Goal: Task Accomplishment & Management: Manage account settings

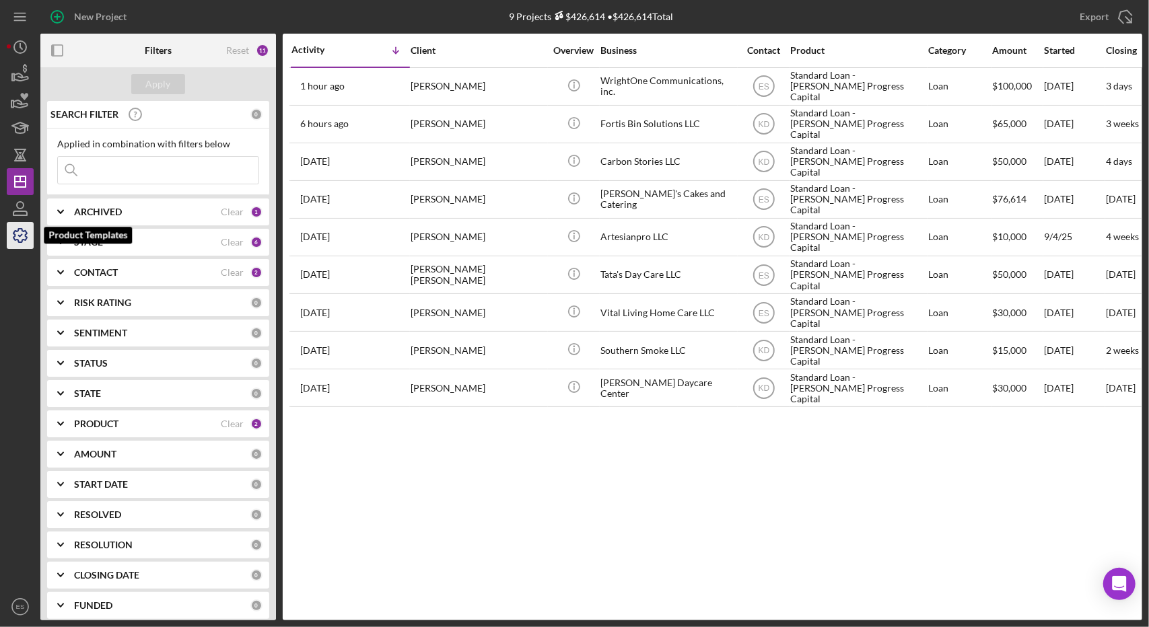
click at [16, 234] on icon "button" at bounding box center [20, 236] width 34 height 34
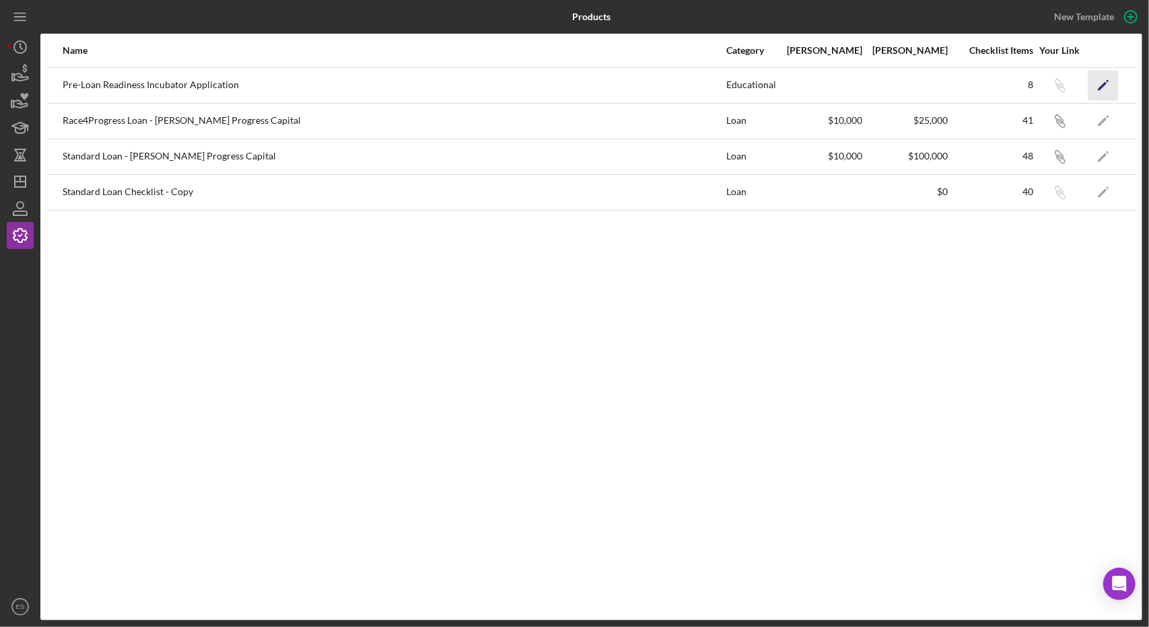
click at [1103, 88] on icon "Icon/Edit" at bounding box center [1103, 85] width 30 height 30
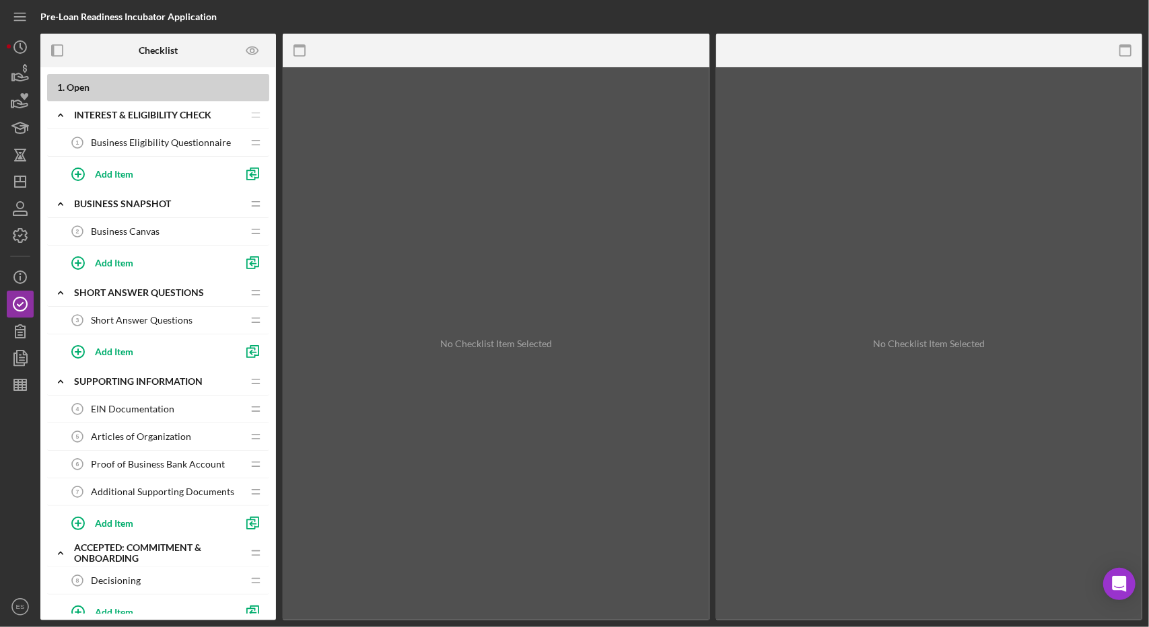
click at [205, 138] on span "Business Eligibility Questionnaire" at bounding box center [161, 142] width 140 height 11
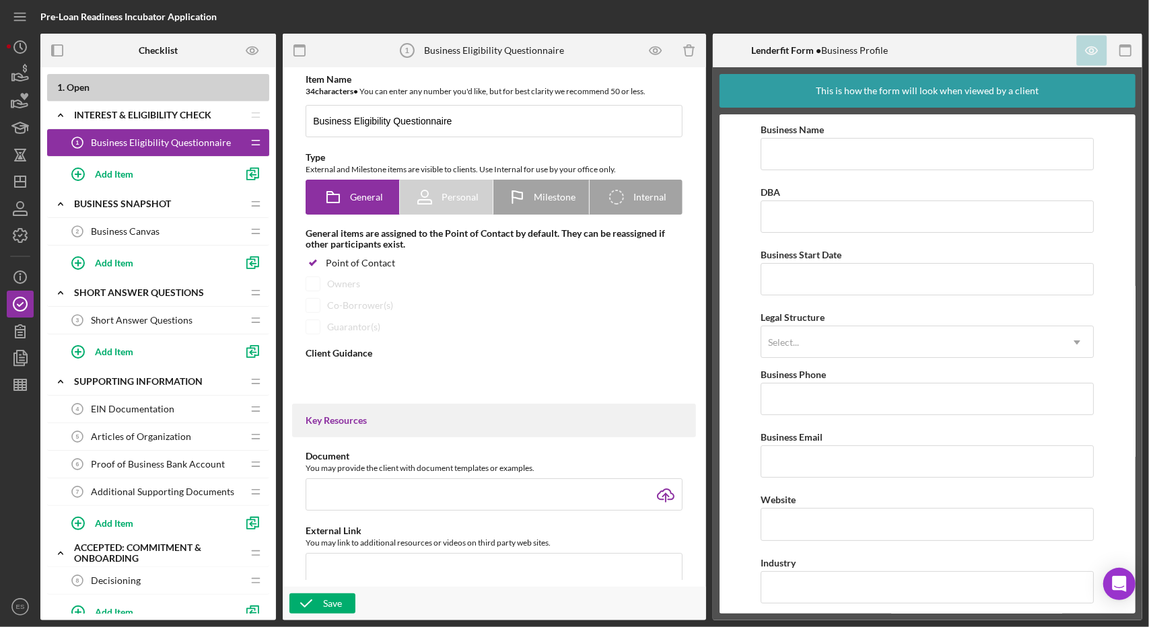
type textarea "<div> <p data-start="216" data-end="460">This short questionnaire will help us …"
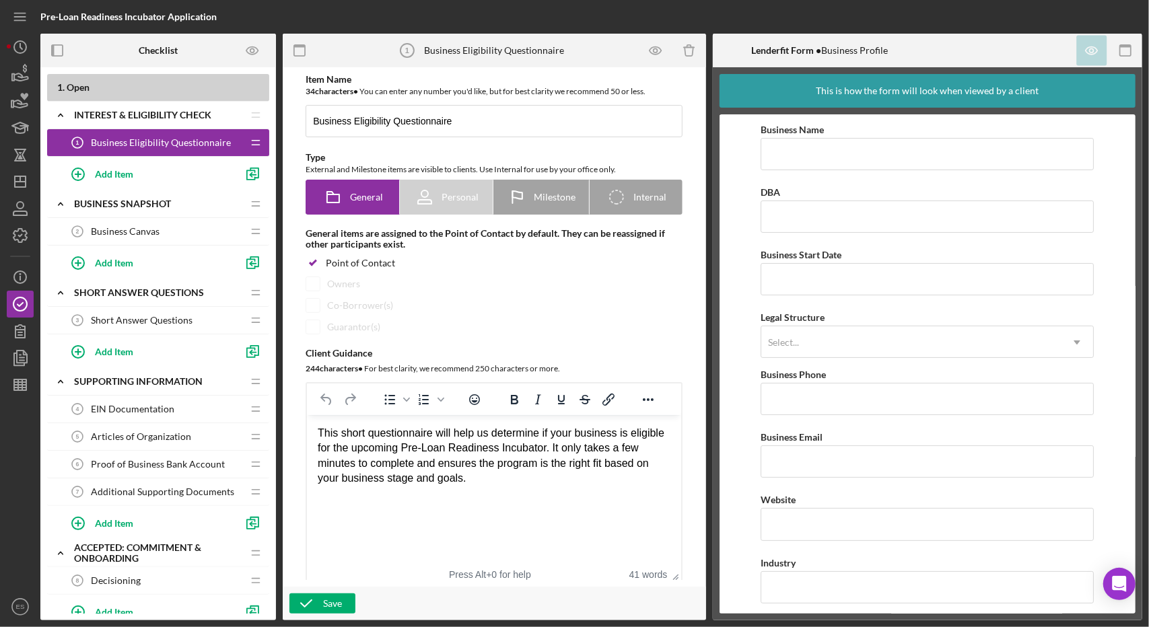
click at [127, 90] on b "1 . Open" at bounding box center [163, 87] width 212 height 11
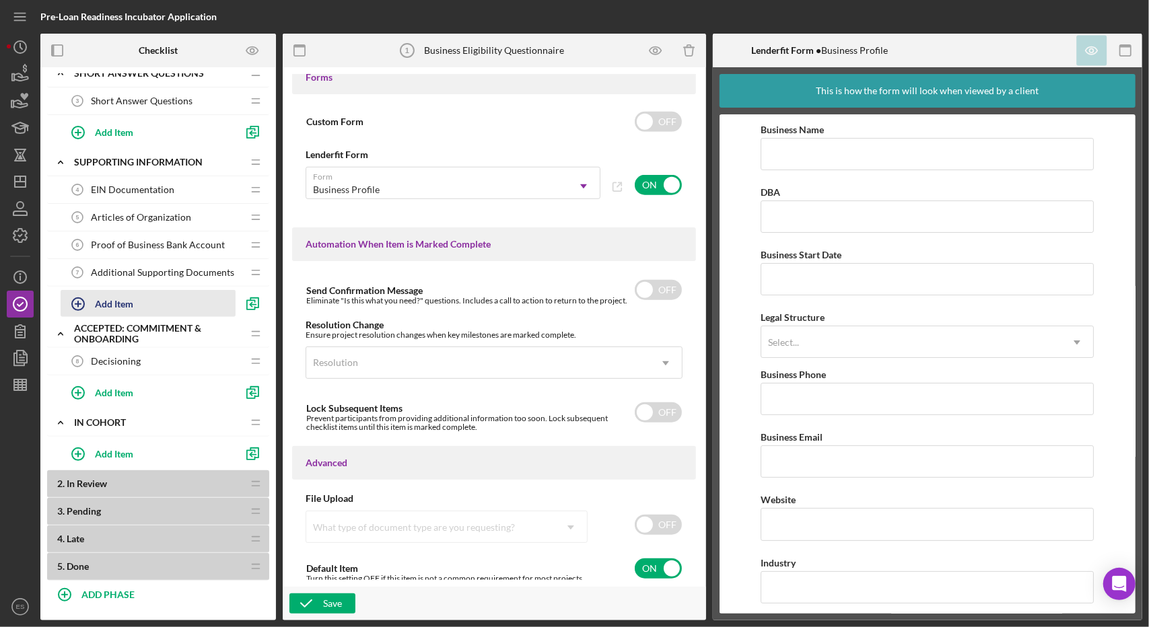
scroll to position [220, 0]
click at [142, 333] on div "Accepted: Commitment & Onboarding" at bounding box center [149, 333] width 151 height 22
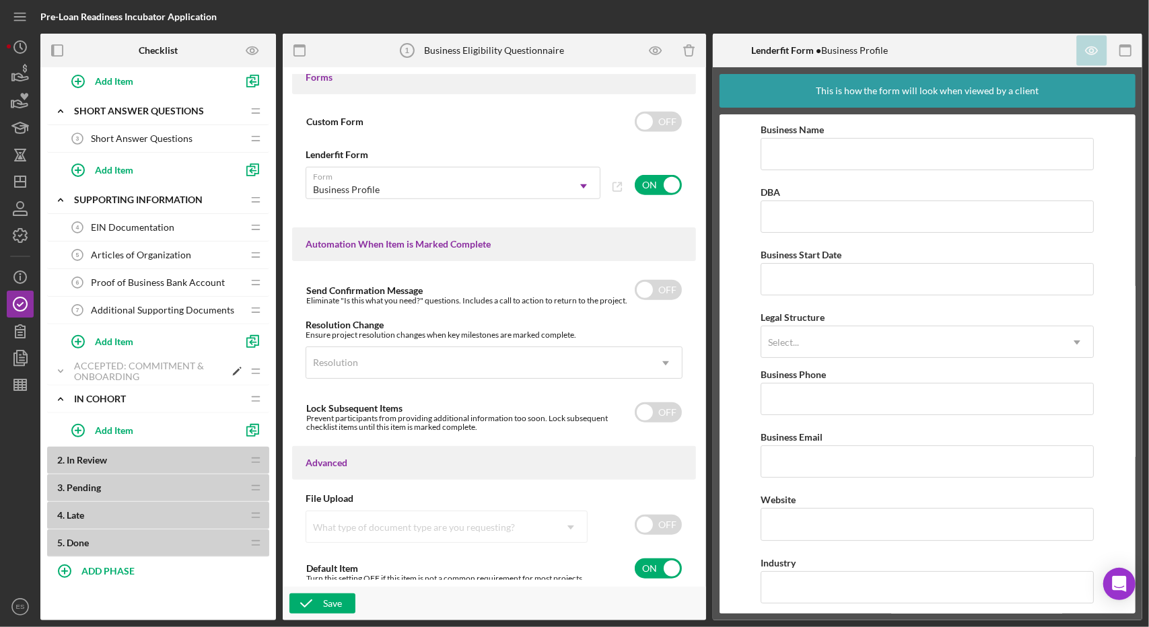
click at [62, 366] on icon "Icon/Expander" at bounding box center [60, 371] width 27 height 27
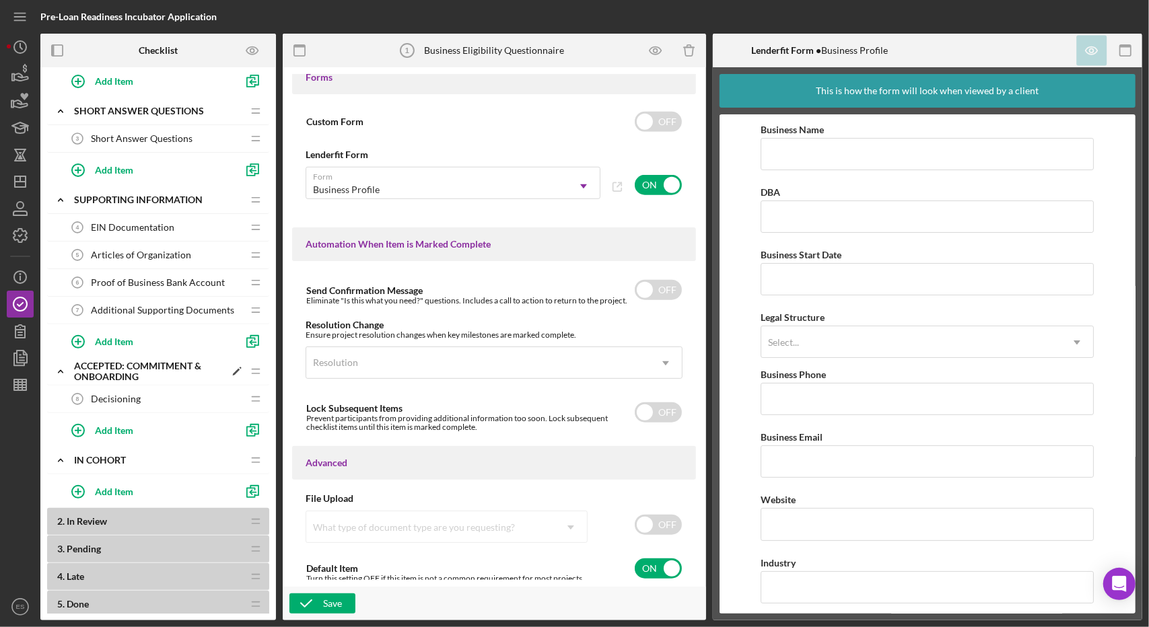
scroll to position [220, 0]
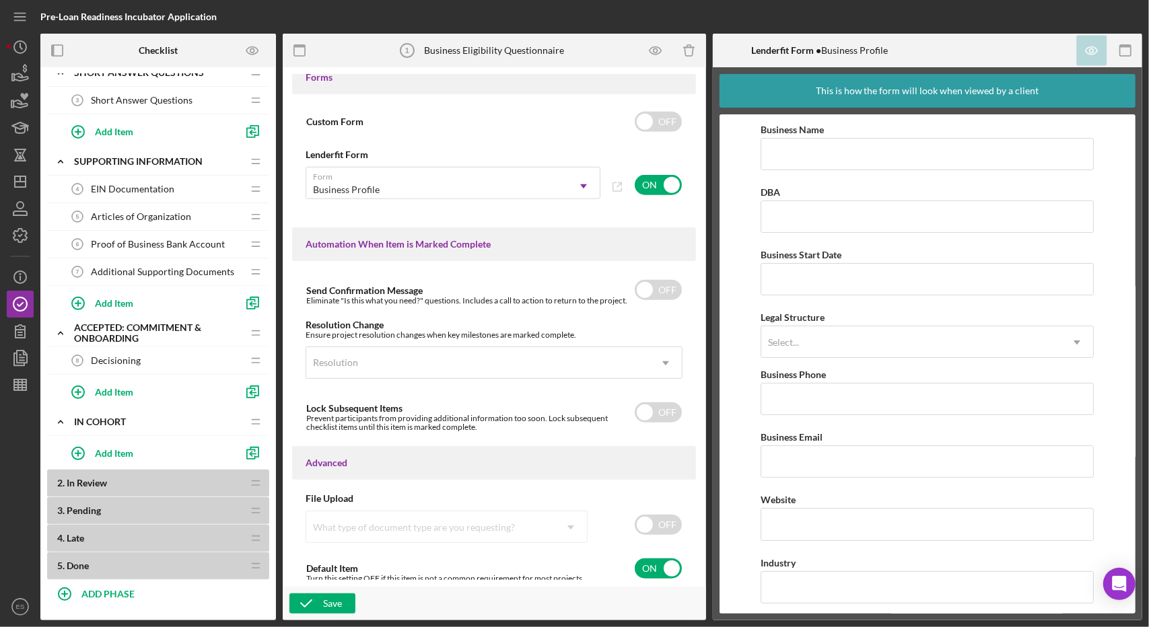
click at [178, 353] on div "Decisioning 8 Decisioning" at bounding box center [153, 360] width 178 height 27
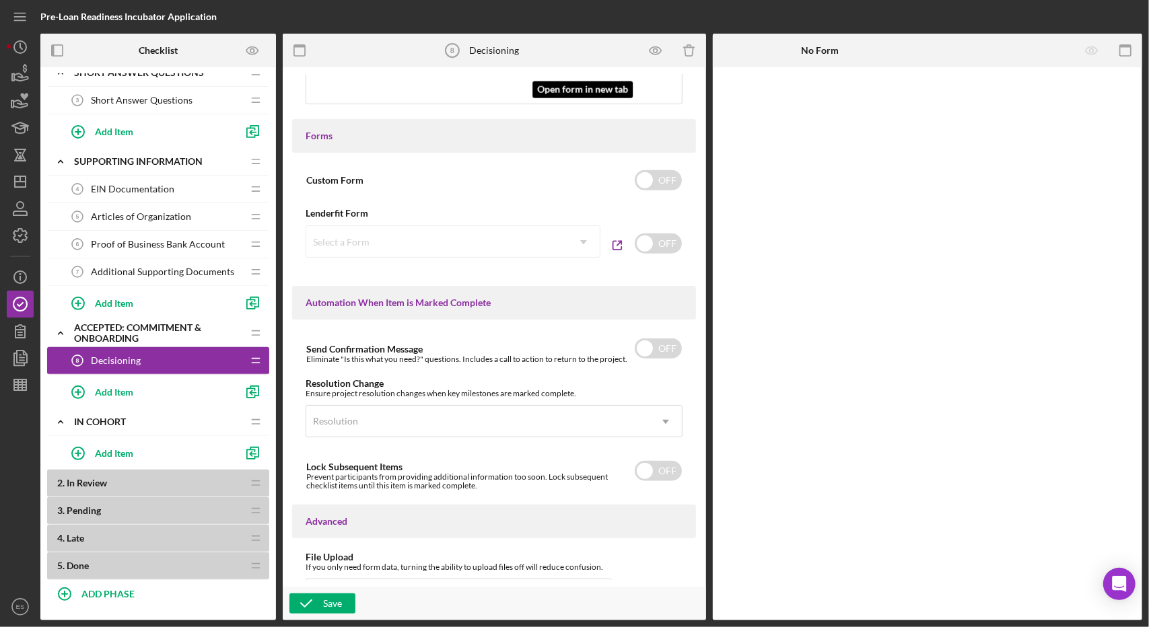
scroll to position [797, 0]
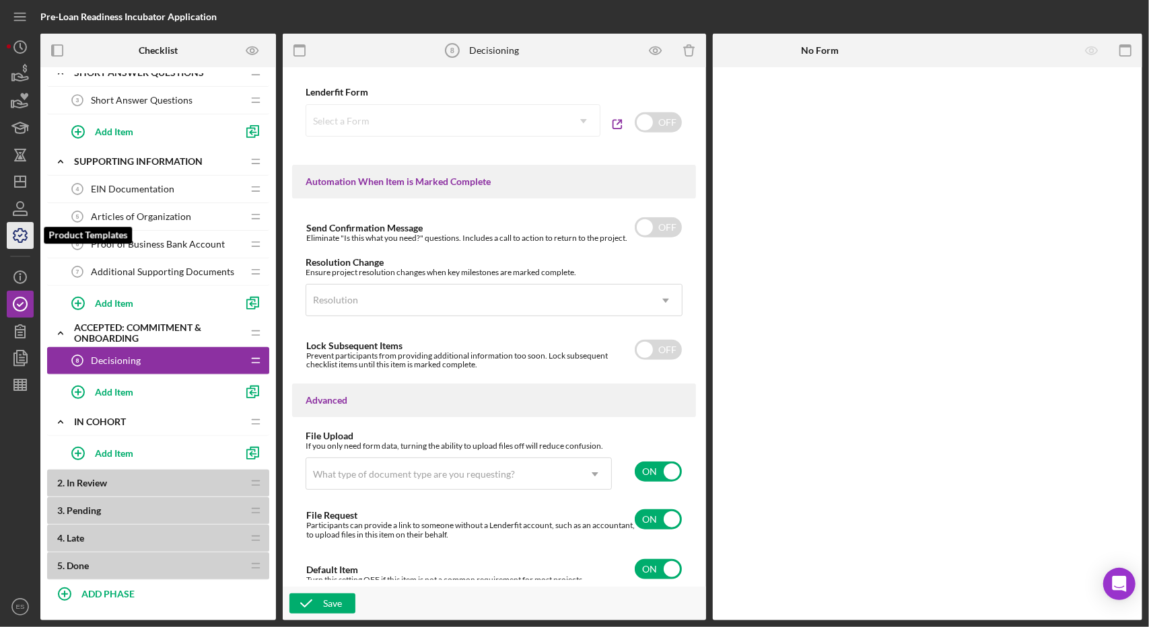
click at [24, 245] on icon "button" at bounding box center [20, 236] width 34 height 34
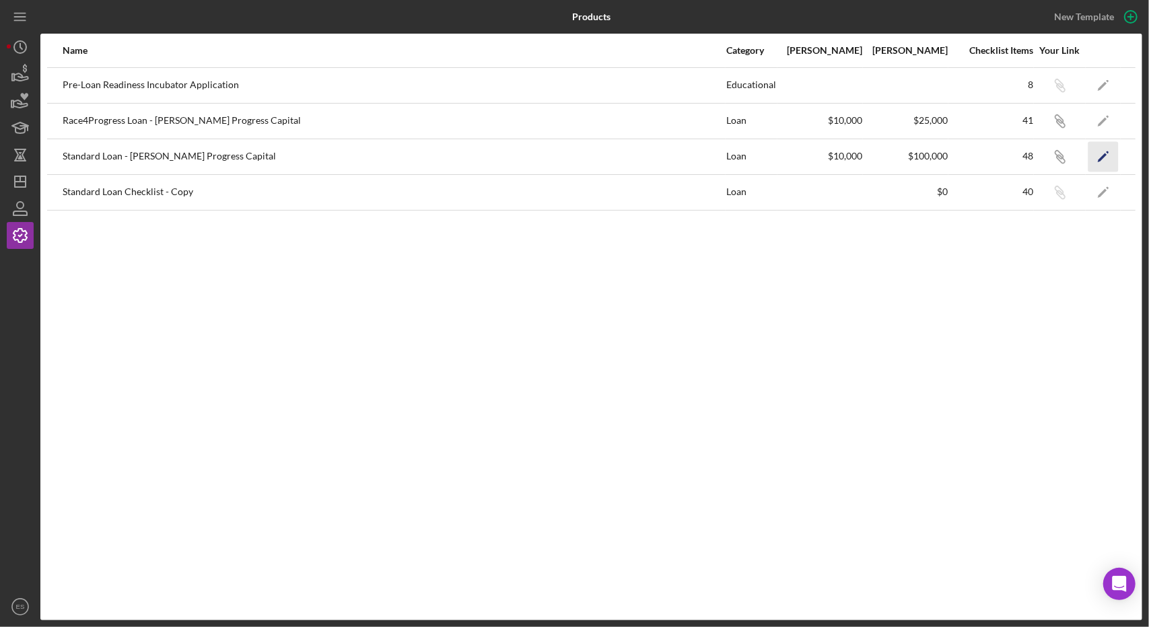
click at [1108, 161] on icon "Icon/Edit" at bounding box center [1103, 156] width 30 height 30
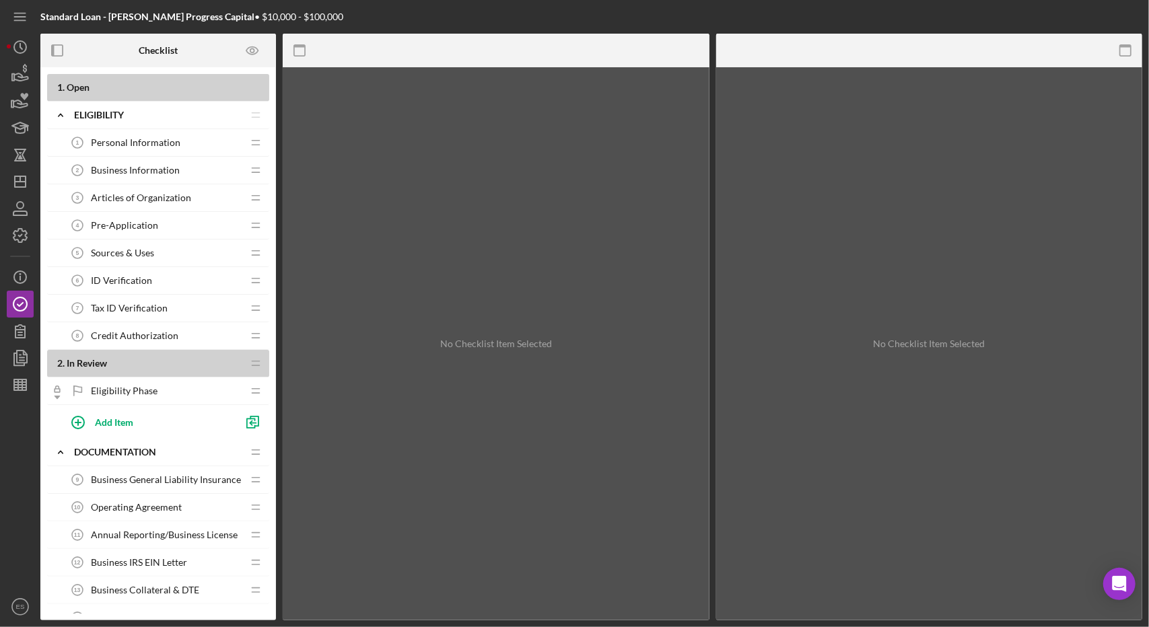
click at [151, 334] on span "Credit Authorization" at bounding box center [135, 336] width 88 height 11
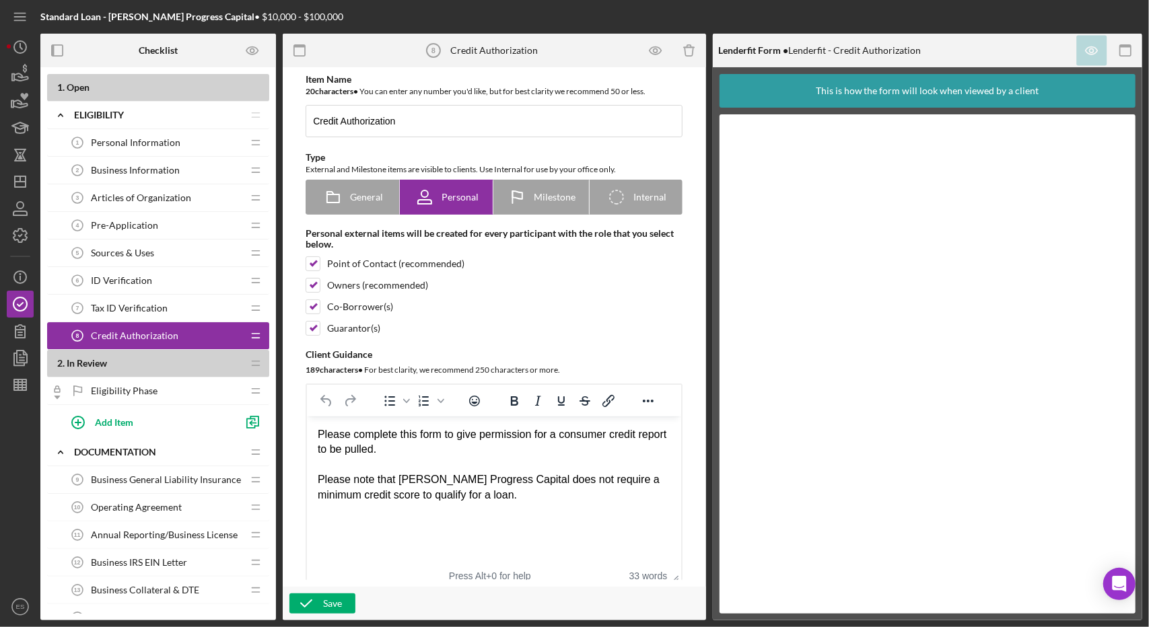
click at [143, 390] on span "Eligibility Phase" at bounding box center [124, 391] width 67 height 11
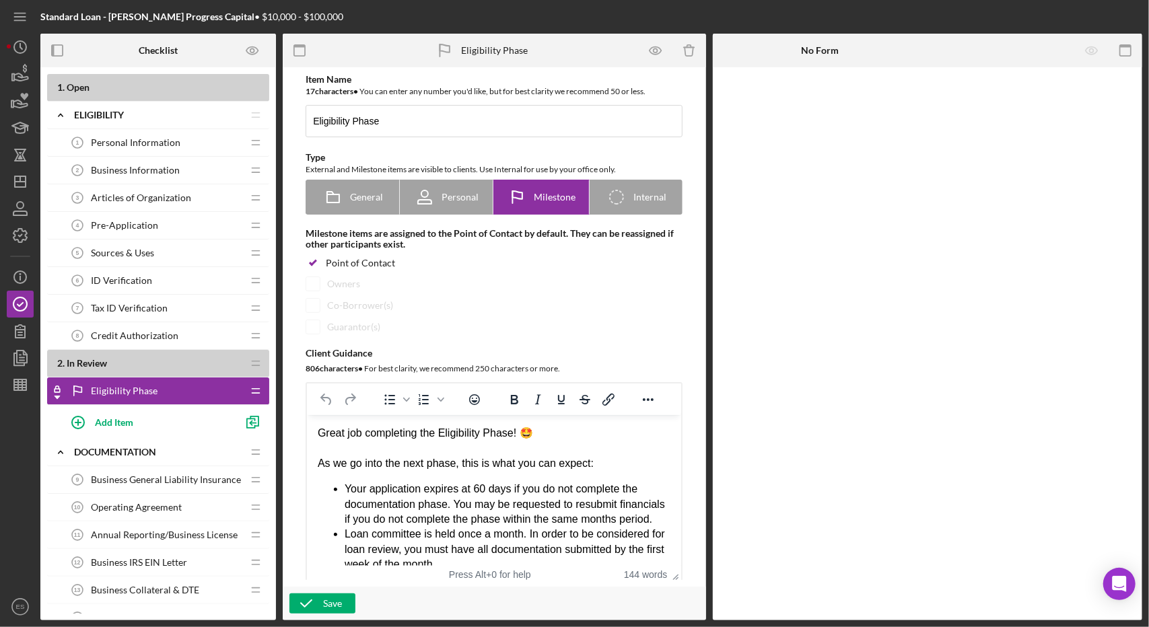
click at [144, 323] on div "Credit Authorization 8 Credit Authorization" at bounding box center [153, 335] width 178 height 27
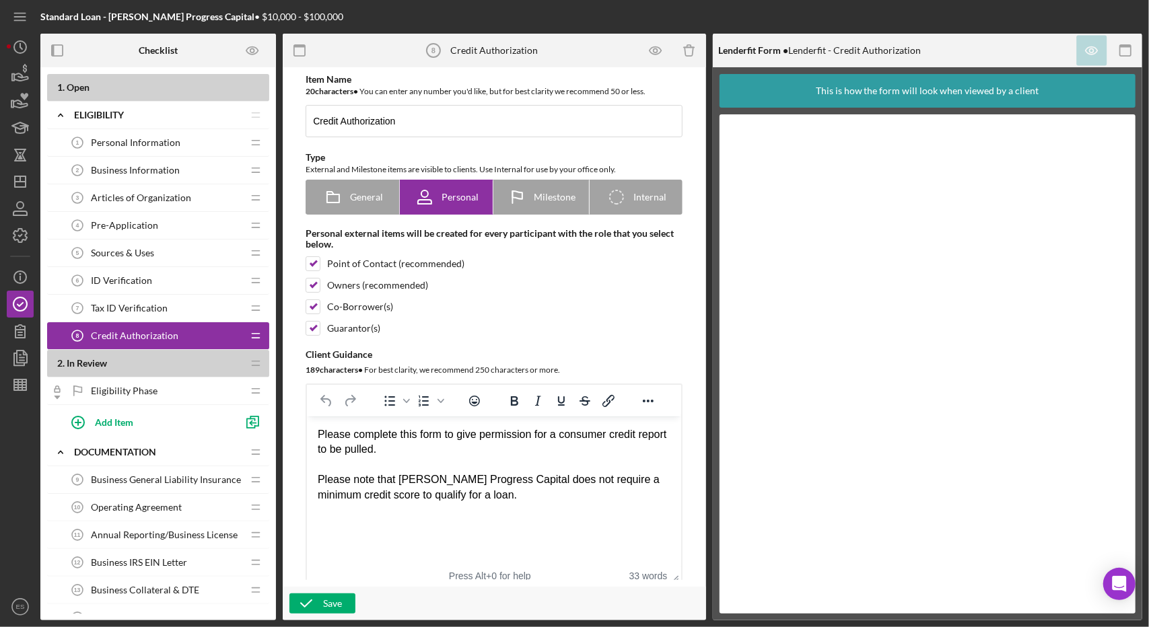
click at [159, 386] on div "Eligibility Phase Eligibility Phase" at bounding box center [153, 391] width 178 height 27
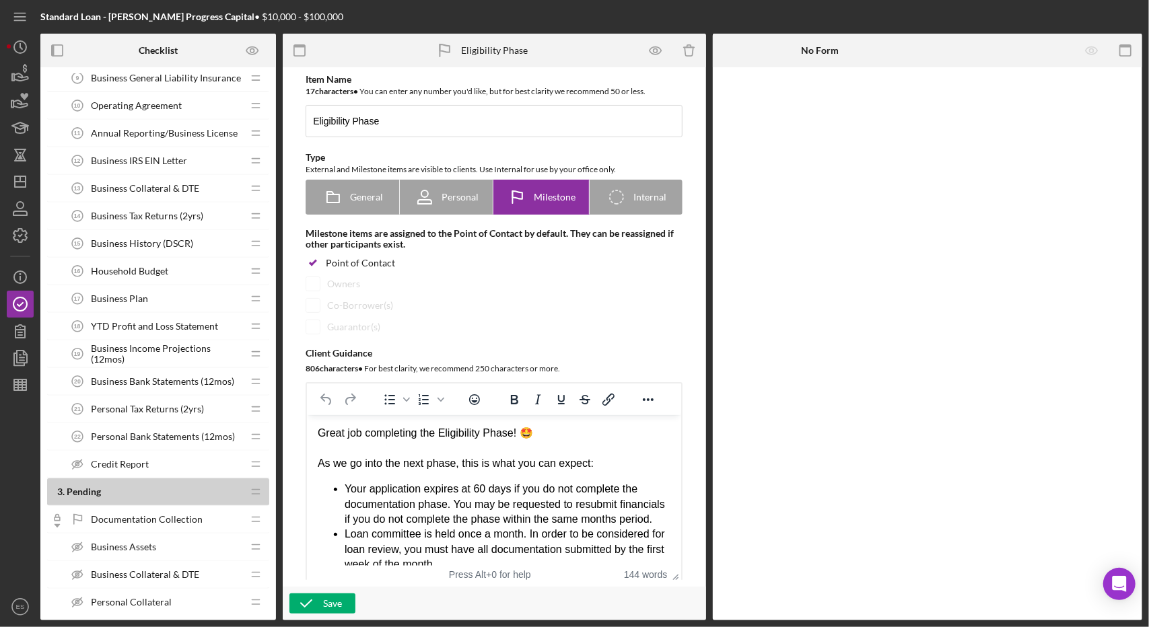
scroll to position [418, 0]
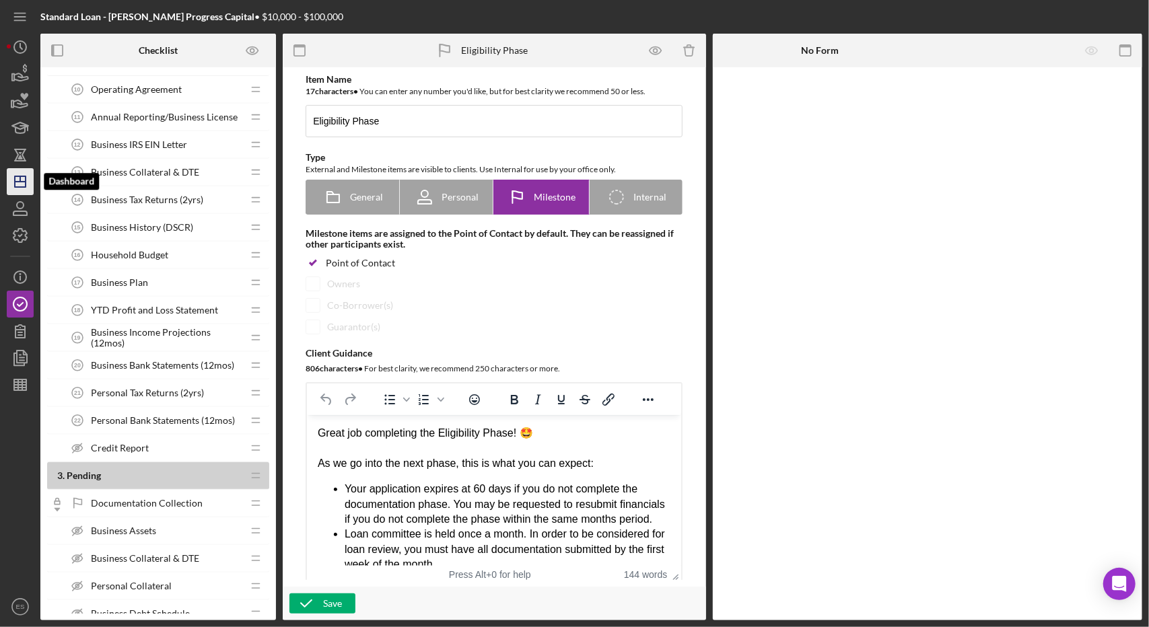
click at [19, 184] on icon "Icon/Dashboard" at bounding box center [20, 182] width 34 height 34
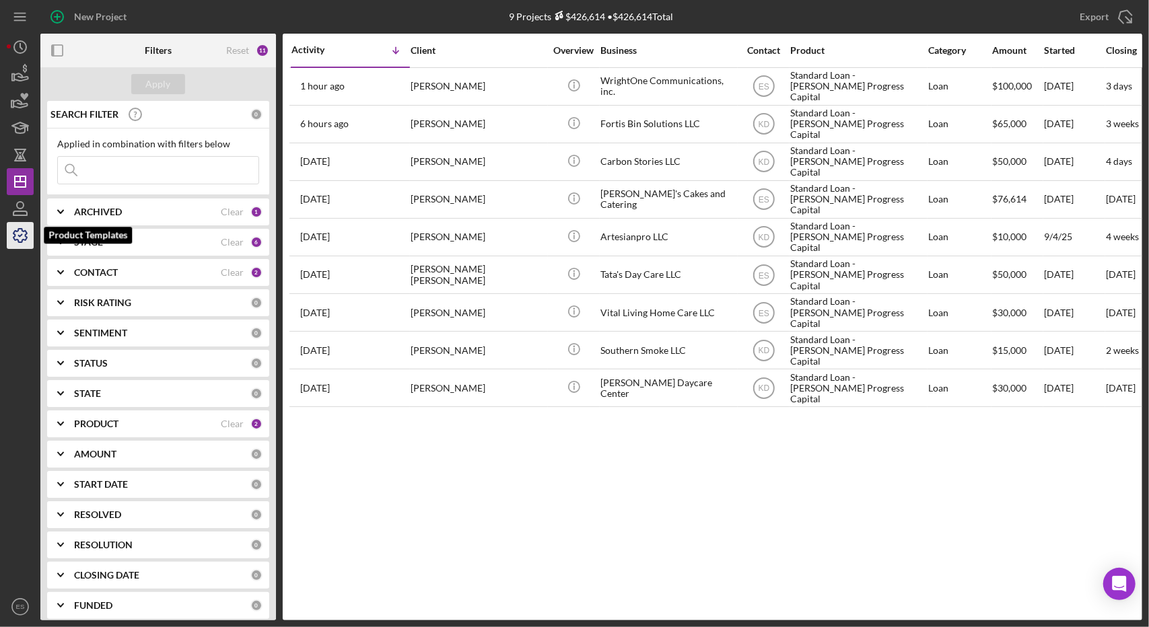
click at [29, 235] on icon "button" at bounding box center [20, 236] width 34 height 34
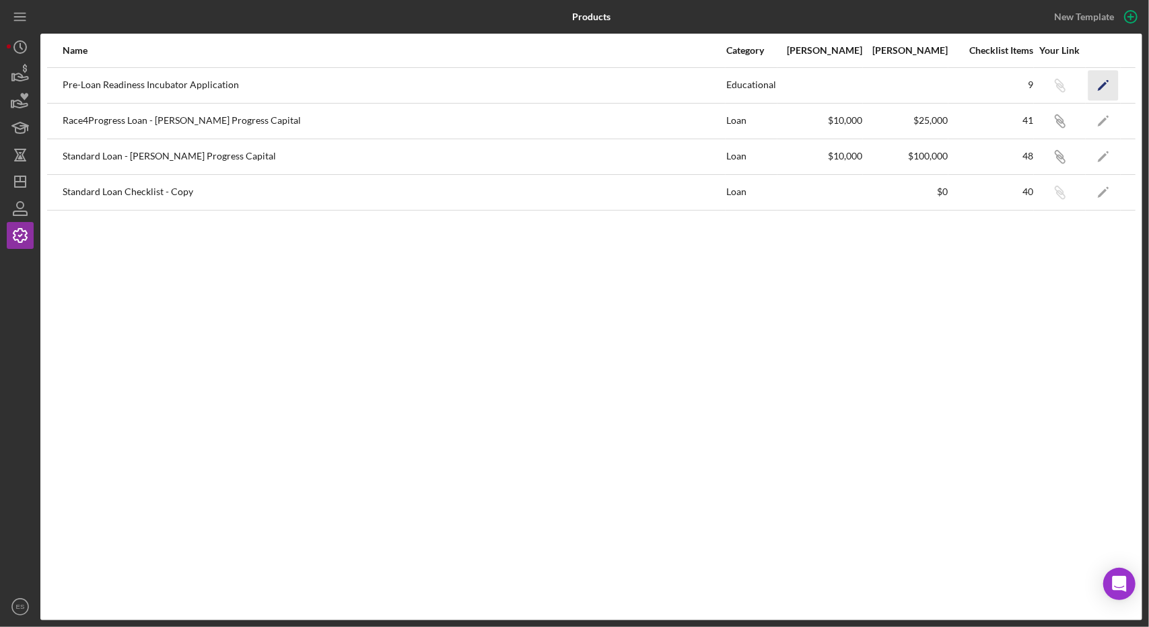
click at [1105, 83] on polygon "button" at bounding box center [1102, 85] width 9 height 9
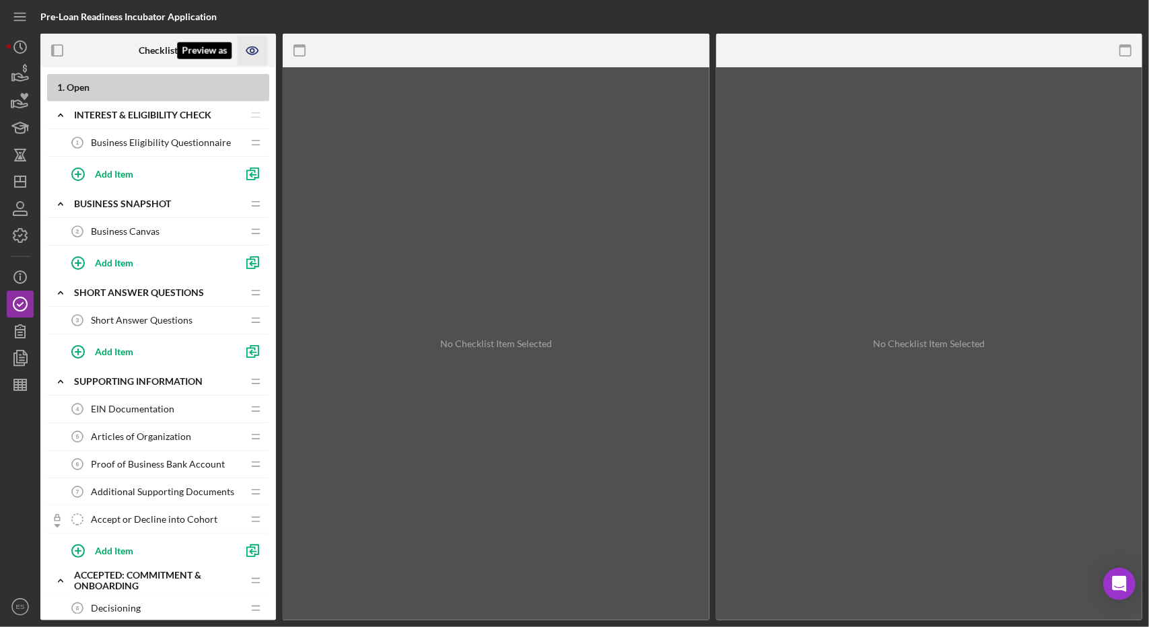
click at [256, 49] on icon "Preview as" at bounding box center [253, 51] width 30 height 30
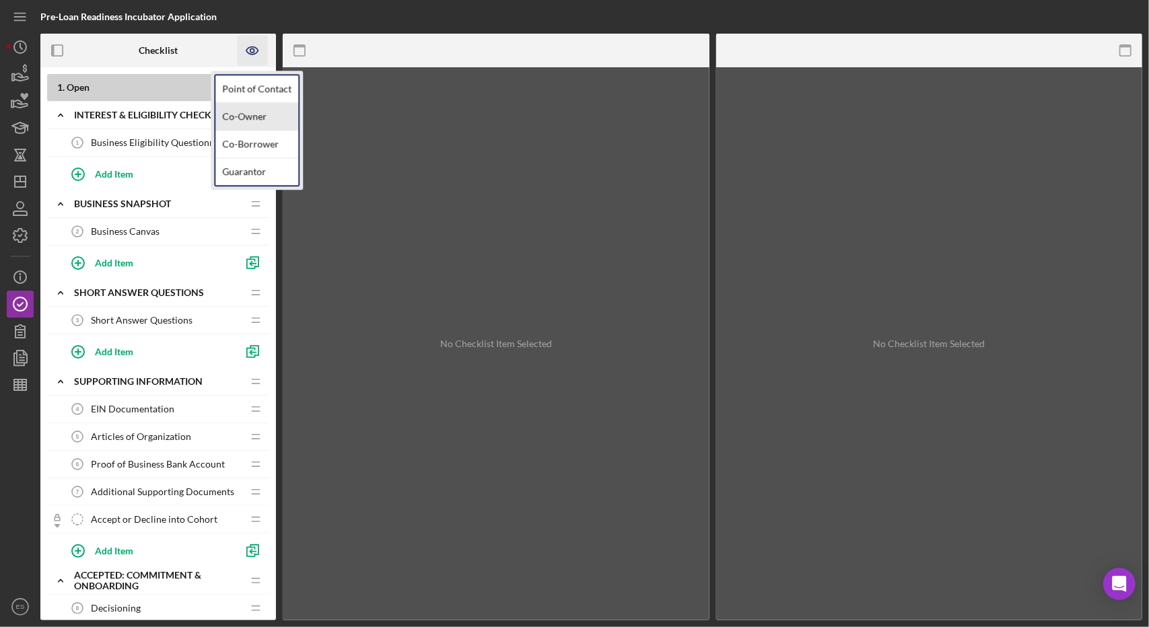
click at [265, 112] on link "Co-Owner" at bounding box center [256, 117] width 83 height 28
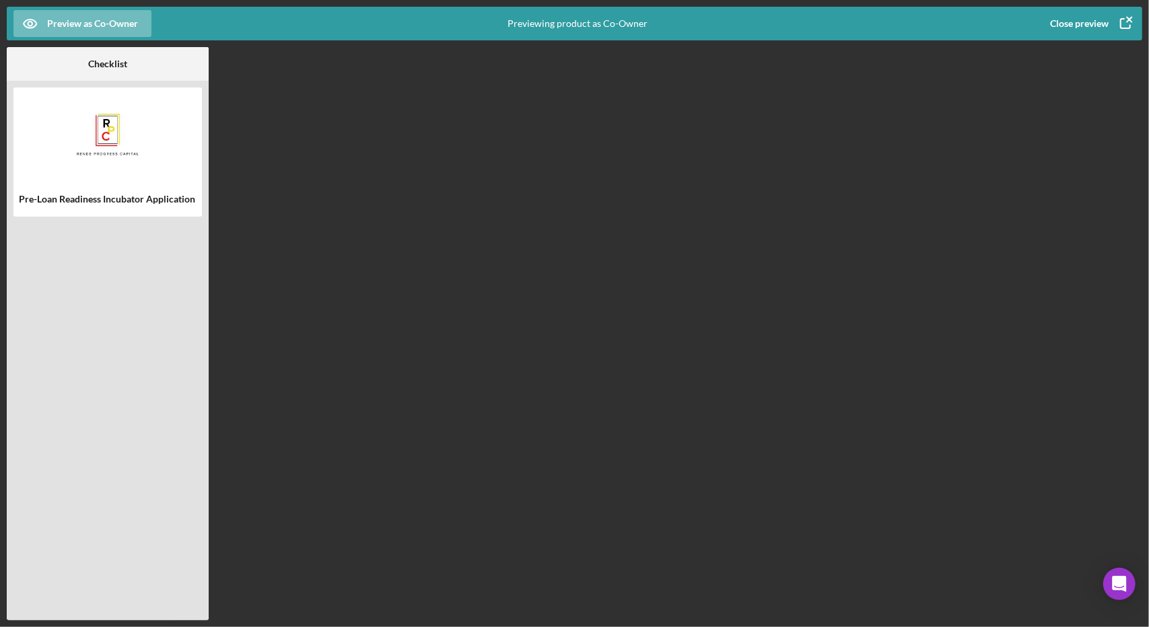
click at [1086, 31] on div "Close preview" at bounding box center [1079, 23] width 59 height 27
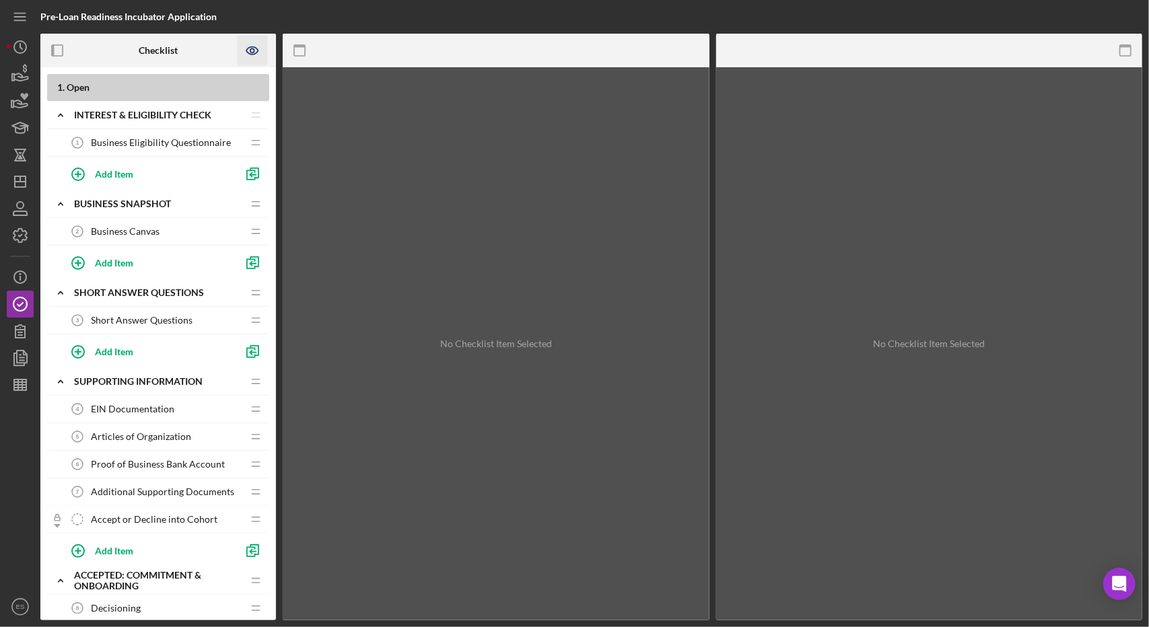
click at [255, 49] on icon "Preview as" at bounding box center [253, 51] width 30 height 30
click at [267, 85] on link "Point of Contact" at bounding box center [256, 89] width 83 height 28
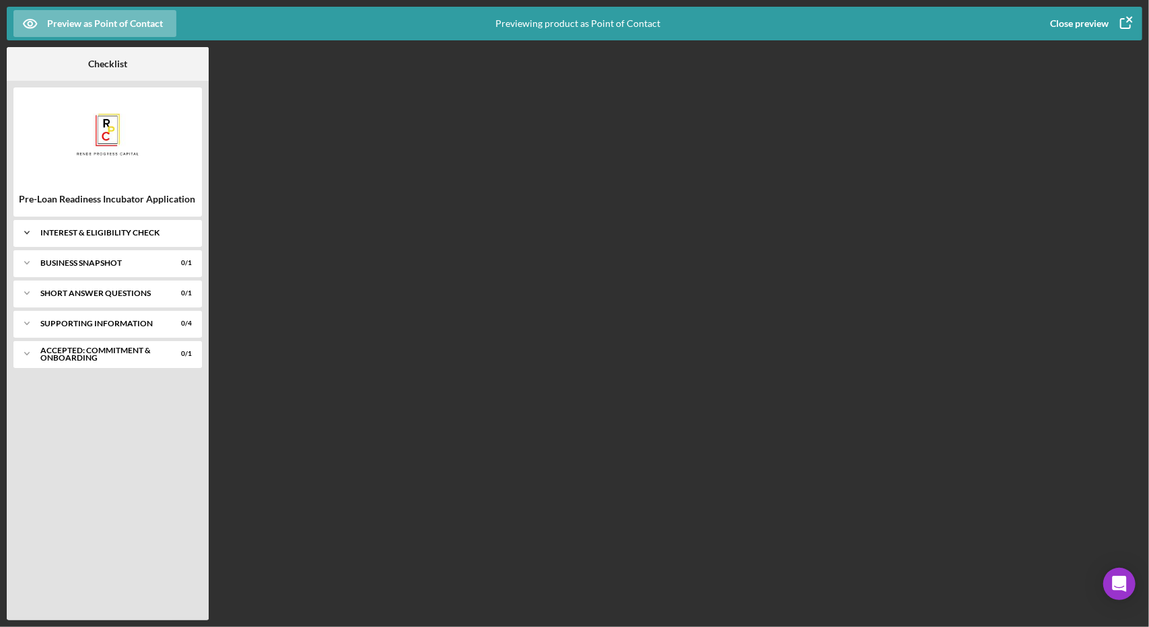
click at [55, 244] on div "Icon/Expander Interest & Eligibility Check 0 / 1" at bounding box center [107, 232] width 188 height 27
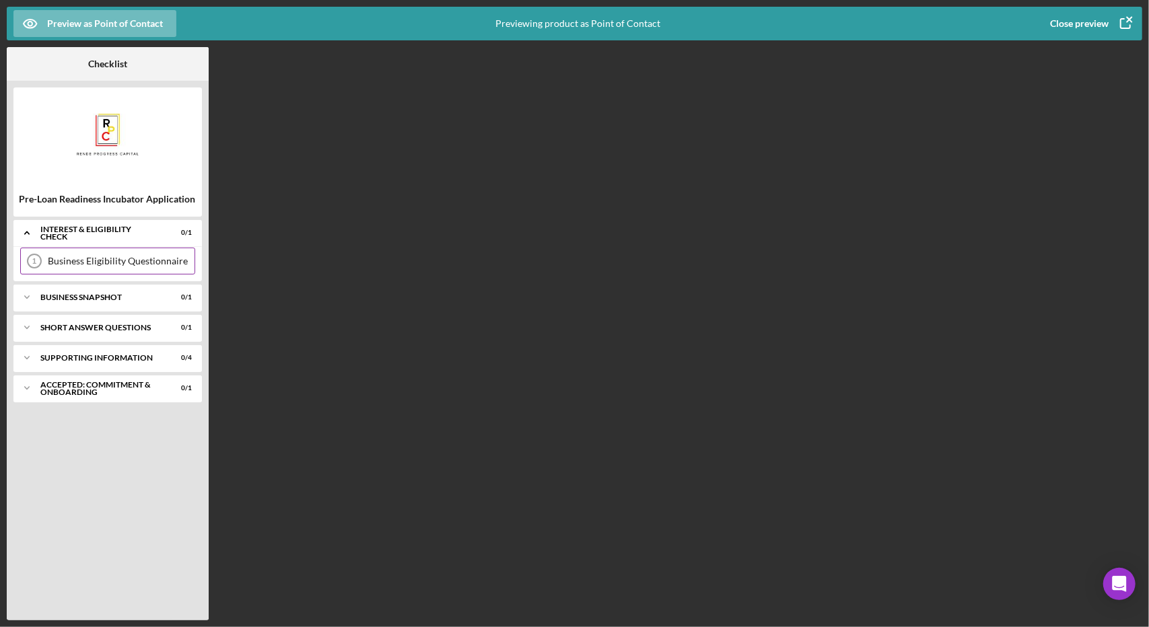
click at [71, 267] on div "Business Eligibility Questionnaire 1 Business Eligibility Questionnaire" at bounding box center [107, 261] width 175 height 27
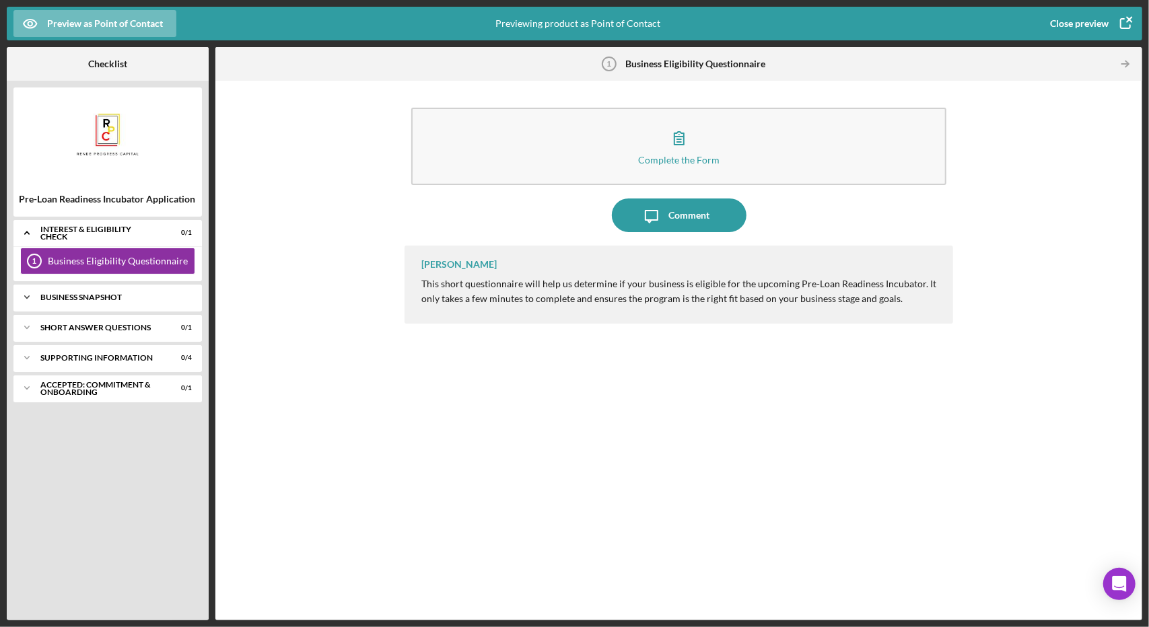
click at [100, 304] on div "Icon/Expander Business Snapshot 0 / 1" at bounding box center [107, 297] width 188 height 27
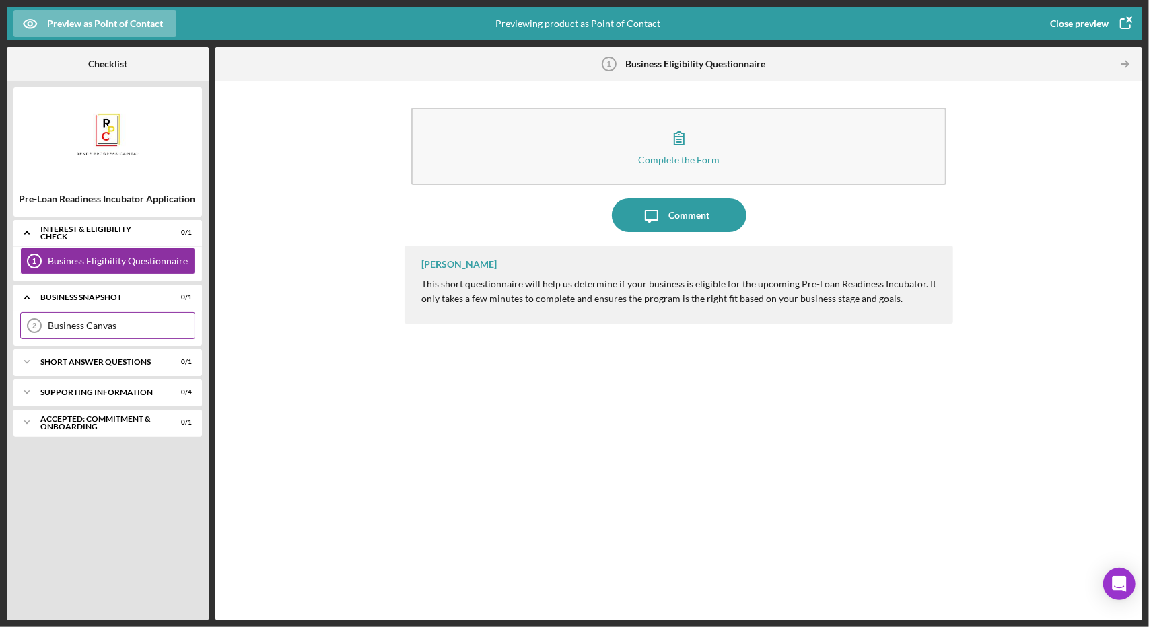
click at [105, 335] on div "Business Canvas 2 Business Canvas" at bounding box center [107, 325] width 175 height 27
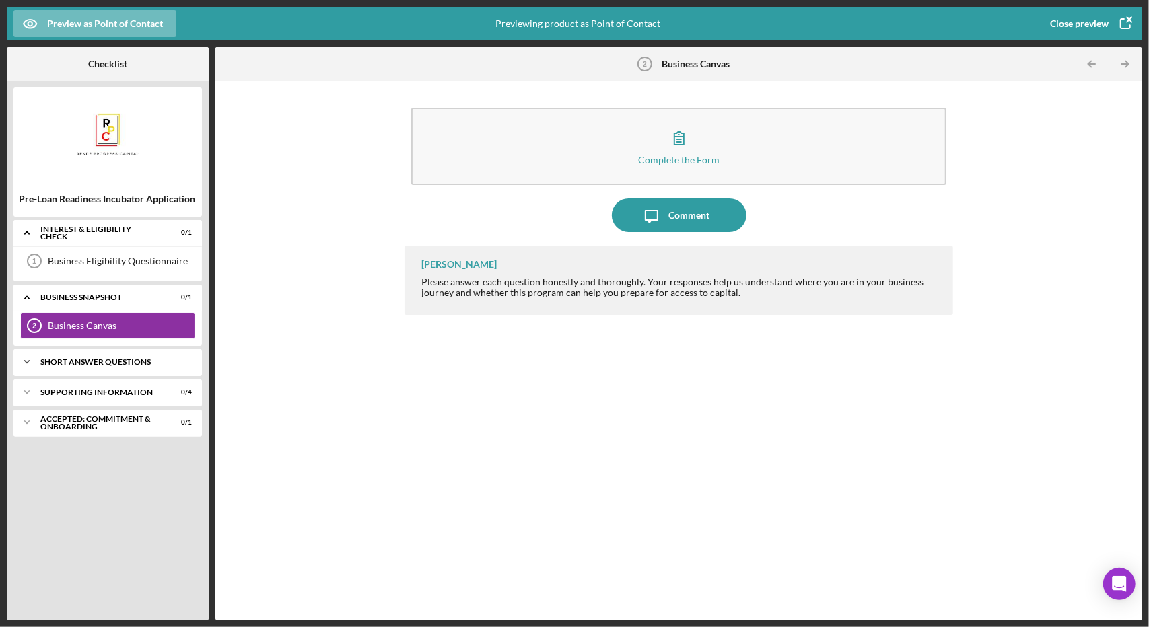
click at [104, 364] on div "Short Answer Questions" at bounding box center [112, 362] width 145 height 8
click at [93, 390] on div "Short Answer Questions" at bounding box center [121, 390] width 147 height 11
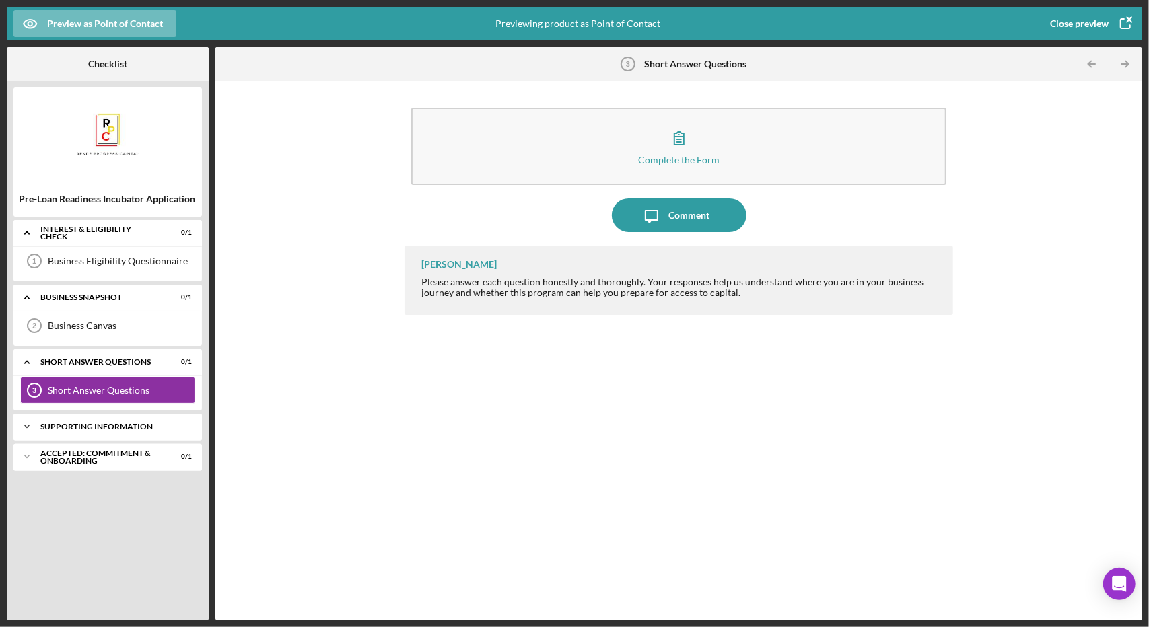
click at [97, 425] on div "Supporting Information" at bounding box center [112, 427] width 145 height 8
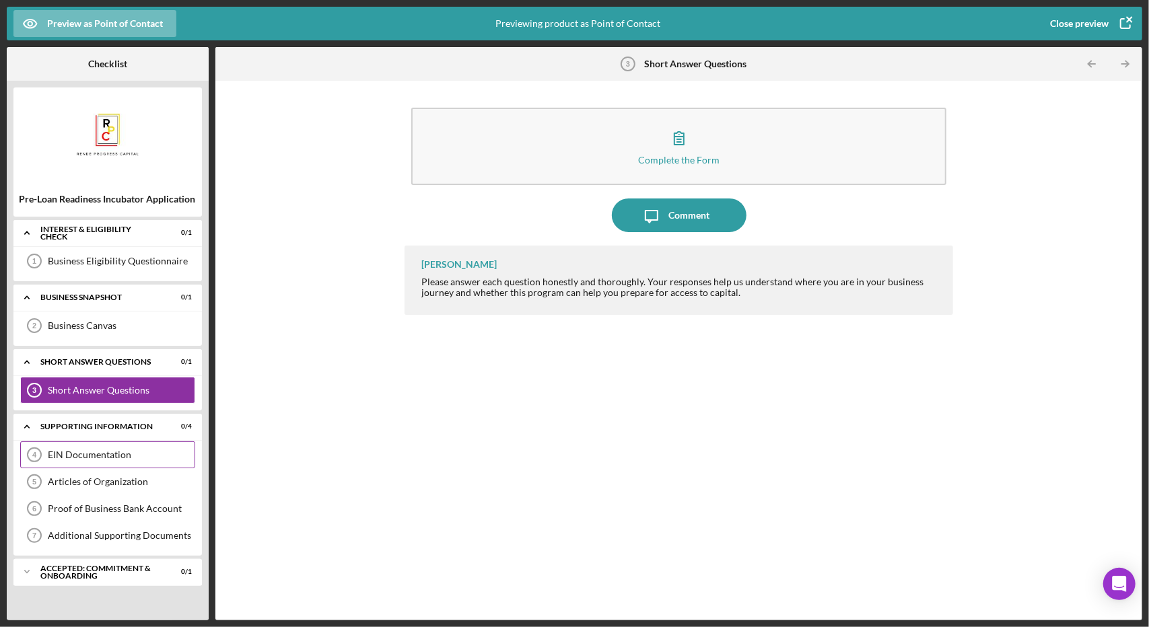
click at [96, 450] on div "EIN Documentation" at bounding box center [121, 455] width 147 height 11
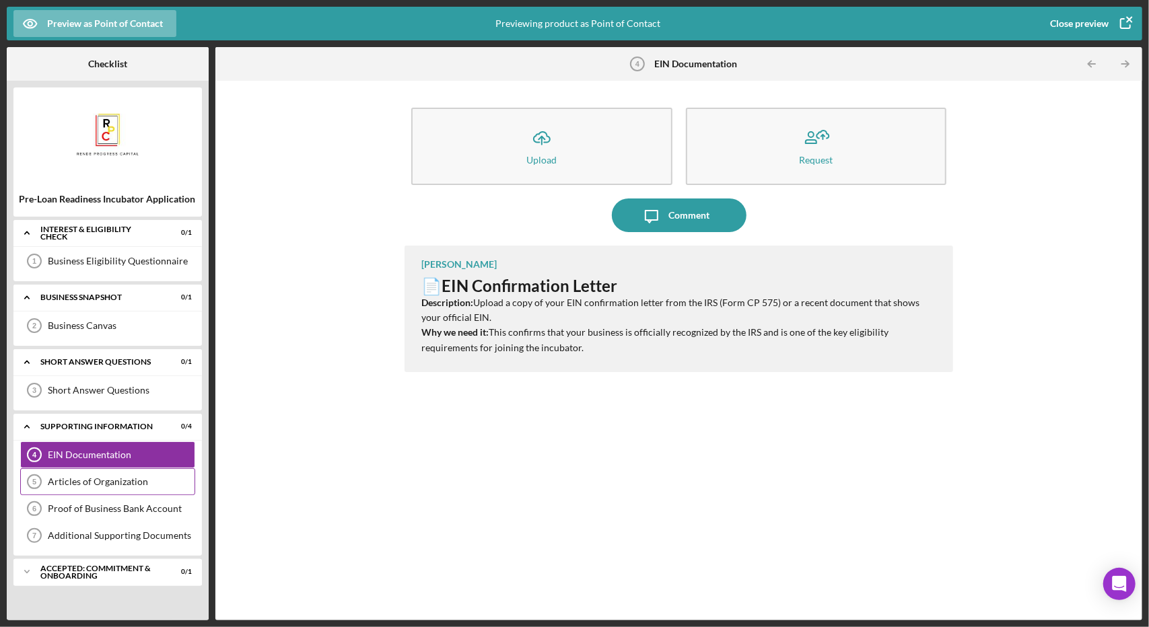
click at [102, 479] on div "Articles of Organization" at bounding box center [121, 482] width 147 height 11
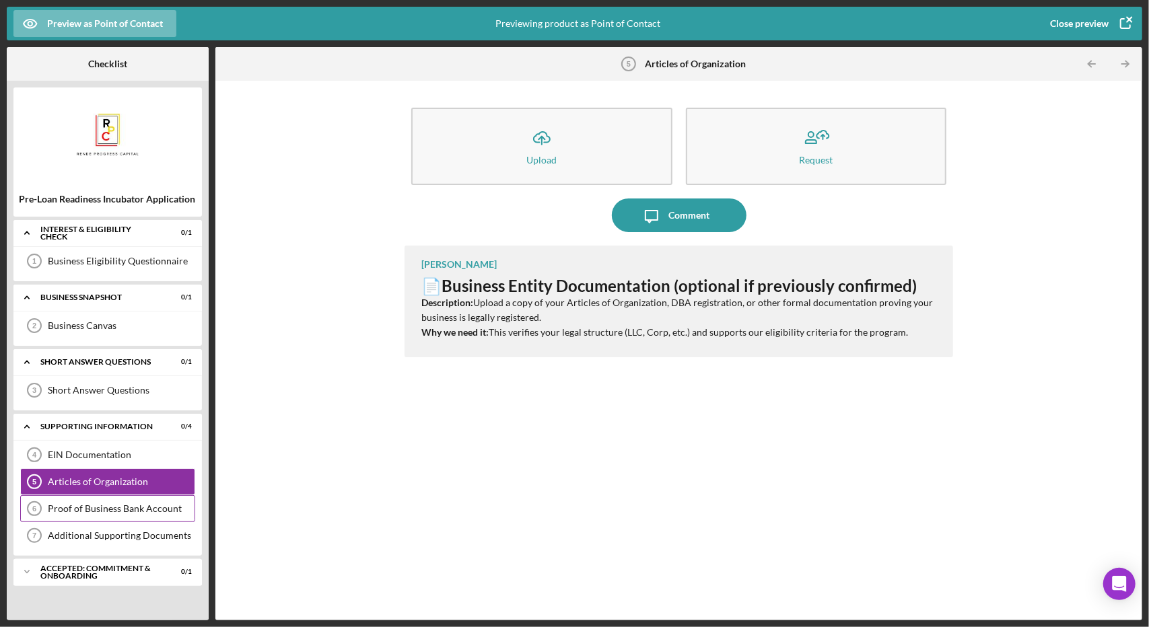
click at [102, 506] on div "Proof of Business Bank Account" at bounding box center [121, 509] width 147 height 11
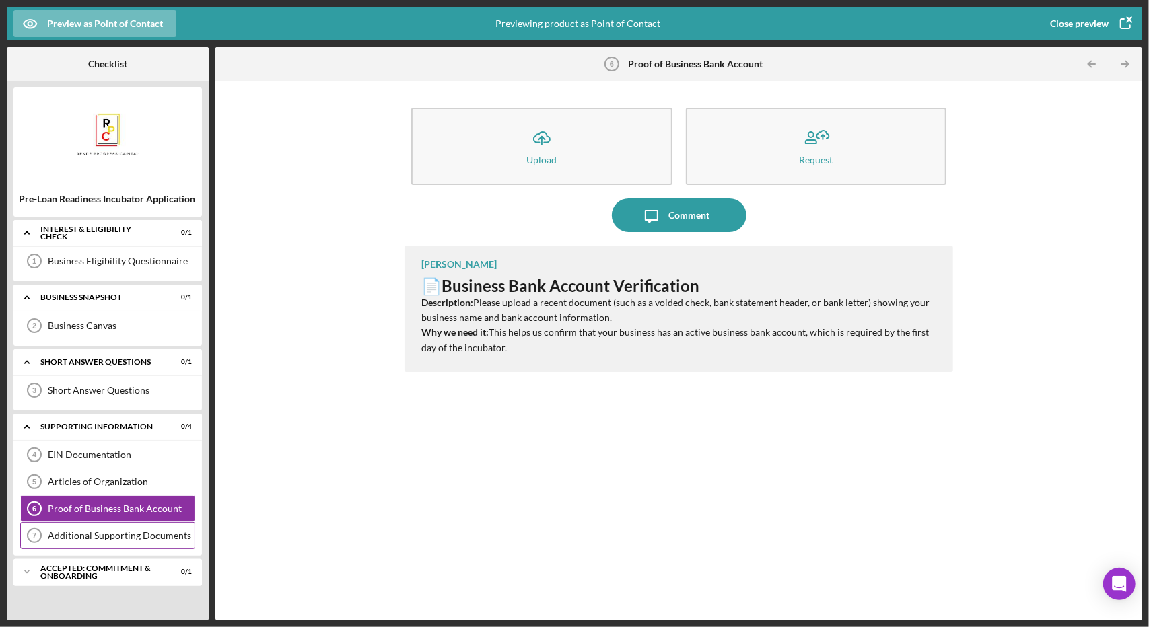
click at [102, 534] on div "Additional Supporting Documents" at bounding box center [121, 535] width 147 height 11
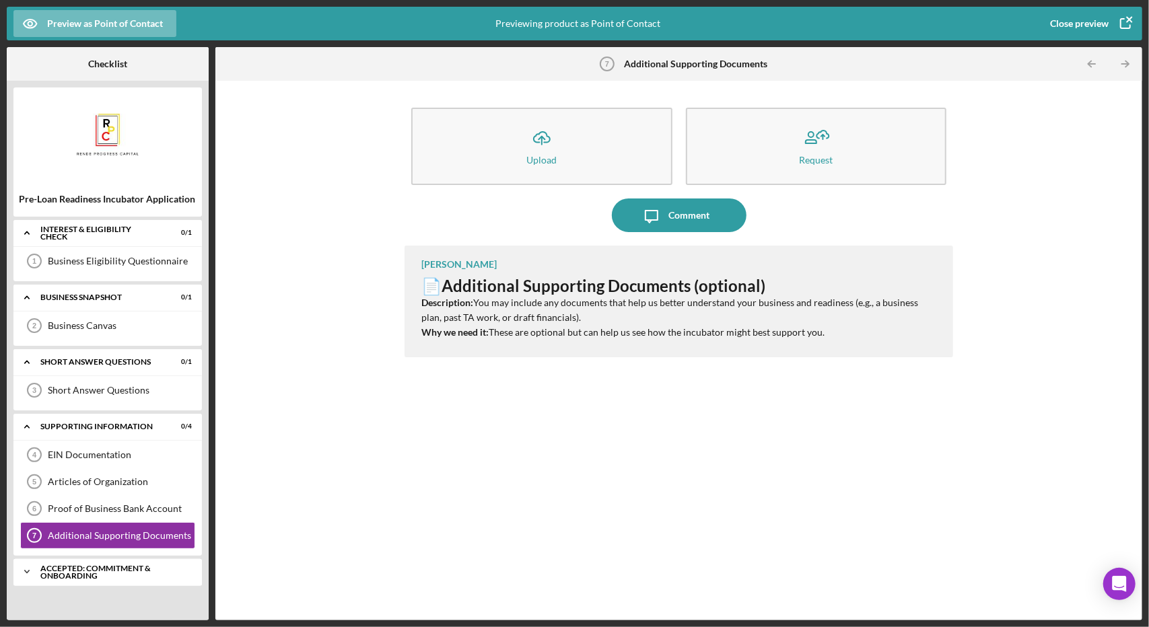
click at [83, 569] on div "Accepted: Commitment & Onboarding" at bounding box center [112, 572] width 145 height 15
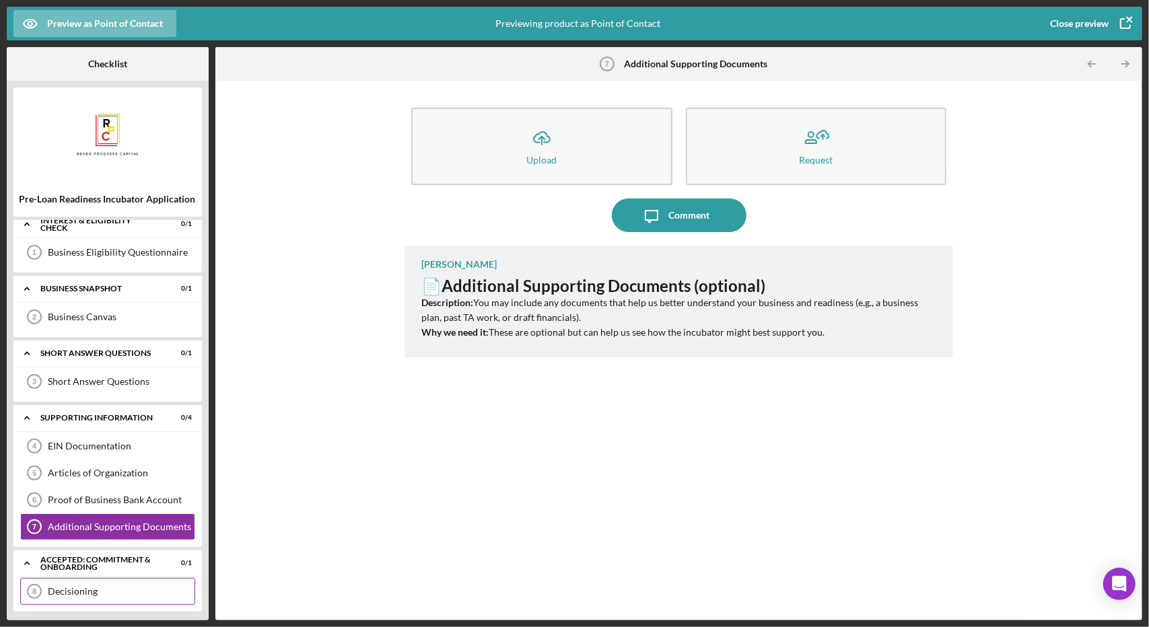
click at [83, 597] on div "Decisioning 8 Decisioning" at bounding box center [107, 591] width 175 height 27
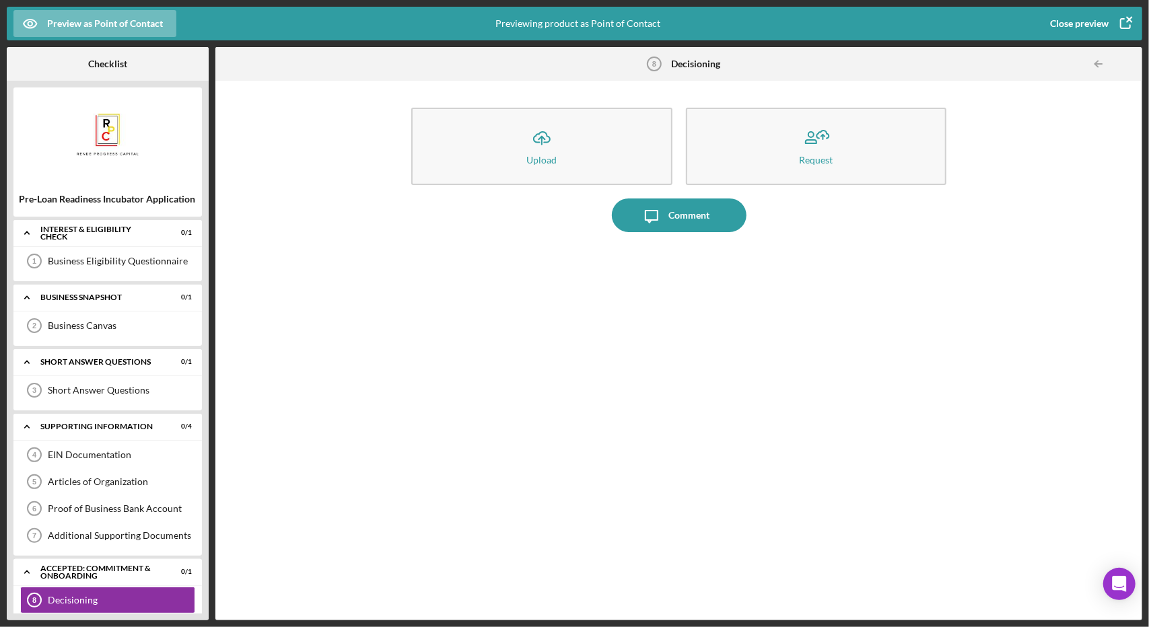
click at [1076, 26] on div "Close preview" at bounding box center [1079, 23] width 59 height 27
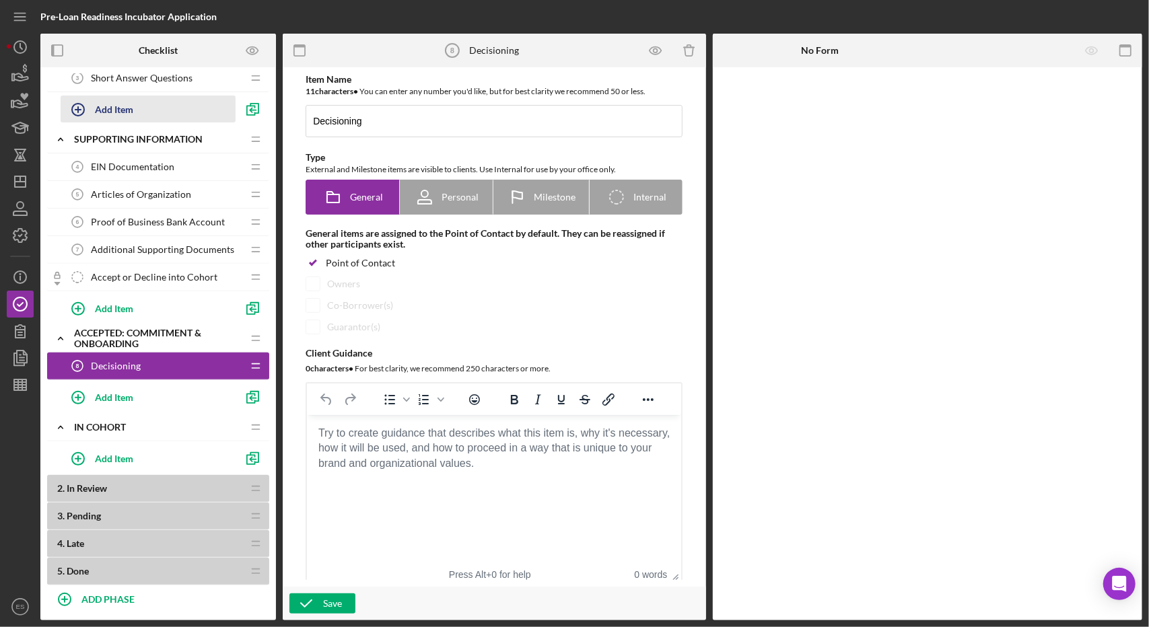
scroll to position [240, 0]
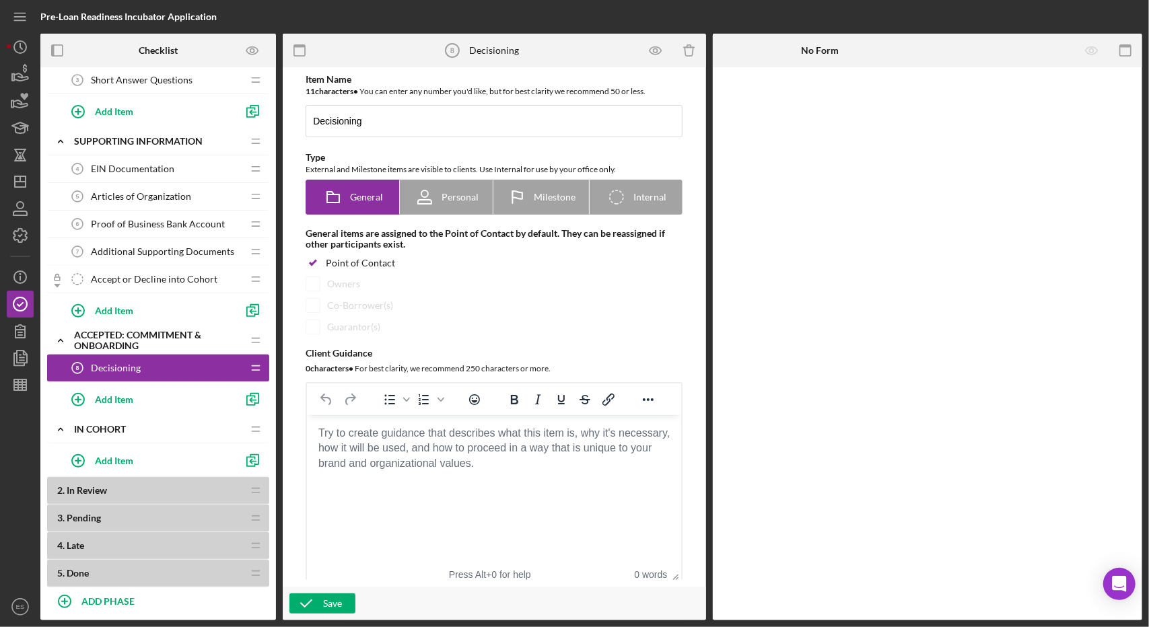
click at [141, 365] on div "Decisioning 8 Decisioning" at bounding box center [153, 368] width 178 height 27
click at [18, 230] on icon "button" at bounding box center [19, 235] width 13 height 13
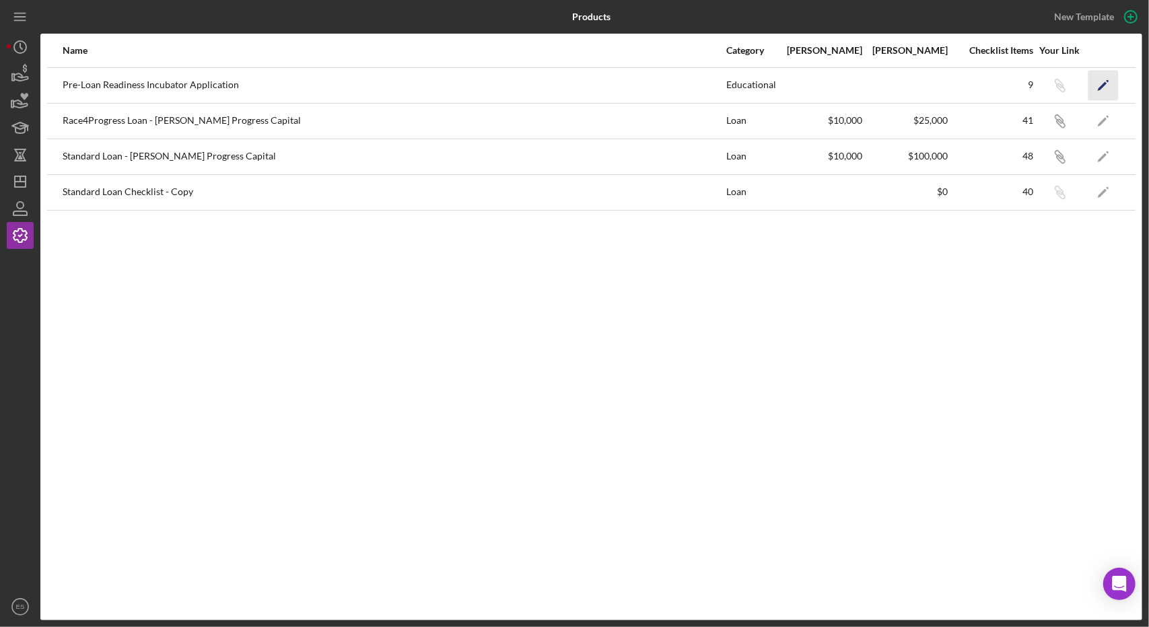
click at [1104, 85] on polygon "button" at bounding box center [1102, 85] width 9 height 9
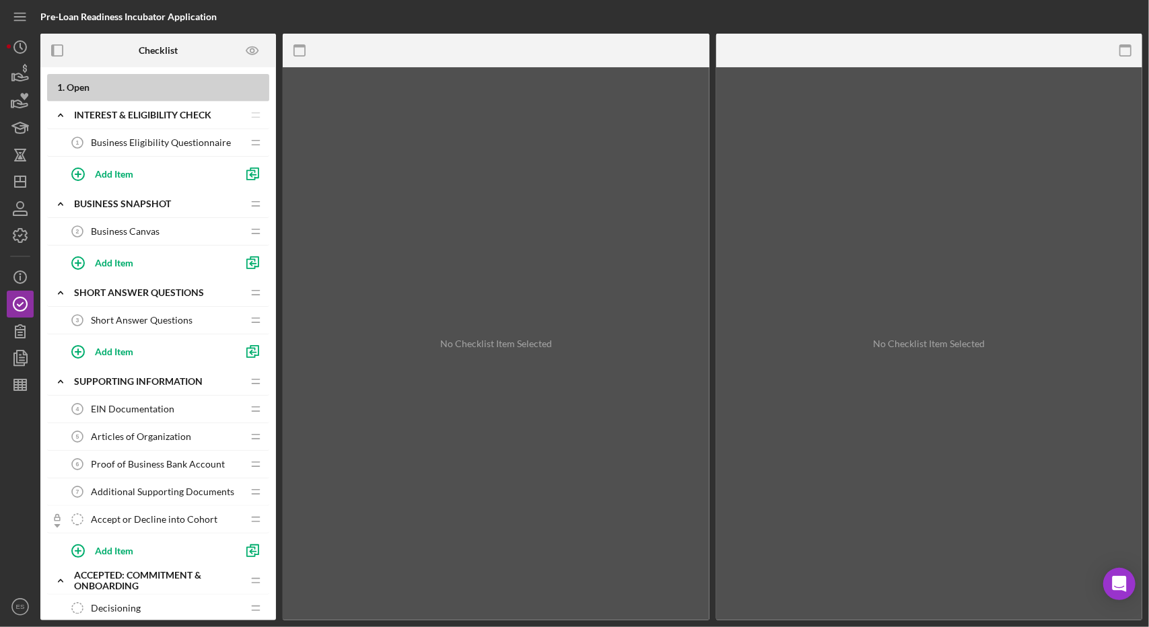
scroll to position [270, 0]
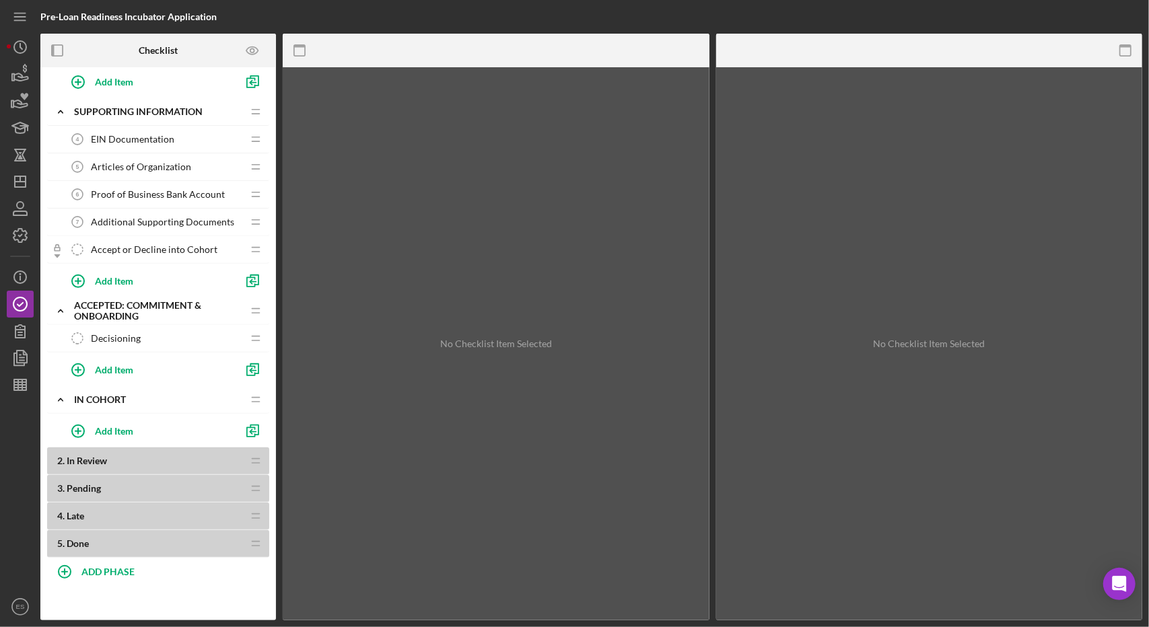
click at [136, 340] on span "Decisioning" at bounding box center [116, 338] width 50 height 11
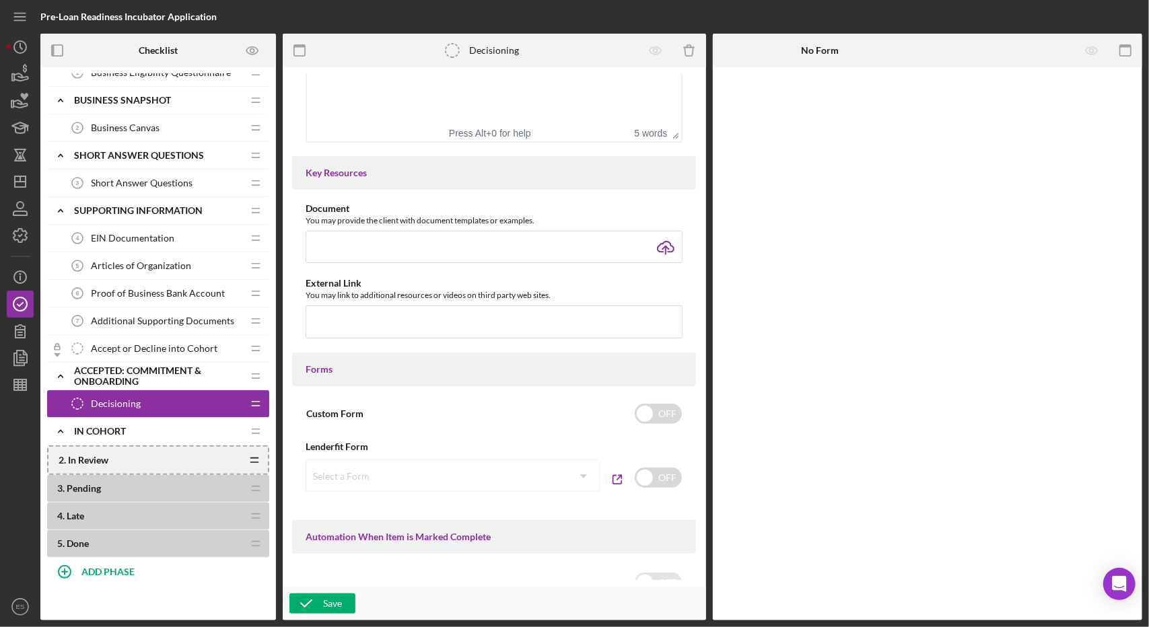
scroll to position [270, 0]
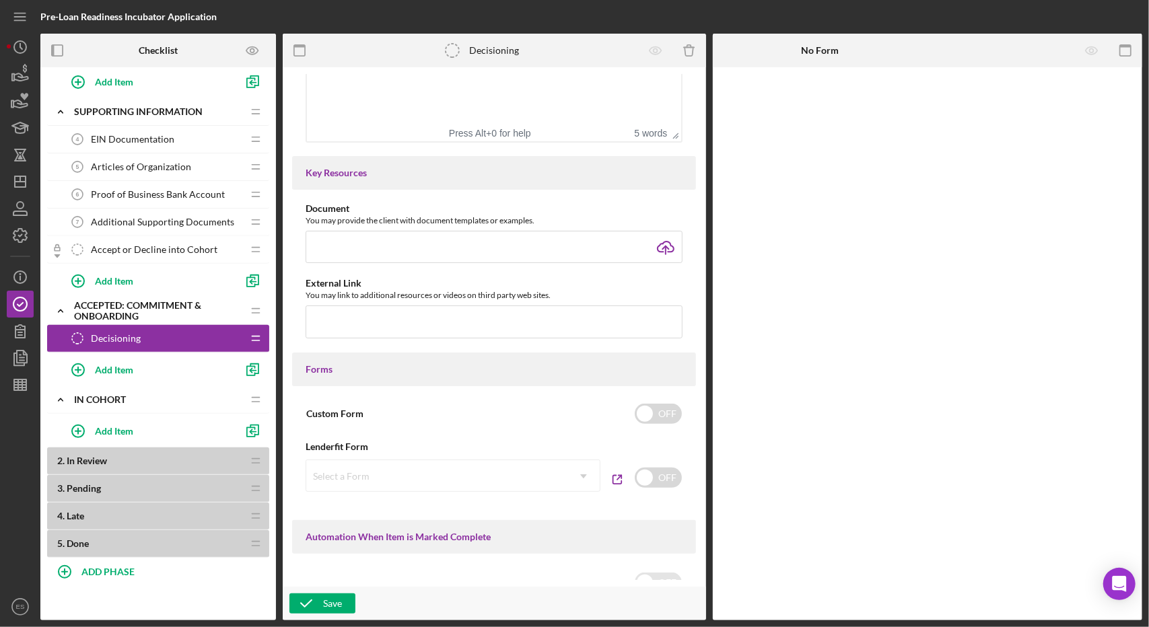
click at [242, 458] on b "2 . In Review" at bounding box center [149, 461] width 185 height 11
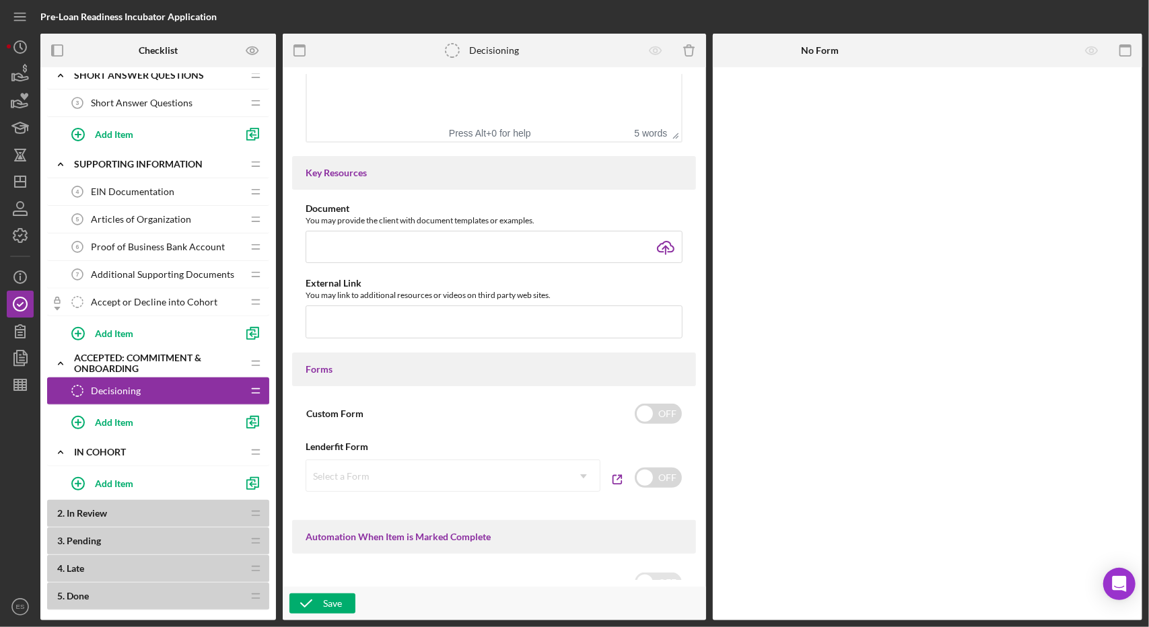
scroll to position [217, 0]
click at [19, 172] on icon "Icon/Dashboard" at bounding box center [20, 182] width 34 height 34
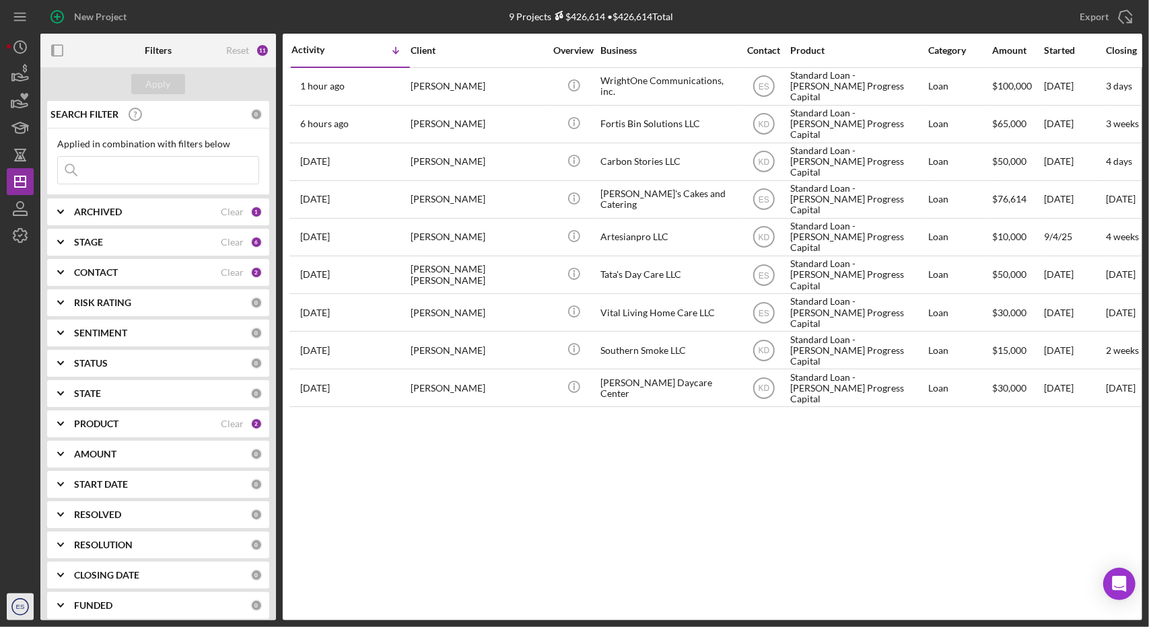
click at [14, 605] on icon "ES" at bounding box center [20, 607] width 27 height 34
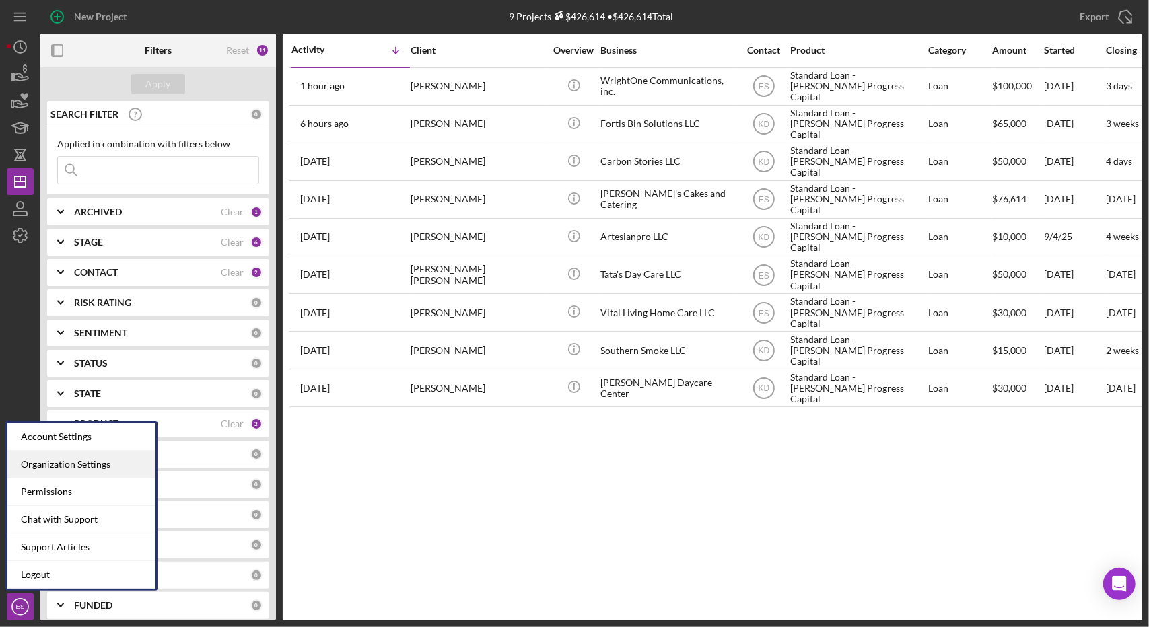
click at [40, 472] on div "Organization Settings" at bounding box center [81, 465] width 148 height 28
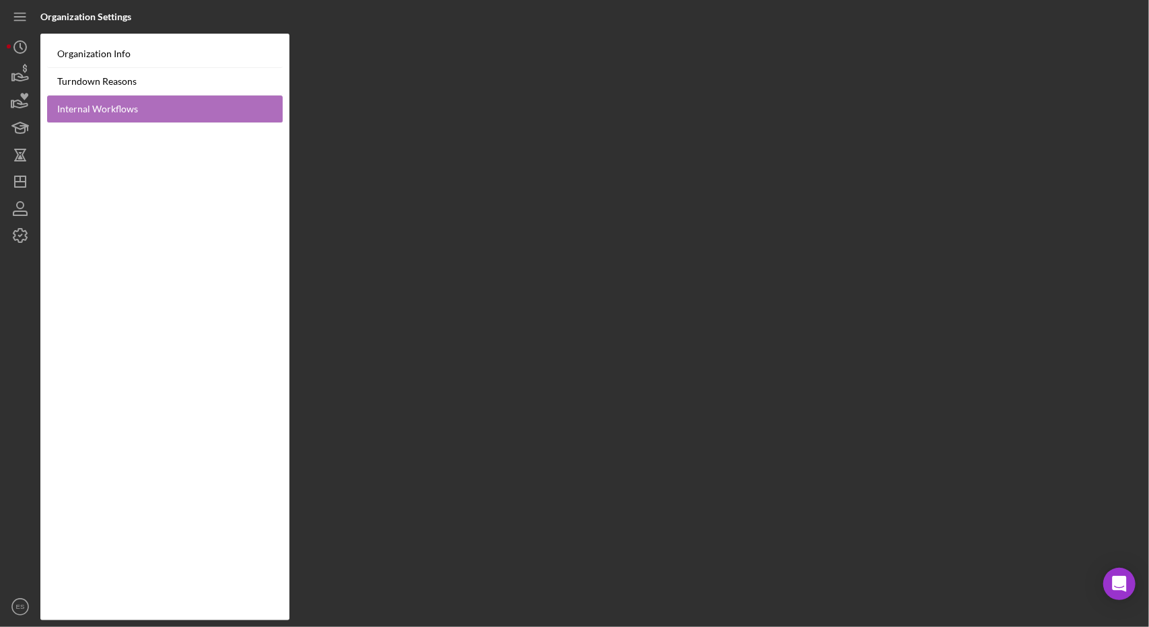
click at [117, 112] on link "Internal Workflows" at bounding box center [165, 110] width 236 height 28
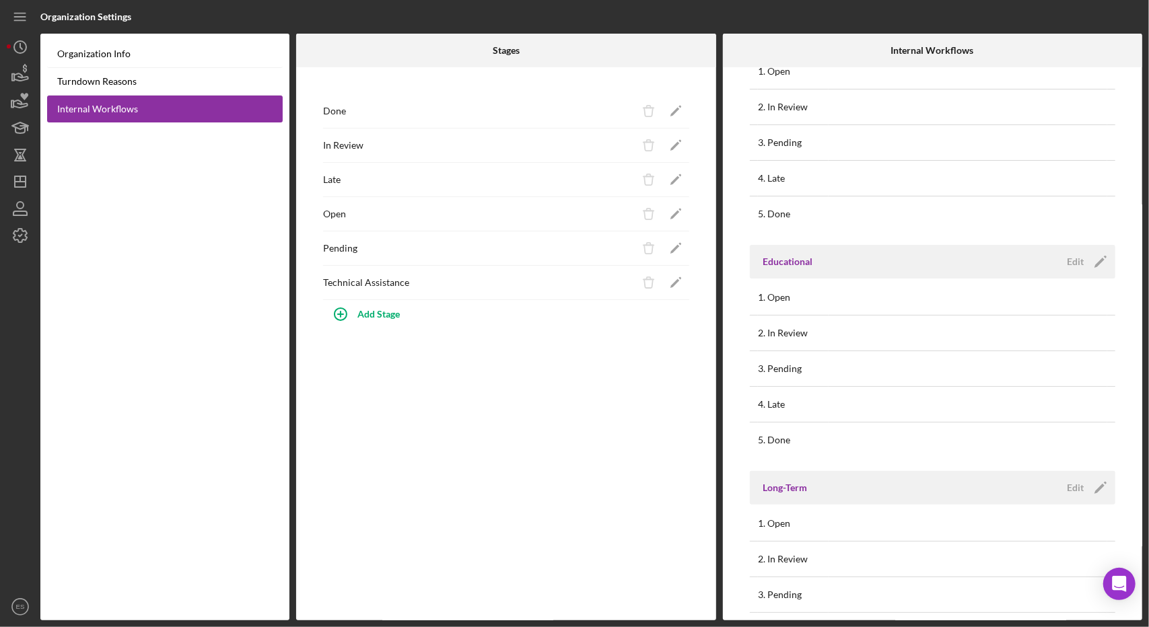
scroll to position [318, 0]
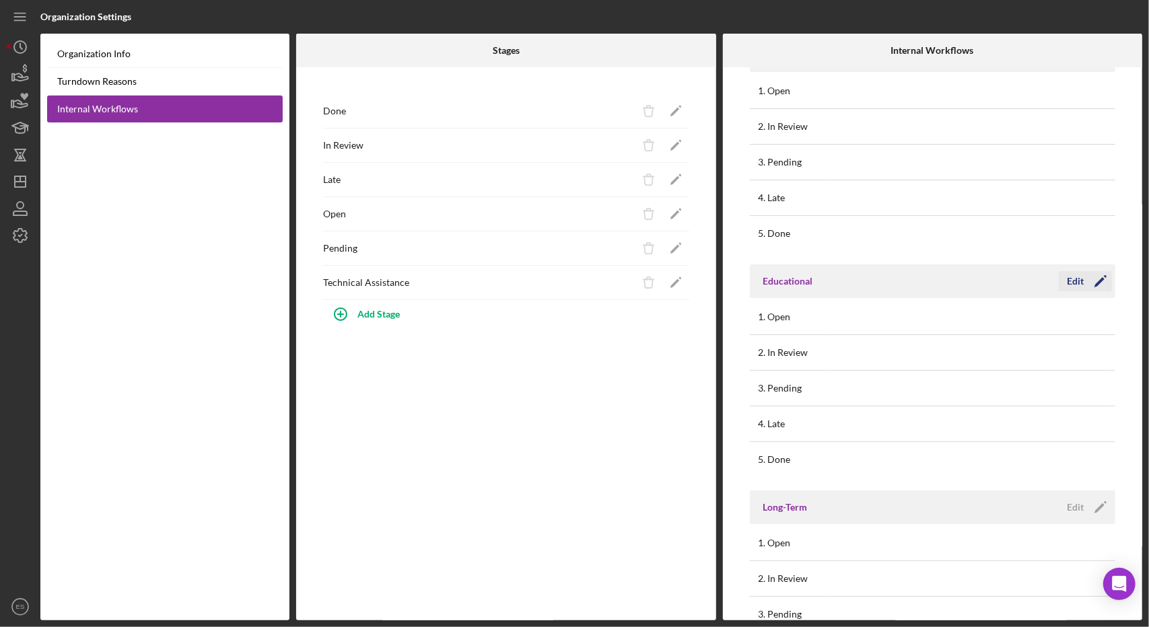
click at [1074, 281] on div "Edit" at bounding box center [1075, 281] width 17 height 20
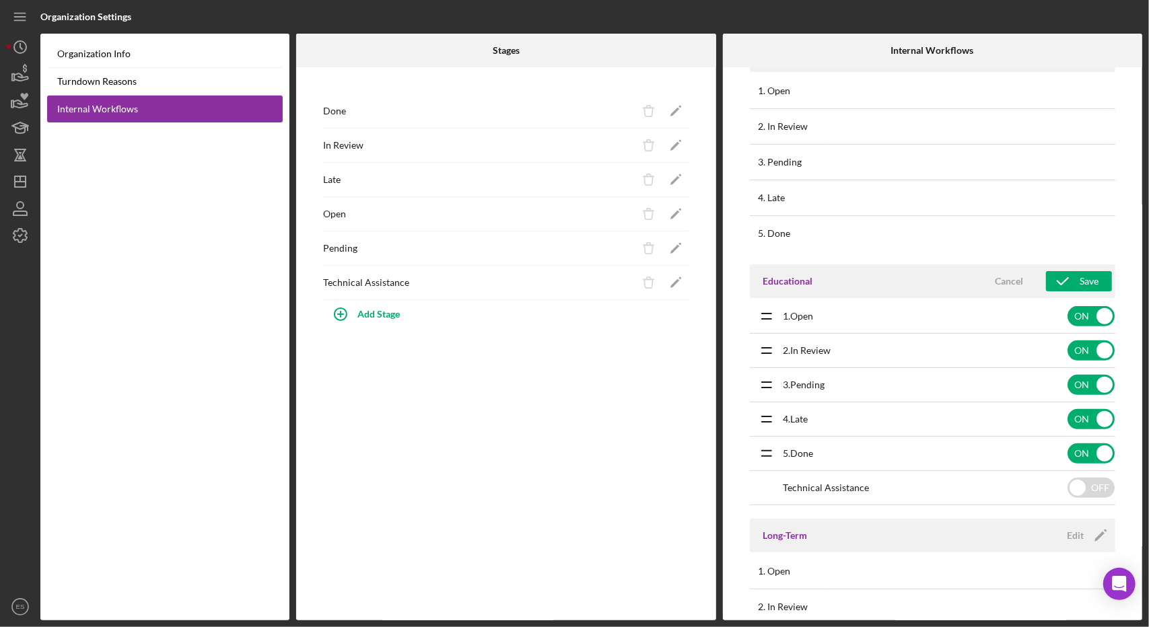
click at [792, 313] on div "1. Open" at bounding box center [926, 316] width 284 height 11
click at [771, 422] on icon "Icon/Drag" at bounding box center [767, 420] width 34 height 34
click at [1006, 281] on div "Cancel" at bounding box center [1009, 281] width 28 height 20
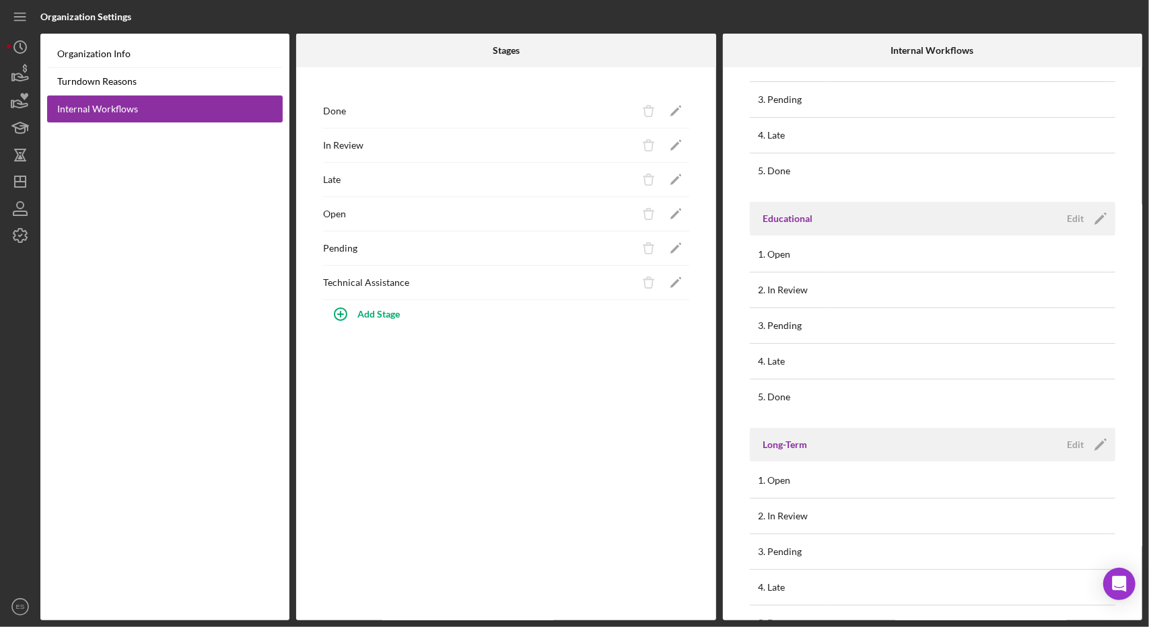
scroll to position [404, 0]
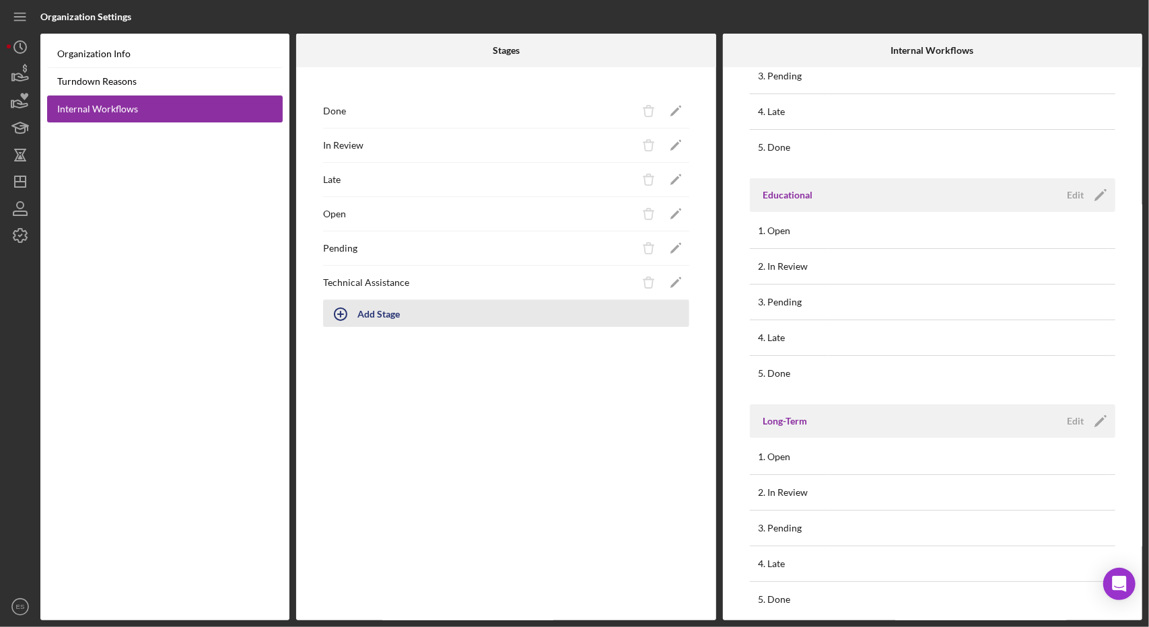
click at [382, 307] on div "Add Stage" at bounding box center [378, 314] width 42 height 26
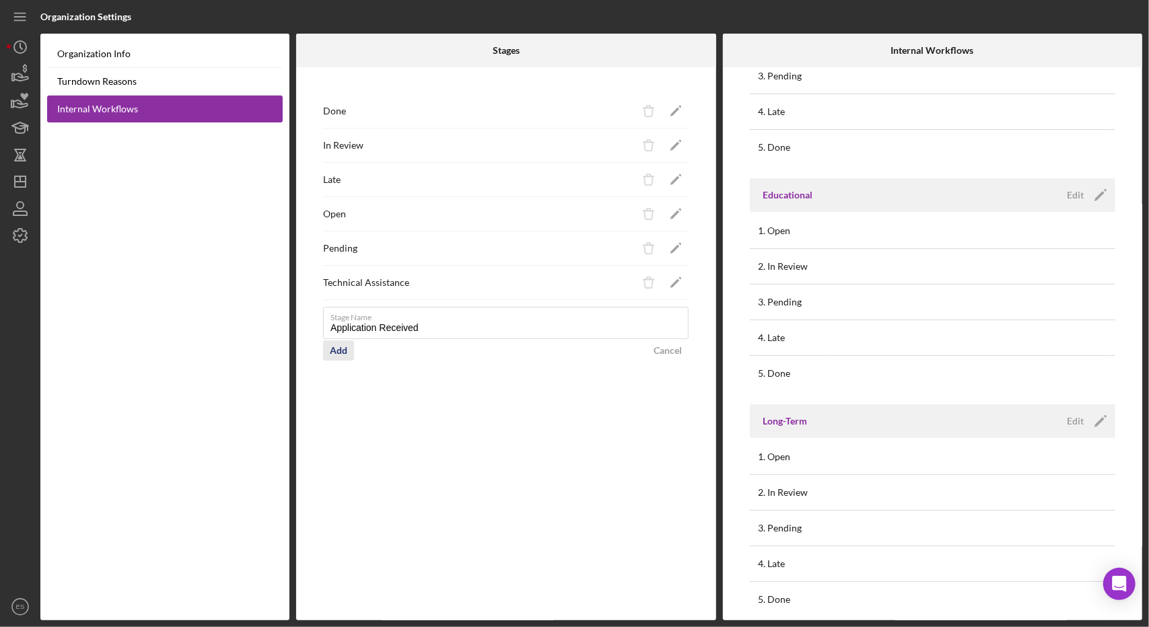
type input "Application Received"
click at [333, 347] on div "Add" at bounding box center [339, 351] width 18 height 20
click at [1084, 195] on icon "Icon/Edit" at bounding box center [1101, 195] width 34 height 34
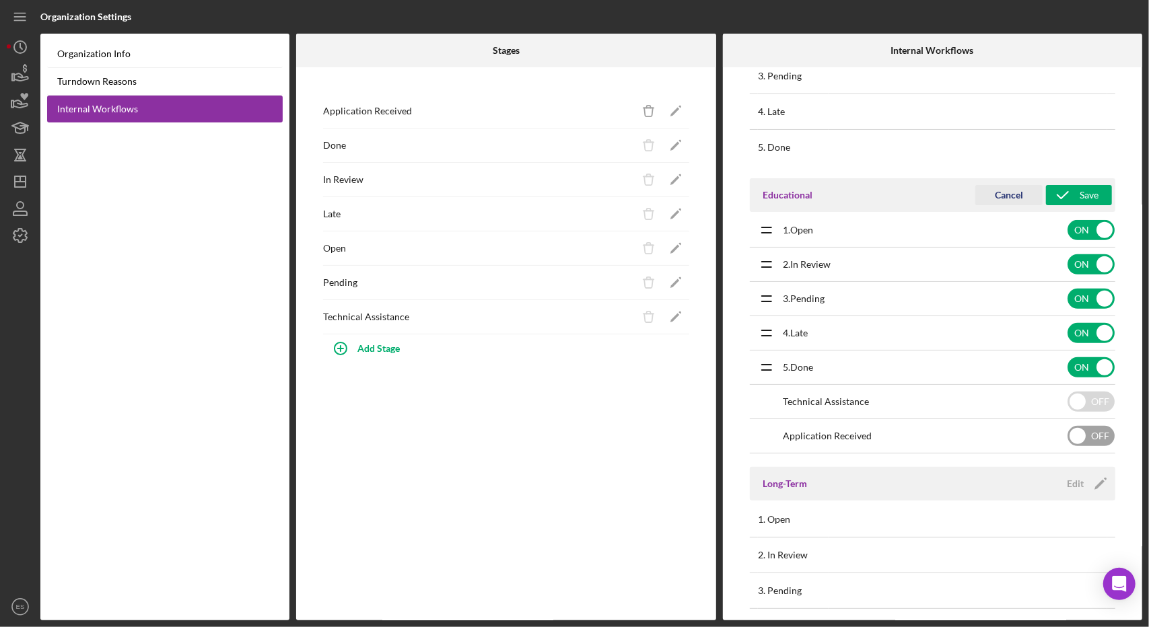
click at [1075, 431] on input "checkbox" at bounding box center [1091, 436] width 47 height 20
checkbox input "true"
drag, startPoint x: 756, startPoint y: 405, endPoint x: 757, endPoint y: 258, distance: 146.7
drag, startPoint x: 757, startPoint y: 258, endPoint x: 672, endPoint y: 417, distance: 180.1
click at [672, 417] on div "Application Received Icon/Delete Icon/Edit Done Icon/Delete Icon/Edit In Review…" at bounding box center [506, 343] width 420 height 553
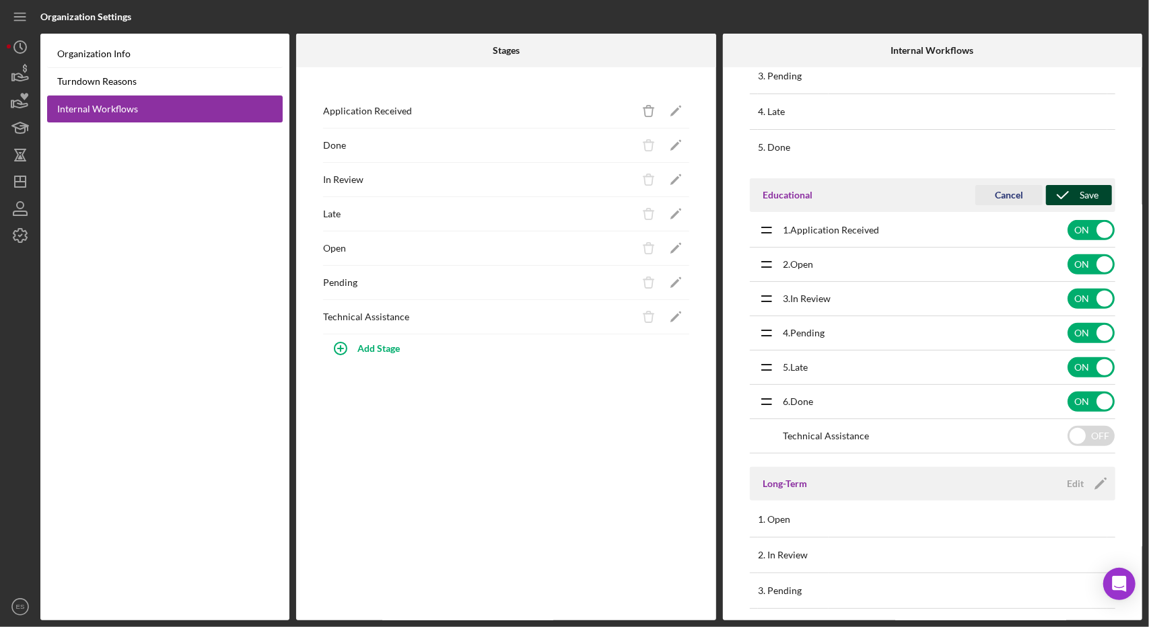
click at [1089, 198] on div "Save" at bounding box center [1089, 195] width 19 height 20
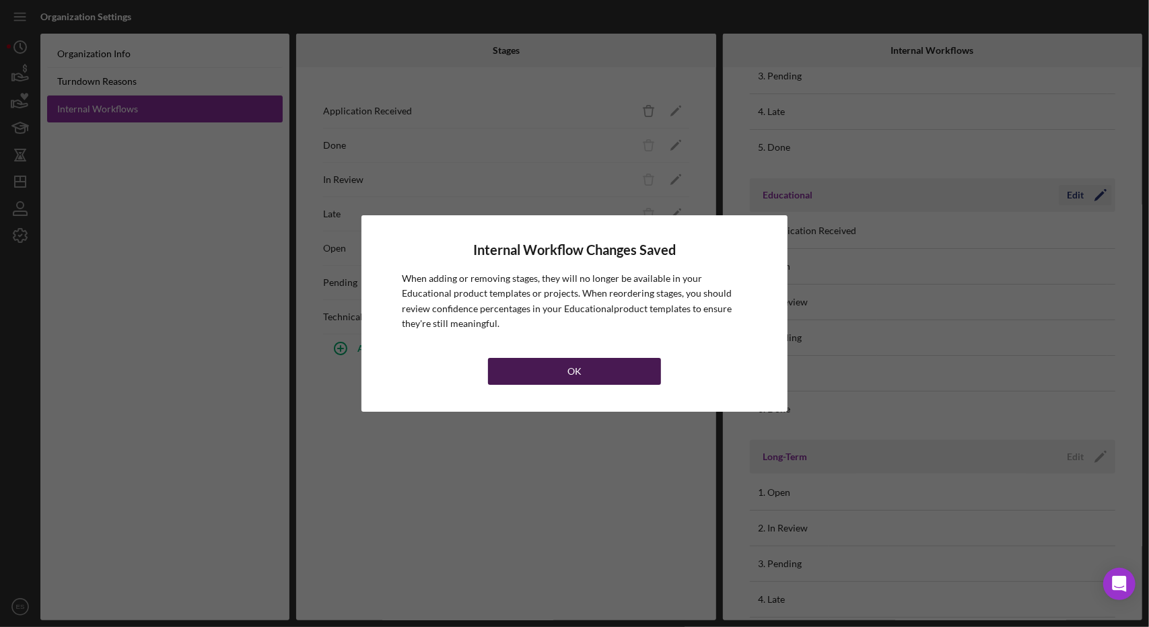
click at [557, 378] on button "OK" at bounding box center [574, 371] width 172 height 27
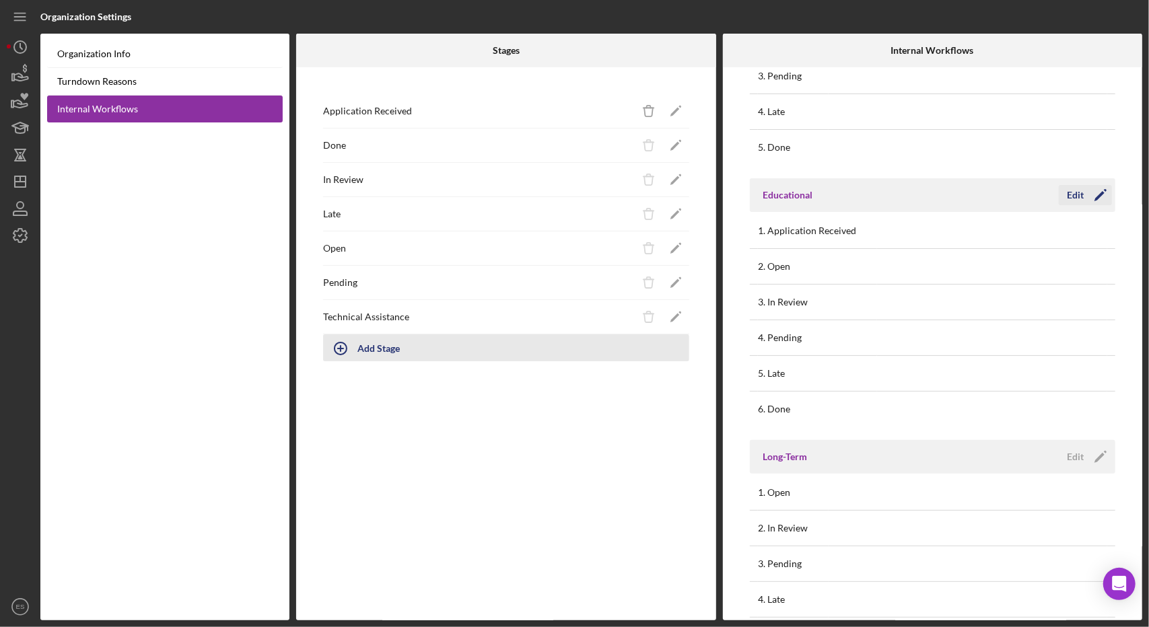
click at [382, 345] on div "Add Stage" at bounding box center [378, 348] width 42 height 26
type input "Application Completed"
click at [346, 387] on div "Add" at bounding box center [339, 385] width 18 height 20
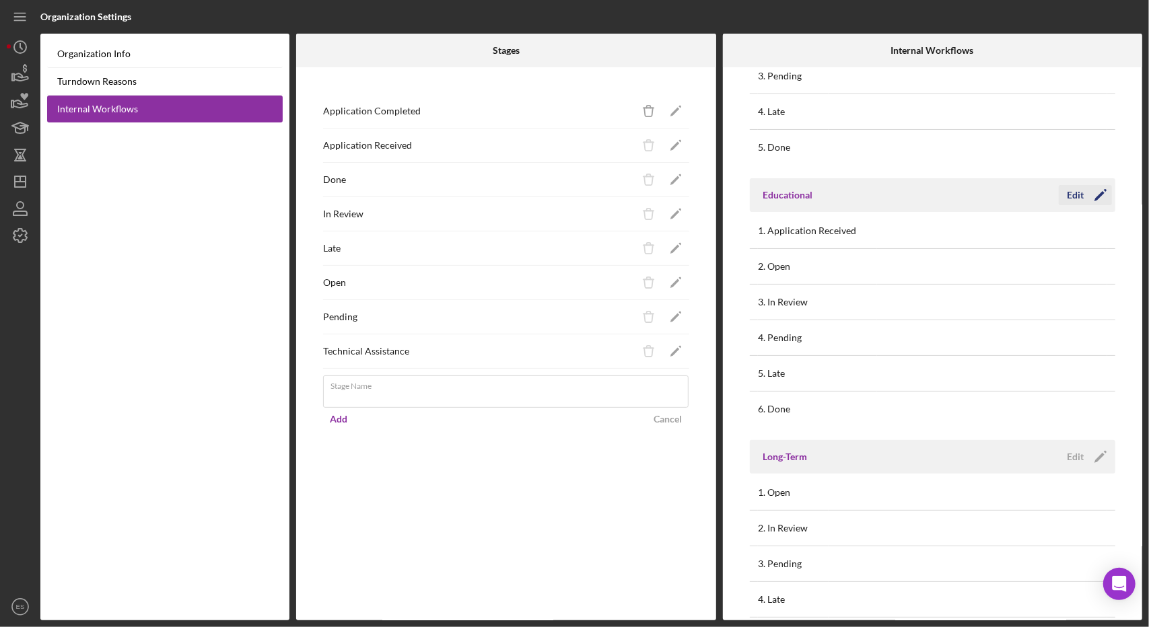
click at [1084, 199] on icon "Icon/Edit" at bounding box center [1101, 195] width 34 height 34
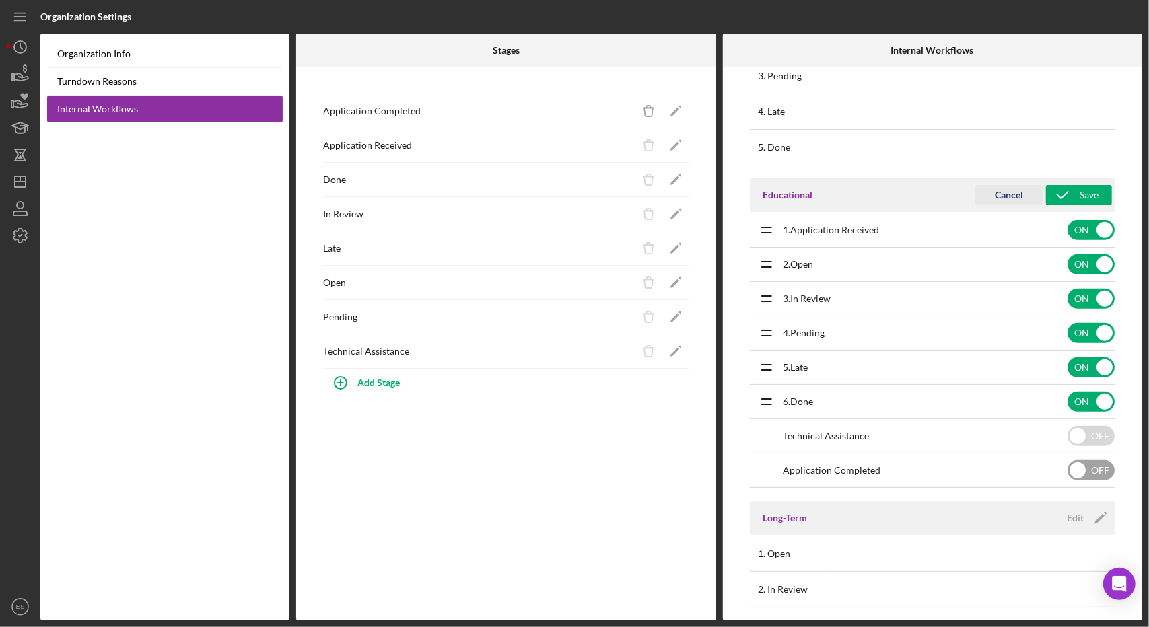
click at [1086, 469] on input "checkbox" at bounding box center [1091, 470] width 47 height 20
checkbox input "true"
click at [1065, 195] on icon "submit" at bounding box center [1063, 195] width 34 height 34
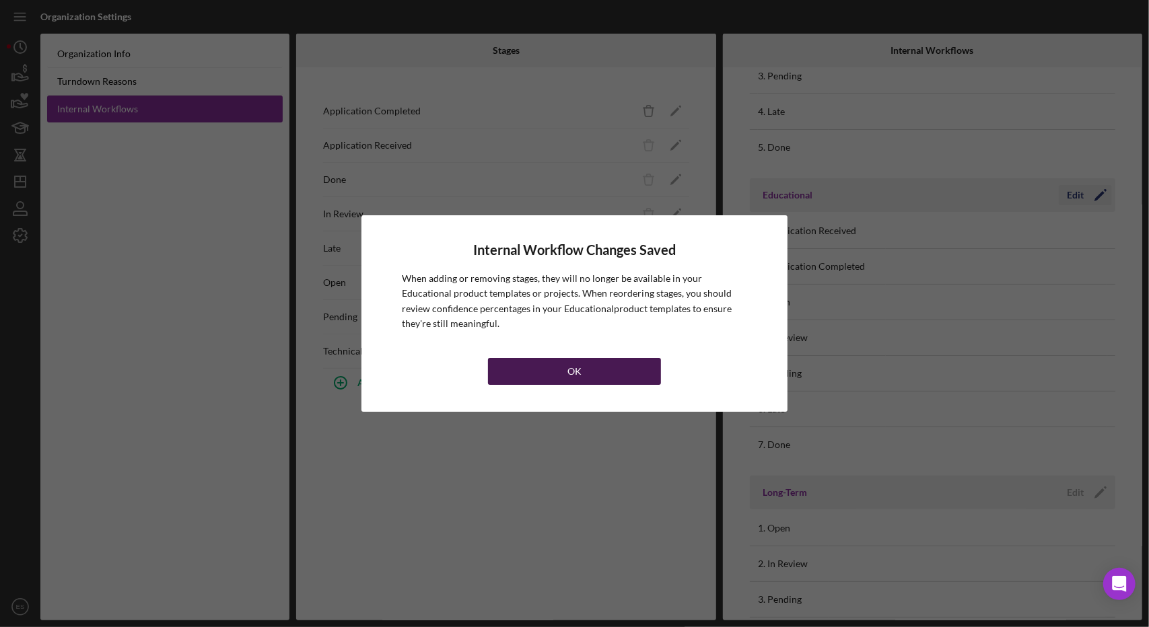
click at [565, 366] on button "OK" at bounding box center [574, 371] width 172 height 27
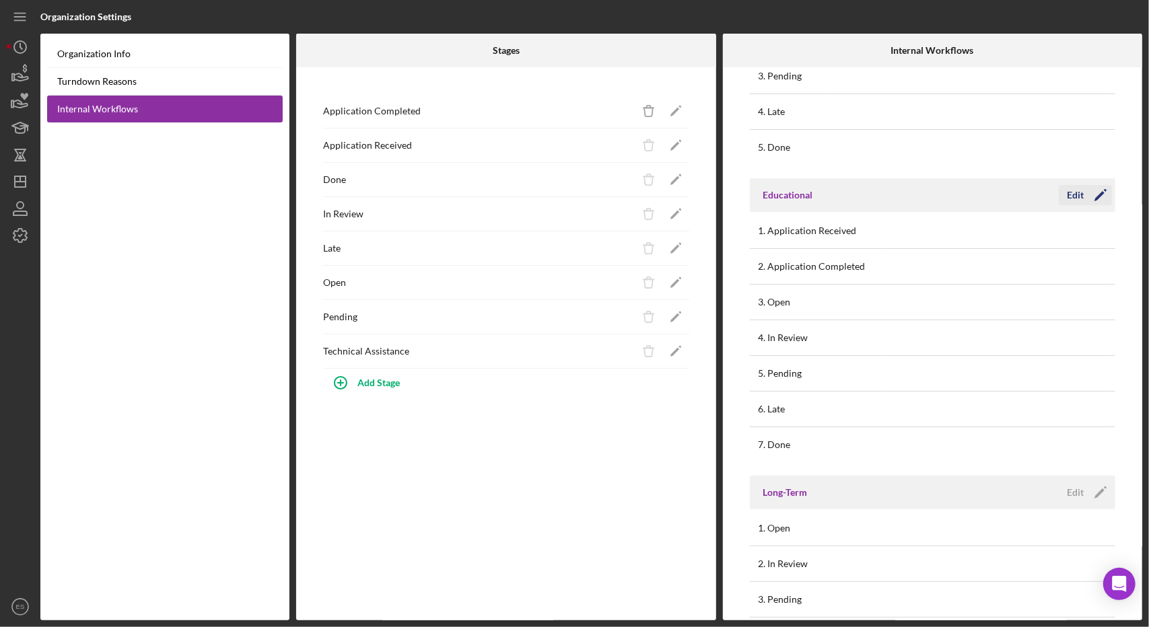
click at [1084, 184] on icon "Icon/Edit" at bounding box center [1101, 195] width 34 height 34
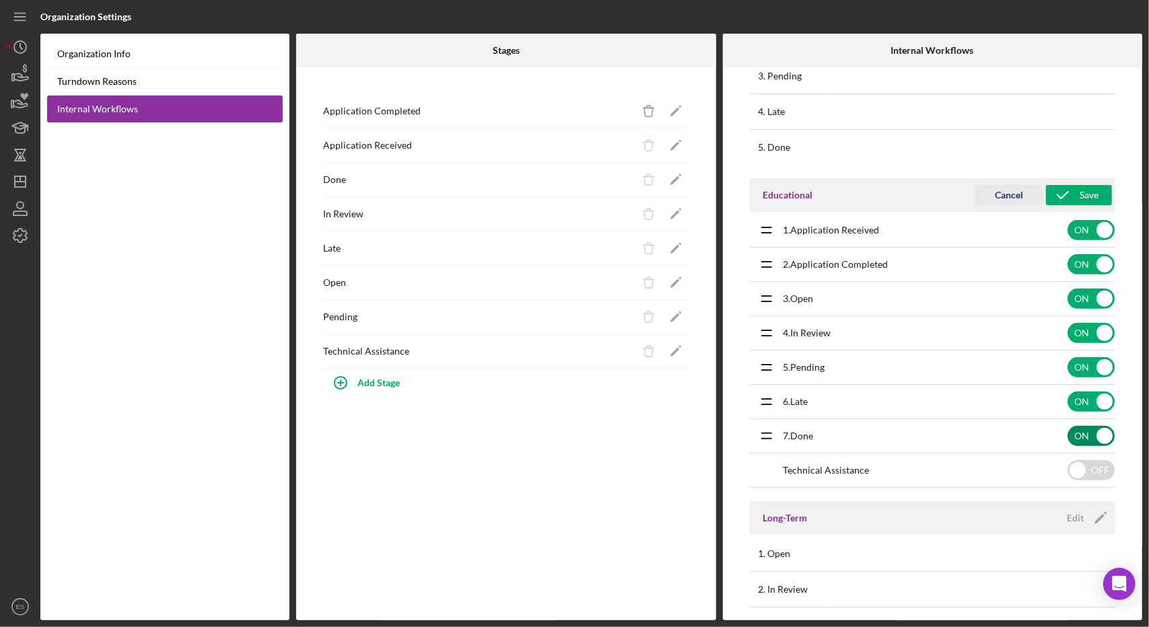
click at [1089, 428] on input "checkbox" at bounding box center [1091, 436] width 47 height 20
checkbox input "false"
click at [1079, 392] on input "checkbox" at bounding box center [1091, 402] width 47 height 20
checkbox input "false"
click at [1072, 360] on input "checkbox" at bounding box center [1091, 367] width 47 height 20
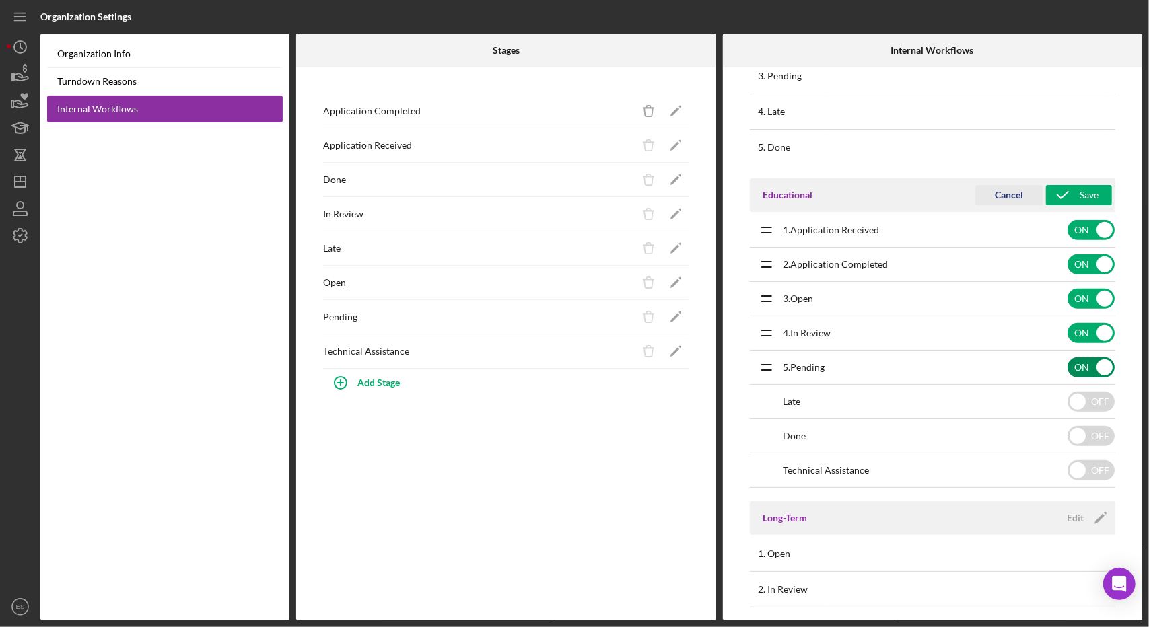
checkbox input "false"
click at [1084, 323] on input "checkbox" at bounding box center [1091, 333] width 47 height 20
checkbox input "false"
click at [1098, 298] on input "checkbox" at bounding box center [1091, 299] width 47 height 20
click at [1096, 291] on input "checkbox" at bounding box center [1091, 299] width 47 height 20
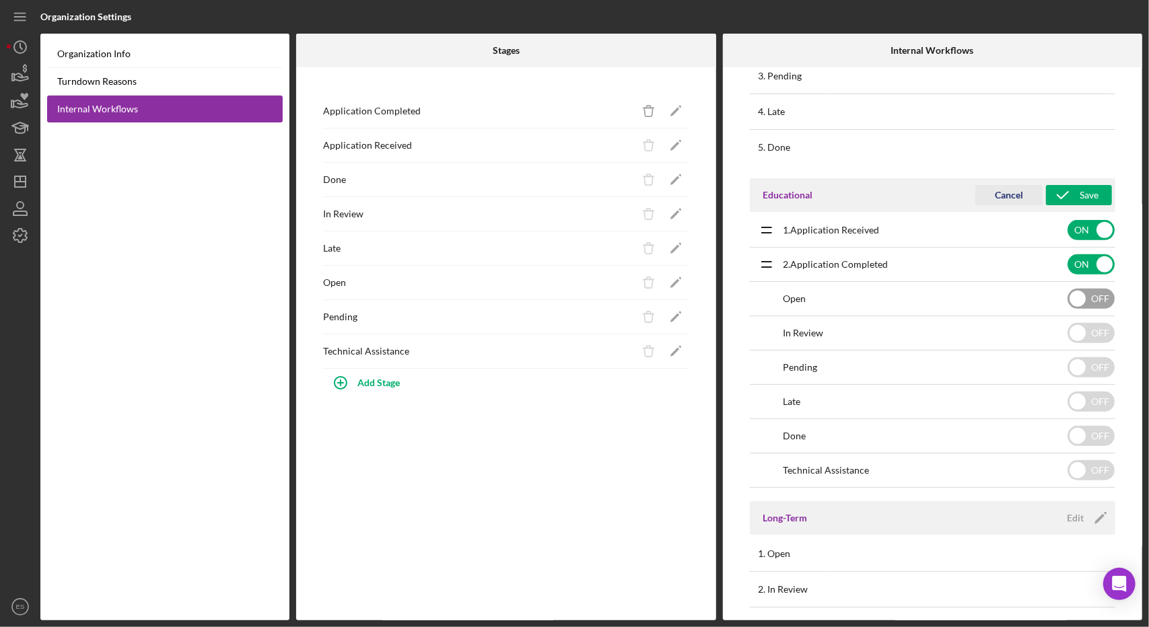
checkbox input "true"
click at [1060, 199] on icon "submit" at bounding box center [1063, 195] width 34 height 34
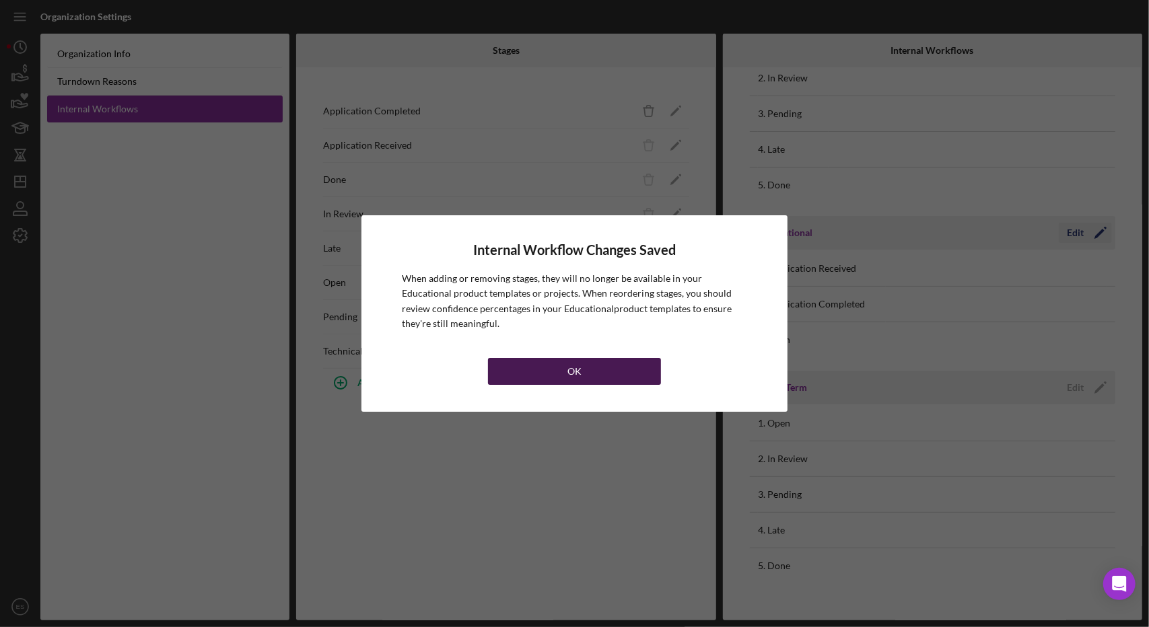
click at [557, 378] on button "OK" at bounding box center [574, 371] width 172 height 27
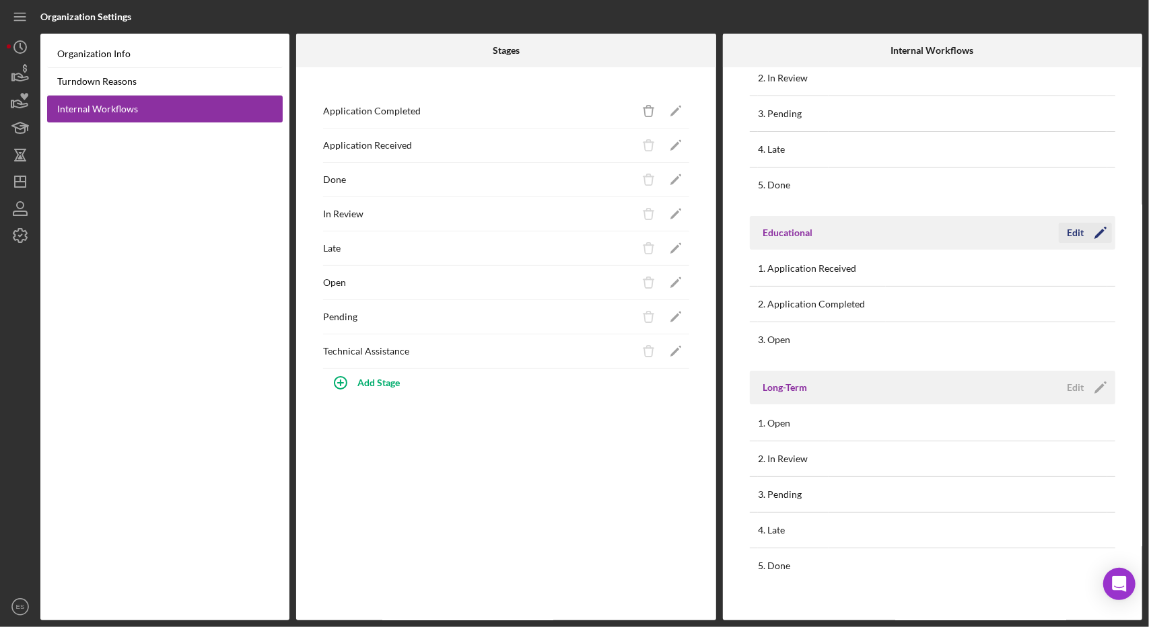
click at [1074, 226] on div "Edit" at bounding box center [1075, 233] width 17 height 20
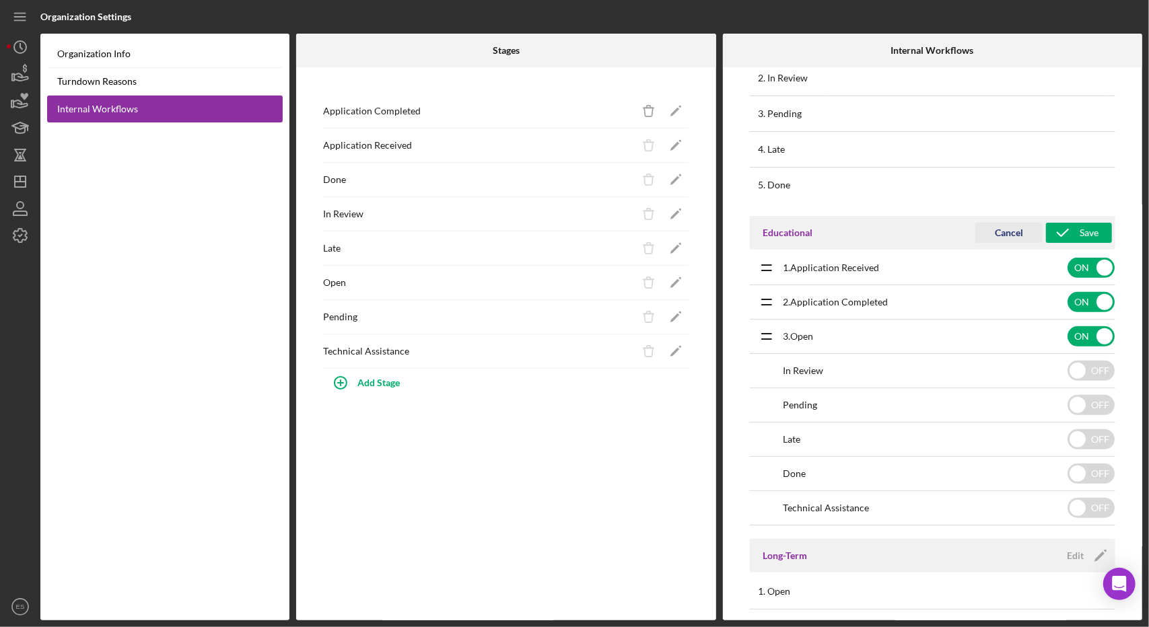
click at [1009, 233] on div "Cancel" at bounding box center [1009, 233] width 28 height 20
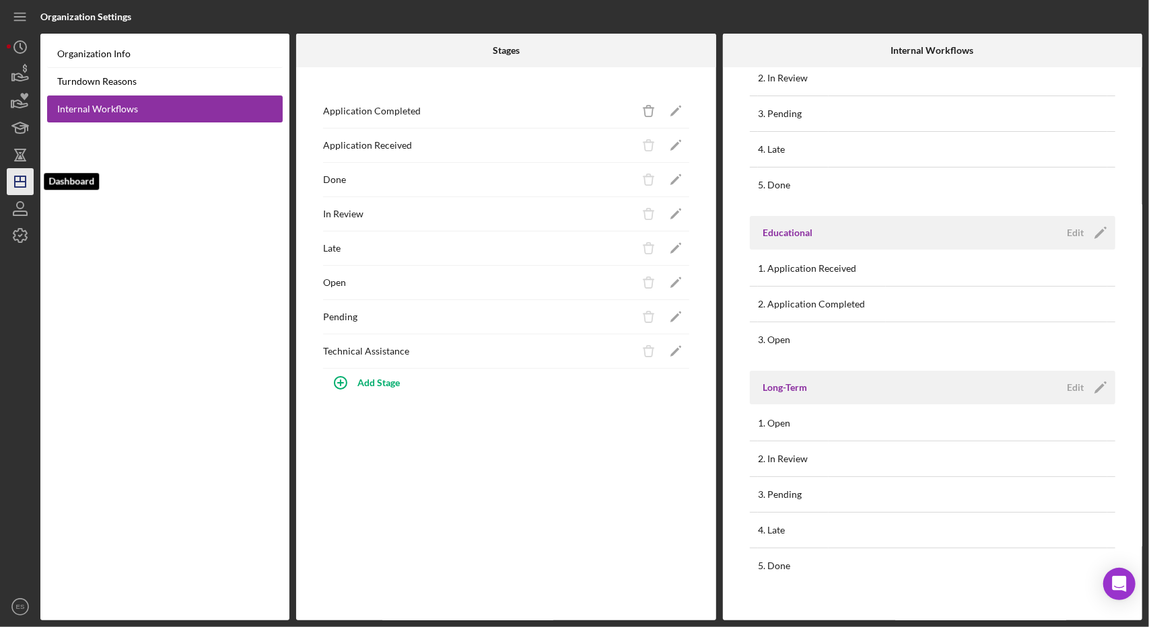
click at [17, 191] on icon "Icon/Dashboard" at bounding box center [20, 182] width 34 height 34
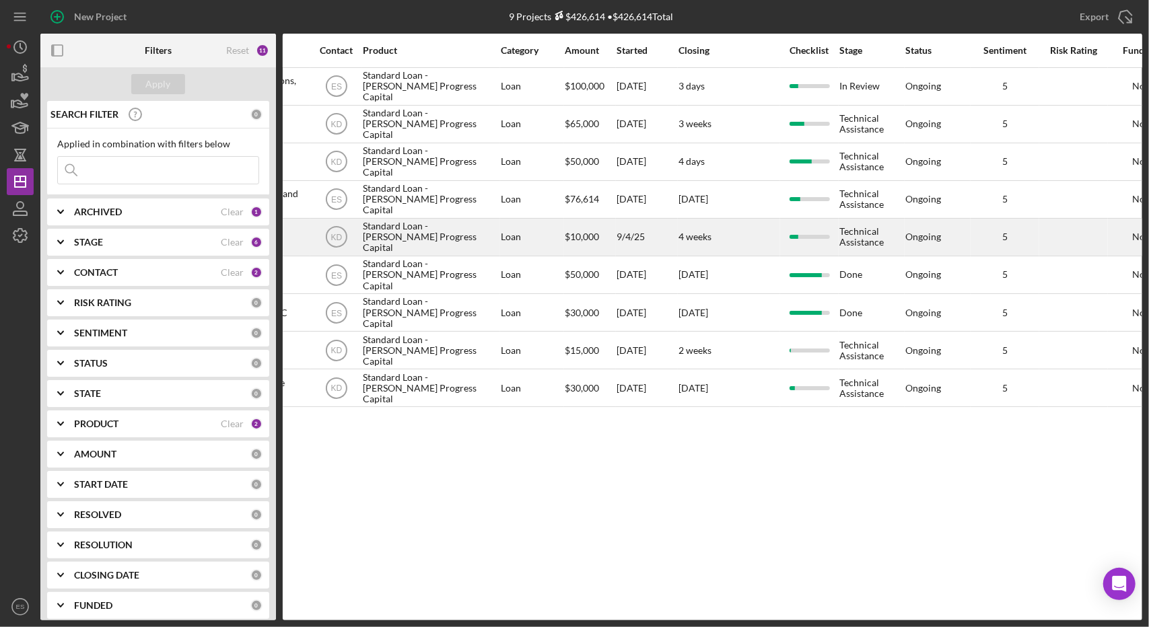
scroll to position [0, 428]
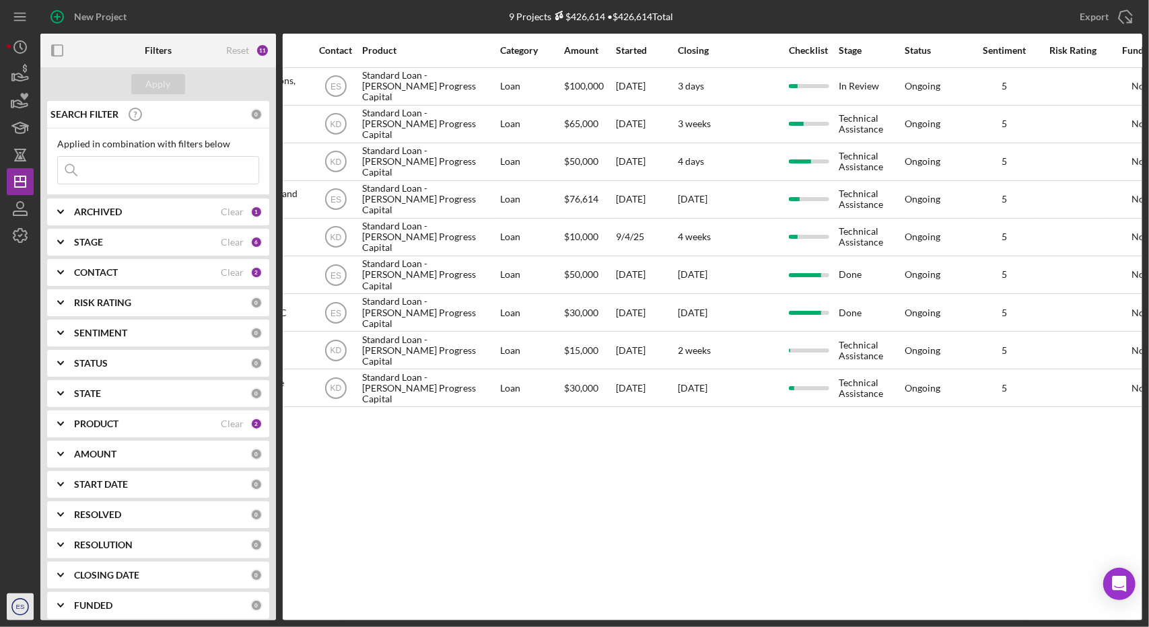
click at [18, 606] on text "ES" at bounding box center [20, 607] width 9 height 7
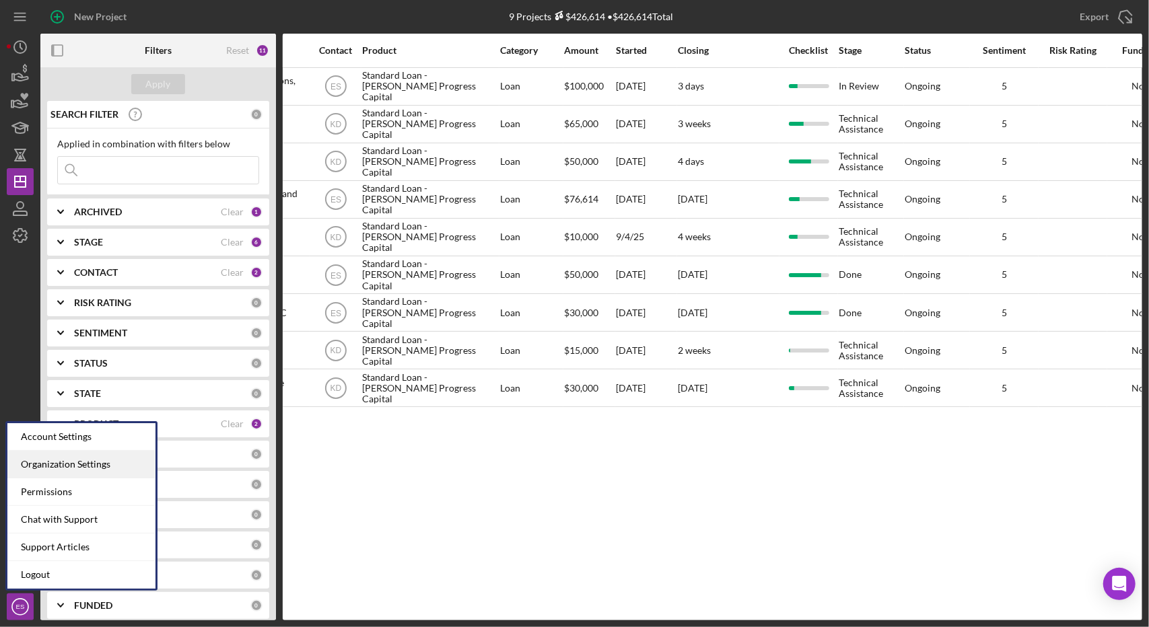
click at [59, 457] on div "Organization Settings" at bounding box center [81, 465] width 148 height 28
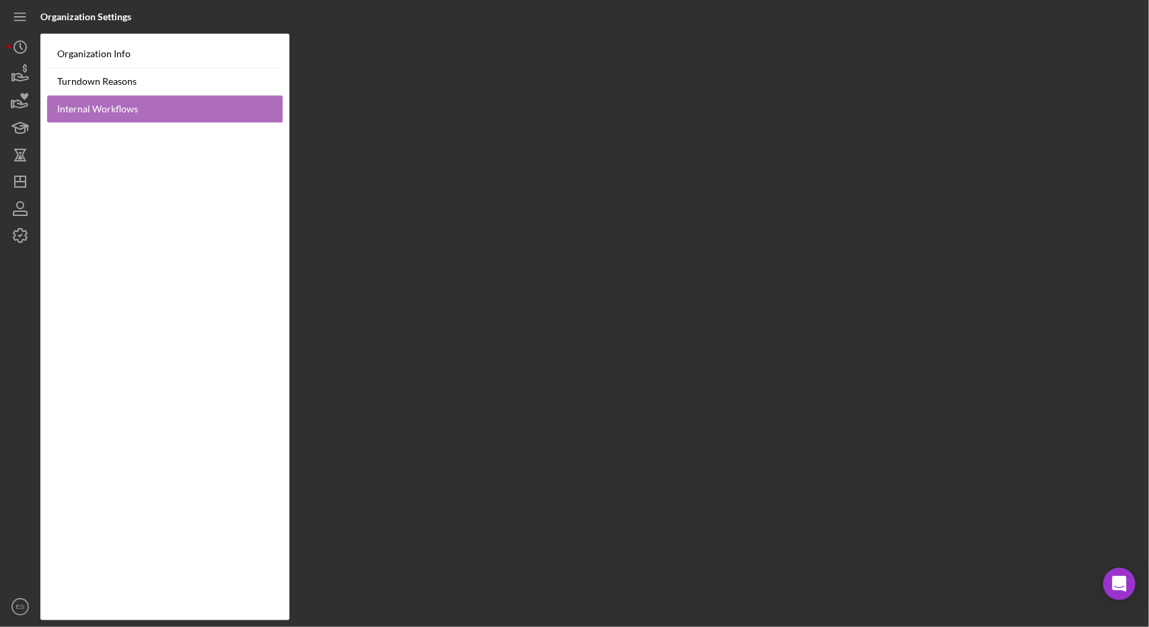
click at [103, 102] on link "Internal Workflows" at bounding box center [165, 110] width 236 height 28
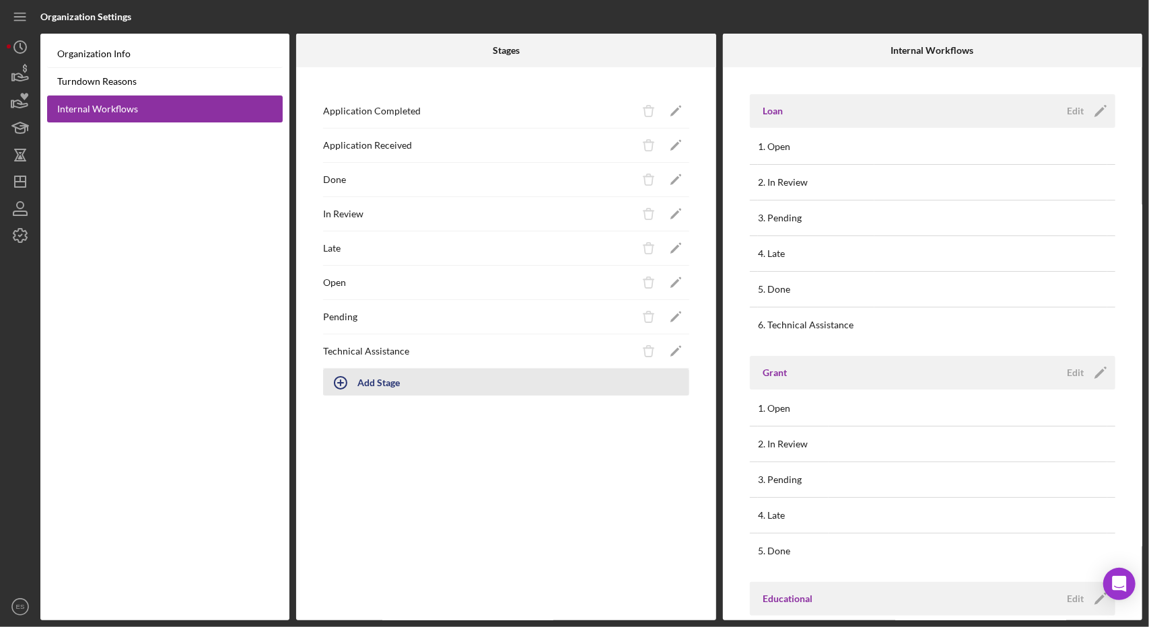
click at [381, 384] on div "Add Stage" at bounding box center [378, 383] width 42 height 26
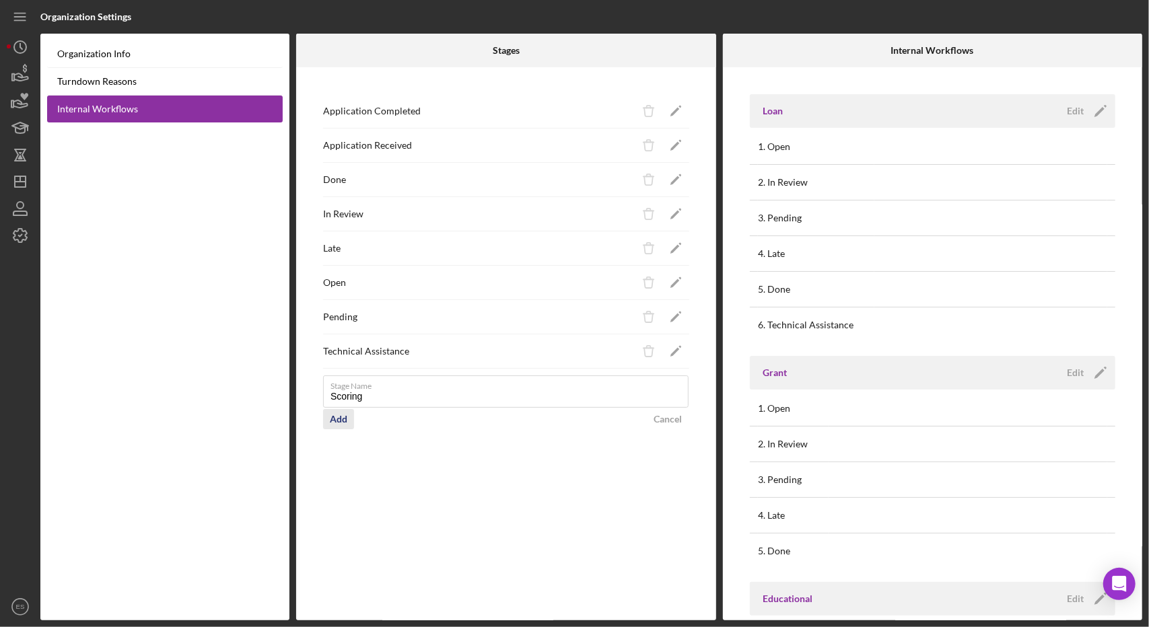
type input "Scoring"
click at [337, 420] on div "Add" at bounding box center [339, 419] width 18 height 20
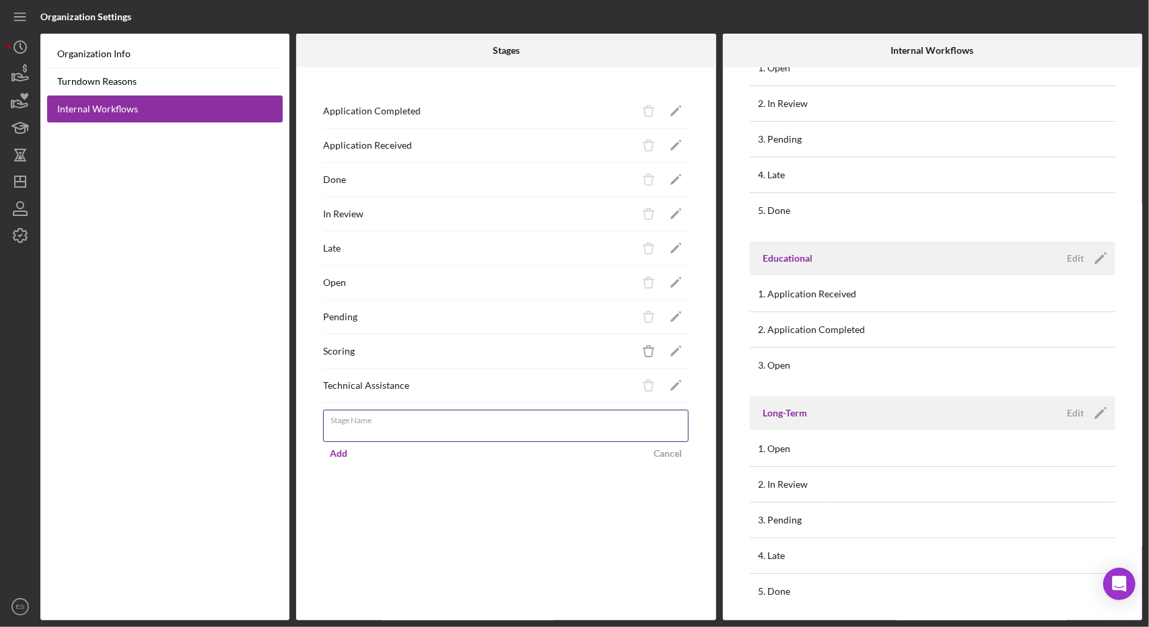
scroll to position [344, 0]
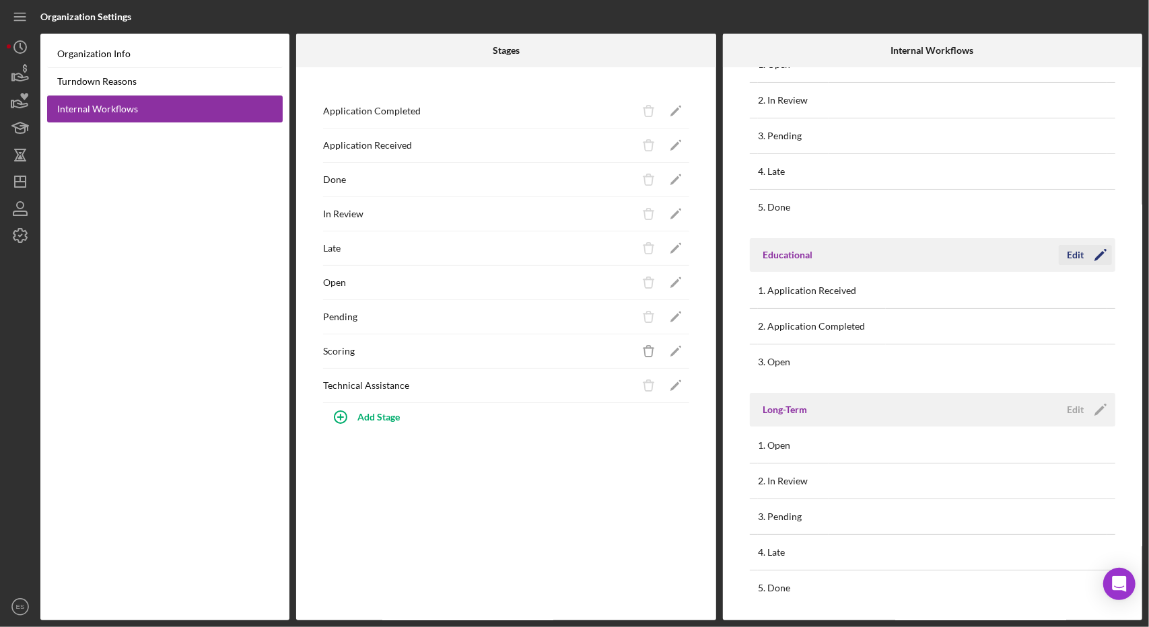
click at [1084, 253] on icon "Icon/Edit" at bounding box center [1101, 255] width 34 height 34
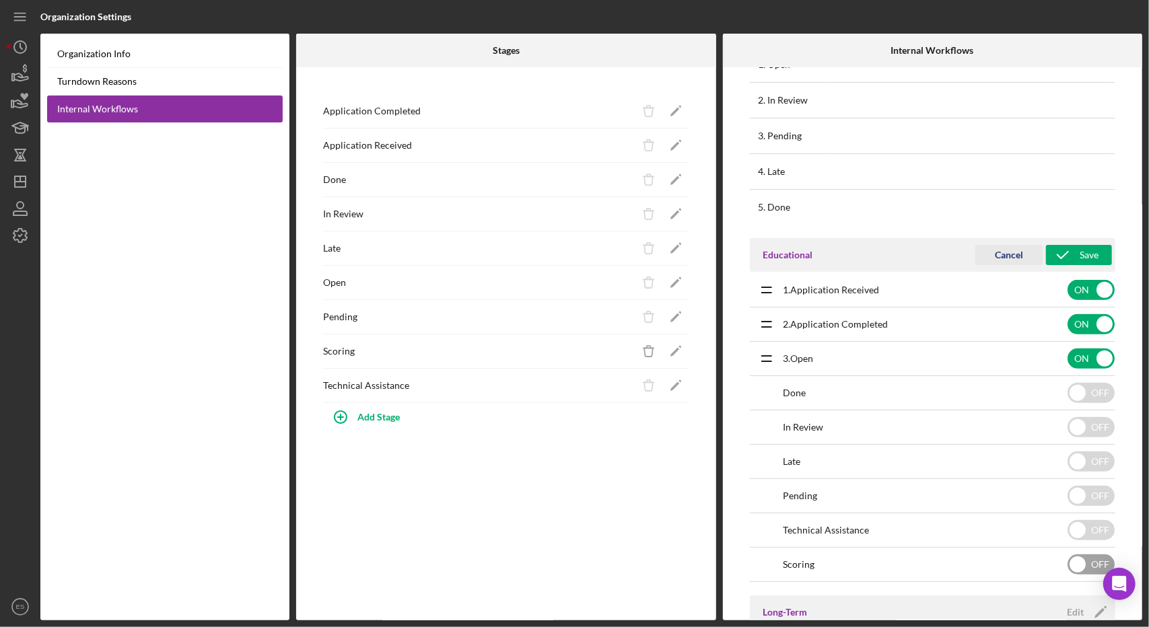
click at [1078, 562] on input "checkbox" at bounding box center [1091, 565] width 47 height 20
checkbox input "true"
click at [1067, 261] on icon "submit" at bounding box center [1063, 255] width 34 height 34
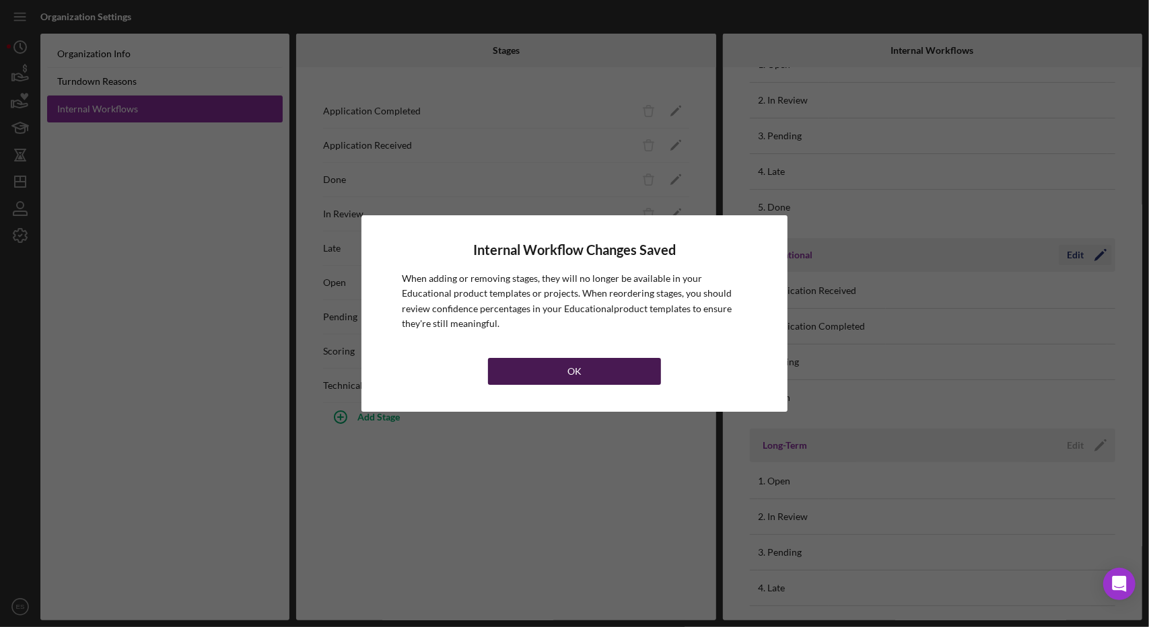
click at [549, 370] on button "OK" at bounding box center [574, 371] width 172 height 27
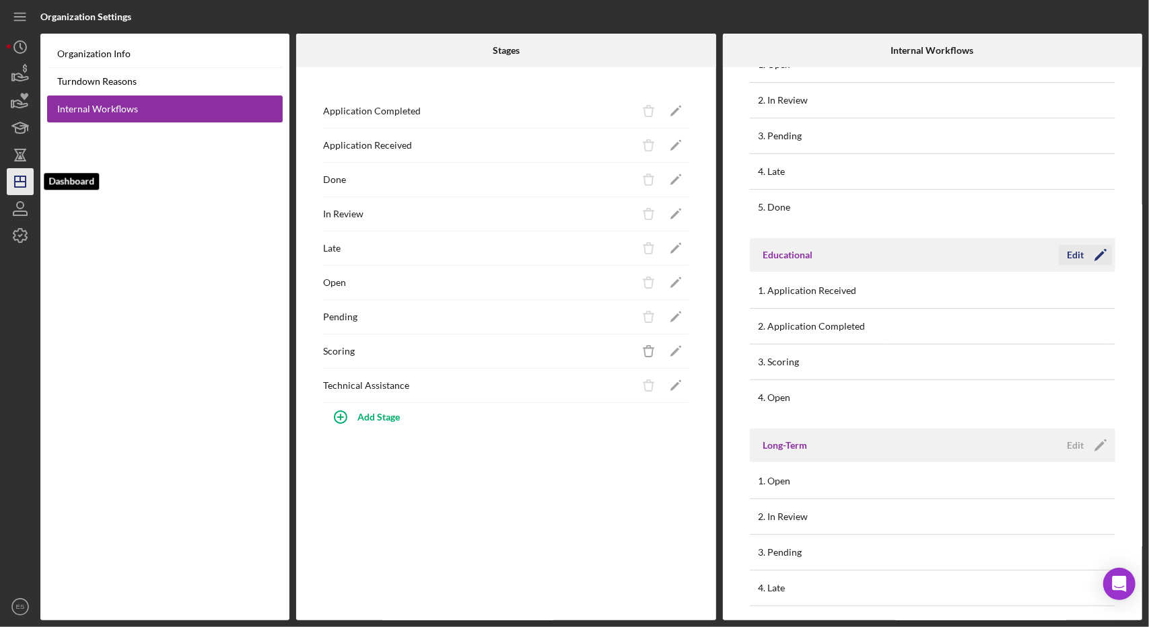
click at [20, 182] on line "button" at bounding box center [20, 178] width 0 height 5
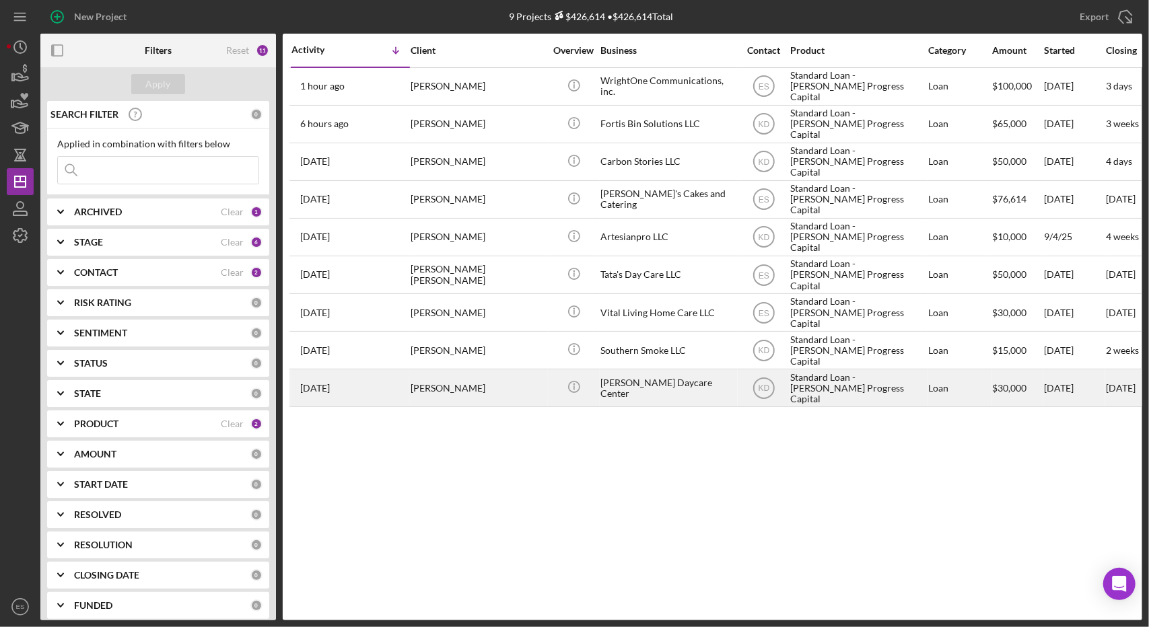
click at [642, 380] on div "[PERSON_NAME] Daycare Center" at bounding box center [667, 388] width 135 height 36
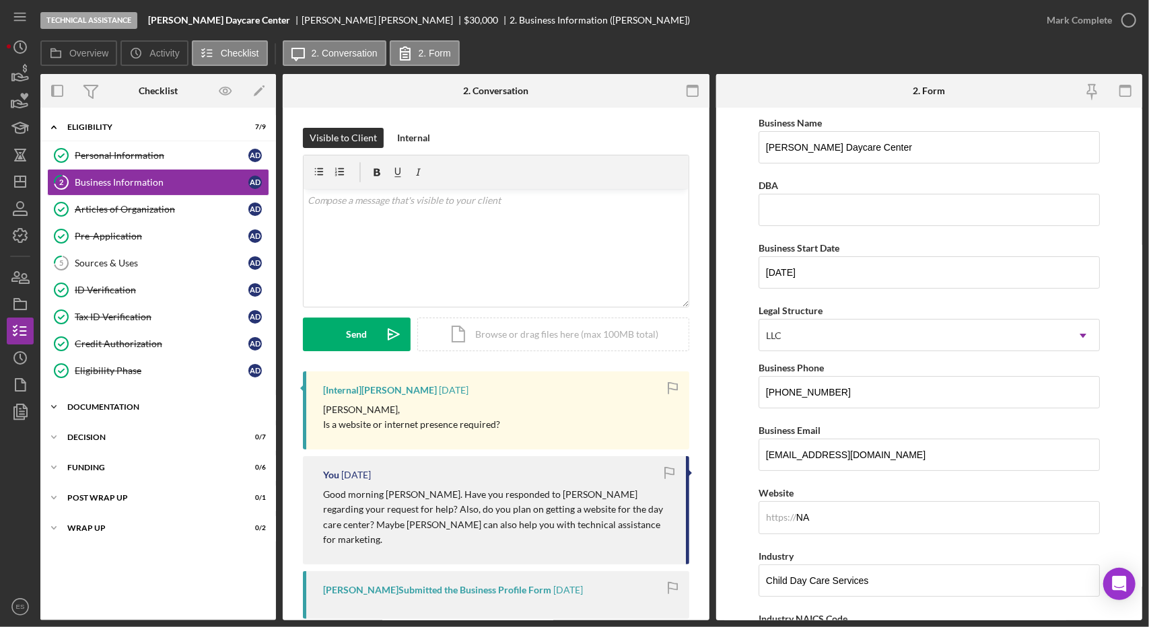
click at [116, 407] on div "Icon/Expander Documentation 0 / 23" at bounding box center [158, 407] width 236 height 27
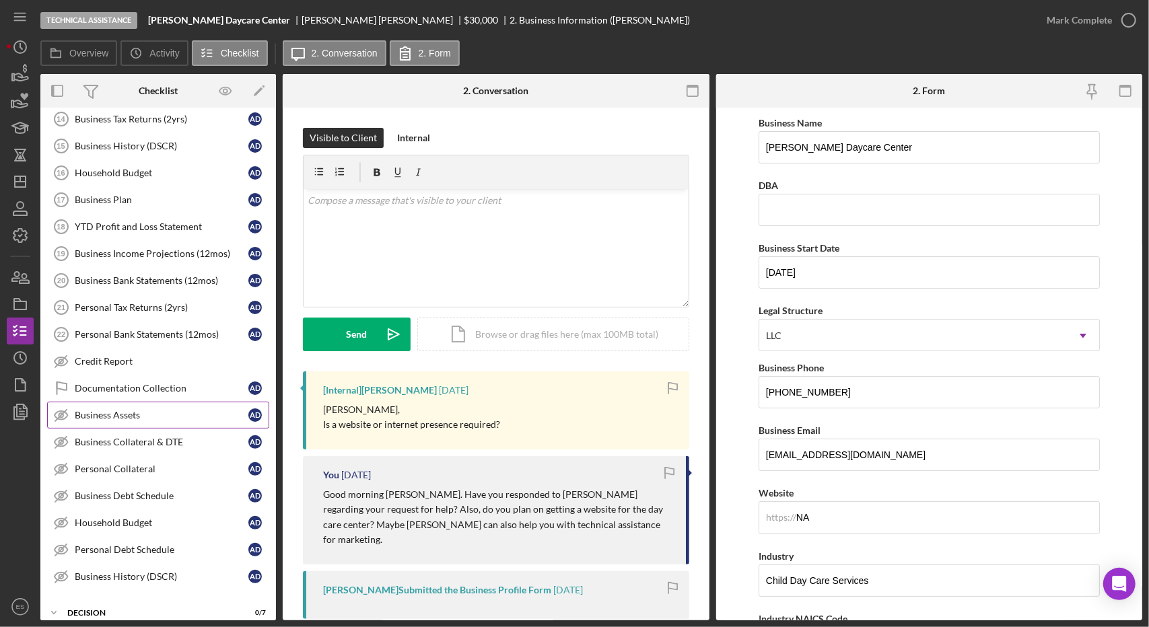
scroll to position [541, 0]
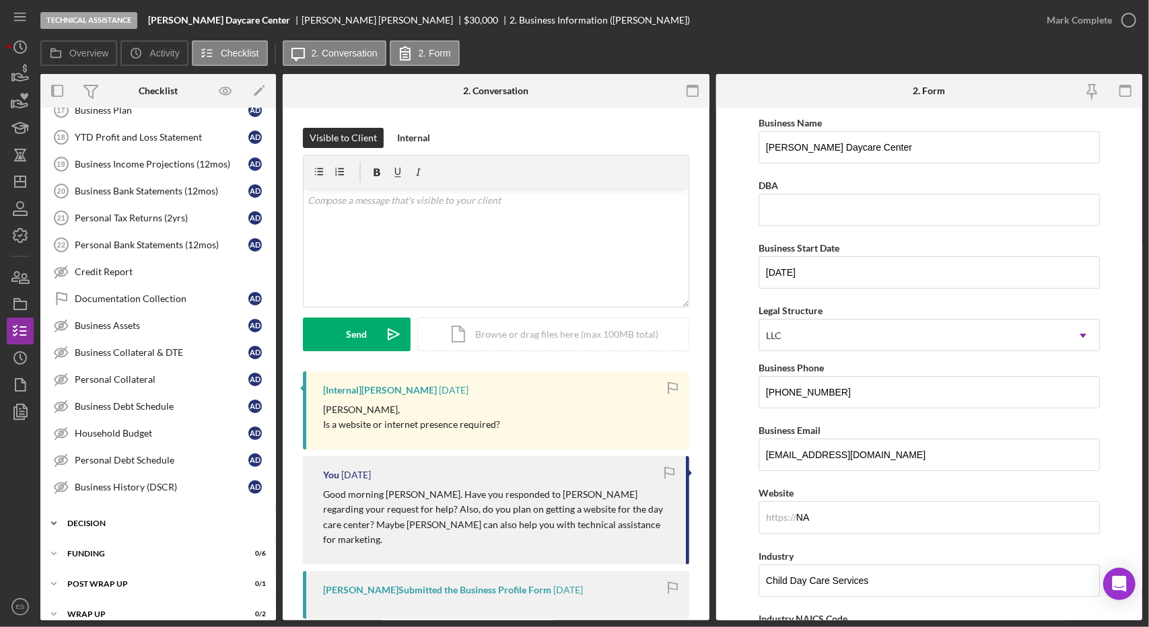
click at [102, 520] on div "Decision" at bounding box center [163, 524] width 192 height 8
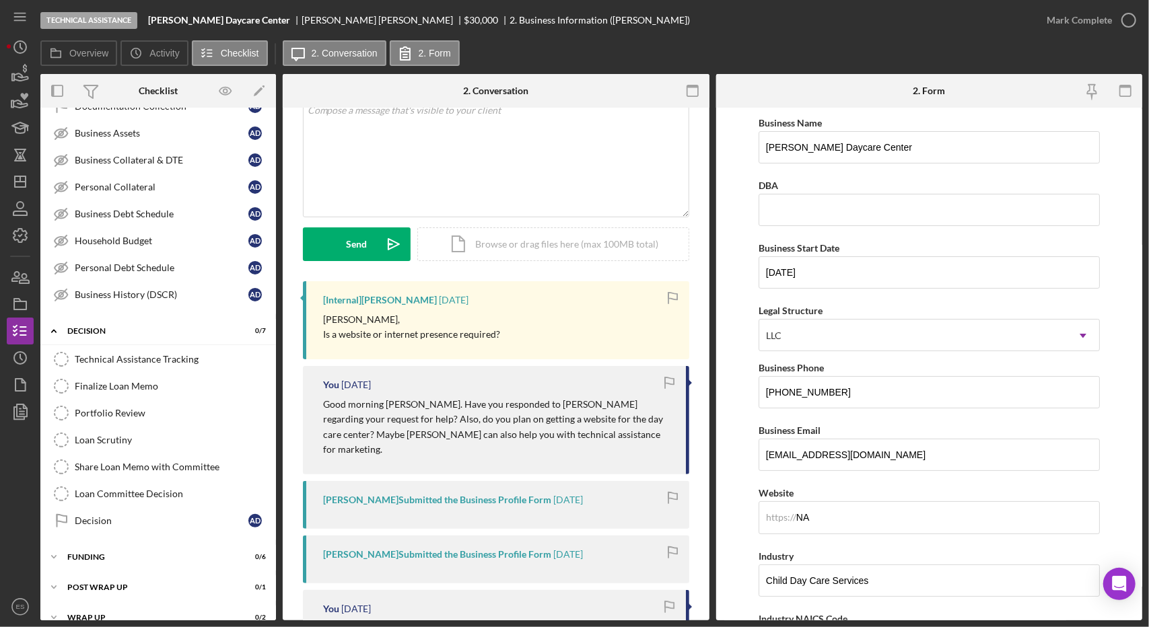
scroll to position [0, 0]
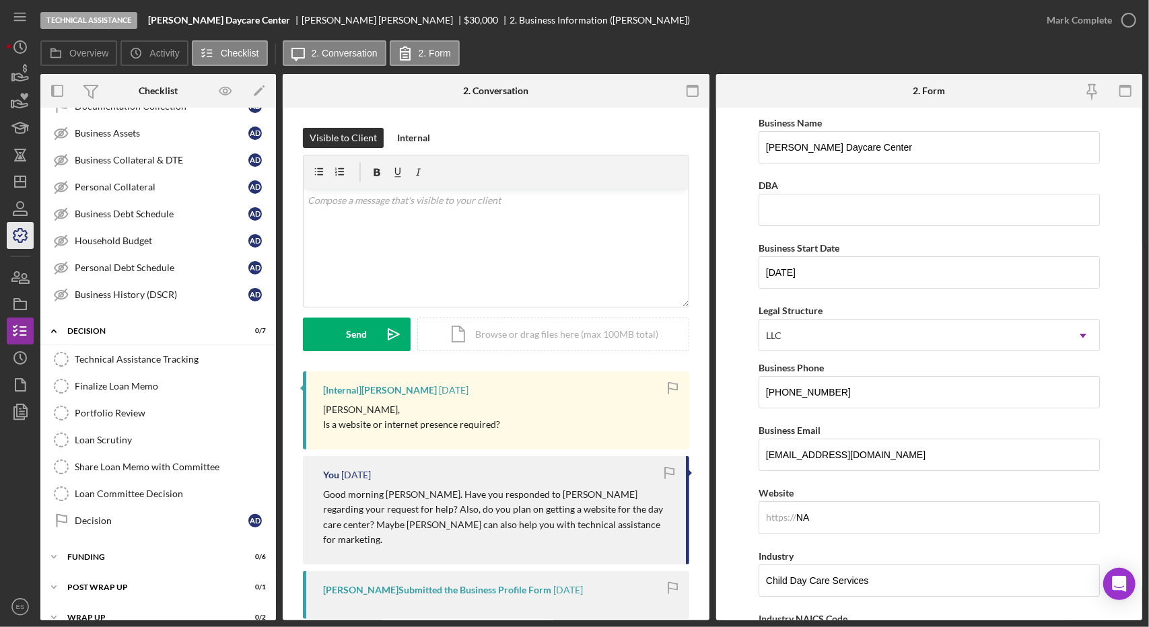
click at [7, 238] on icon "button" at bounding box center [20, 236] width 34 height 34
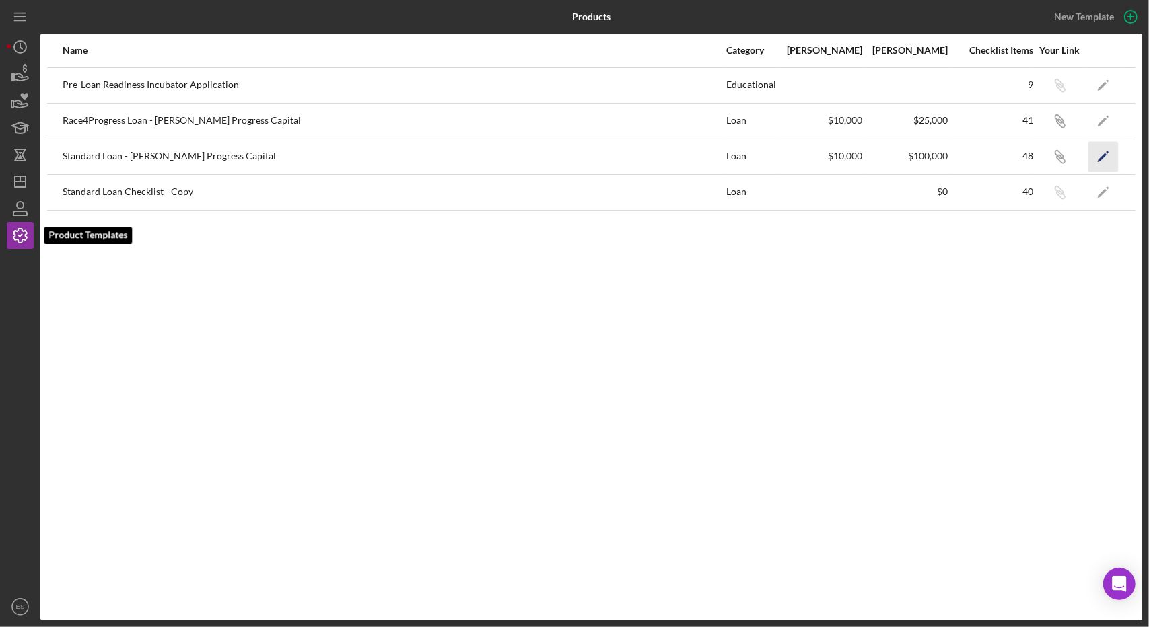
click at [1100, 166] on icon "Icon/Edit" at bounding box center [1103, 156] width 30 height 30
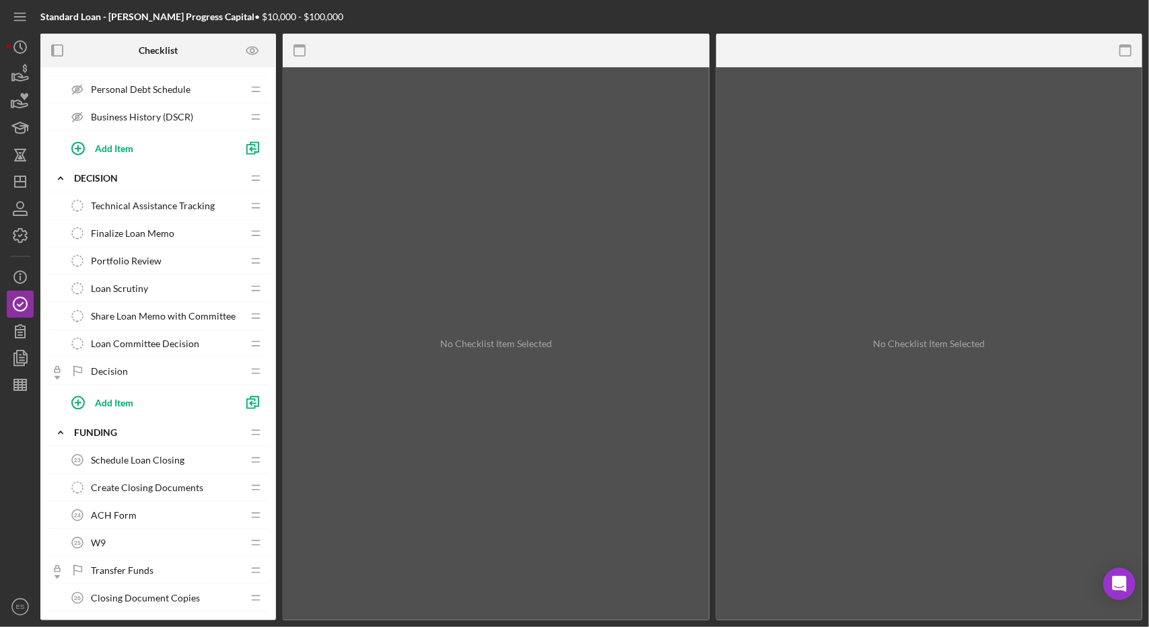
scroll to position [997, 0]
click at [182, 228] on div "Finalize Loan Memo Finalize Loan Memo" at bounding box center [153, 234] width 178 height 27
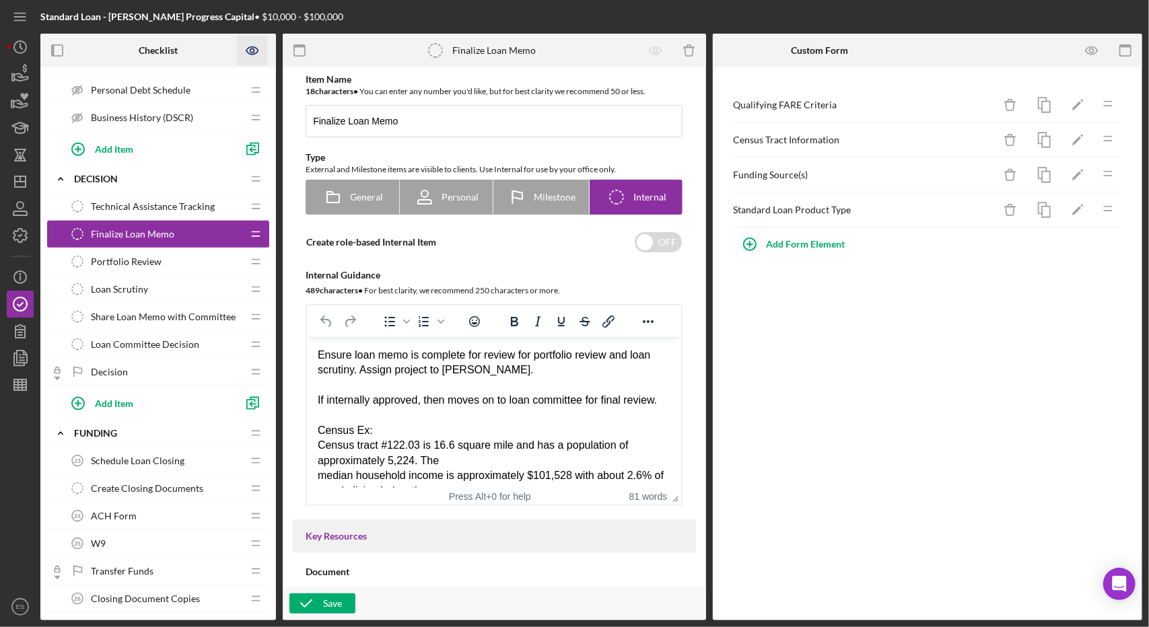
click at [253, 49] on icon "Preview as" at bounding box center [252, 50] width 4 height 4
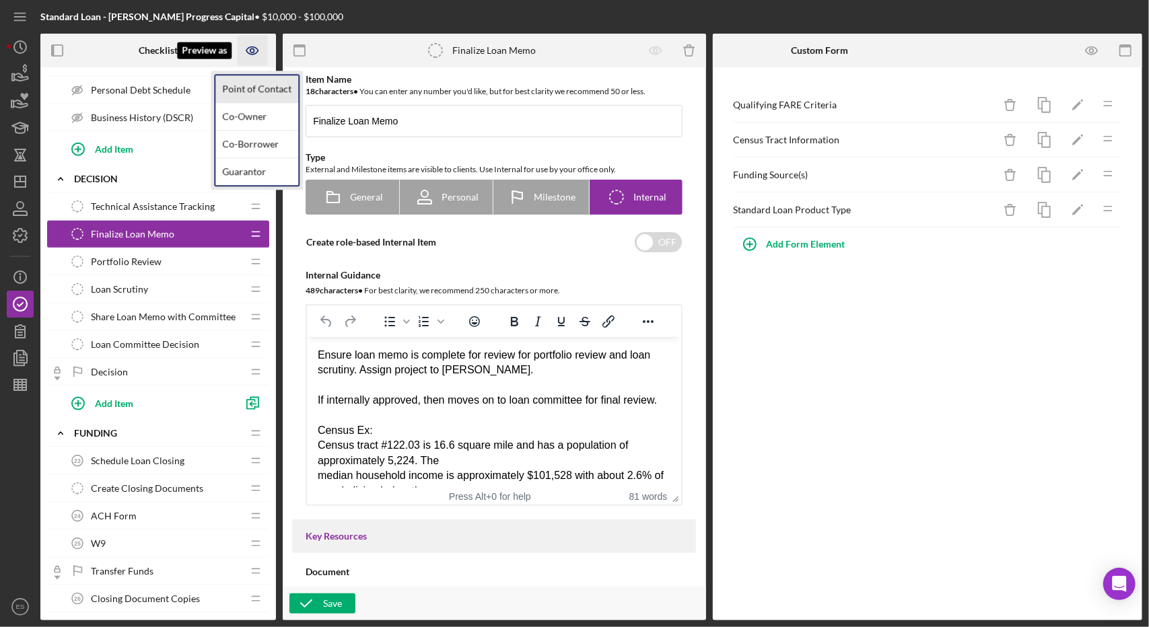
click at [258, 94] on link "Point of Contact" at bounding box center [256, 89] width 83 height 28
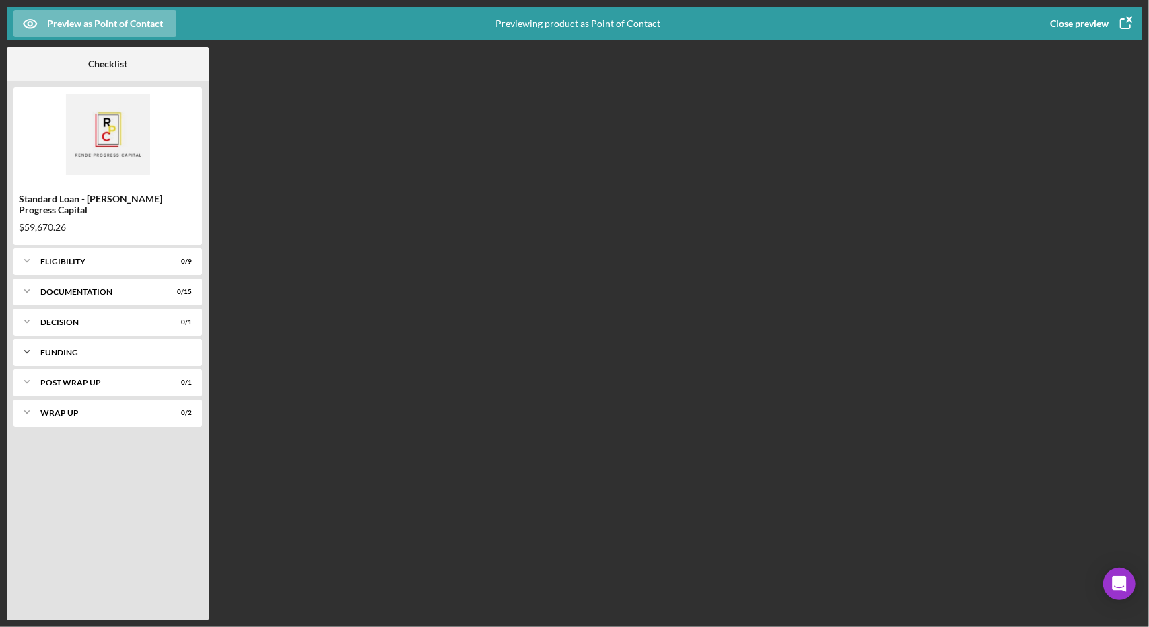
click at [15, 347] on icon "Icon/Expander" at bounding box center [26, 352] width 27 height 27
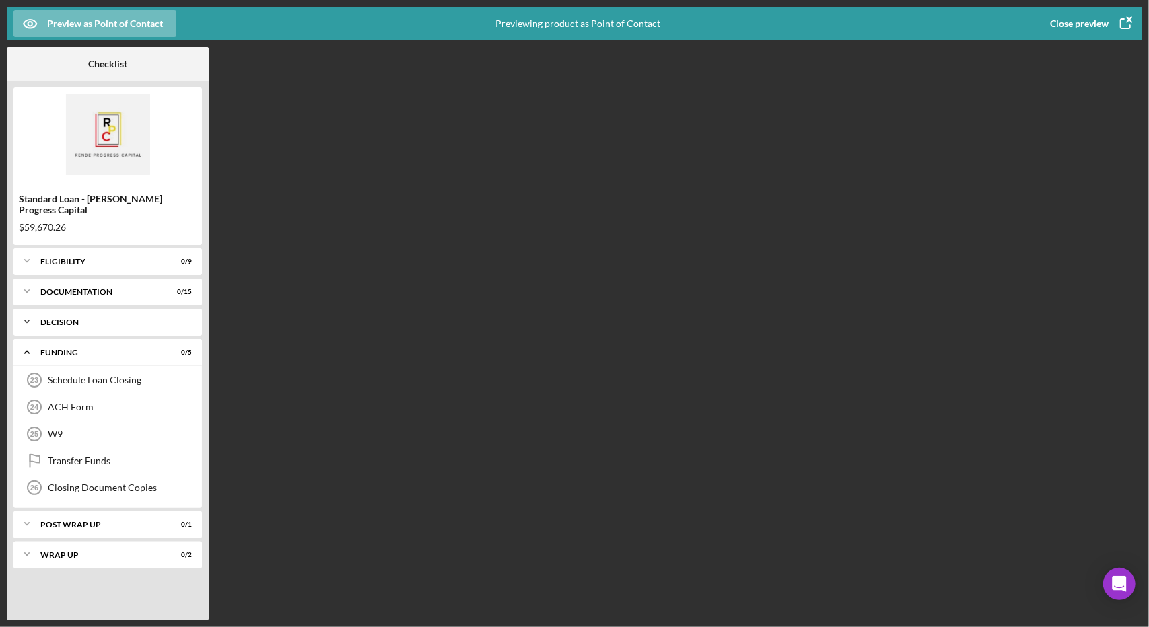
click at [27, 311] on icon "Icon/Expander" at bounding box center [26, 321] width 27 height 27
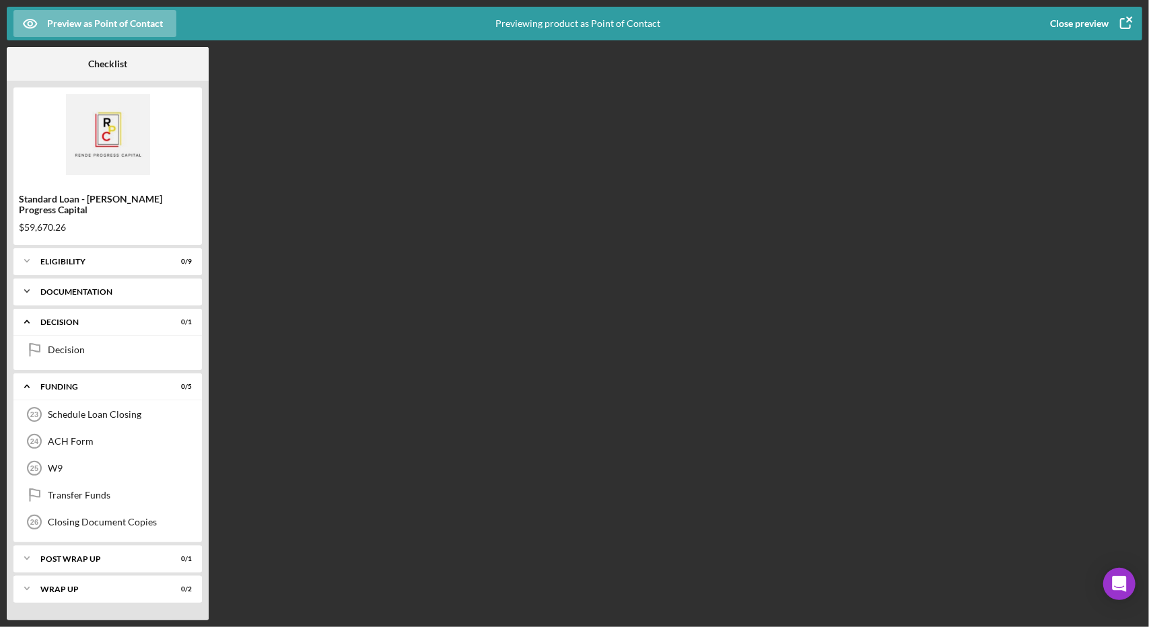
click at [27, 280] on icon "Icon/Expander" at bounding box center [26, 291] width 27 height 27
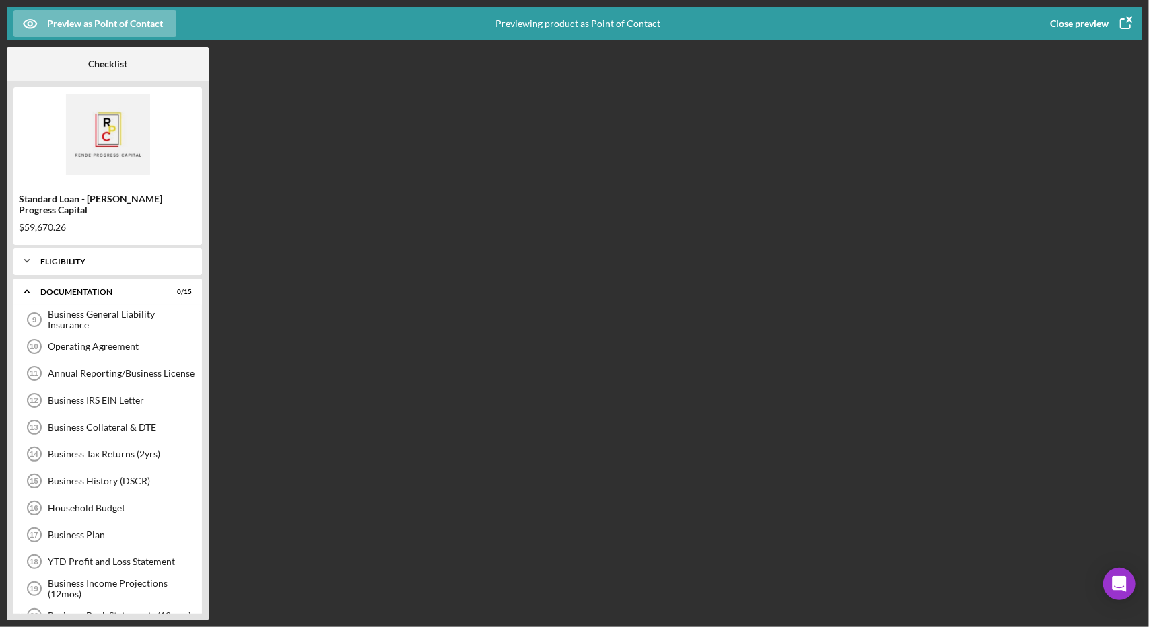
click at [27, 250] on icon "Icon/Expander" at bounding box center [26, 261] width 27 height 27
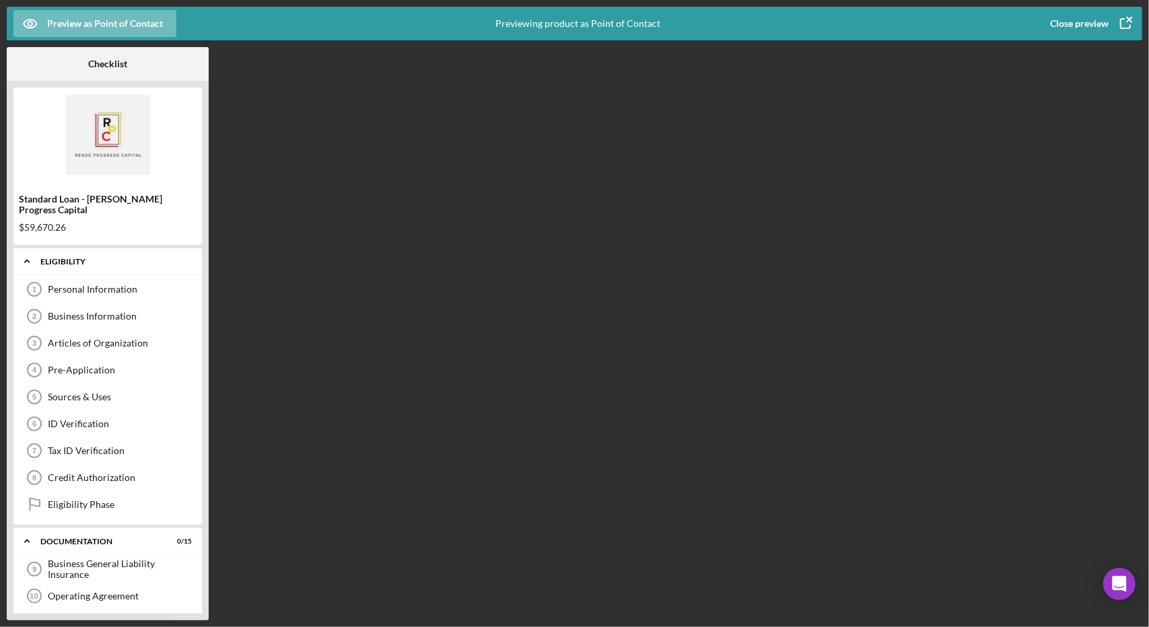
click at [27, 250] on icon "Icon/Expander" at bounding box center [26, 261] width 27 height 27
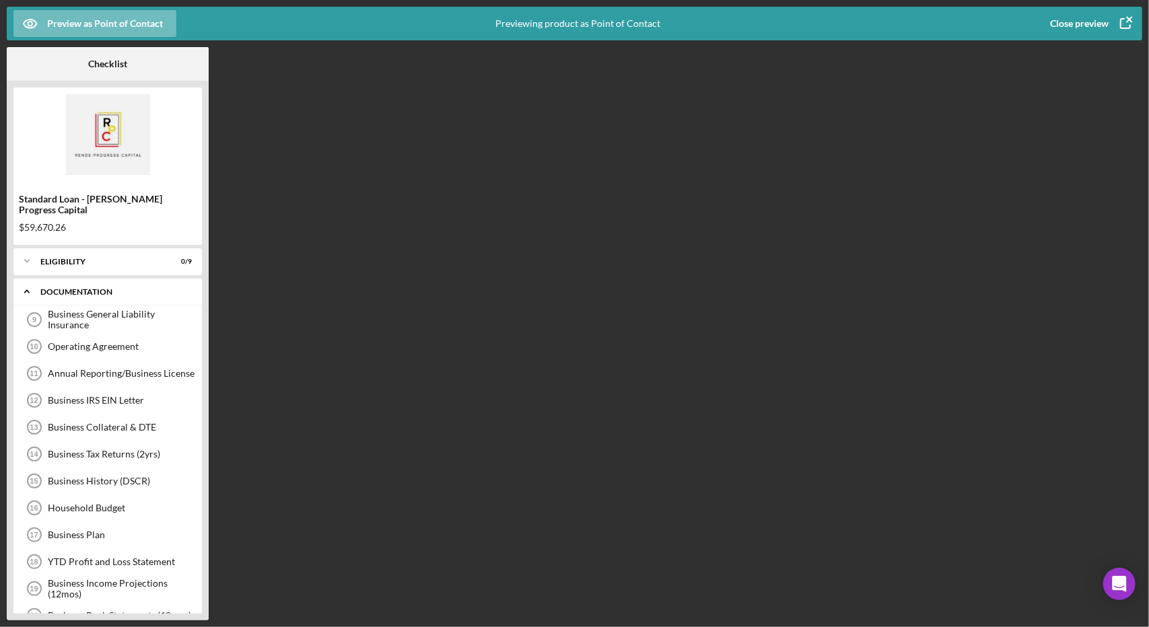
click at [24, 279] on icon "Icon/Expander" at bounding box center [26, 291] width 27 height 27
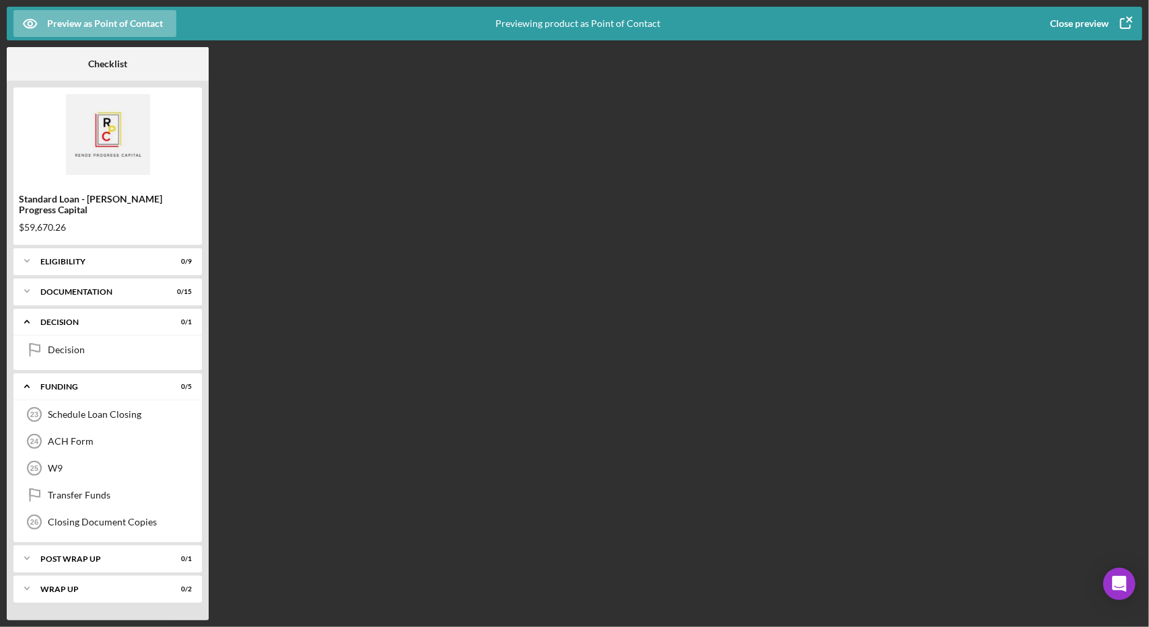
click at [1128, 33] on icon "button" at bounding box center [1126, 24] width 34 height 34
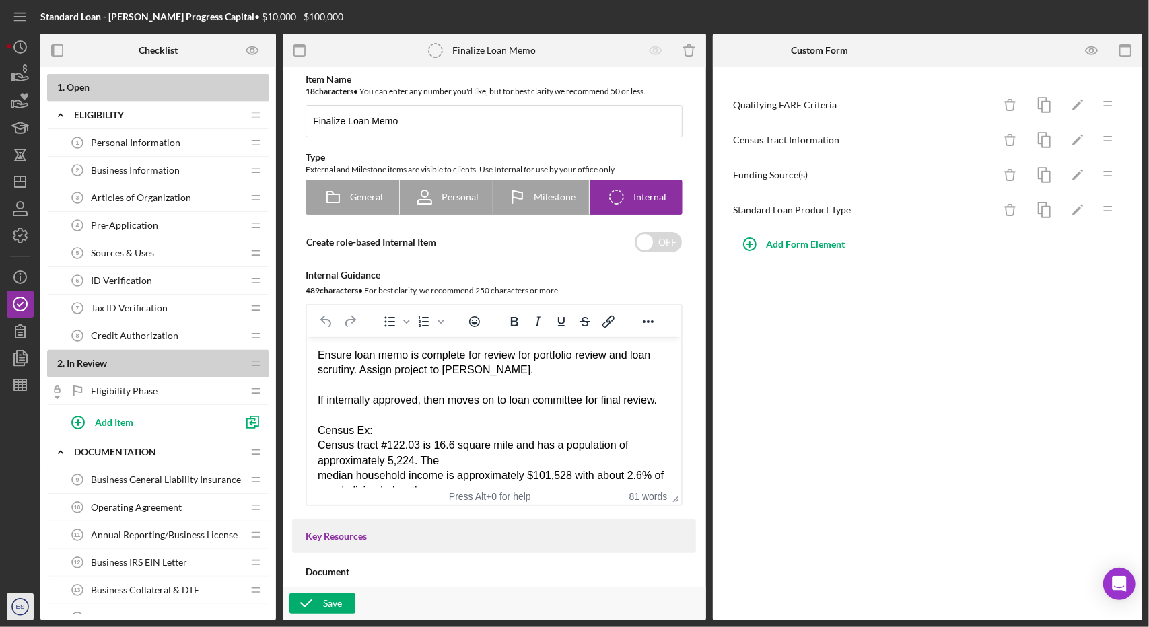
click at [32, 612] on icon "ES" at bounding box center [20, 607] width 27 height 34
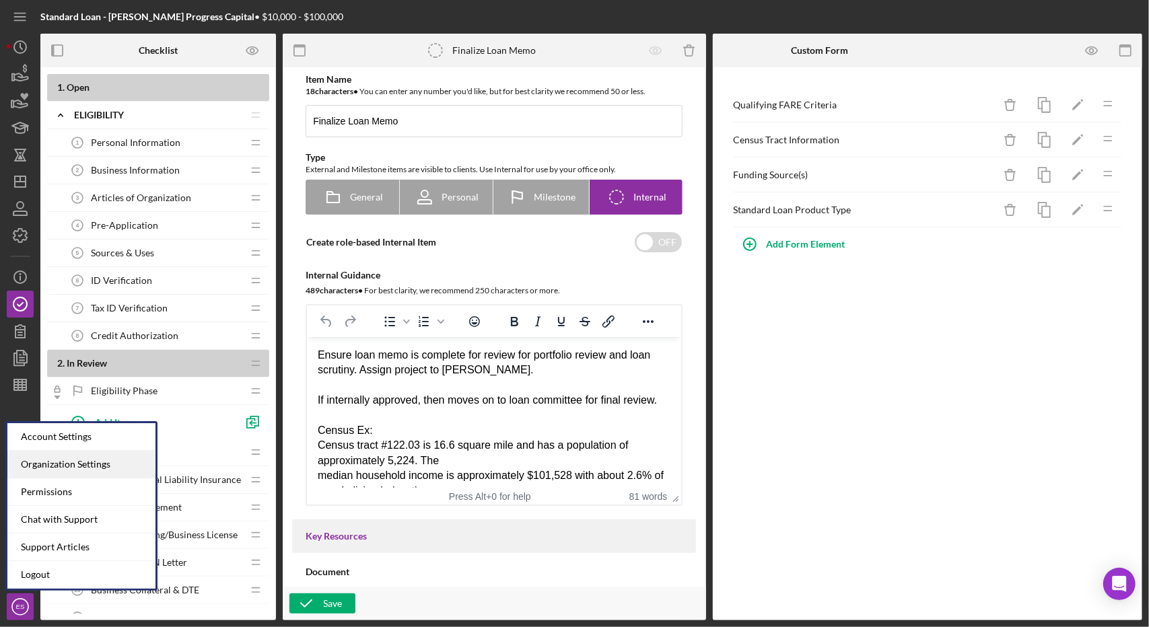
click at [102, 466] on div "Organization Settings" at bounding box center [81, 465] width 148 height 28
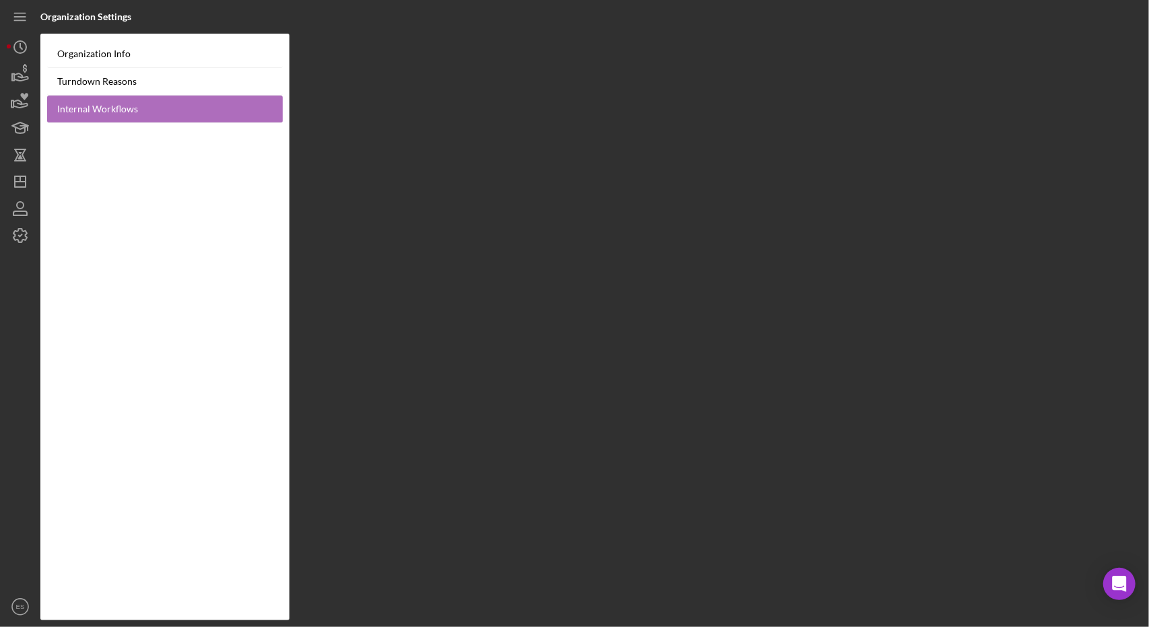
click at [145, 104] on link "Internal Workflows" at bounding box center [165, 110] width 236 height 28
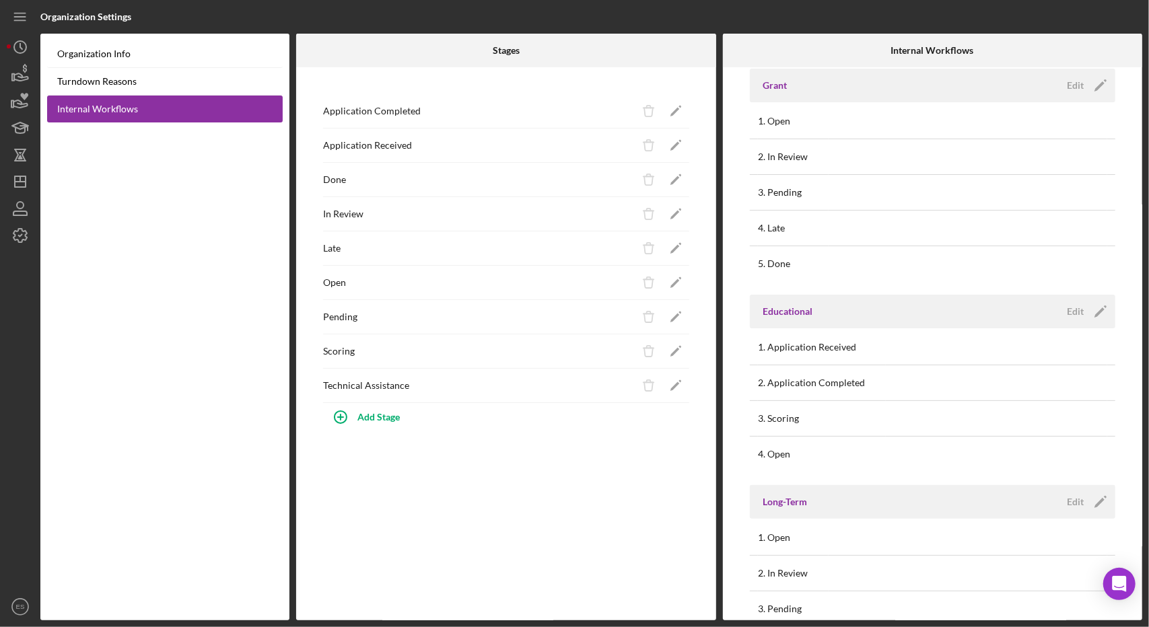
scroll to position [290, 0]
click at [1075, 303] on div "Edit" at bounding box center [1075, 309] width 17 height 20
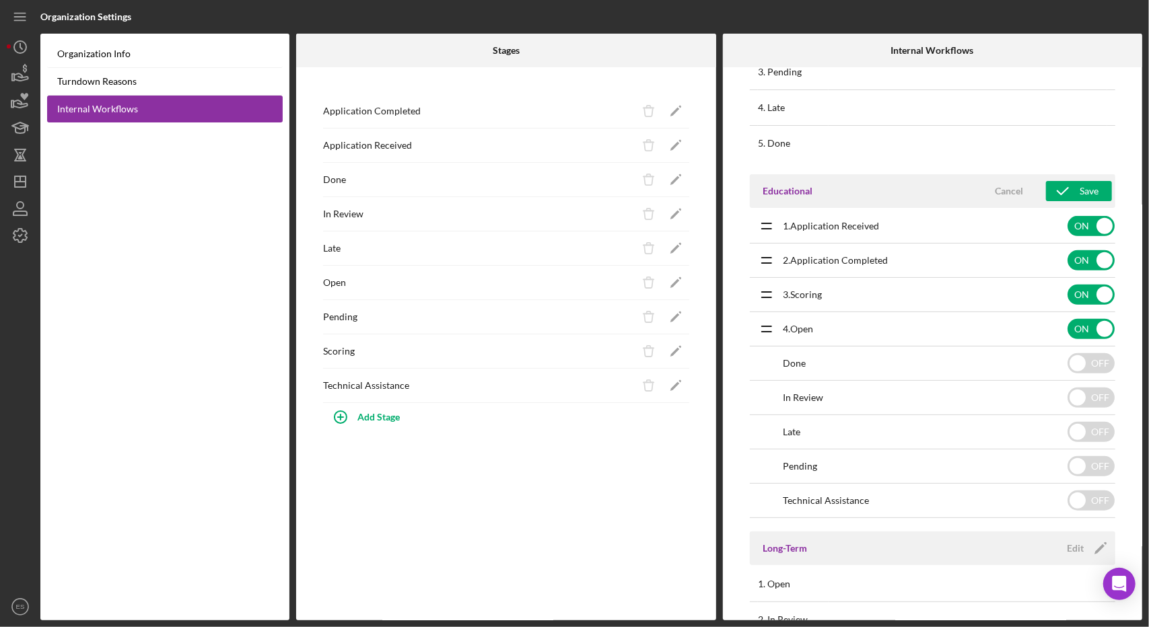
scroll to position [425, 0]
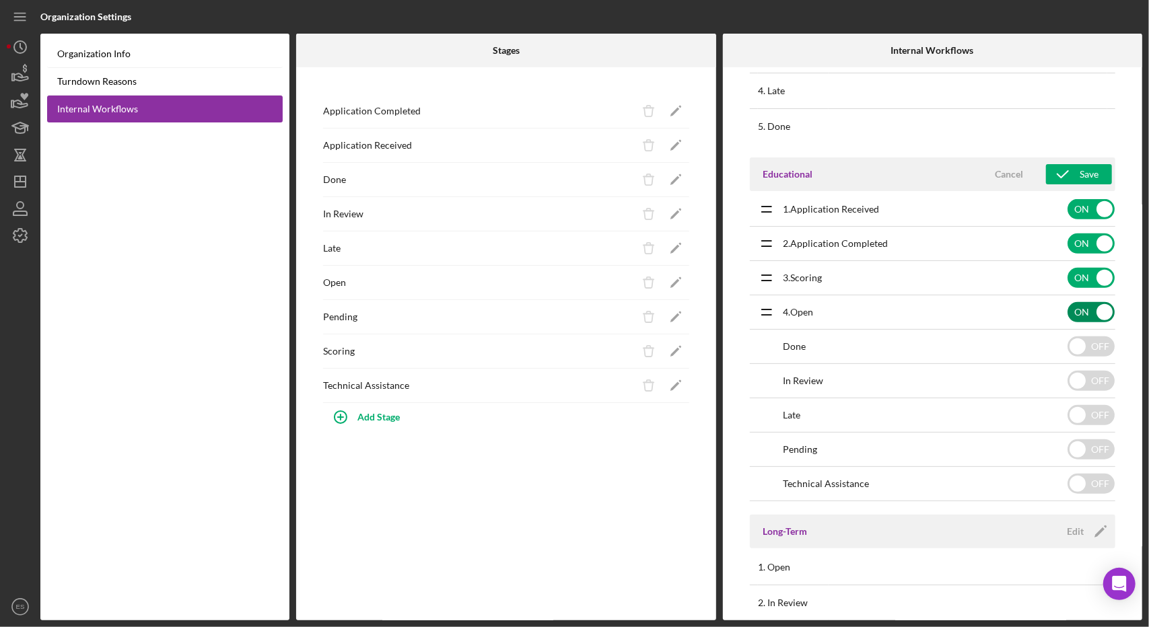
click at [1095, 310] on input "checkbox" at bounding box center [1091, 312] width 47 height 20
checkbox input "false"
click at [1066, 172] on icon "submit" at bounding box center [1063, 175] width 34 height 34
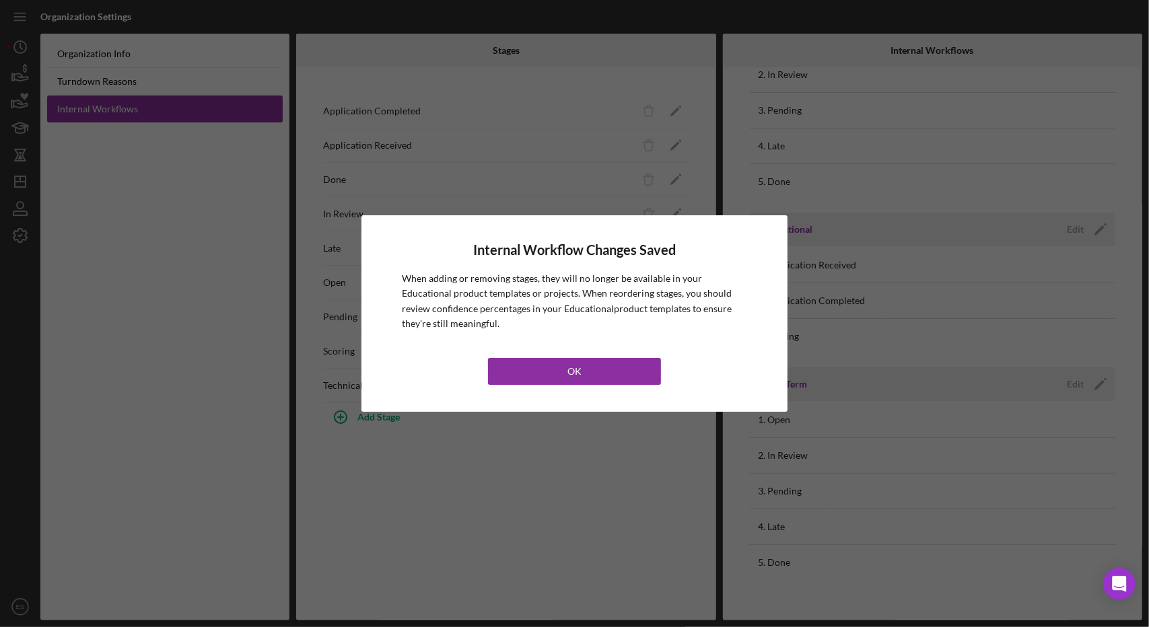
scroll to position [366, 0]
click at [576, 374] on div "OK" at bounding box center [574, 371] width 14 height 27
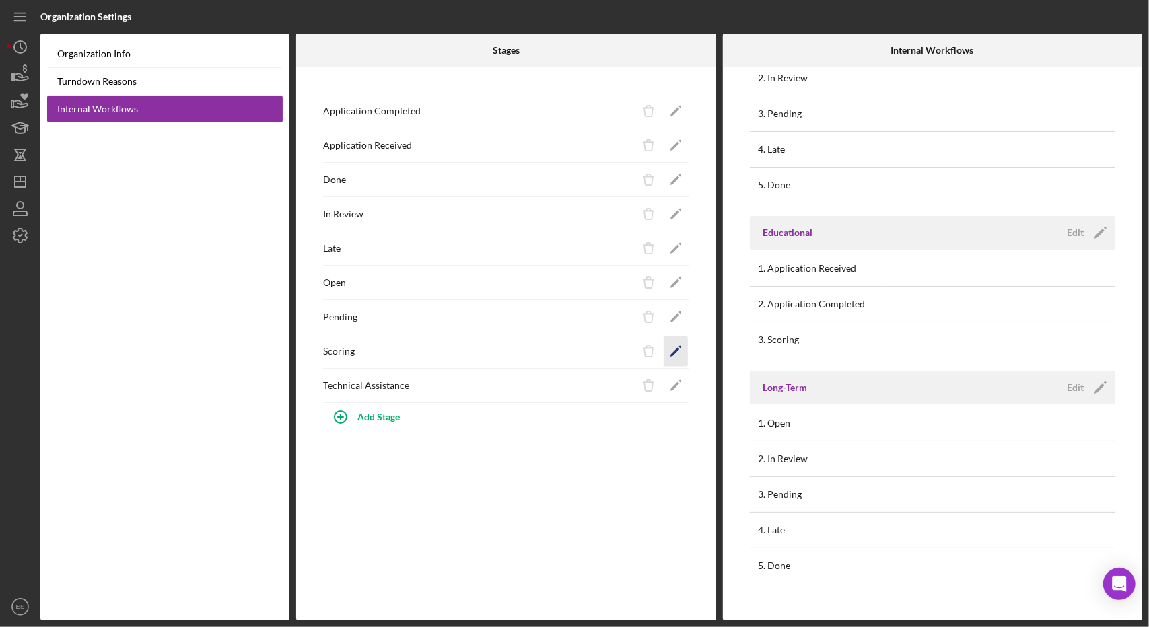
click at [679, 351] on icon "Icon/Edit" at bounding box center [675, 352] width 30 height 30
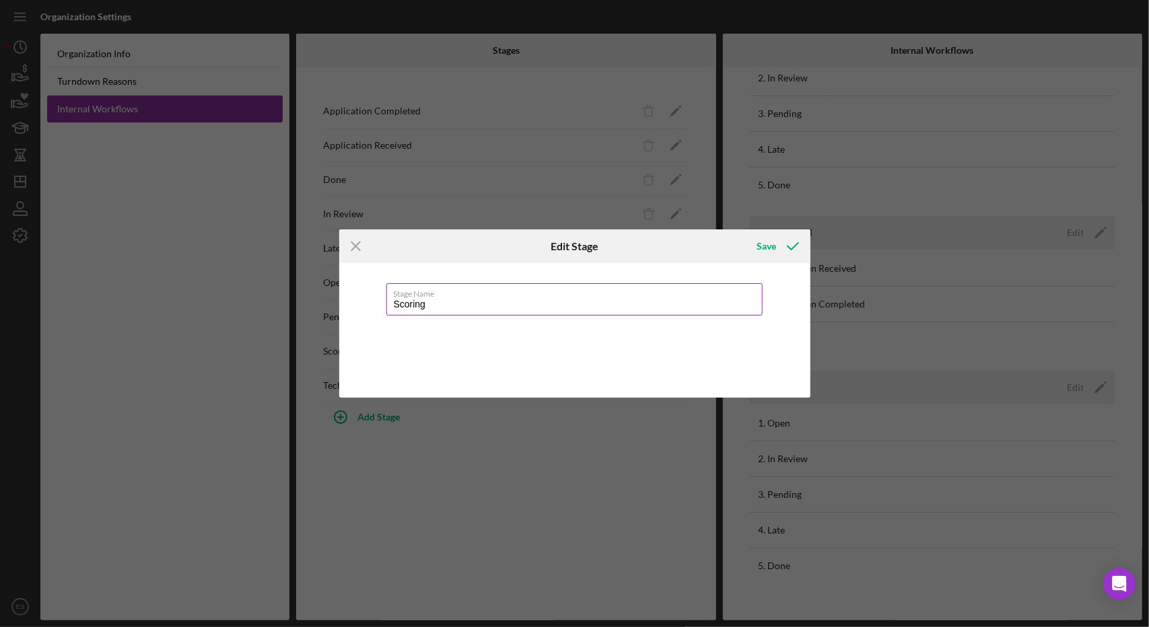
click at [438, 304] on input "Scoring" at bounding box center [574, 299] width 376 height 32
click at [356, 239] on icon "Icon/Menu Close" at bounding box center [356, 247] width 34 height 34
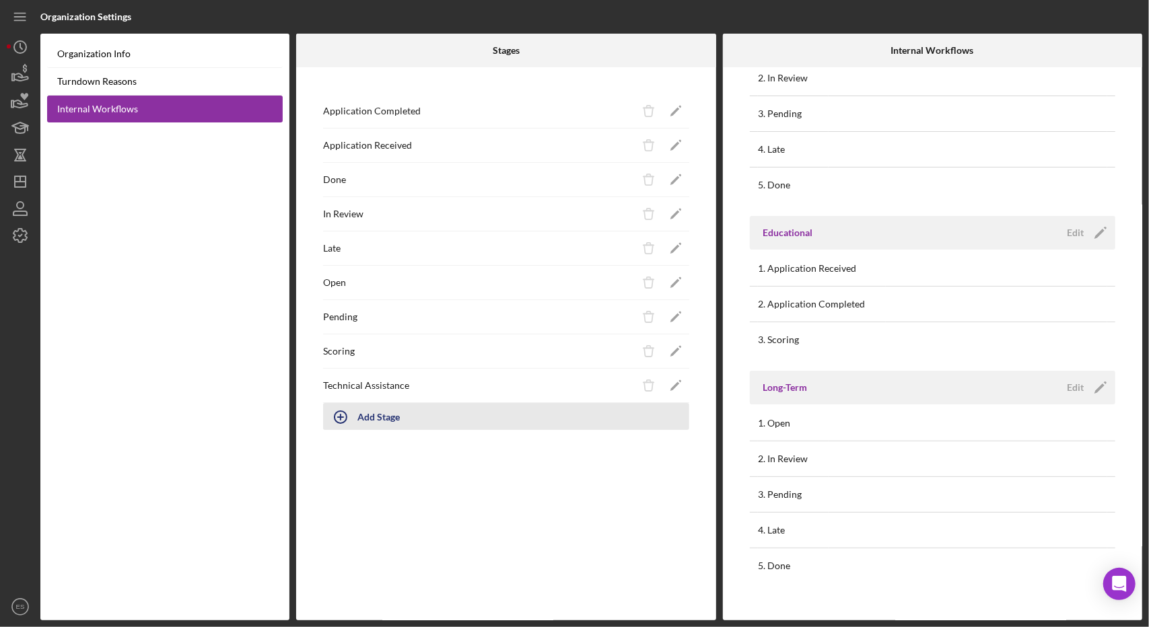
click at [364, 422] on div "Add Stage" at bounding box center [378, 417] width 42 height 26
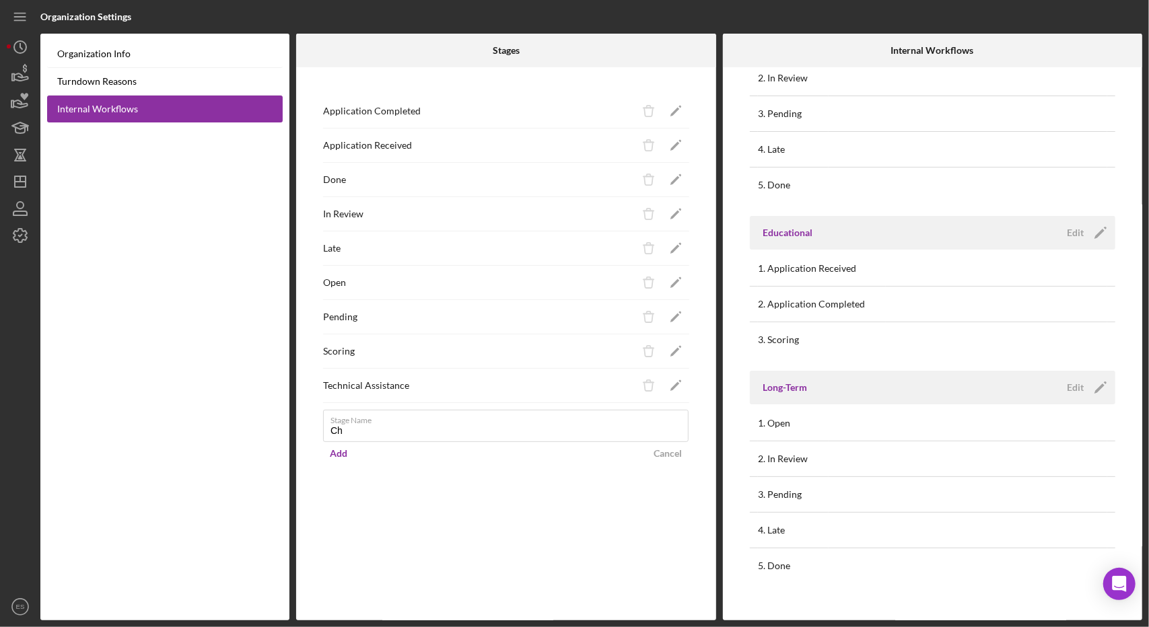
type input "C"
type input "i"
type input "In Cohort"
click at [335, 453] on div "Add" at bounding box center [339, 454] width 18 height 20
click at [1071, 238] on div "Edit" at bounding box center [1075, 233] width 17 height 20
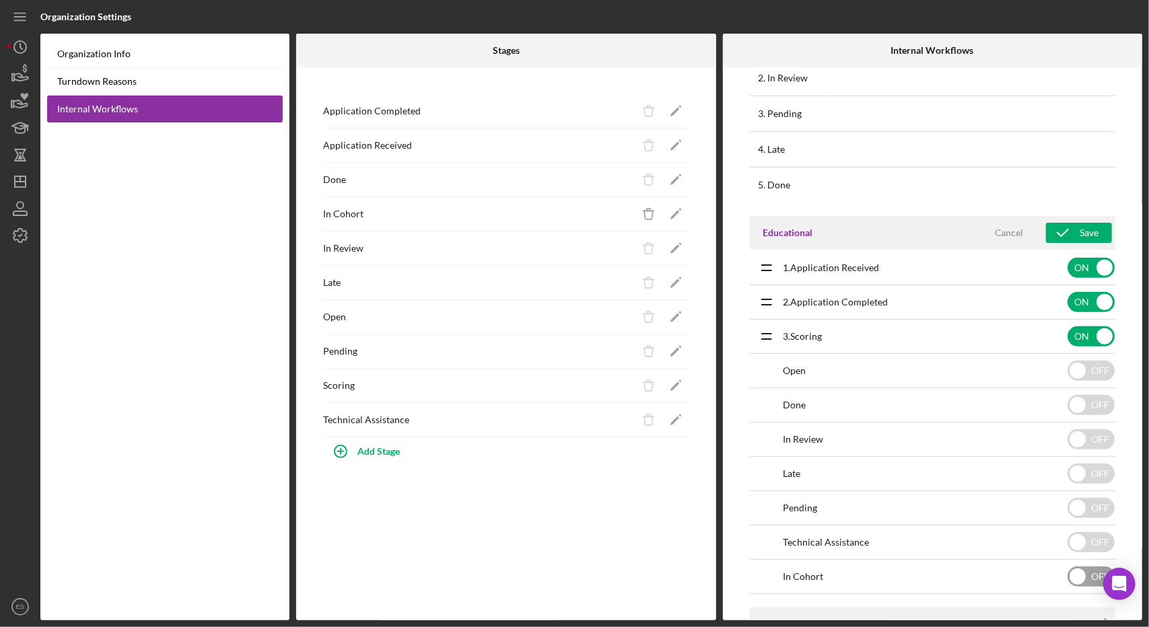
click at [1088, 572] on input "checkbox" at bounding box center [1091, 577] width 47 height 20
checkbox input "true"
click at [1072, 234] on icon "submit" at bounding box center [1063, 233] width 34 height 34
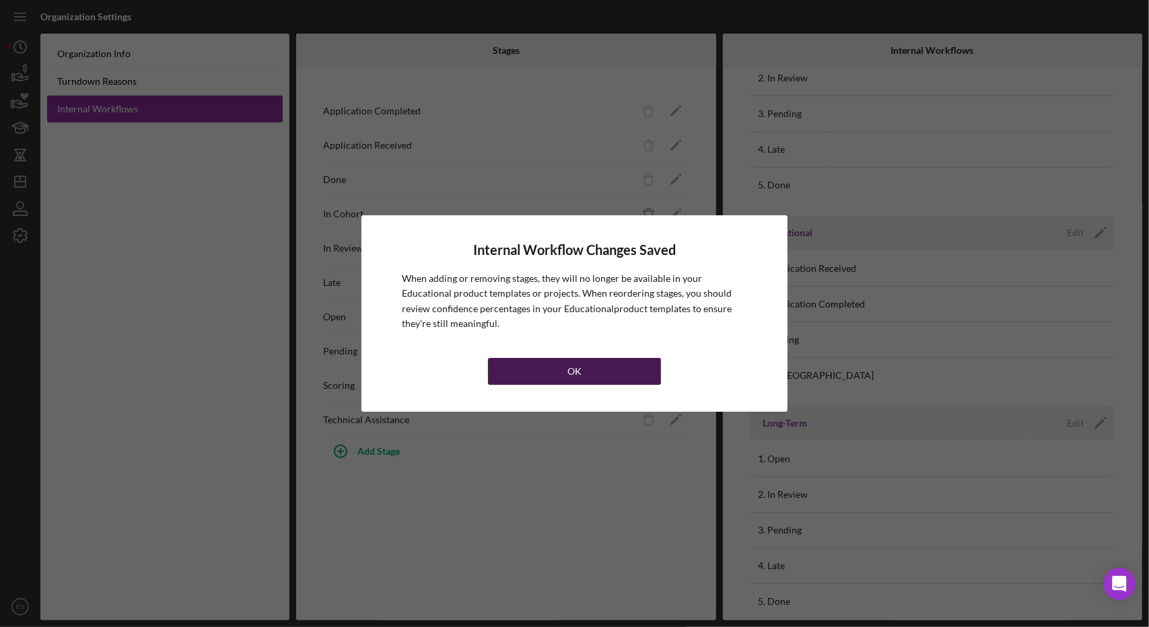
click at [540, 380] on button "OK" at bounding box center [574, 371] width 172 height 27
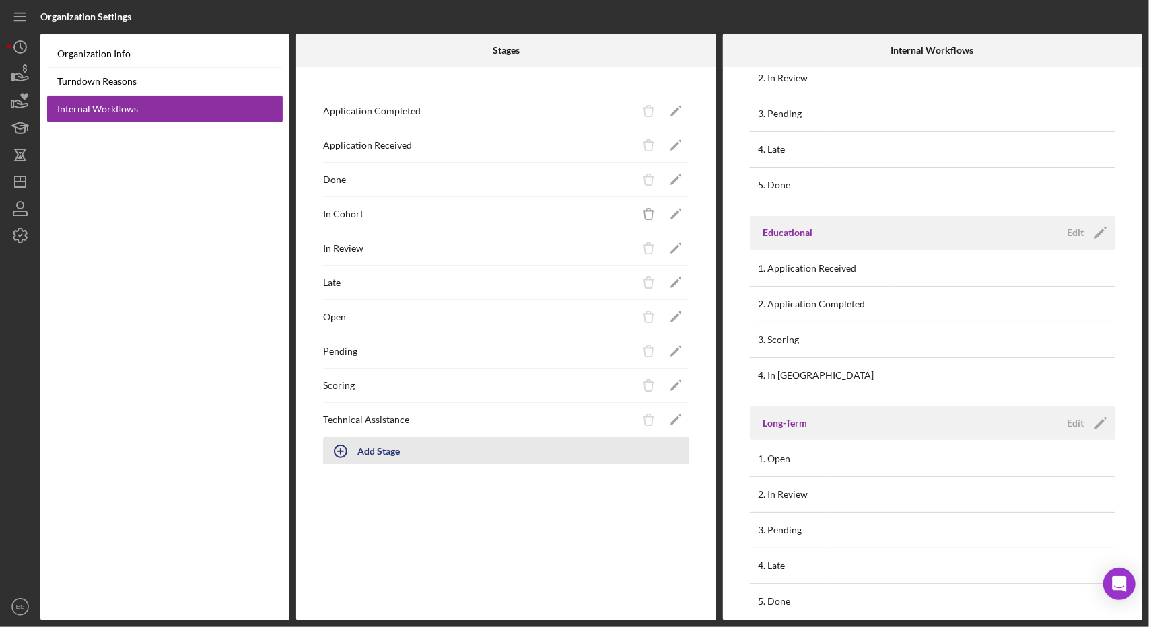
click at [374, 451] on div "Add Stage" at bounding box center [378, 451] width 42 height 26
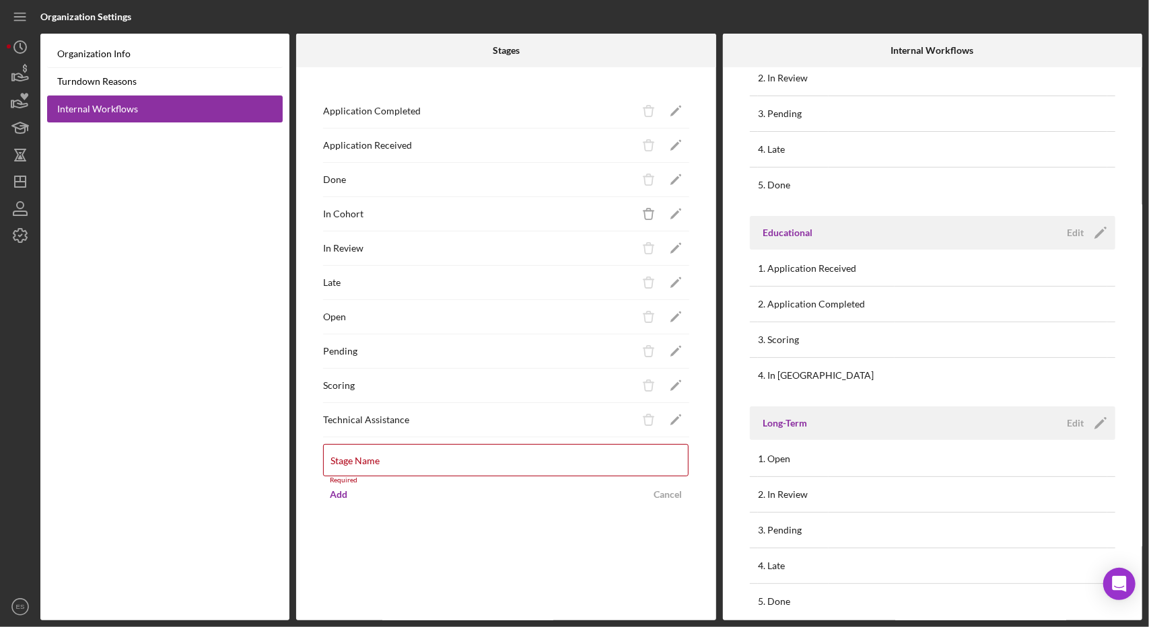
click at [474, 438] on form "Stage Name Required Add Cancel" at bounding box center [506, 473] width 366 height 71
click at [451, 447] on div "Stage Name Required" at bounding box center [506, 464] width 366 height 40
click at [384, 448] on label "Stage Name" at bounding box center [510, 452] width 358 height 15
click at [384, 448] on input "Stage Name" at bounding box center [506, 460] width 366 height 32
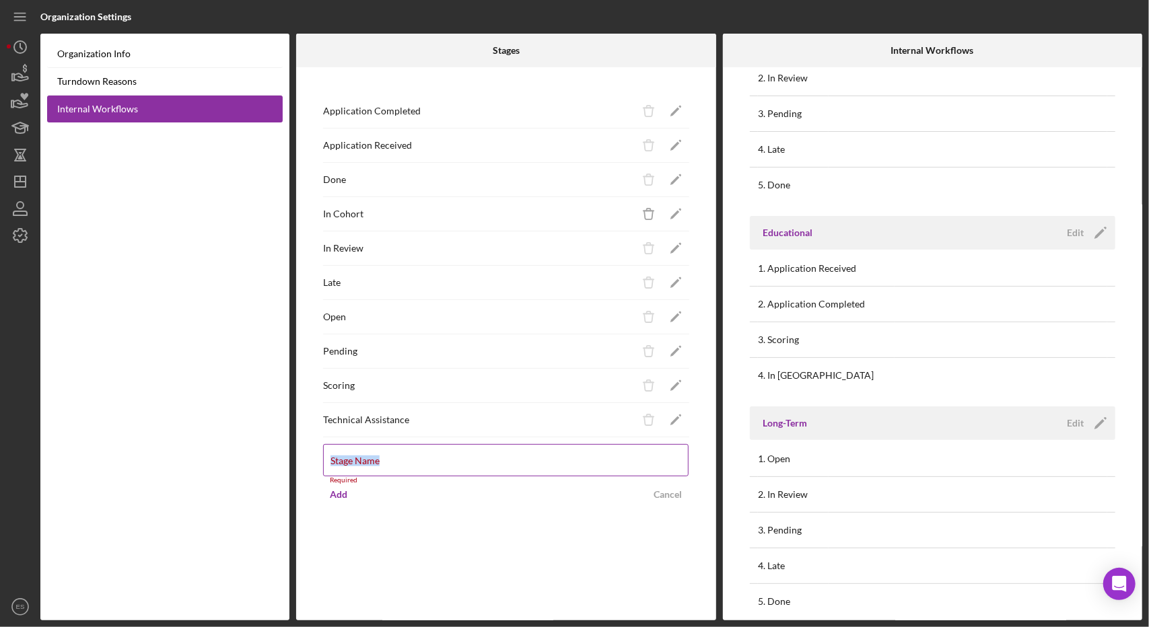
click at [384, 448] on div "Stage Name Required" at bounding box center [506, 464] width 366 height 40
click at [386, 467] on input "Stage Name" at bounding box center [506, 460] width 366 height 32
click at [417, 569] on div "Application Completed Icon/Delete Icon/Edit Application Received Icon/Delete Ic…" at bounding box center [506, 343] width 420 height 553
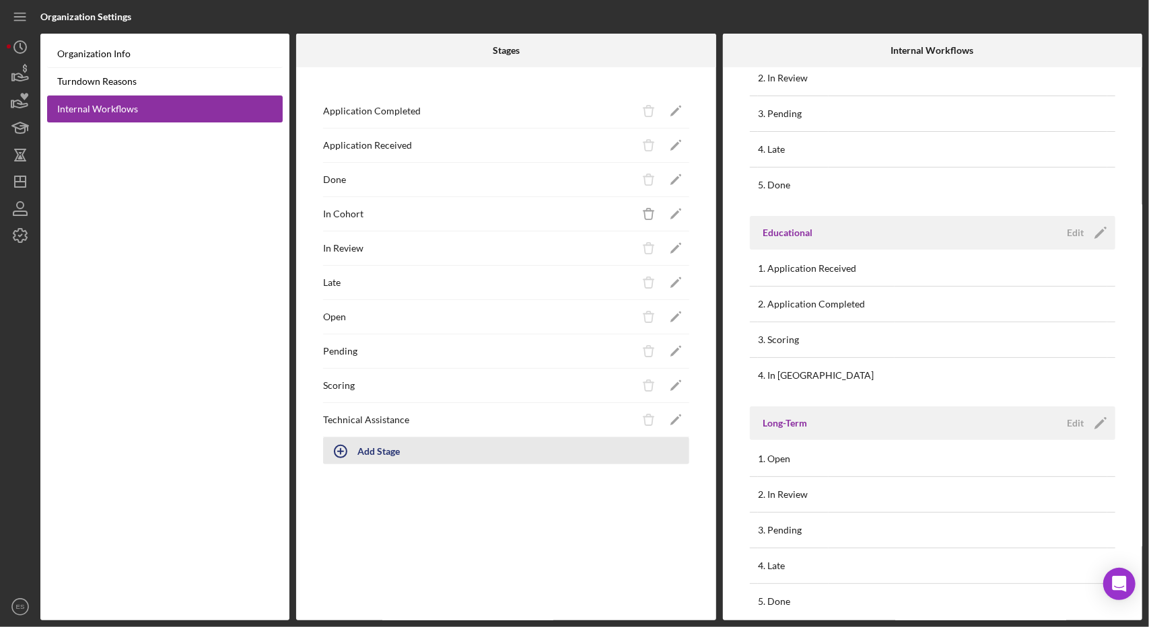
click at [378, 458] on div "Add Stage" at bounding box center [378, 451] width 42 height 26
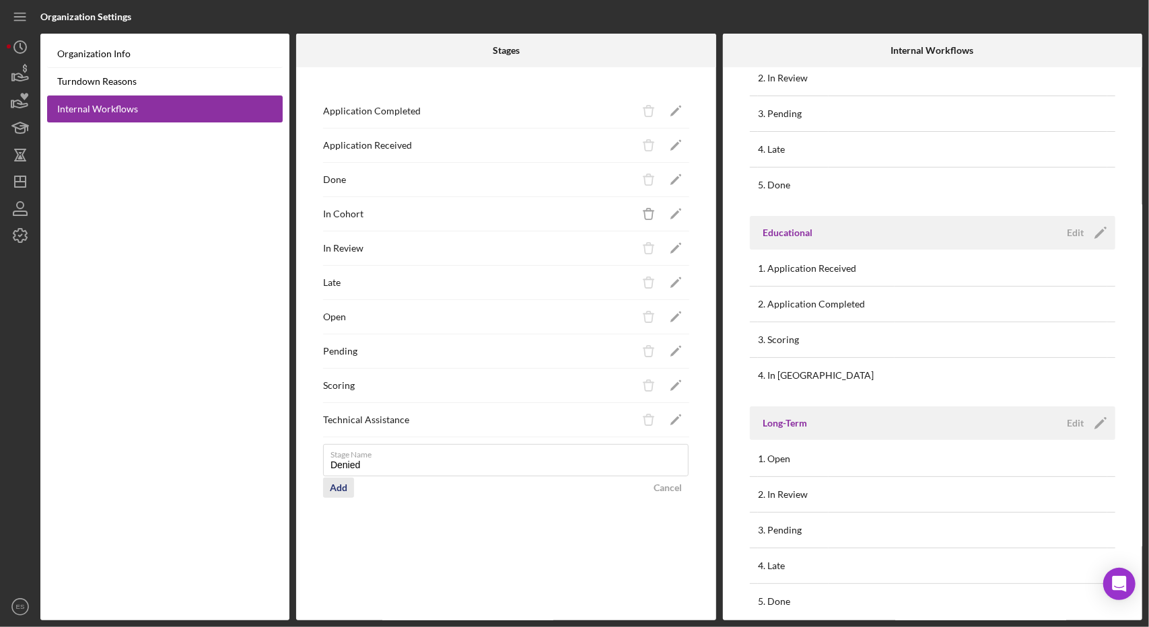
type input "Denied"
click at [335, 485] on div "Add" at bounding box center [339, 488] width 18 height 20
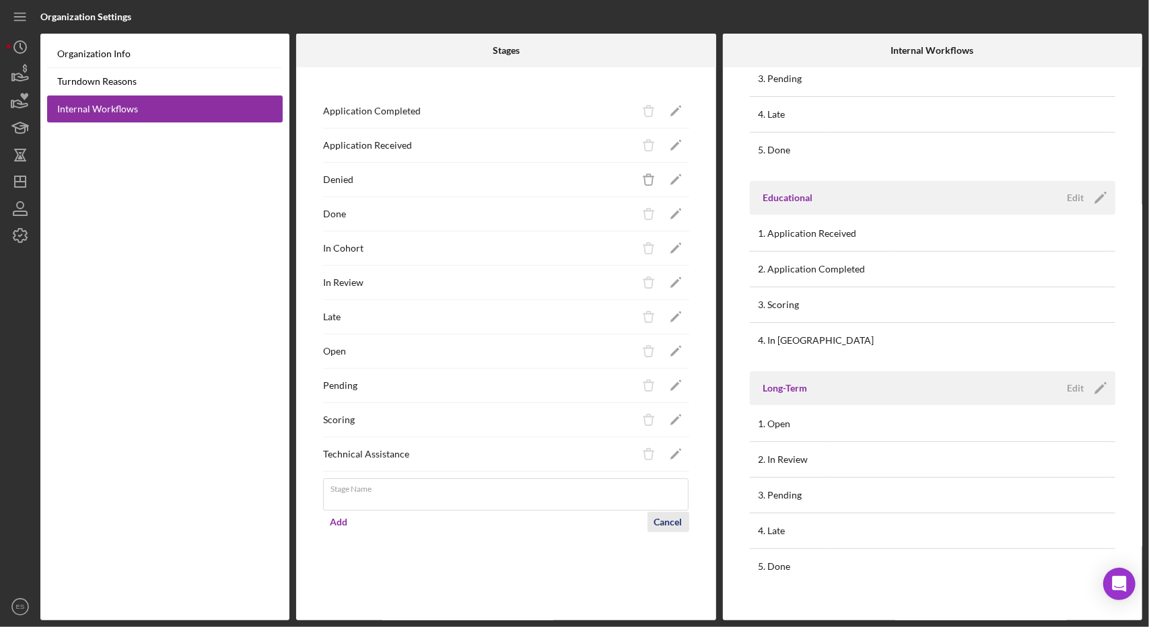
click at [666, 516] on div "Cancel" at bounding box center [668, 522] width 28 height 20
click at [1076, 201] on div "Edit" at bounding box center [1075, 198] width 17 height 20
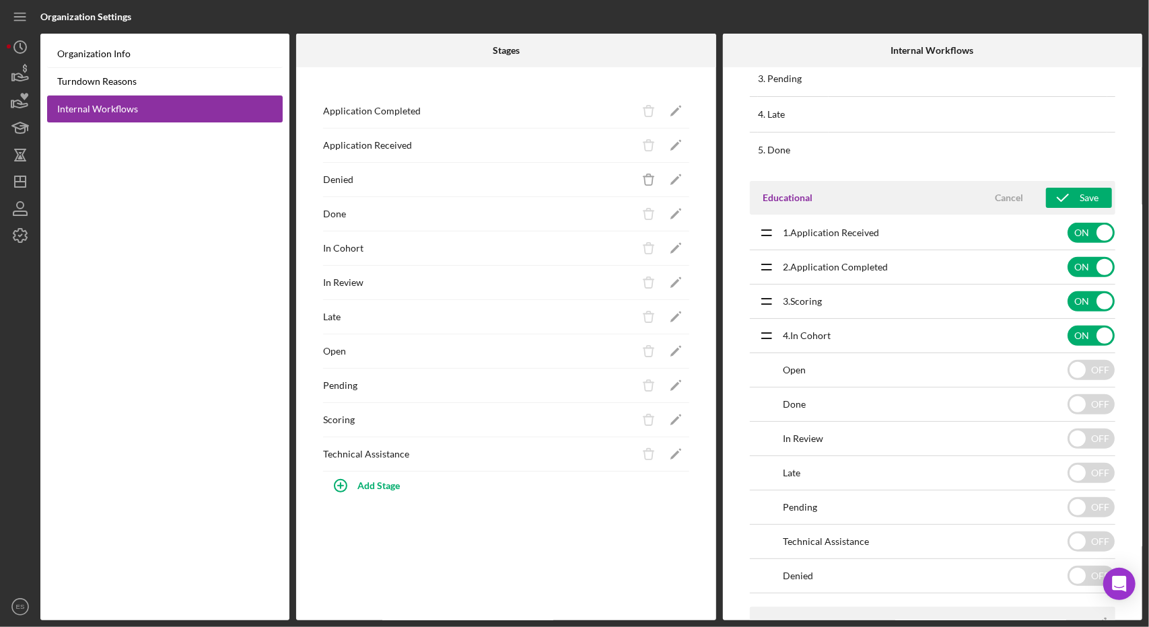
click at [759, 561] on div "Denied OFF" at bounding box center [933, 576] width 366 height 34
click at [1074, 572] on input "checkbox" at bounding box center [1091, 576] width 47 height 20
checkbox input "true"
click at [767, 371] on icon "Icon/Drag" at bounding box center [767, 370] width 34 height 34
click at [1052, 200] on icon "submit" at bounding box center [1063, 198] width 34 height 34
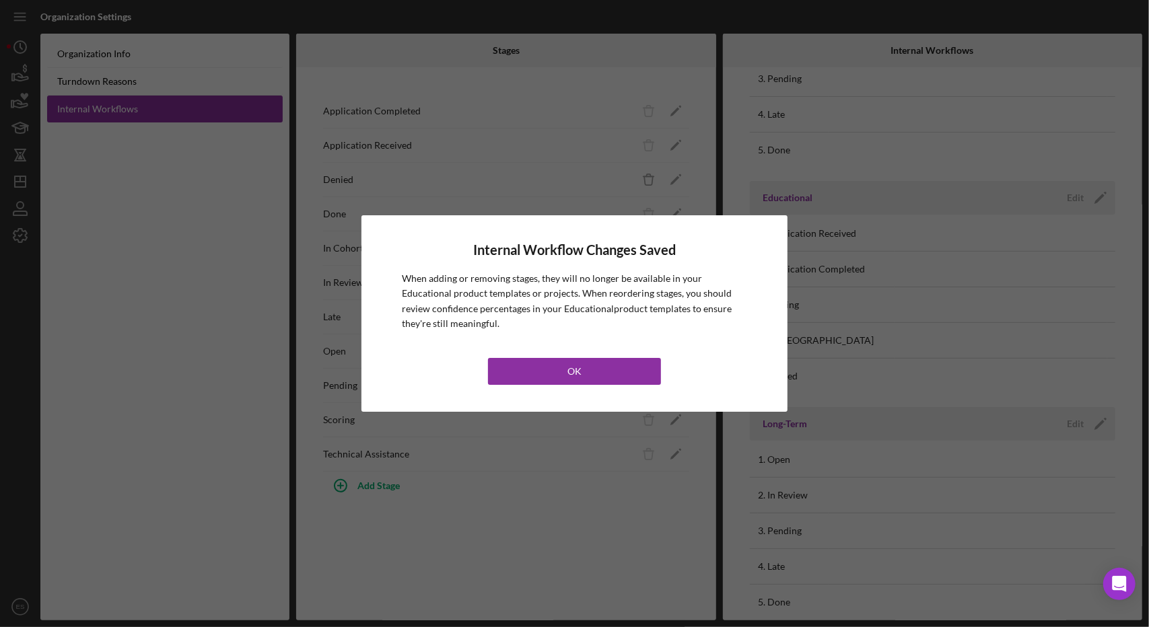
click at [607, 364] on button "OK" at bounding box center [574, 371] width 172 height 27
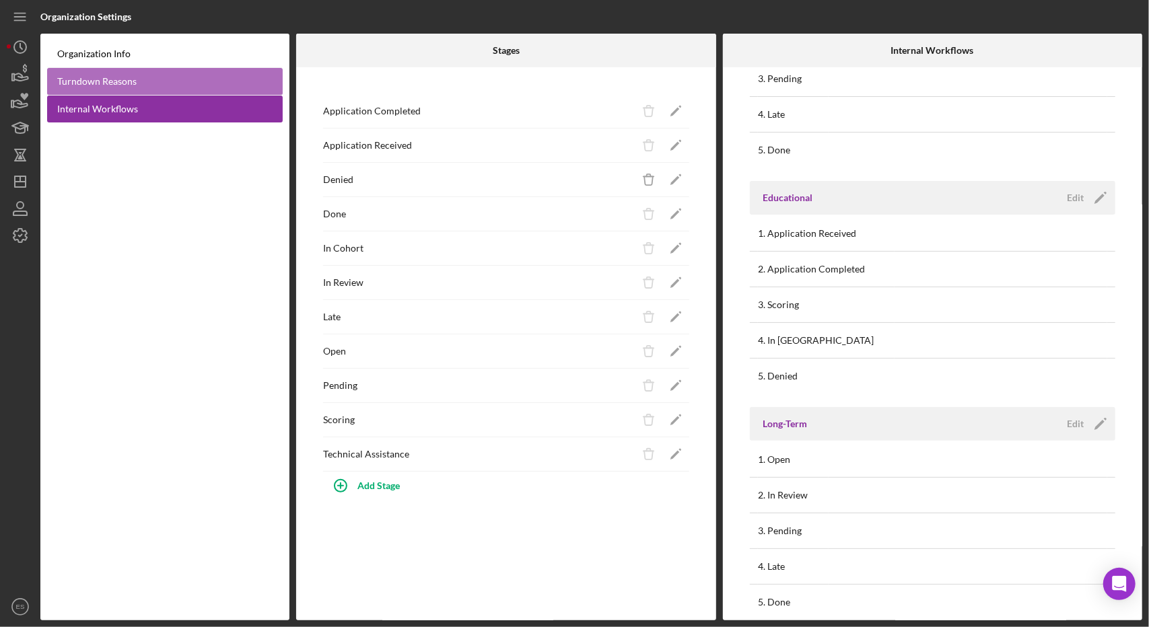
click at [222, 72] on link "Turndown Reasons" at bounding box center [165, 82] width 236 height 28
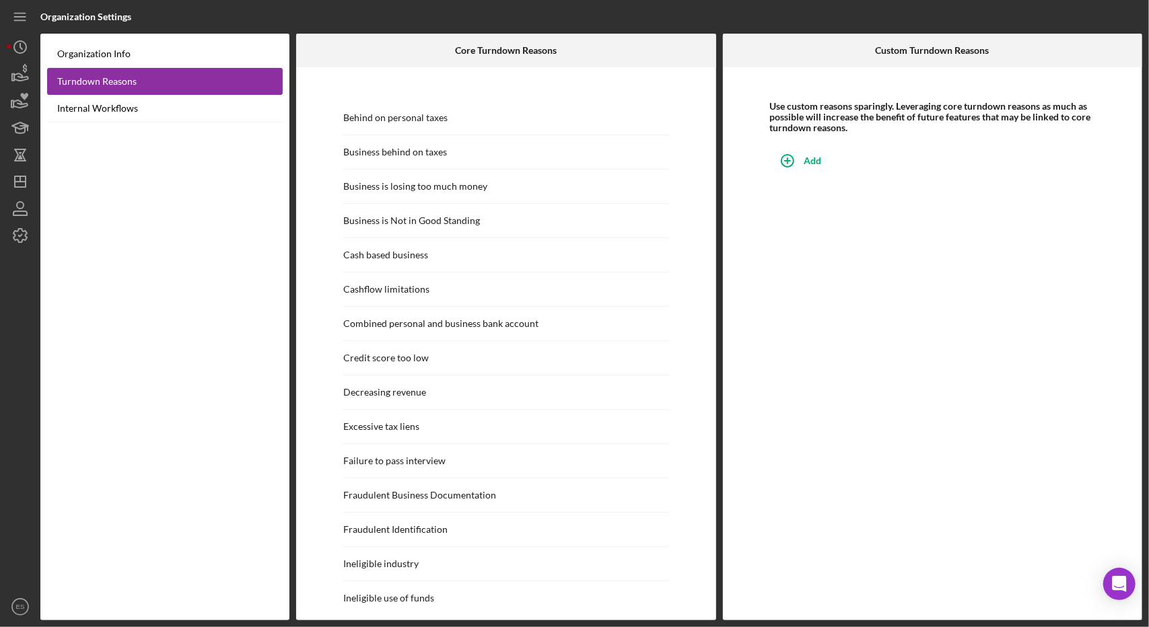
click at [75, 38] on div "Organization Info Turndown Reasons Internal Workflows" at bounding box center [164, 327] width 249 height 587
click at [73, 53] on link "Organization Info" at bounding box center [165, 54] width 236 height 28
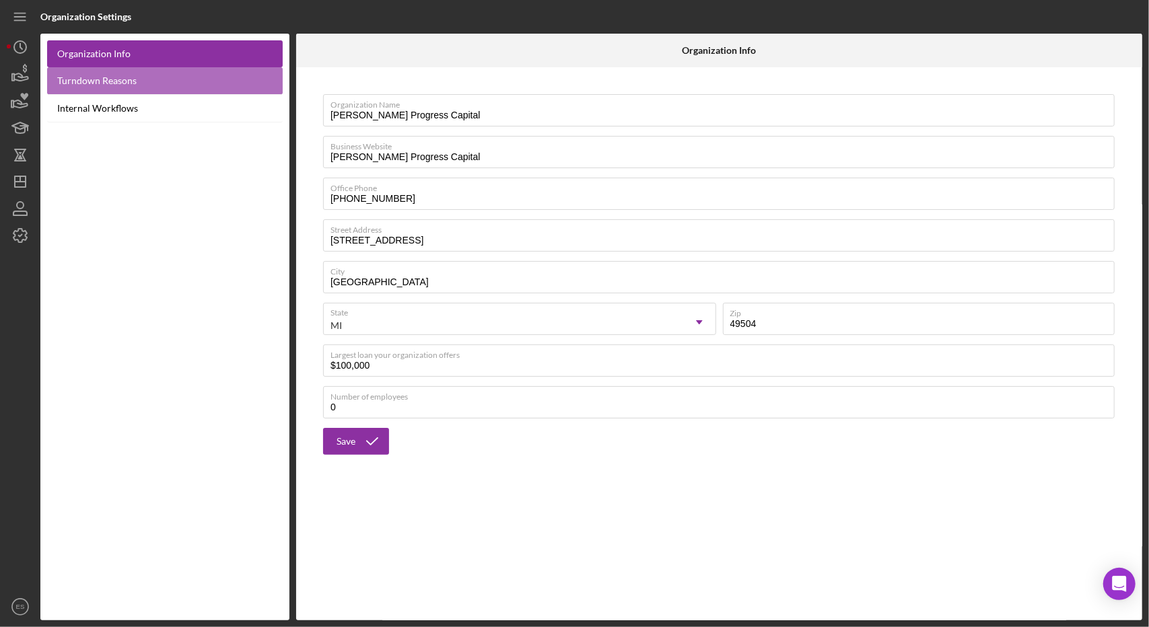
click at [115, 84] on link "Turndown Reasons" at bounding box center [165, 81] width 236 height 28
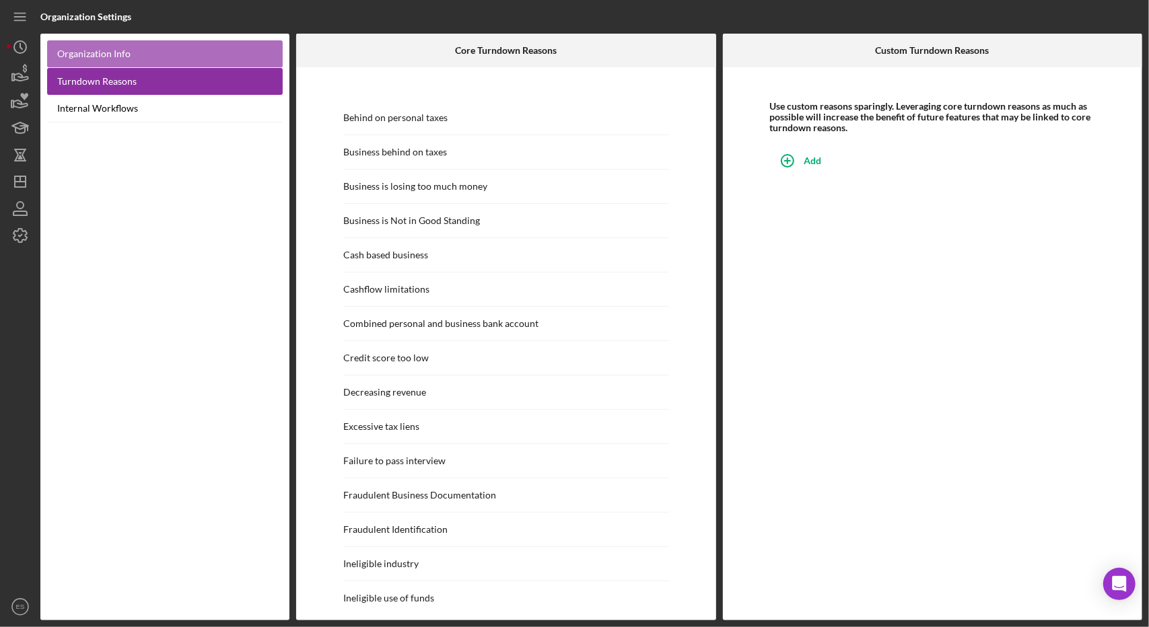
click at [96, 46] on link "Organization Info" at bounding box center [165, 54] width 236 height 28
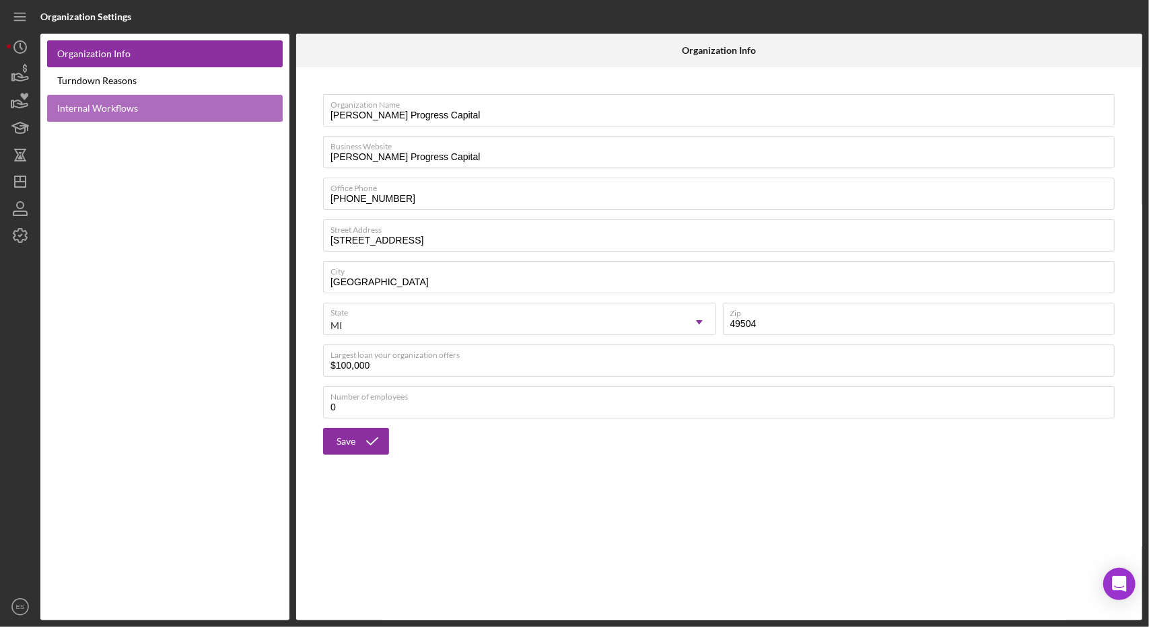
click at [102, 121] on link "Internal Workflows" at bounding box center [165, 109] width 236 height 28
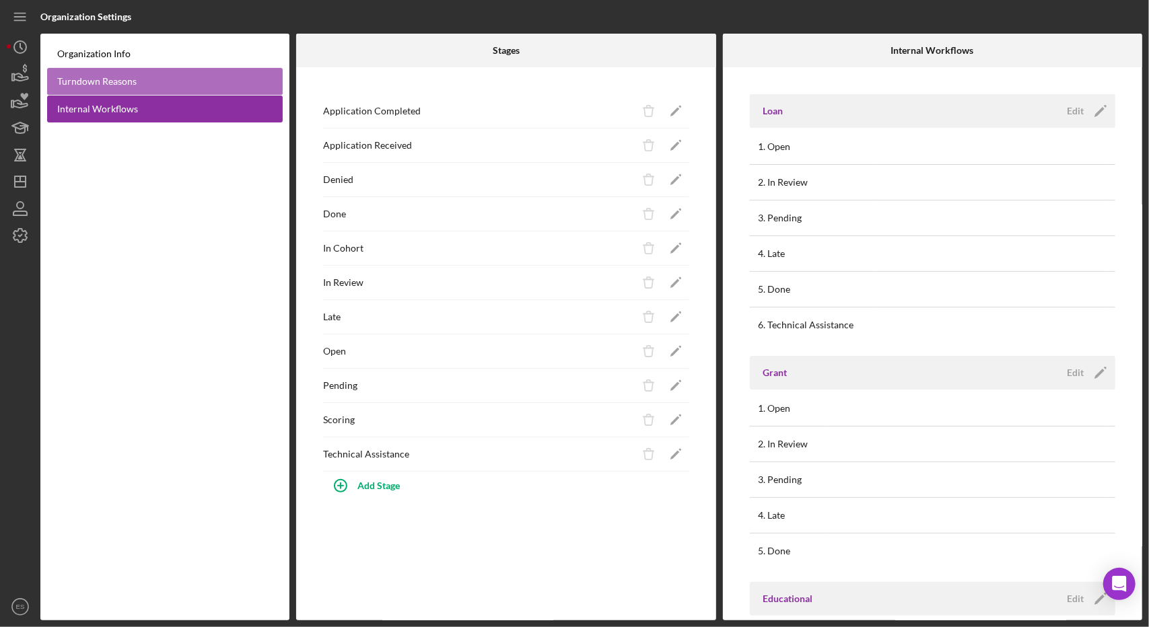
click at [137, 85] on link "Turndown Reasons" at bounding box center [165, 82] width 236 height 28
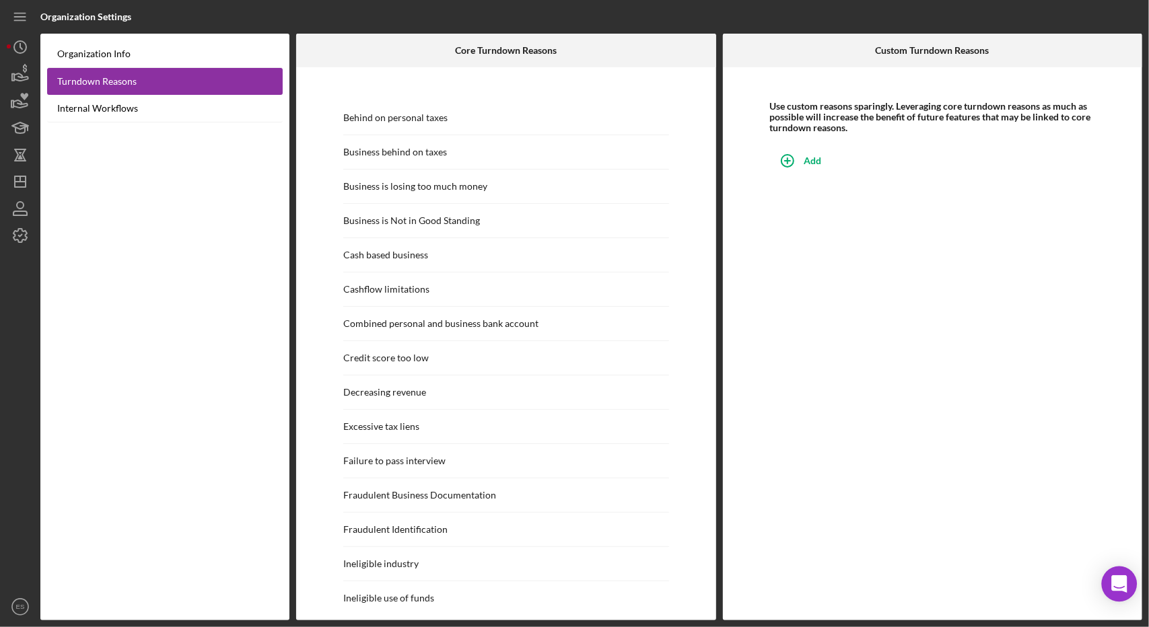
click at [1120, 580] on icon "Open Intercom Messenger" at bounding box center [1118, 585] width 15 height 18
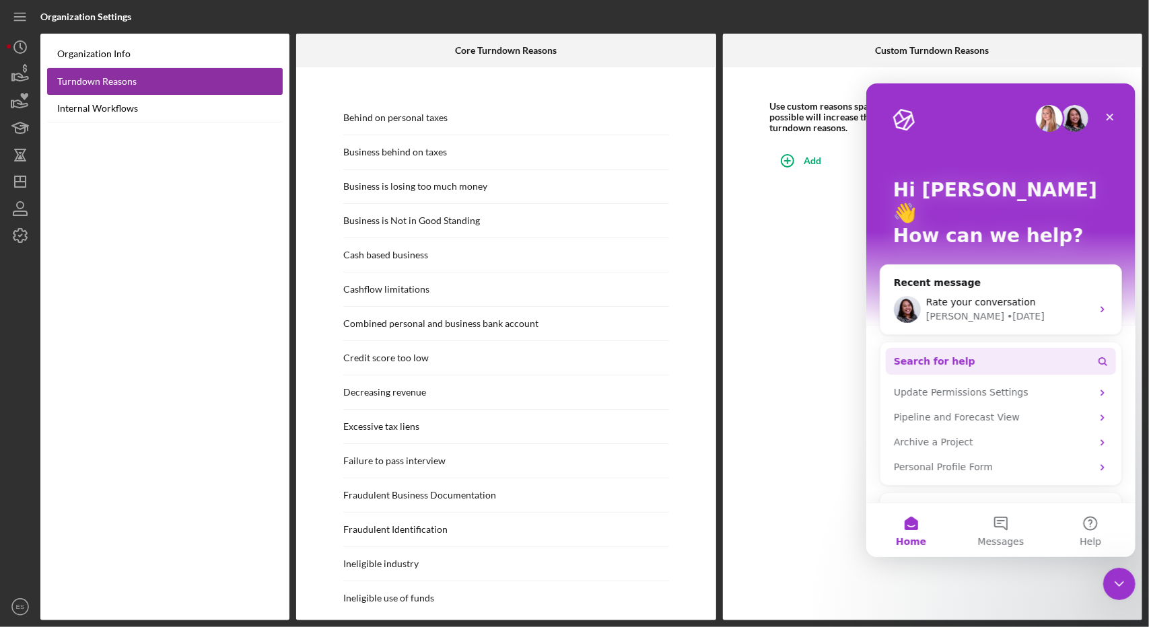
click at [955, 354] on span "Search for help" at bounding box center [933, 361] width 81 height 14
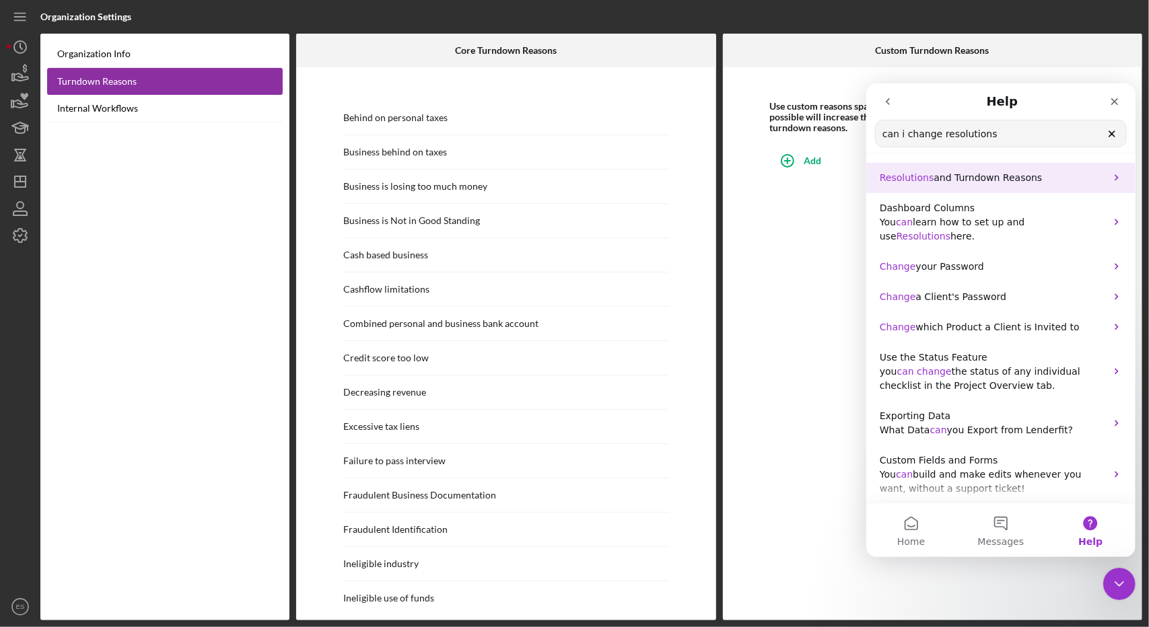
type input "can i change resolutions"
click at [995, 172] on span "and Turndown Reasons" at bounding box center [987, 177] width 108 height 11
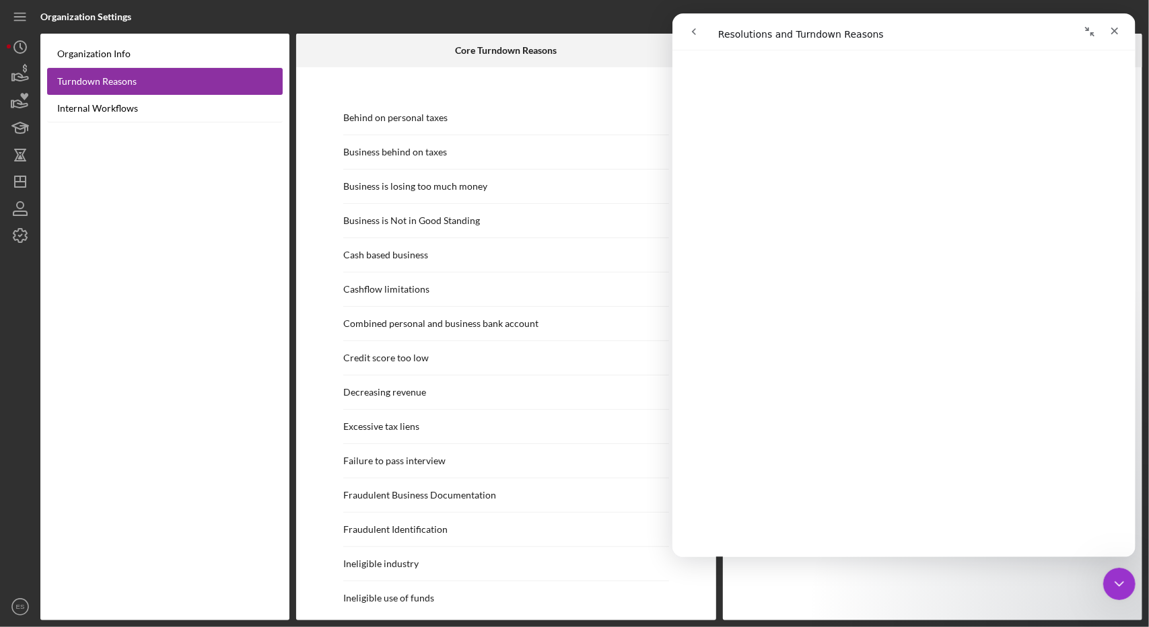
scroll to position [6781, 0]
click at [1116, 28] on icon "Close" at bounding box center [1114, 31] width 7 height 7
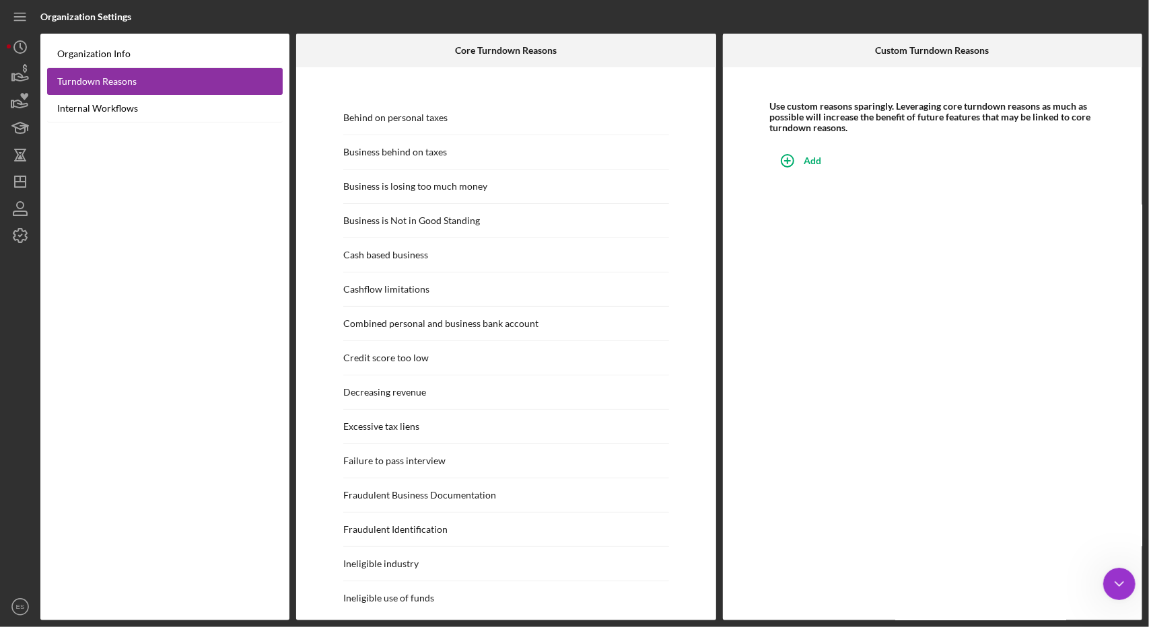
scroll to position [0, 0]
click at [75, 85] on link "Turndown Reasons" at bounding box center [165, 81] width 236 height 27
click at [111, 45] on link "Organization Info" at bounding box center [165, 54] width 236 height 28
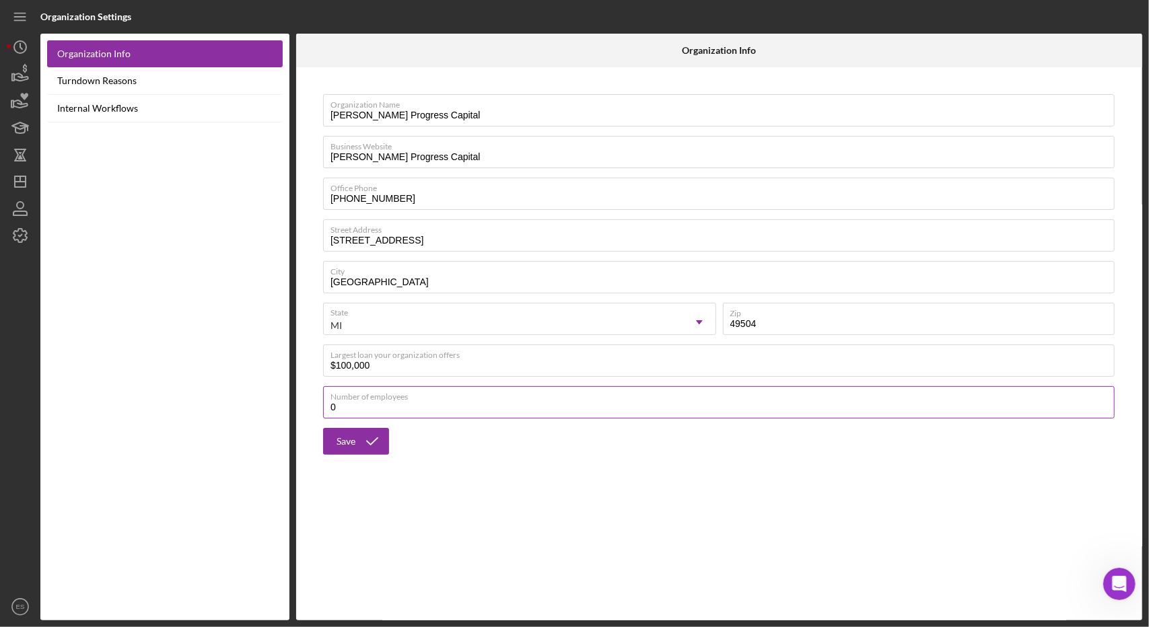
click at [358, 411] on input "0" at bounding box center [719, 402] width 792 height 32
type input "0"
type input "4"
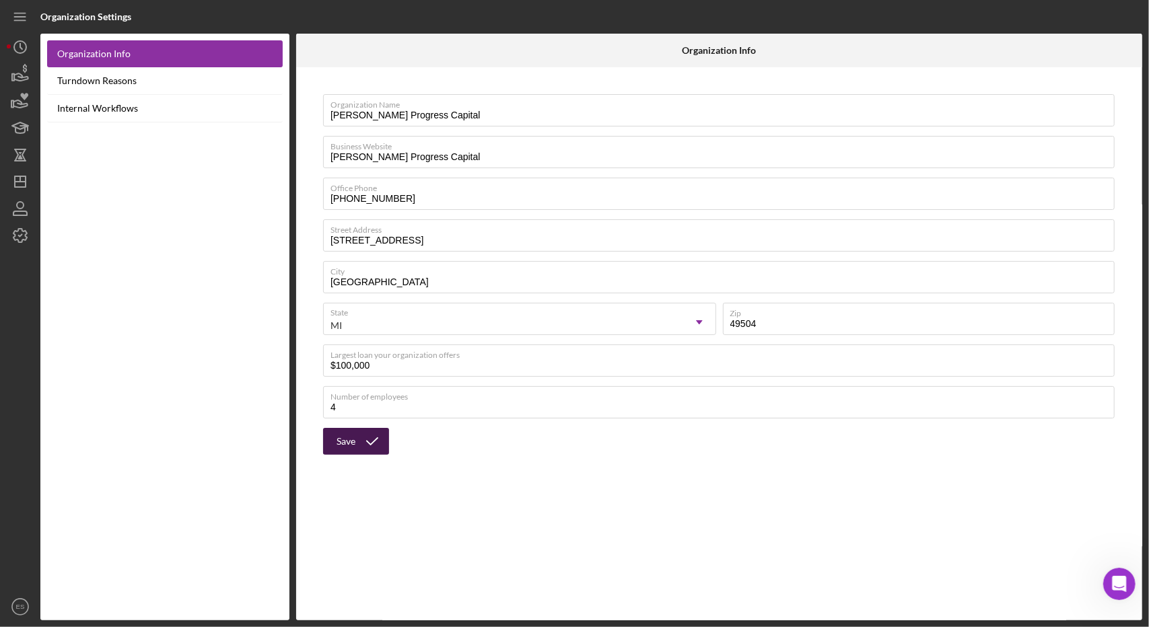
click at [364, 440] on icon "submit" at bounding box center [372, 442] width 34 height 34
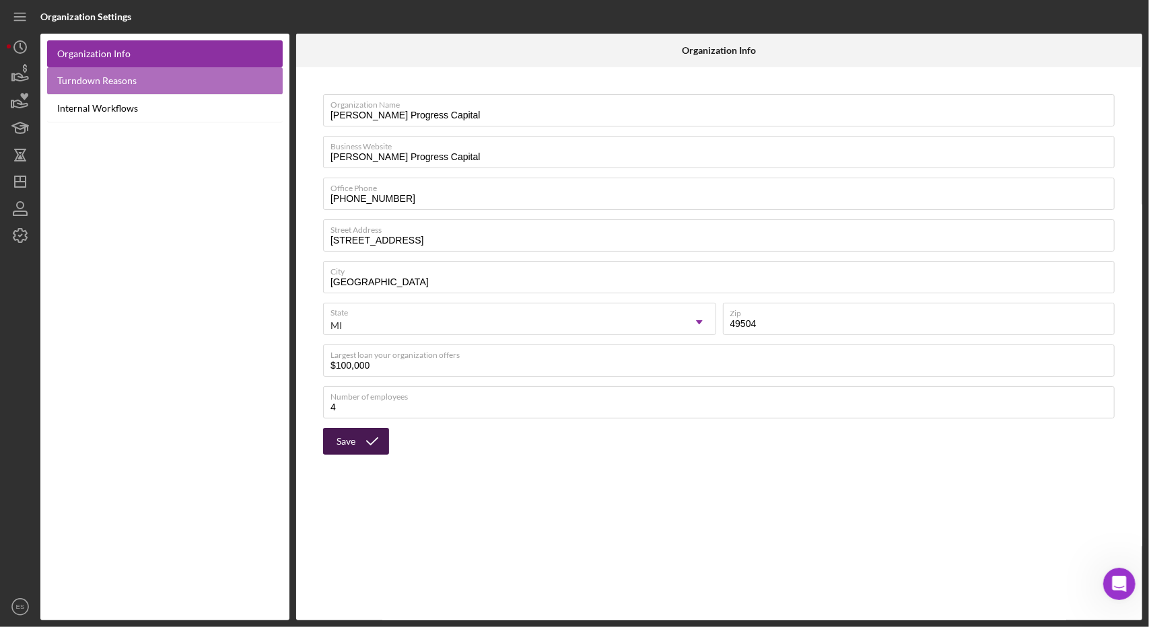
click at [71, 77] on link "Turndown Reasons" at bounding box center [165, 81] width 236 height 28
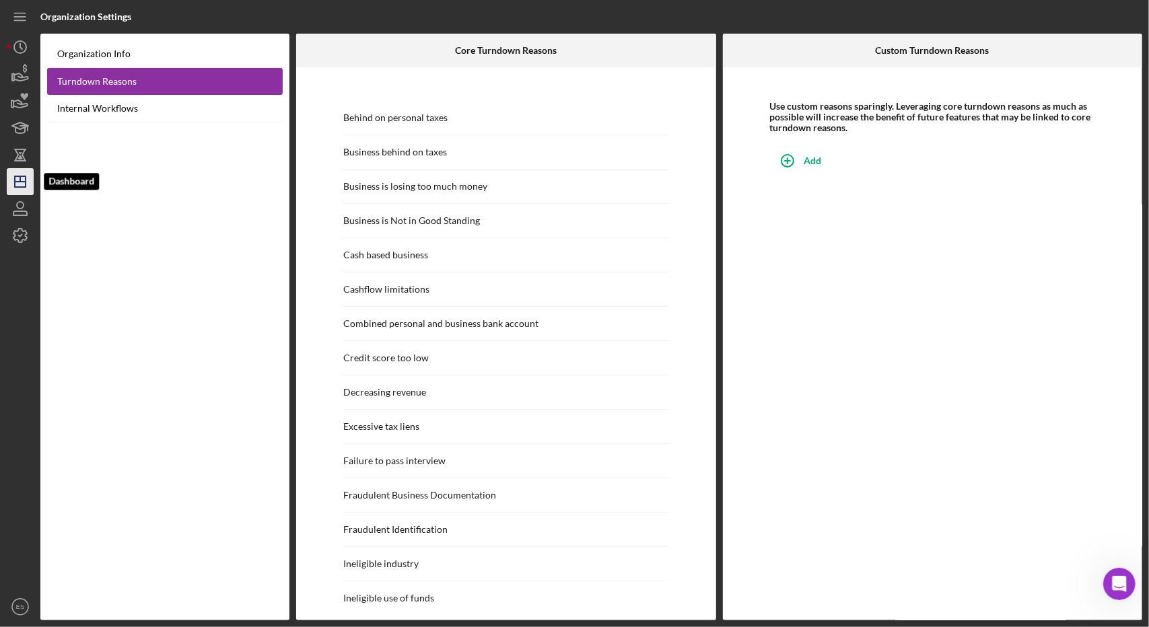
click at [30, 180] on icon "Icon/Dashboard" at bounding box center [20, 182] width 34 height 34
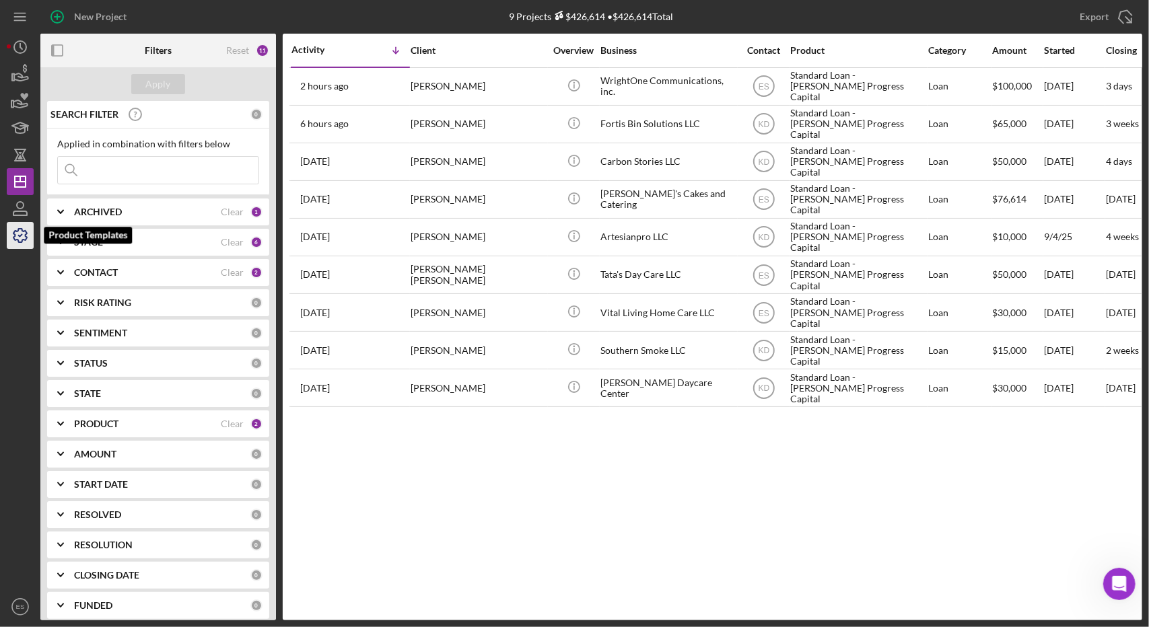
click at [13, 232] on icon "button" at bounding box center [19, 235] width 13 height 13
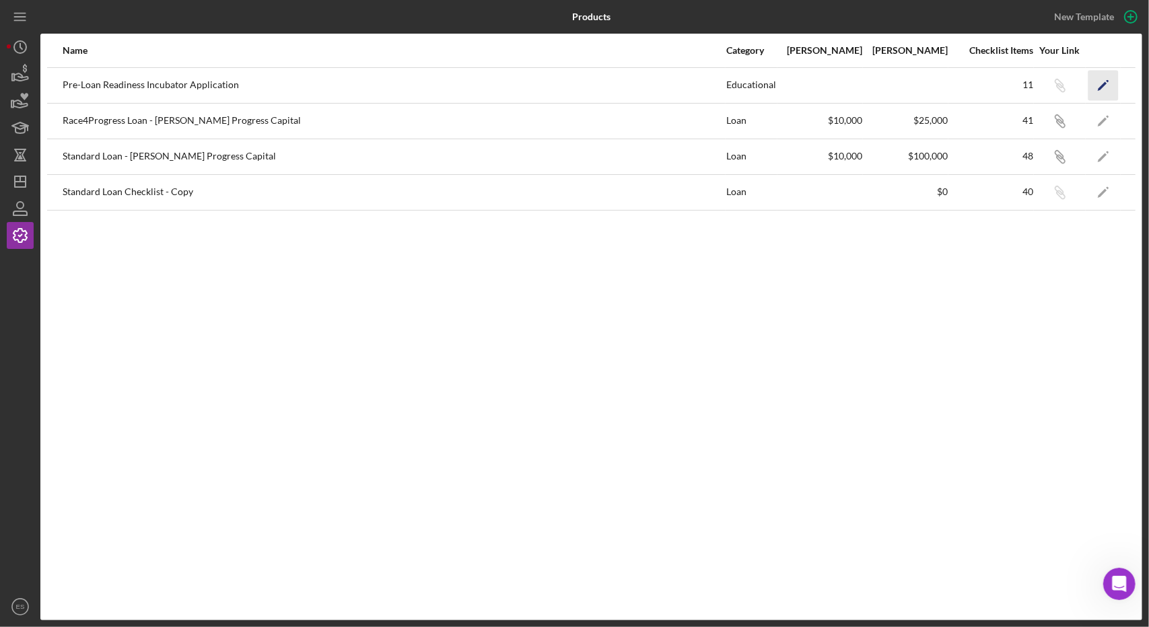
click at [1100, 87] on polygon "button" at bounding box center [1102, 85] width 9 height 9
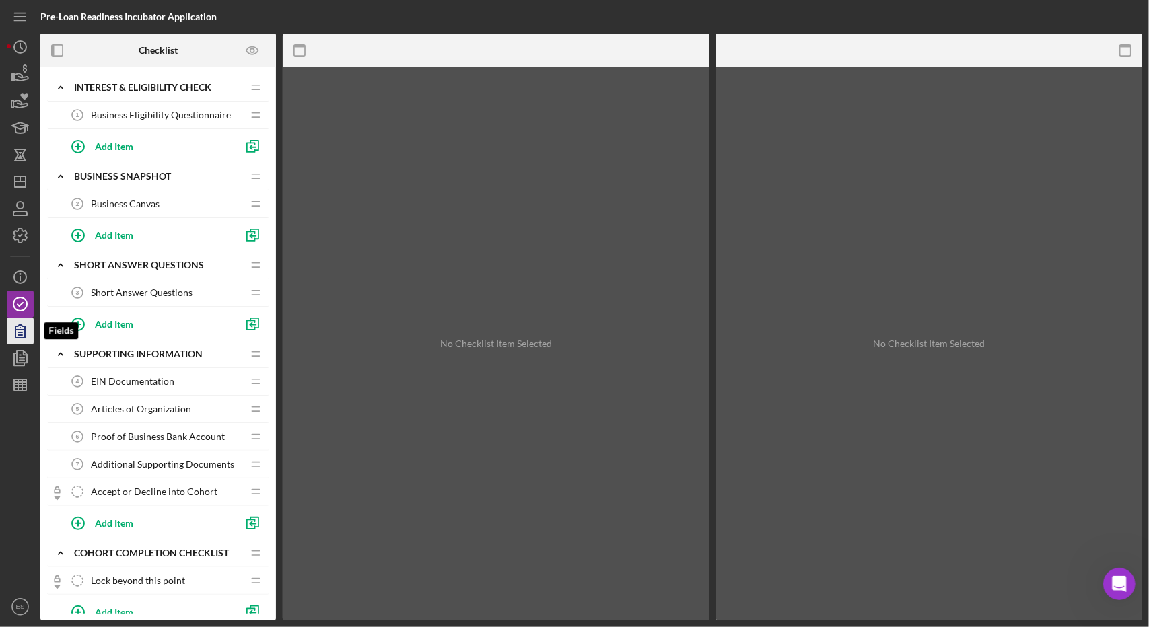
click at [23, 333] on icon "button" at bounding box center [20, 331] width 34 height 34
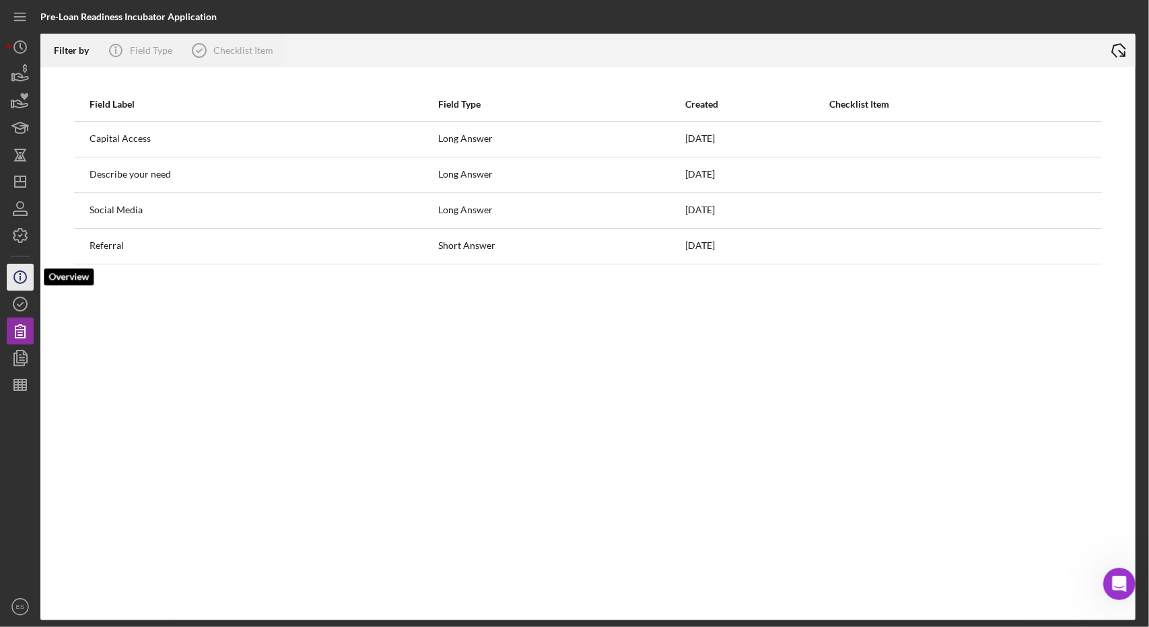
click at [24, 275] on icon "Icon/Info" at bounding box center [20, 278] width 34 height 34
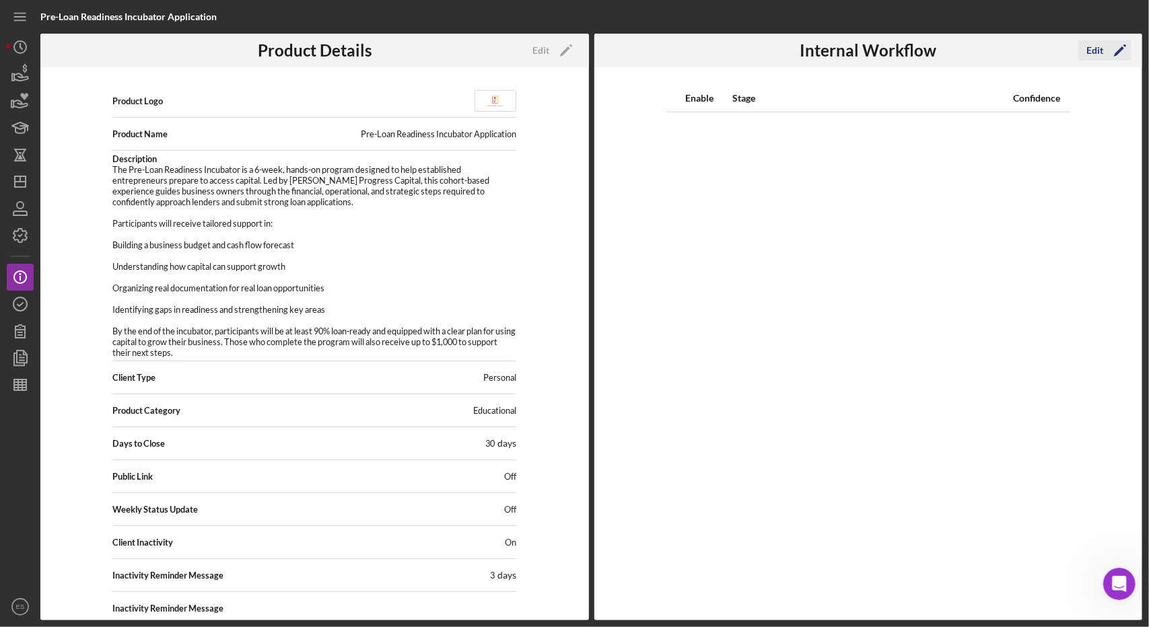
click at [1113, 53] on icon "Icon/Edit" at bounding box center [1120, 51] width 34 height 34
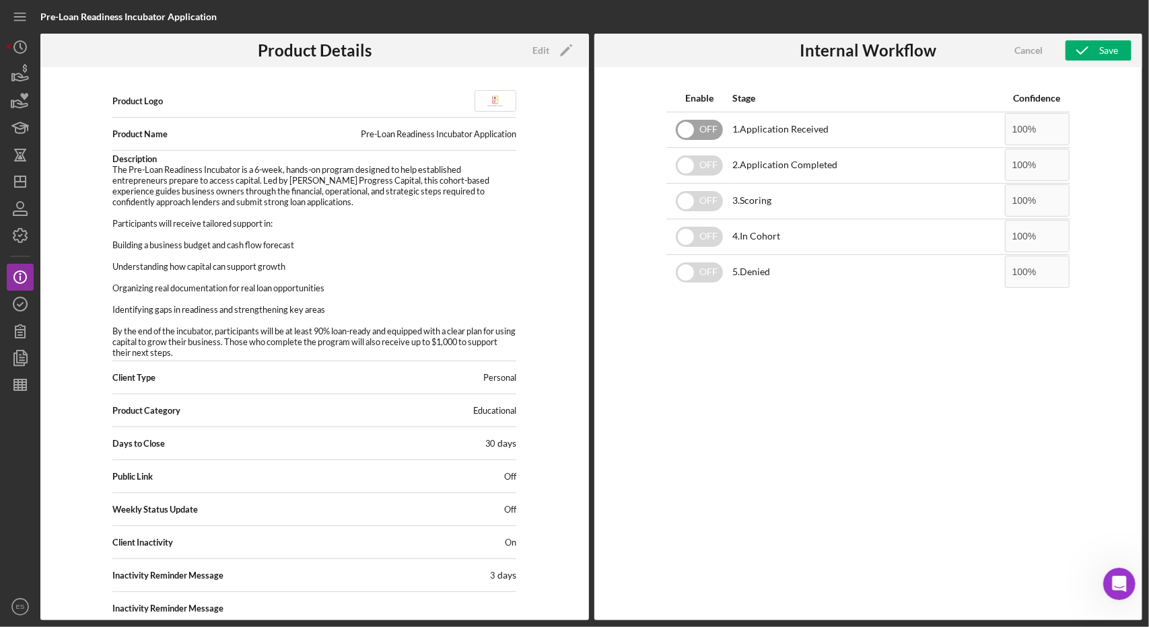
click at [717, 127] on input "checkbox" at bounding box center [699, 130] width 47 height 20
checkbox input "true"
click at [694, 180] on td "OFF" at bounding box center [699, 165] width 66 height 36
click at [692, 176] on div "OFF" at bounding box center [699, 165] width 65 height 28
checkbox input "true"
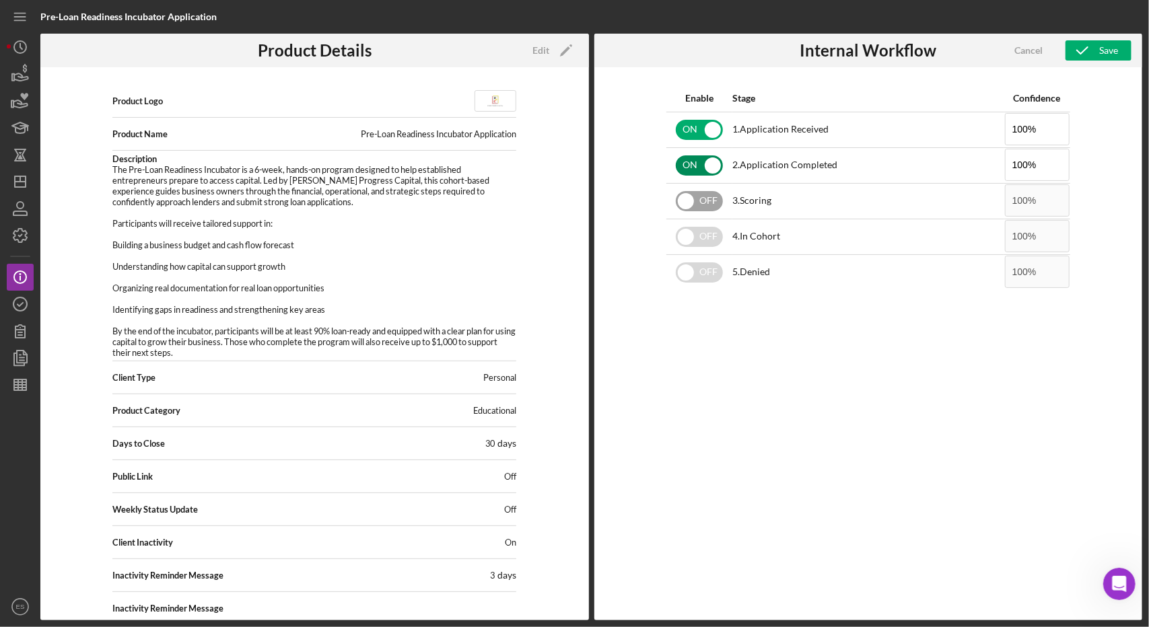
click at [701, 208] on input "checkbox" at bounding box center [699, 201] width 47 height 20
checkbox input "true"
click at [703, 228] on input "checkbox" at bounding box center [699, 237] width 47 height 20
checkbox input "true"
click at [704, 280] on input "checkbox" at bounding box center [699, 273] width 47 height 20
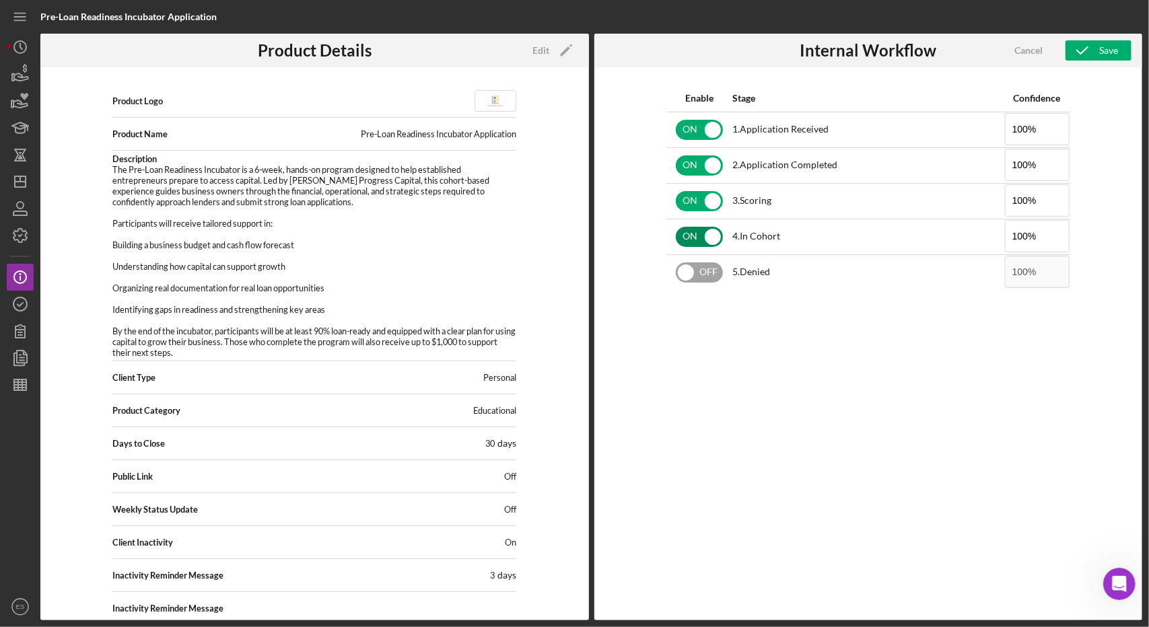
checkbox input "true"
click at [1099, 50] on div "Save" at bounding box center [1108, 50] width 19 height 20
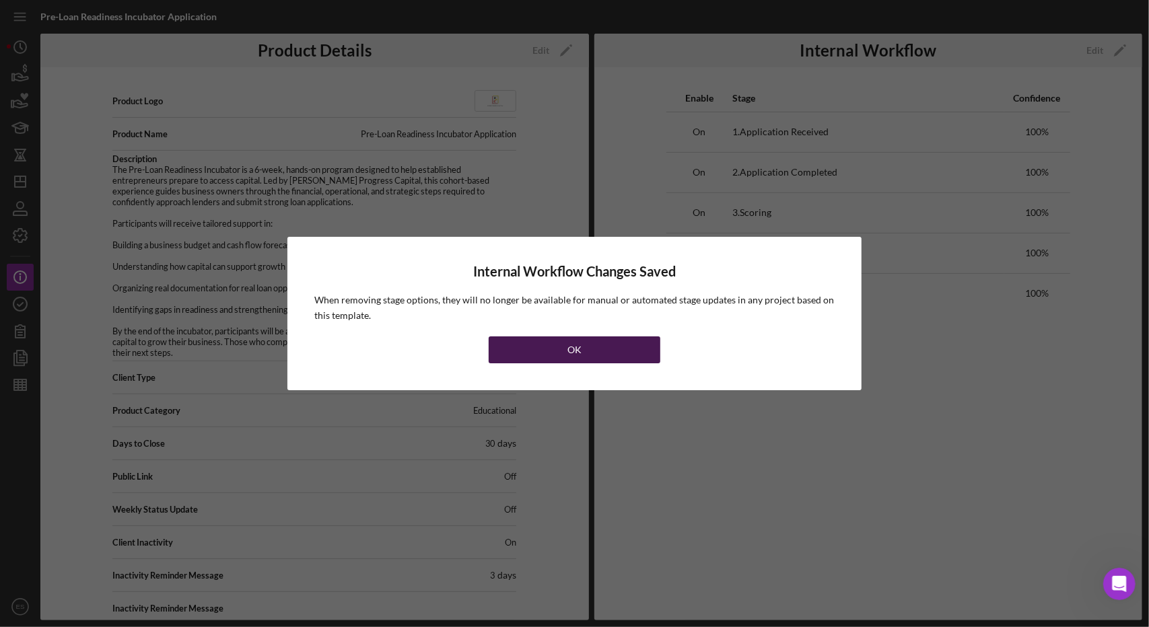
click at [567, 352] on button "OK" at bounding box center [575, 350] width 172 height 27
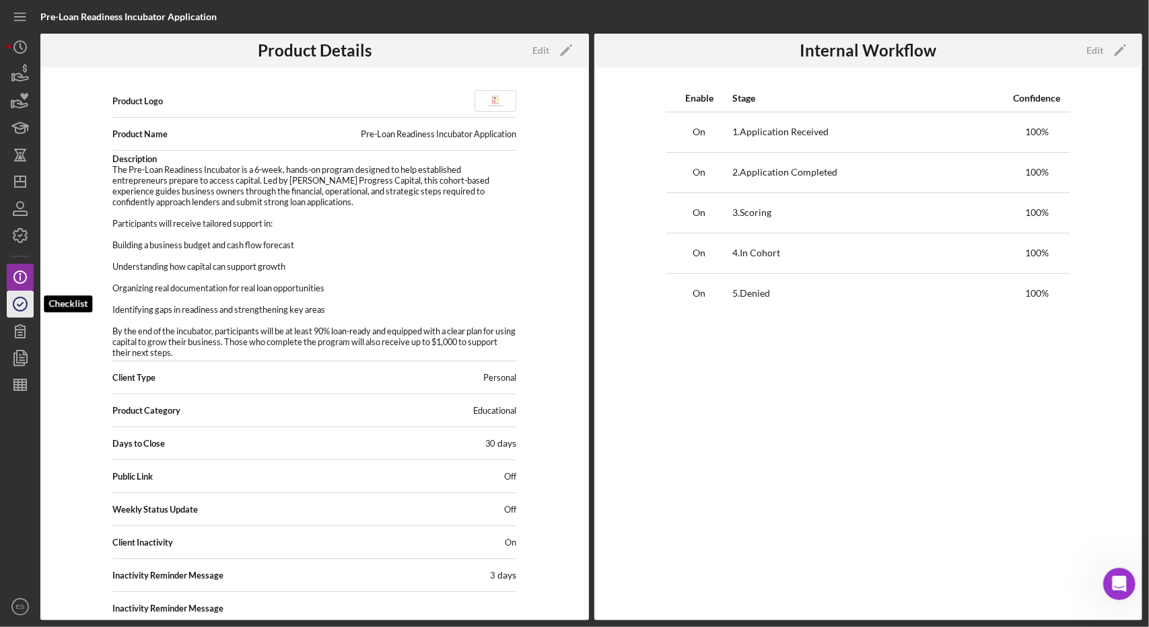
click at [25, 313] on icon "button" at bounding box center [20, 304] width 34 height 34
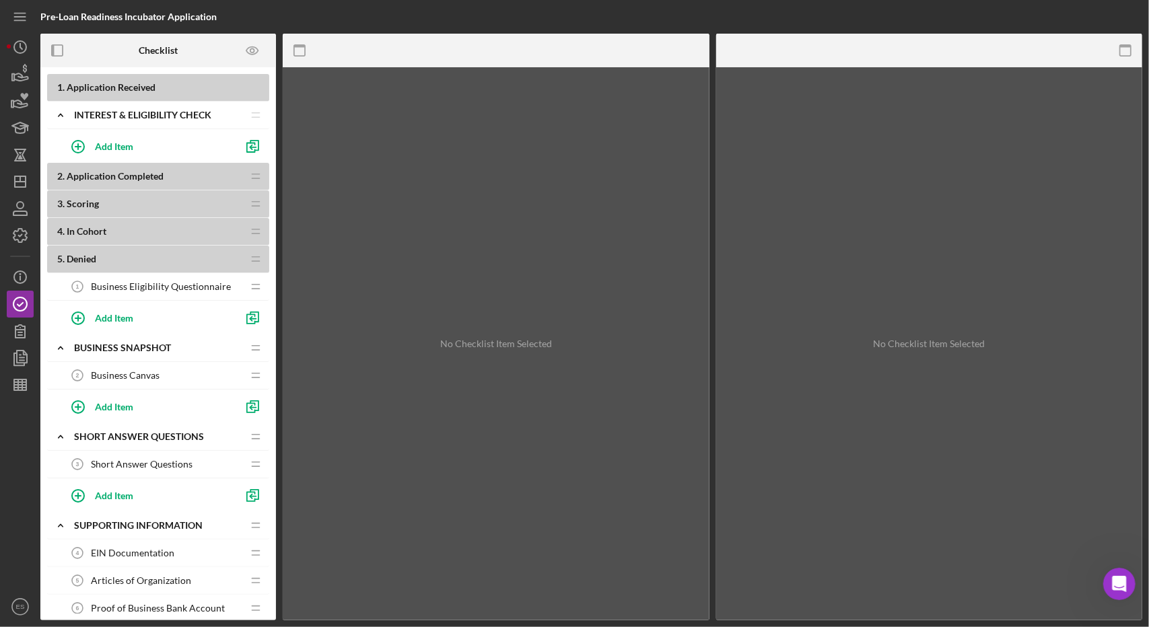
click at [242, 176] on b "2 . Application Completed" at bounding box center [149, 176] width 185 height 11
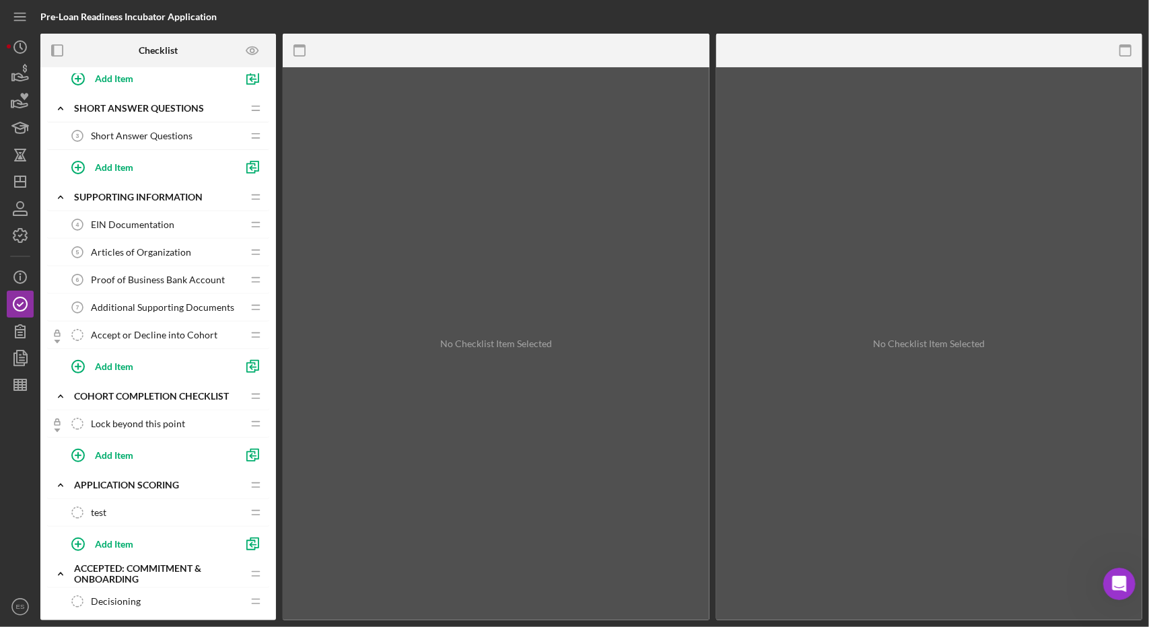
scroll to position [333, 0]
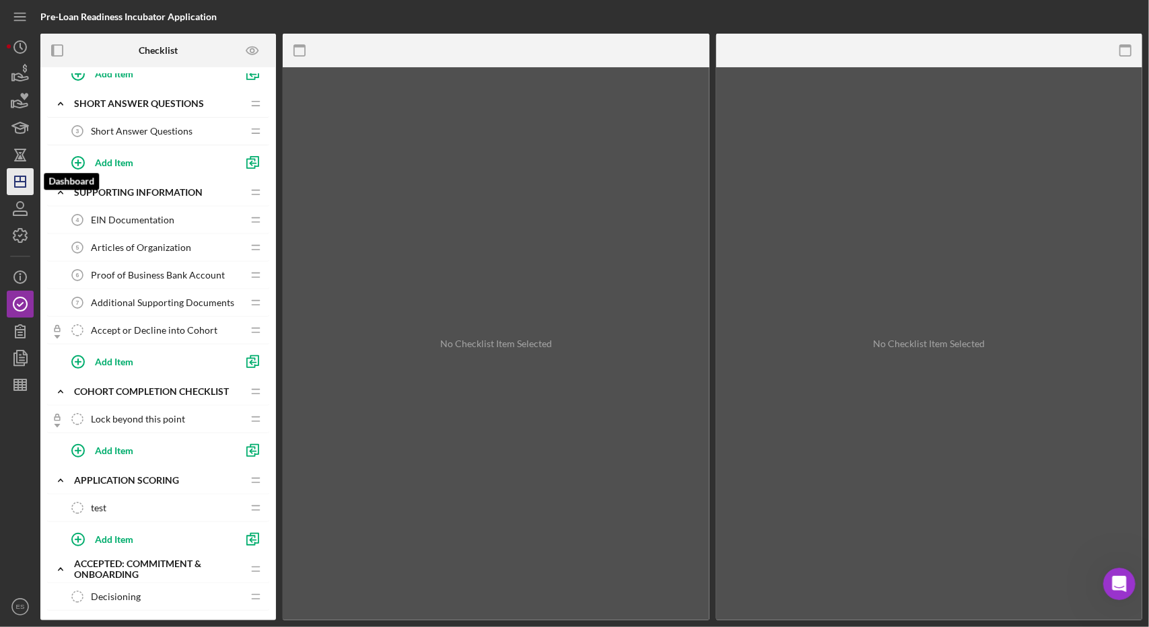
click at [22, 185] on icon "Icon/Dashboard" at bounding box center [20, 182] width 34 height 34
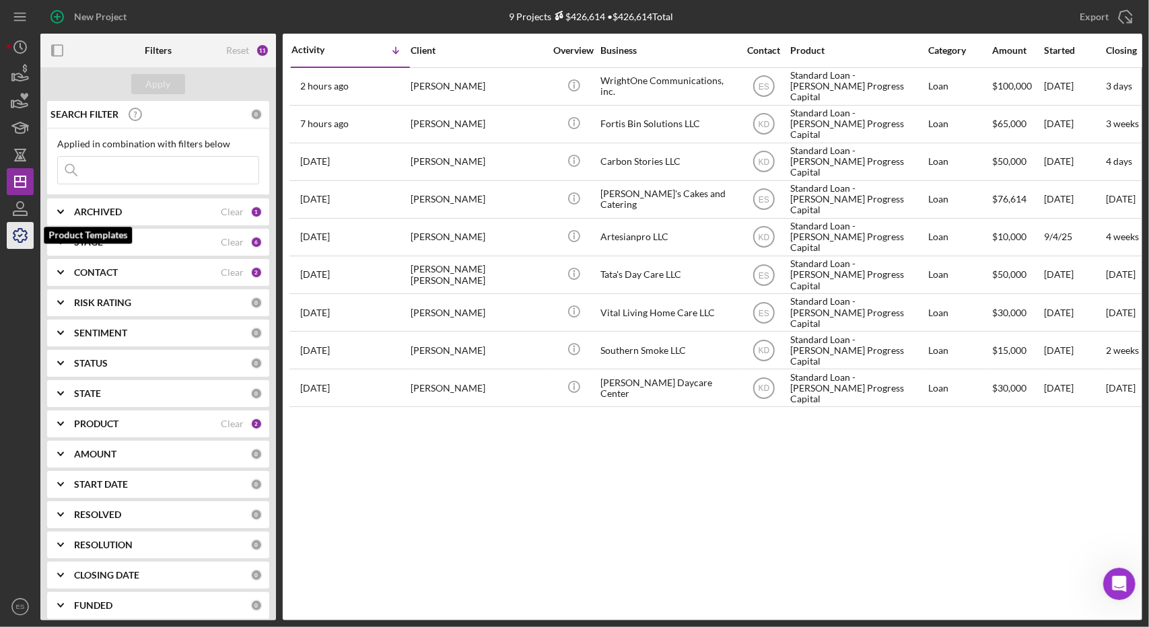
click at [24, 228] on icon "button" at bounding box center [20, 236] width 34 height 34
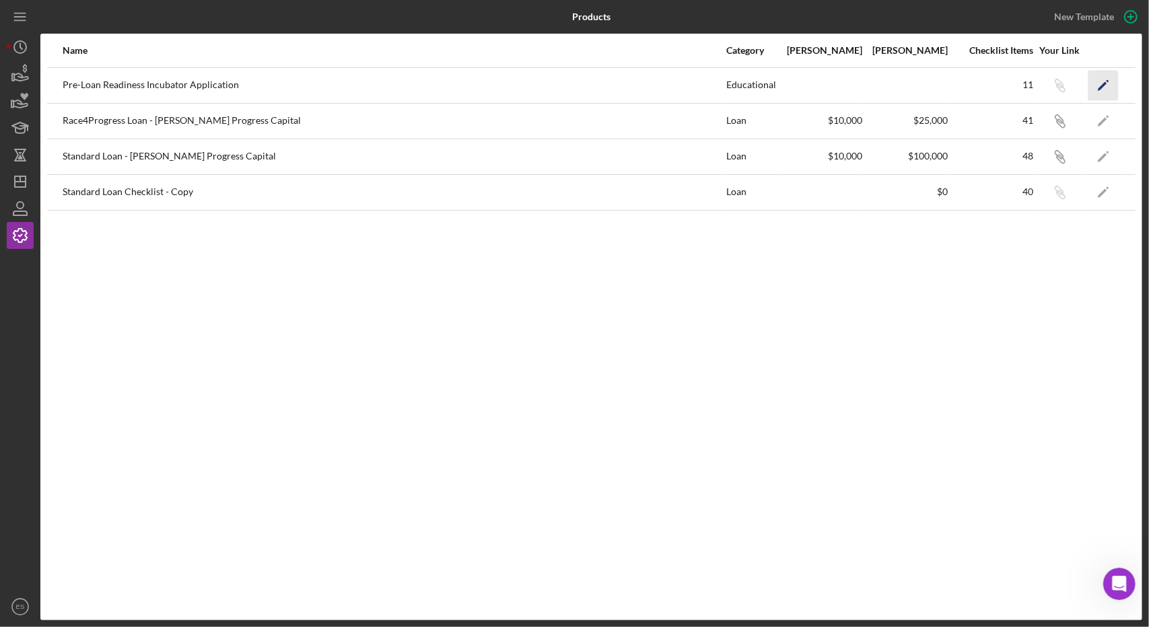
click at [1103, 88] on polygon "button" at bounding box center [1102, 85] width 9 height 9
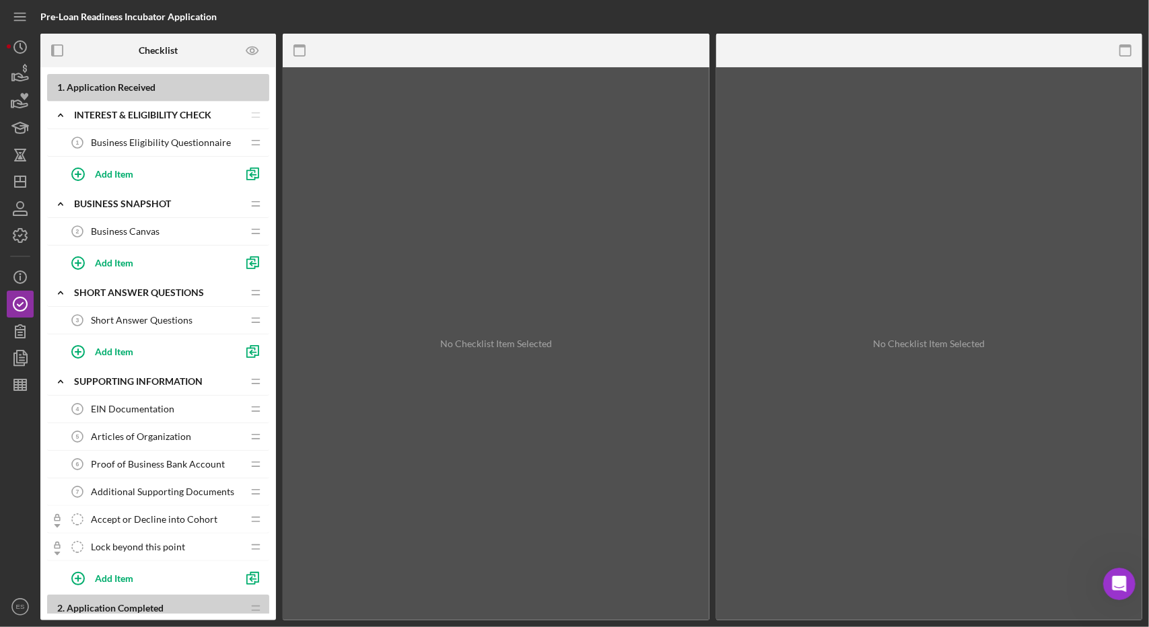
click at [201, 87] on b "1 . Application Received" at bounding box center [163, 87] width 212 height 11
click at [29, 175] on icon "Icon/Dashboard" at bounding box center [20, 182] width 34 height 34
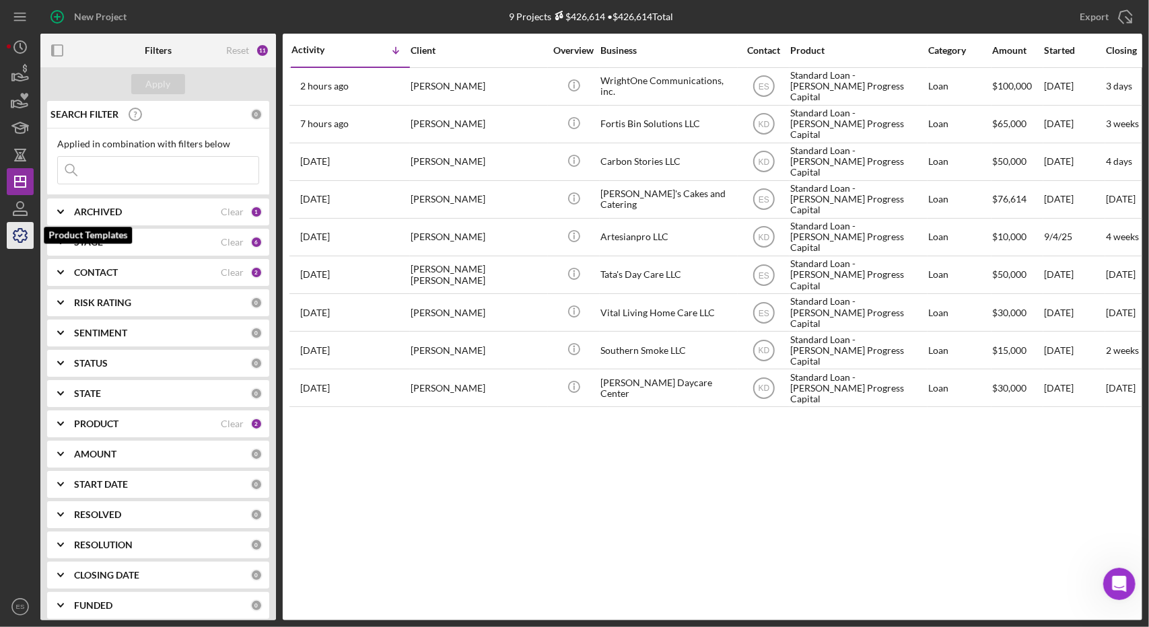
click at [15, 237] on icon "button" at bounding box center [20, 236] width 34 height 34
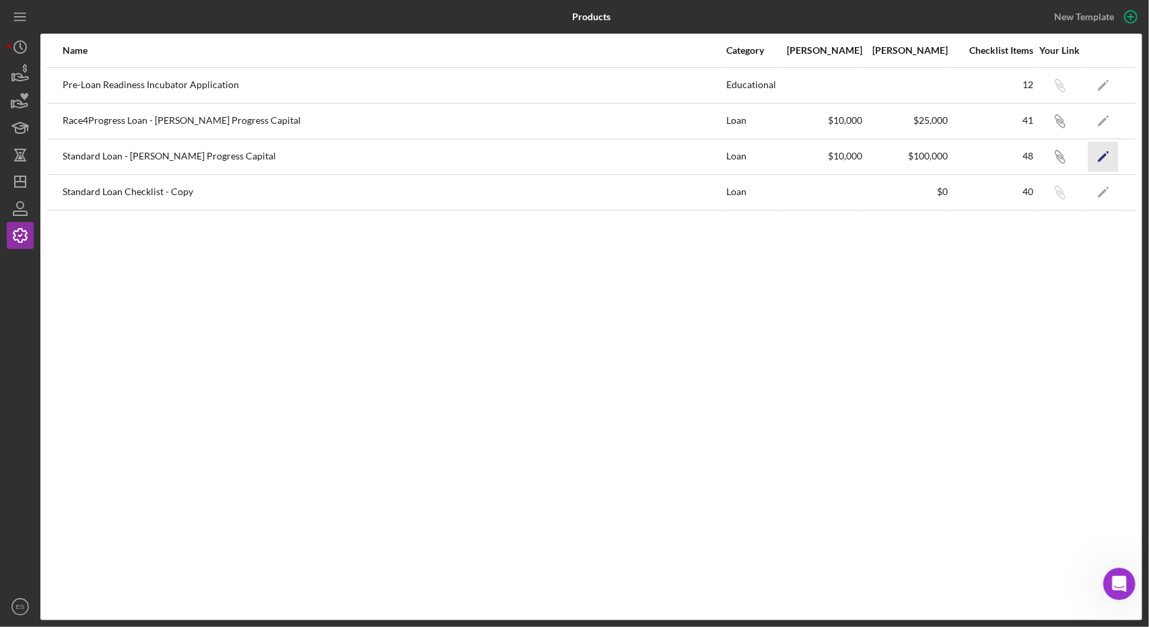
click at [1105, 165] on icon "Icon/Edit" at bounding box center [1103, 156] width 30 height 30
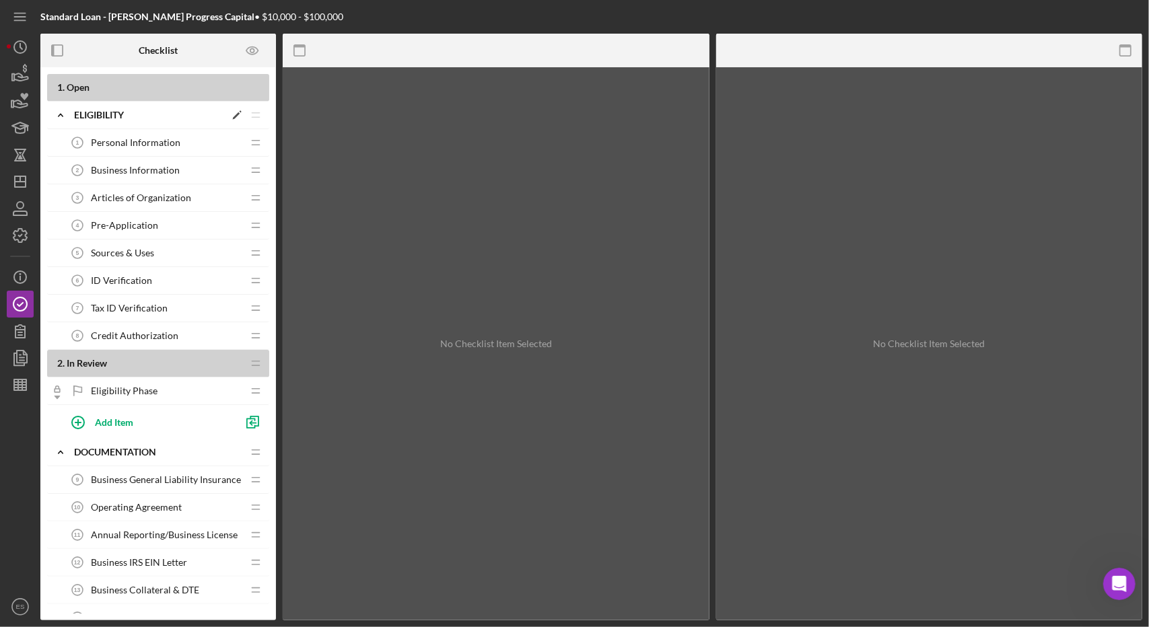
click at [132, 115] on div "Eligibility" at bounding box center [149, 115] width 151 height 11
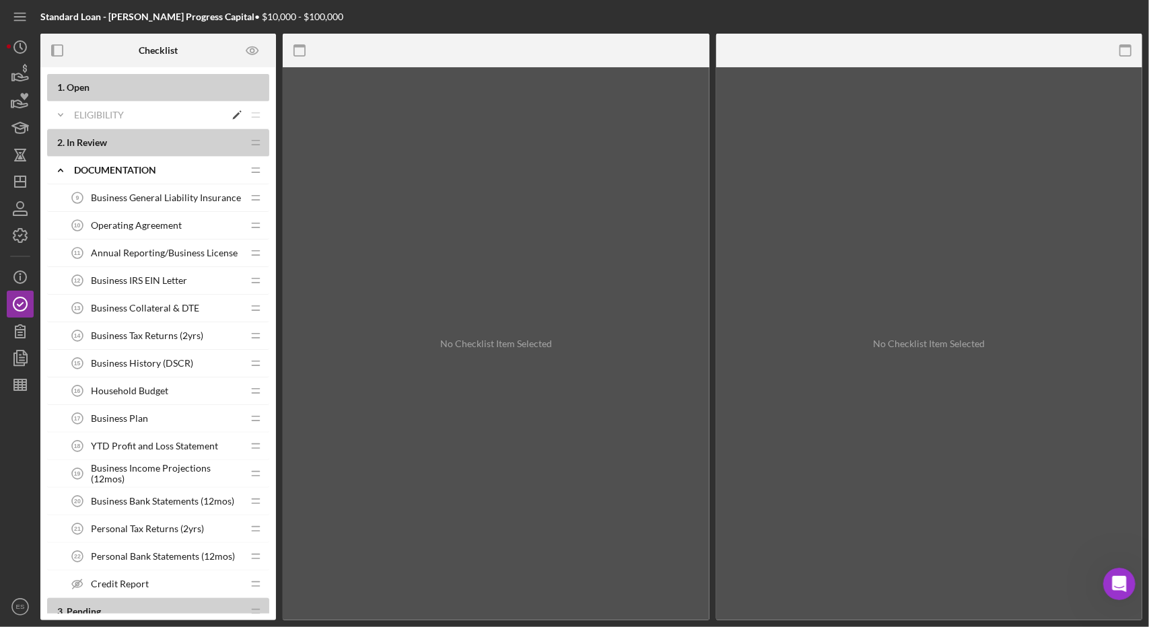
click at [125, 124] on div "Icon/Expander Eligibility Icon/Edit Icon/Drag" at bounding box center [158, 116] width 222 height 28
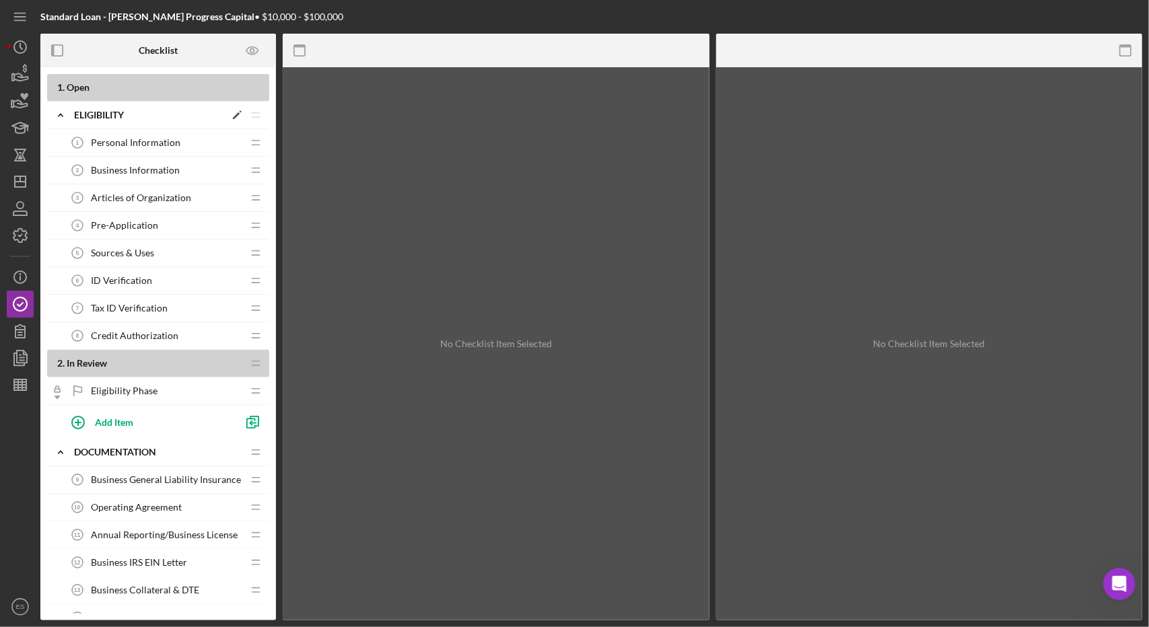
click at [236, 115] on polygon at bounding box center [236, 115] width 7 height 7
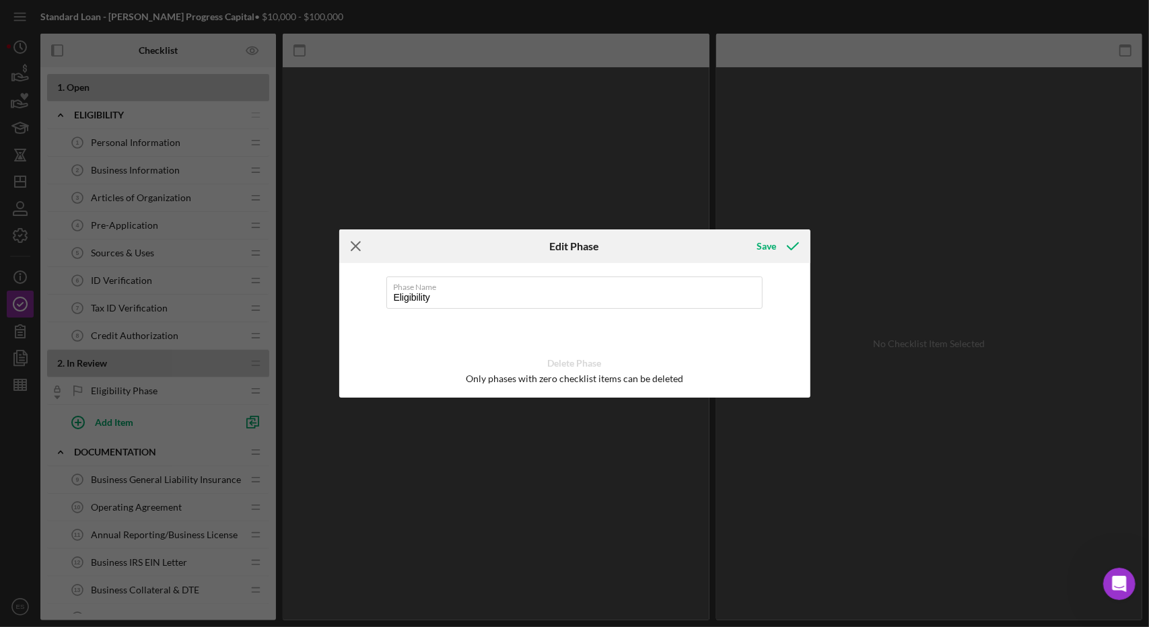
click at [355, 244] on icon "Icon/Menu Close" at bounding box center [356, 247] width 34 height 34
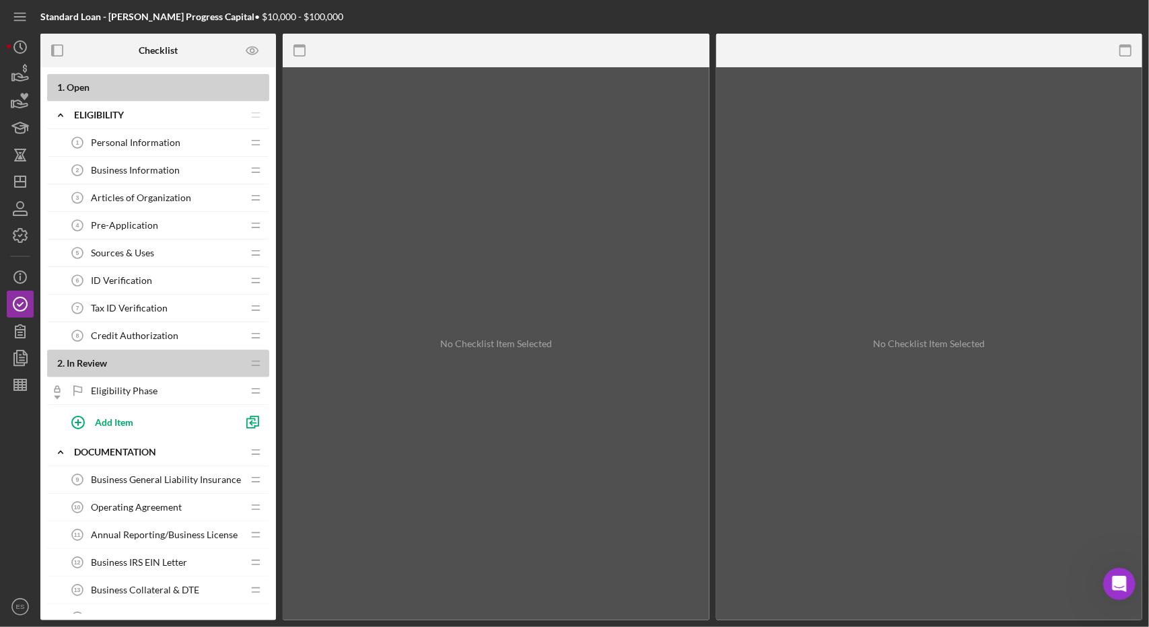
click at [133, 387] on span "Eligibility Phase" at bounding box center [124, 391] width 67 height 11
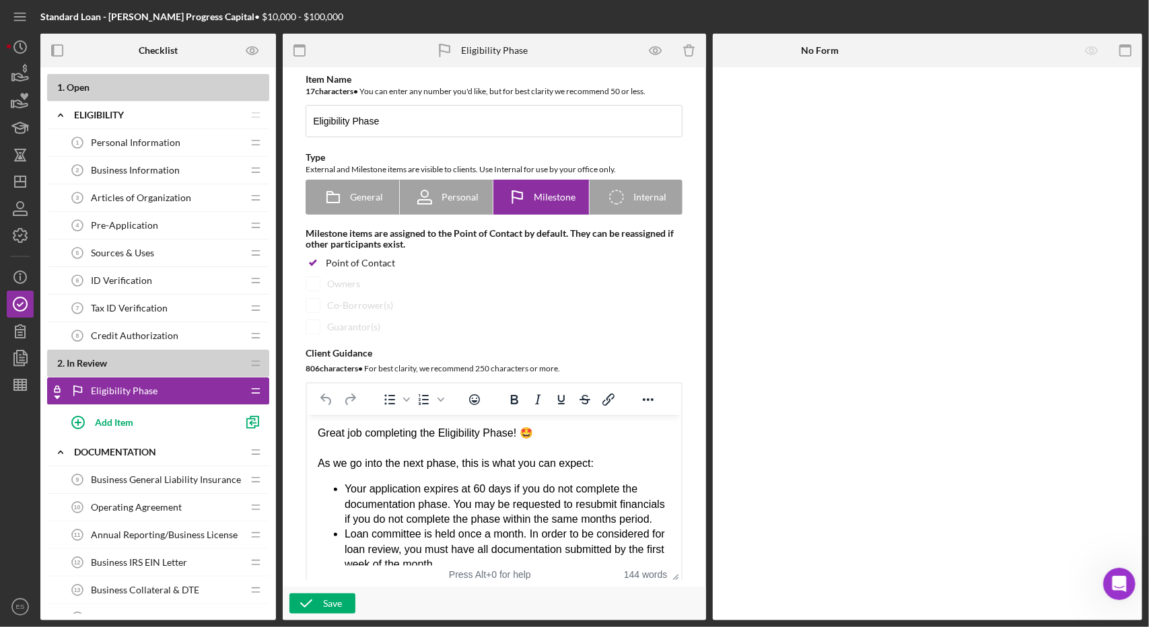
click at [105, 357] on span "In Review" at bounding box center [87, 362] width 40 height 11
click at [129, 336] on span "Credit Authorization" at bounding box center [135, 336] width 88 height 11
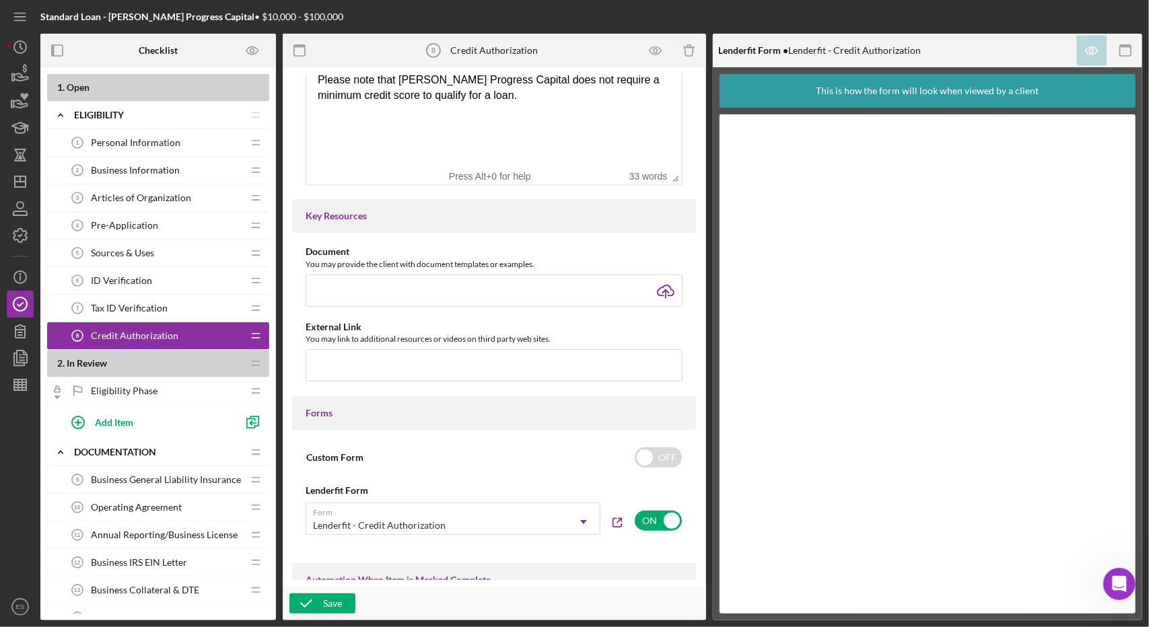
scroll to position [735, 0]
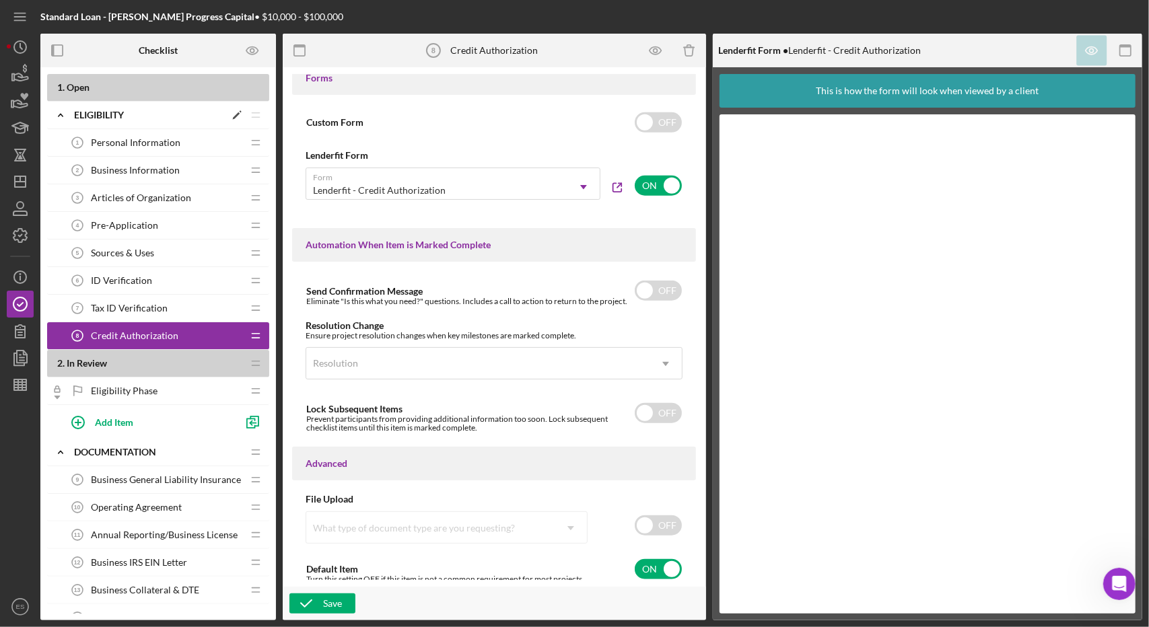
click at [204, 115] on div "Eligibility" at bounding box center [149, 115] width 151 height 11
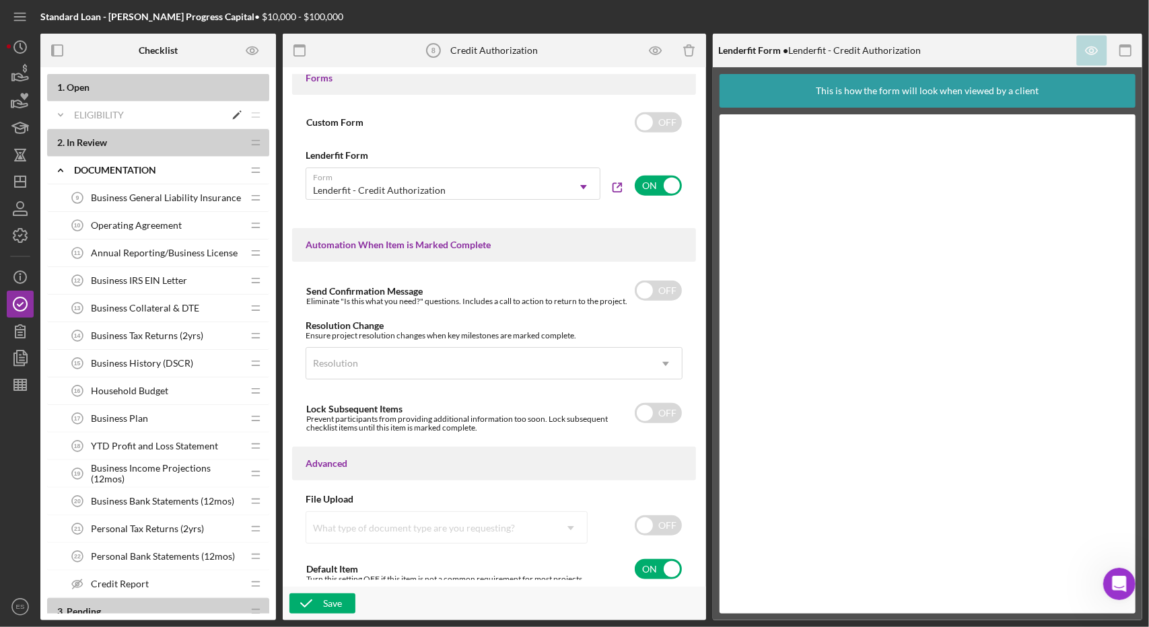
click at [193, 113] on div "Eligibility" at bounding box center [149, 115] width 151 height 11
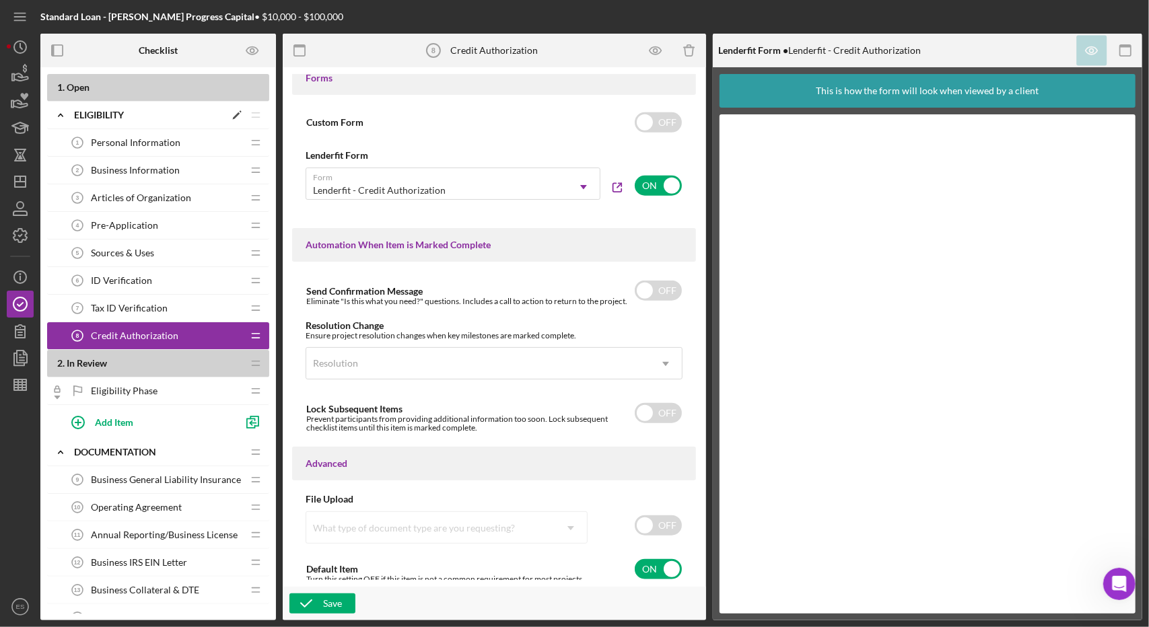
click at [241, 118] on icon "Icon/Edit" at bounding box center [237, 115] width 24 height 24
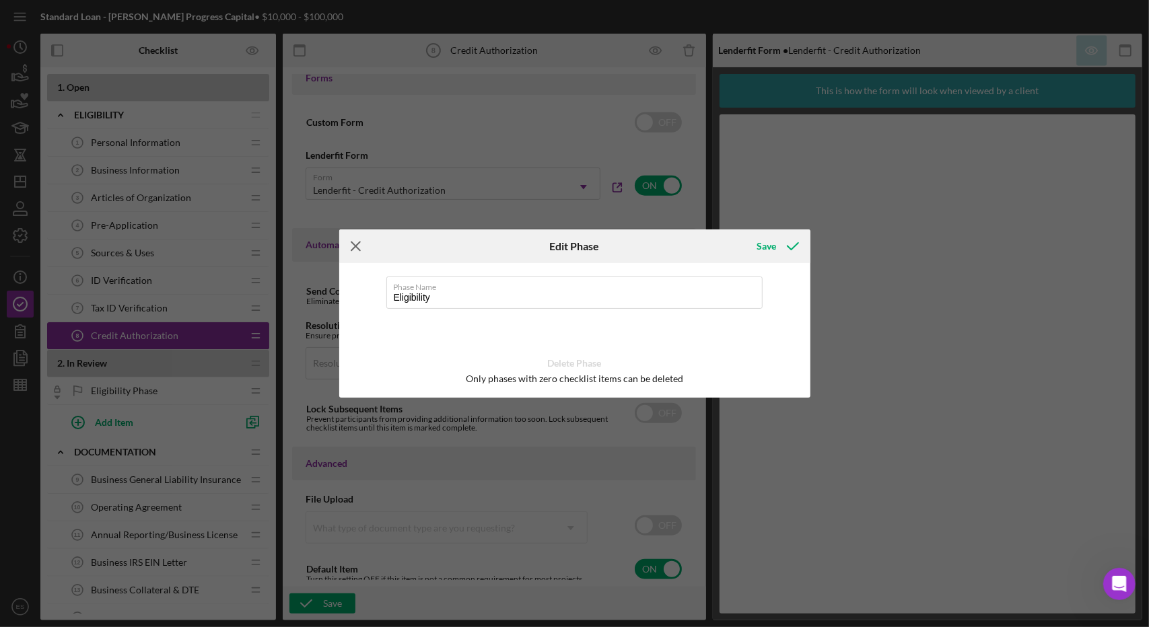
click at [357, 246] on icon "Icon/Menu Close" at bounding box center [356, 247] width 34 height 34
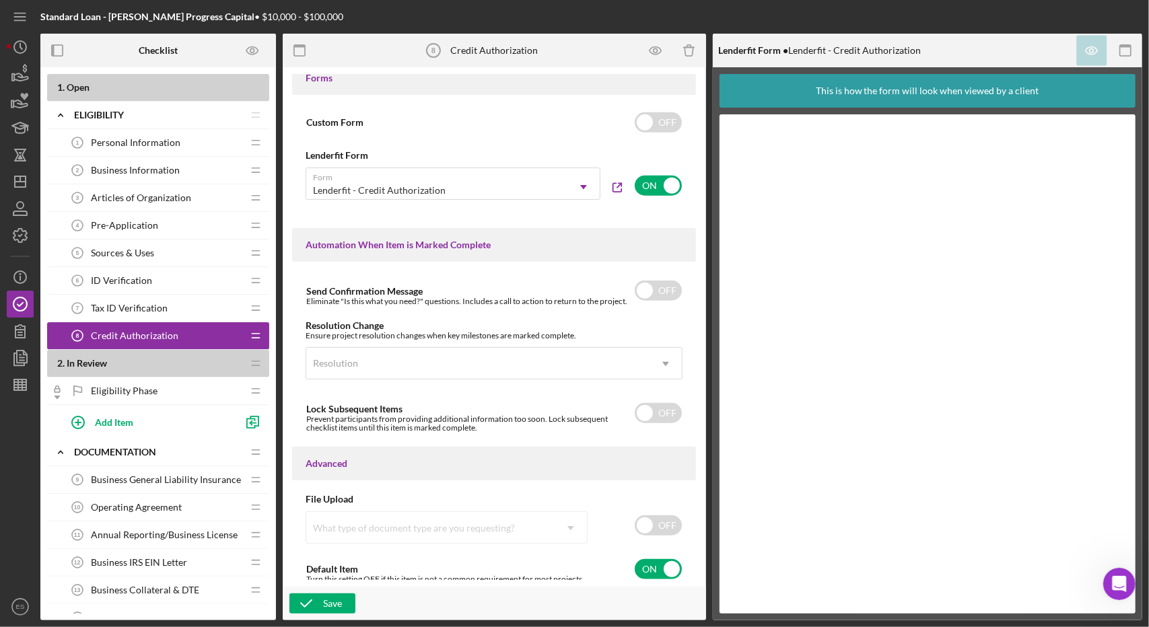
click at [136, 149] on div "Personal Information 1 Personal Information" at bounding box center [153, 142] width 178 height 27
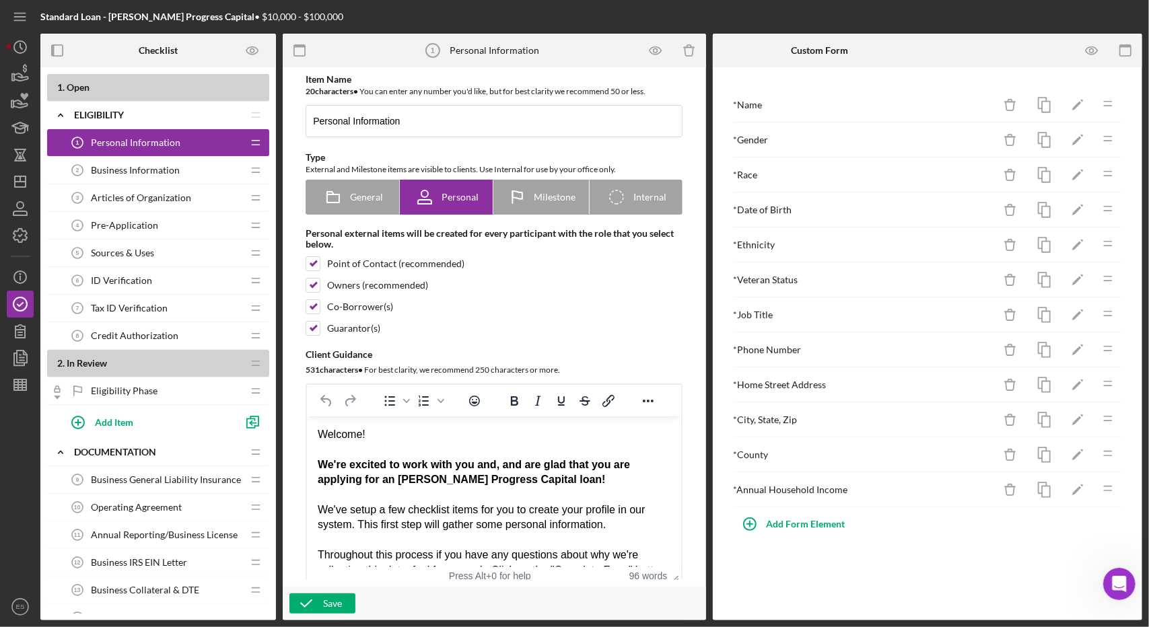
click at [137, 171] on span "Business Information" at bounding box center [135, 170] width 89 height 11
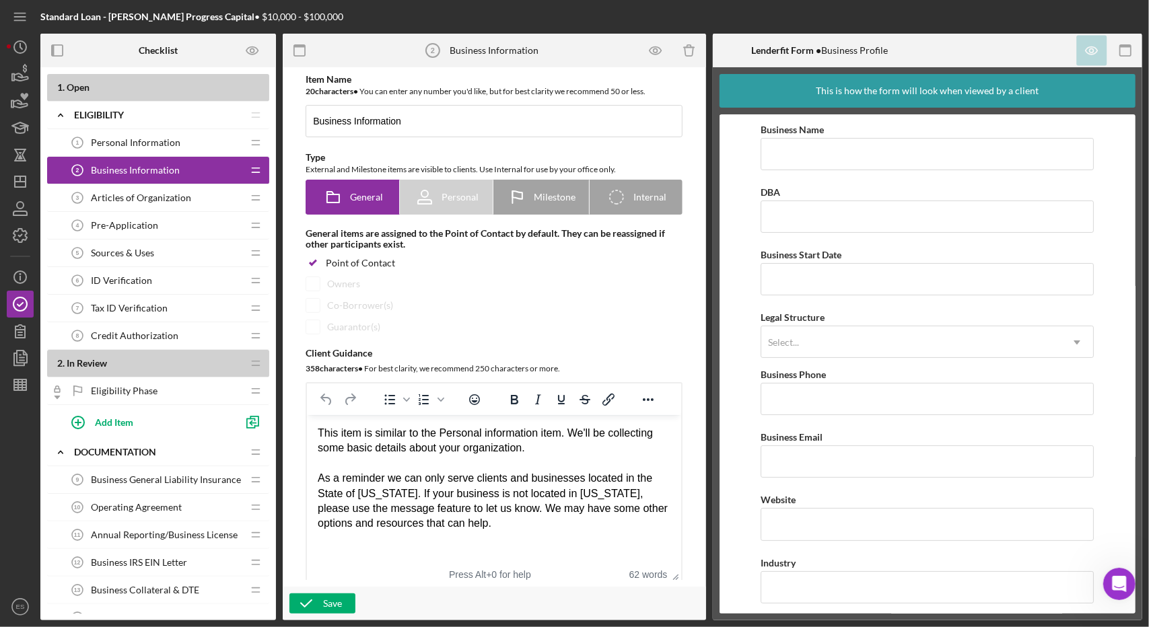
click at [135, 193] on span "Articles of Organization" at bounding box center [141, 198] width 100 height 11
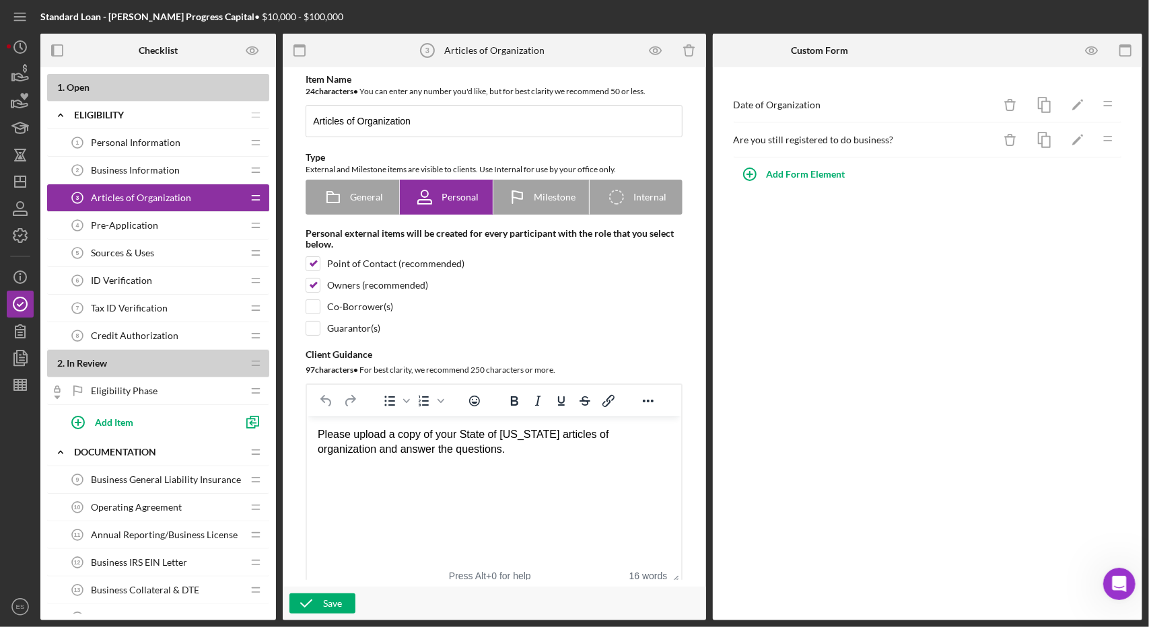
click at [150, 224] on span "Pre-Application" at bounding box center [124, 225] width 67 height 11
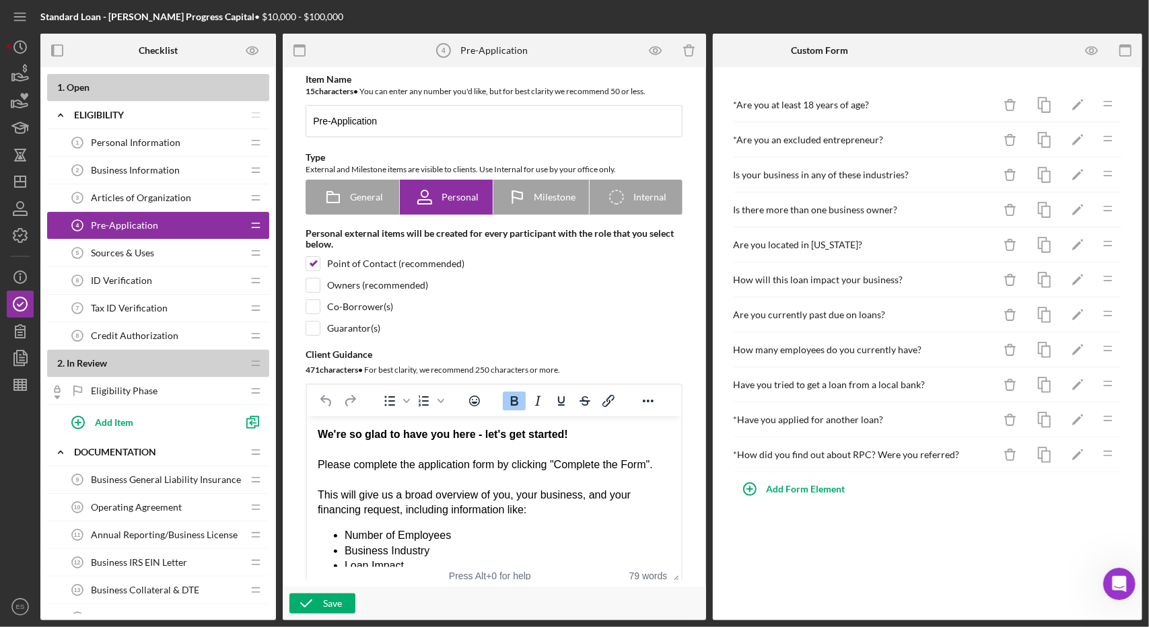
click at [157, 264] on div "Sources & Uses 5 Sources & Uses" at bounding box center [153, 253] width 178 height 27
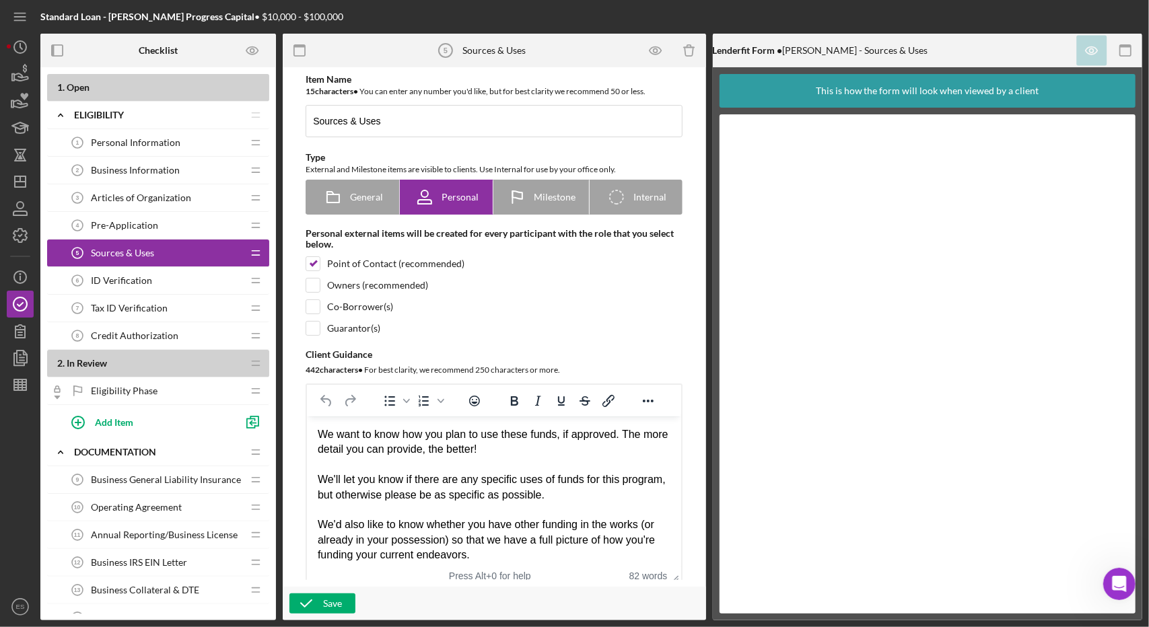
click at [151, 290] on div "ID Verification 6 ID Verification" at bounding box center [153, 280] width 178 height 27
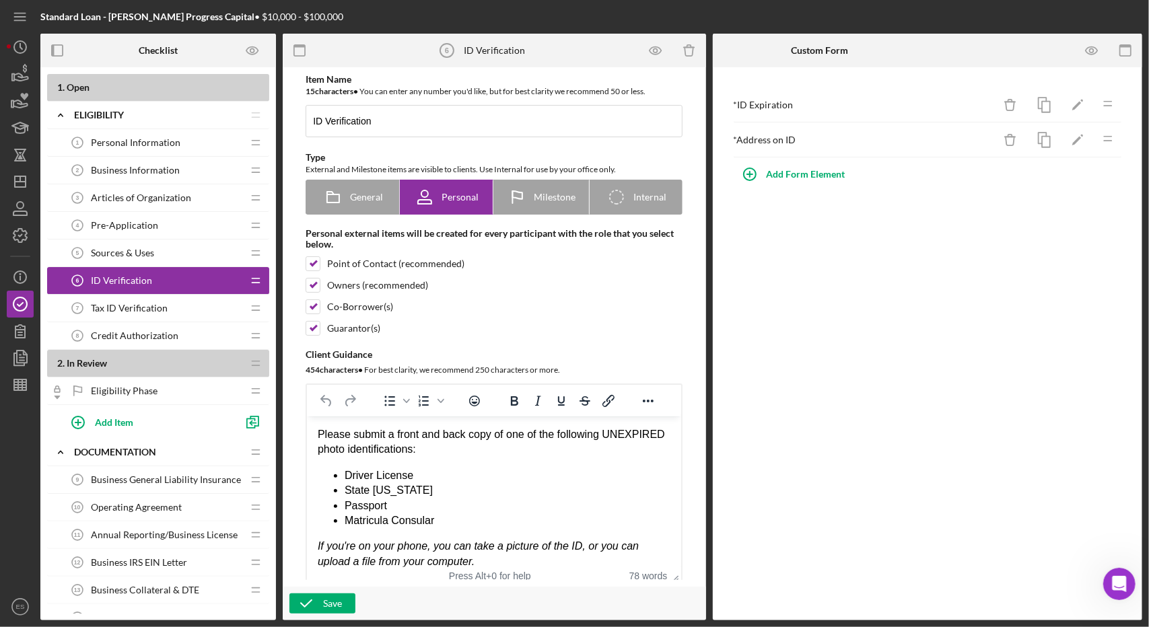
click at [148, 312] on div "Tax ID Verification 7 Tax ID Verification" at bounding box center [153, 308] width 178 height 27
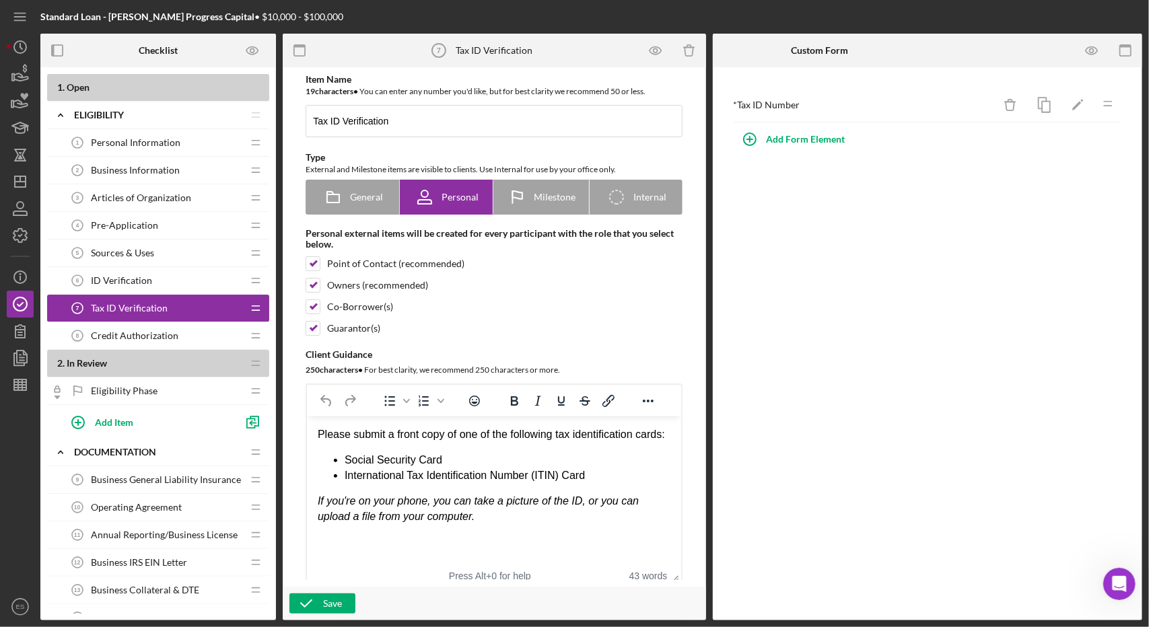
click at [148, 331] on span "Credit Authorization" at bounding box center [135, 336] width 88 height 11
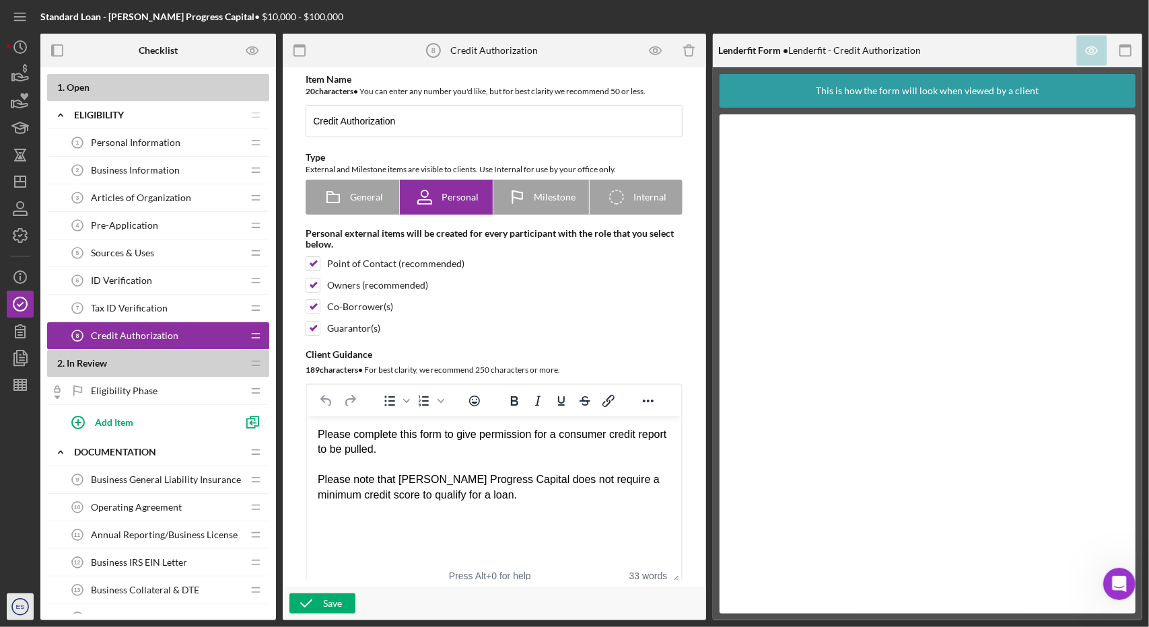
click at [23, 613] on icon "ES" at bounding box center [20, 607] width 27 height 34
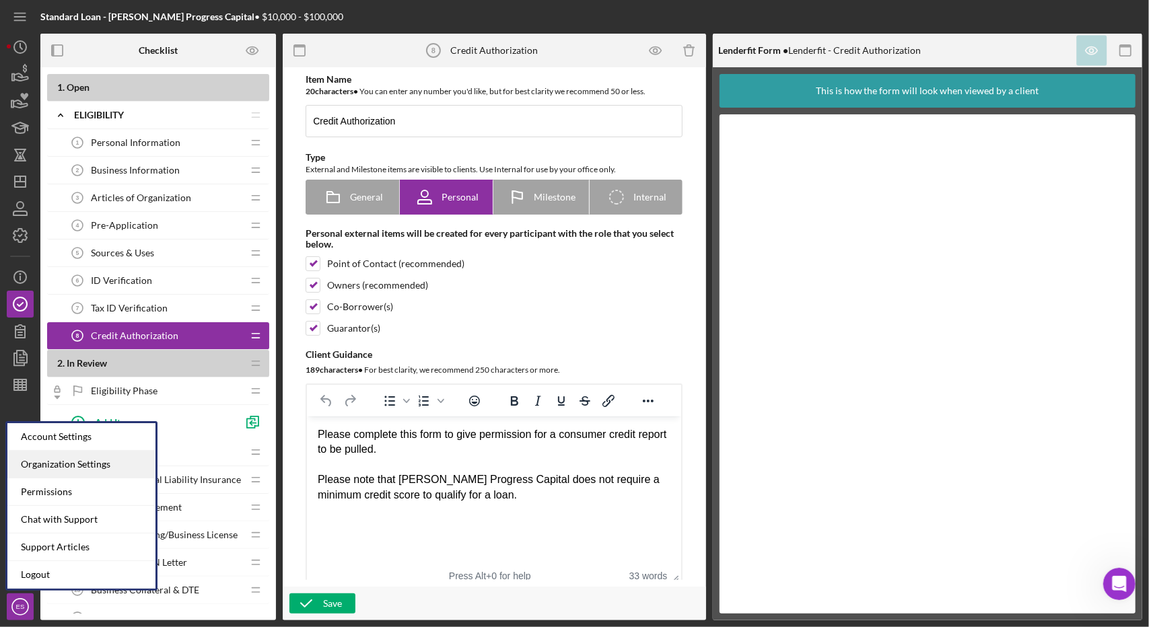
click at [65, 453] on div "Organization Settings" at bounding box center [81, 465] width 148 height 28
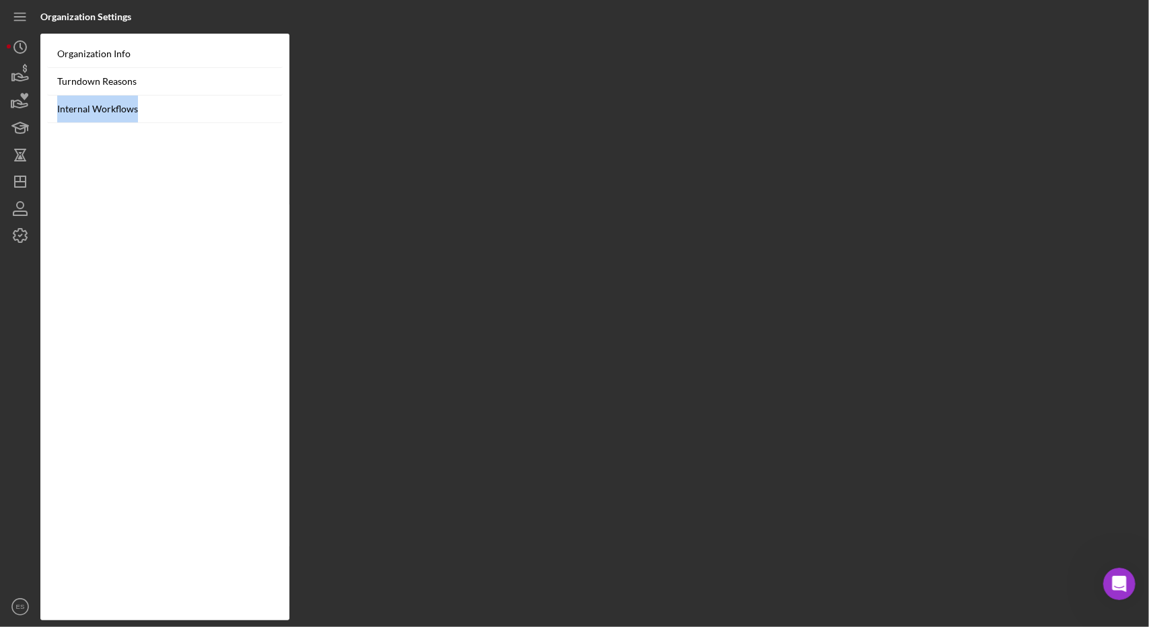
drag, startPoint x: 65, startPoint y: 453, endPoint x: 353, endPoint y: 197, distance: 385.8
click at [353, 197] on div "Organization Info Turndown Reasons Internal Workflows" at bounding box center [591, 327] width 1102 height 587
click at [92, 103] on link "Internal Workflows" at bounding box center [165, 110] width 236 height 28
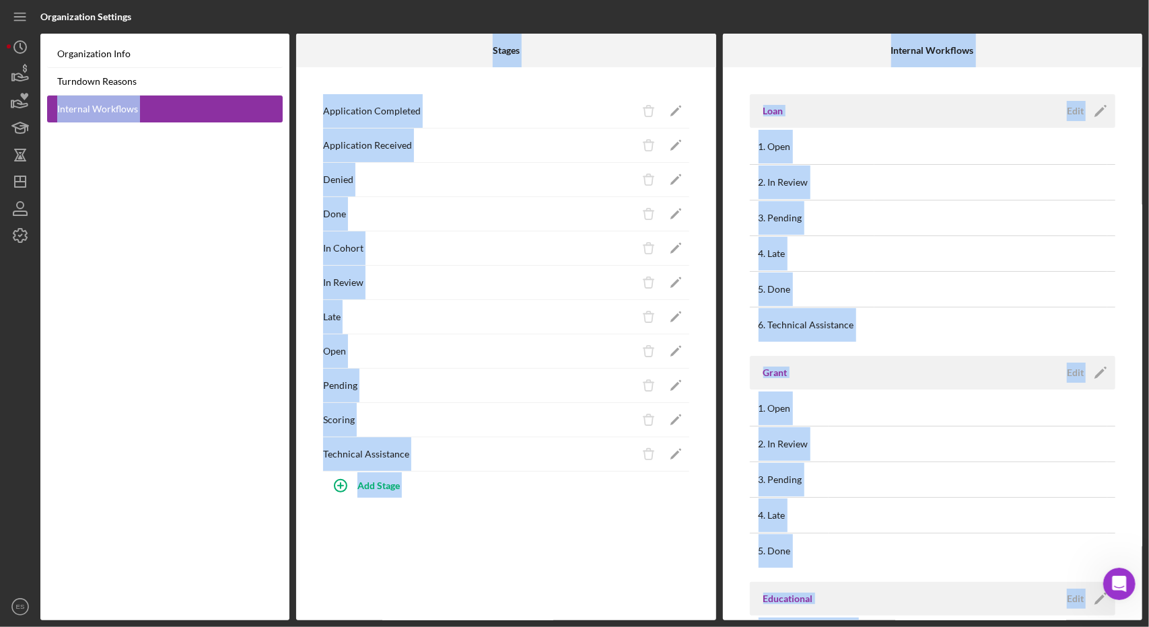
click at [339, 556] on div "Application Completed Icon/Delete Icon/Edit Application Received Icon/Delete Ic…" at bounding box center [506, 343] width 420 height 553
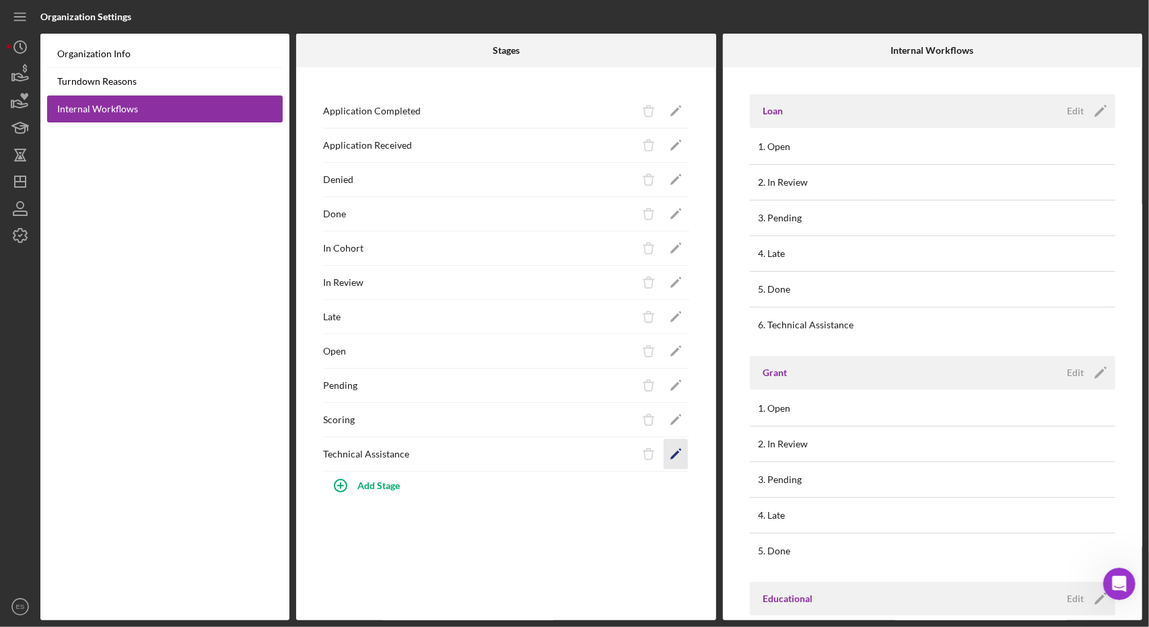
click at [685, 453] on icon "Icon/Edit" at bounding box center [675, 455] width 30 height 30
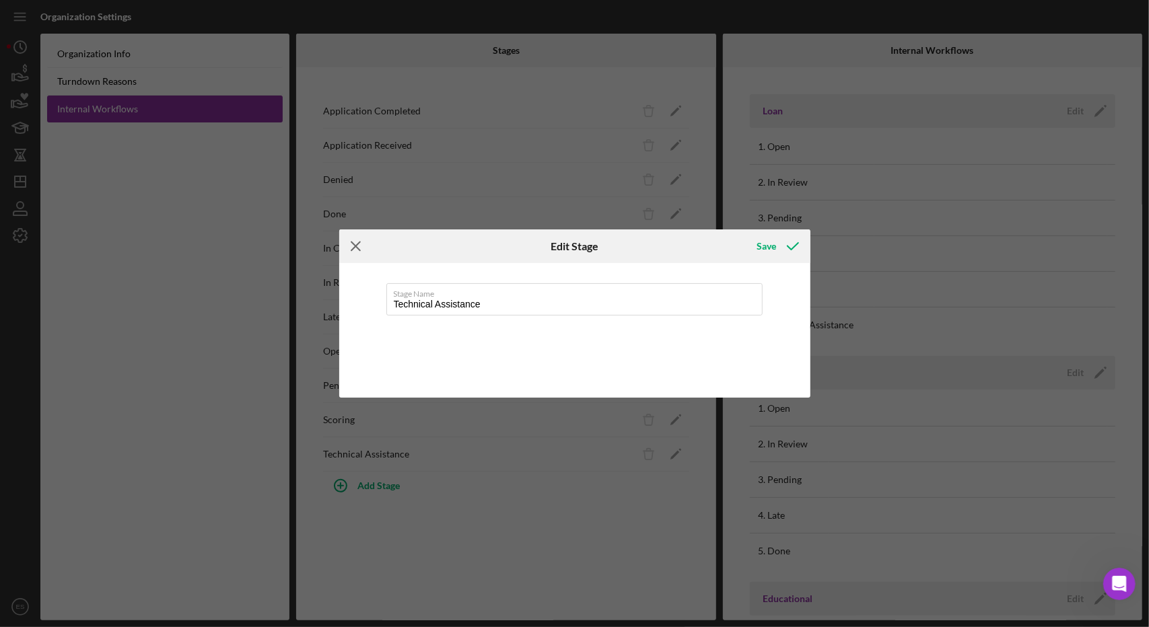
click at [350, 252] on icon "Icon/Menu Close" at bounding box center [356, 247] width 34 height 34
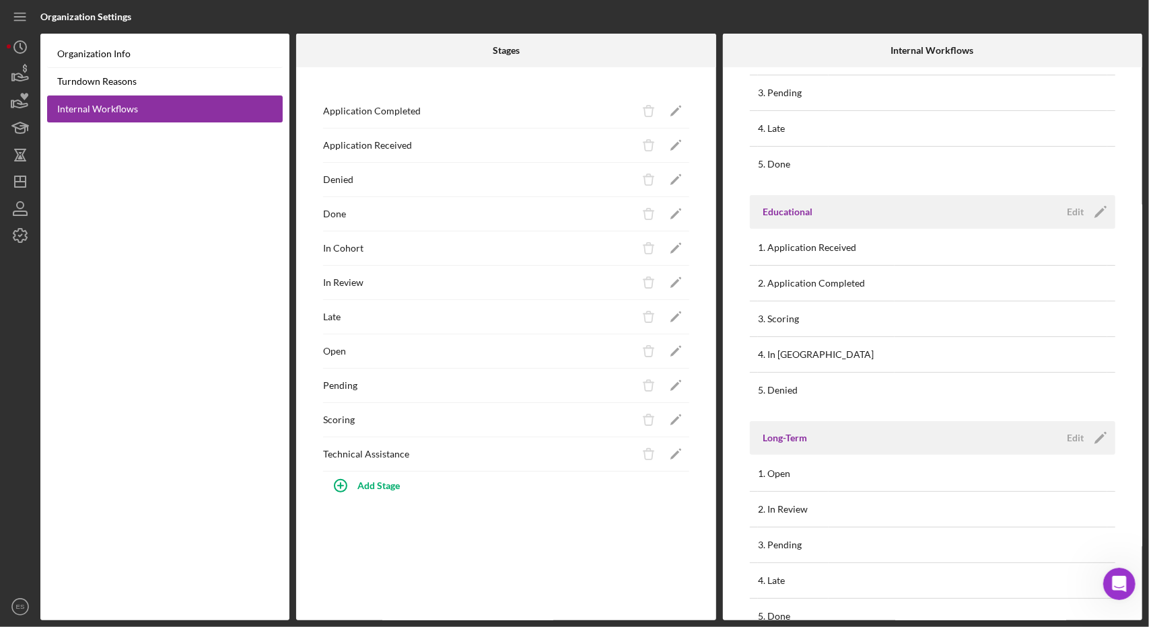
scroll to position [389, 0]
click at [933, 275] on td at bounding box center [1001, 282] width 213 height 36
click at [856, 287] on div "2. Application Completed" at bounding box center [817, 282] width 116 height 34
click at [1073, 207] on div "Edit" at bounding box center [1075, 210] width 17 height 20
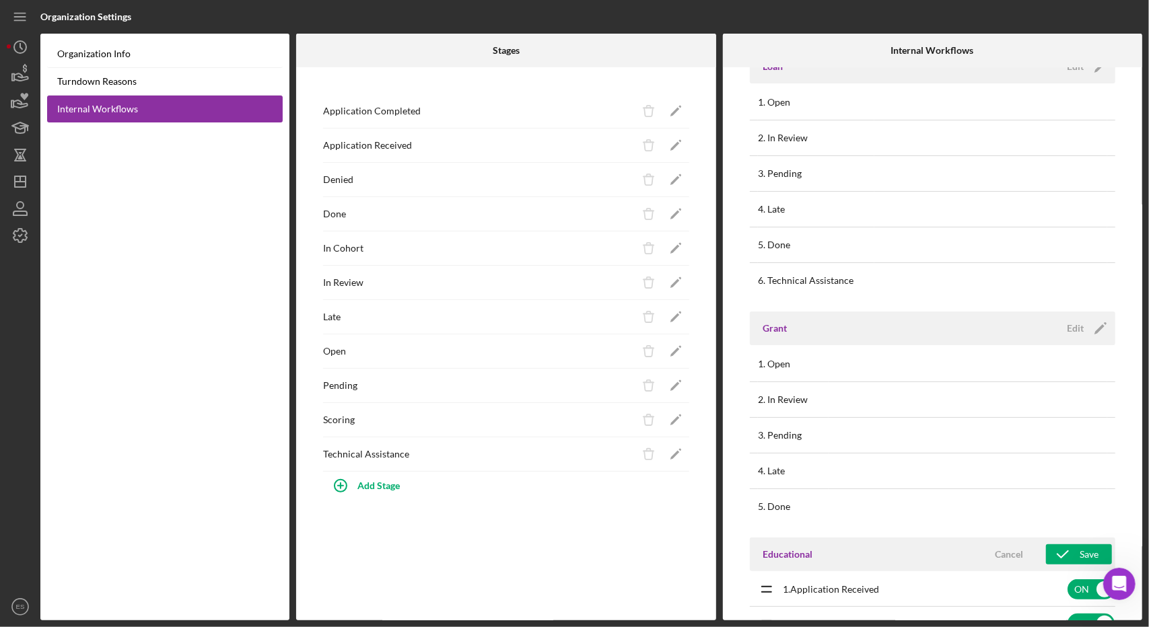
scroll to position [0, 0]
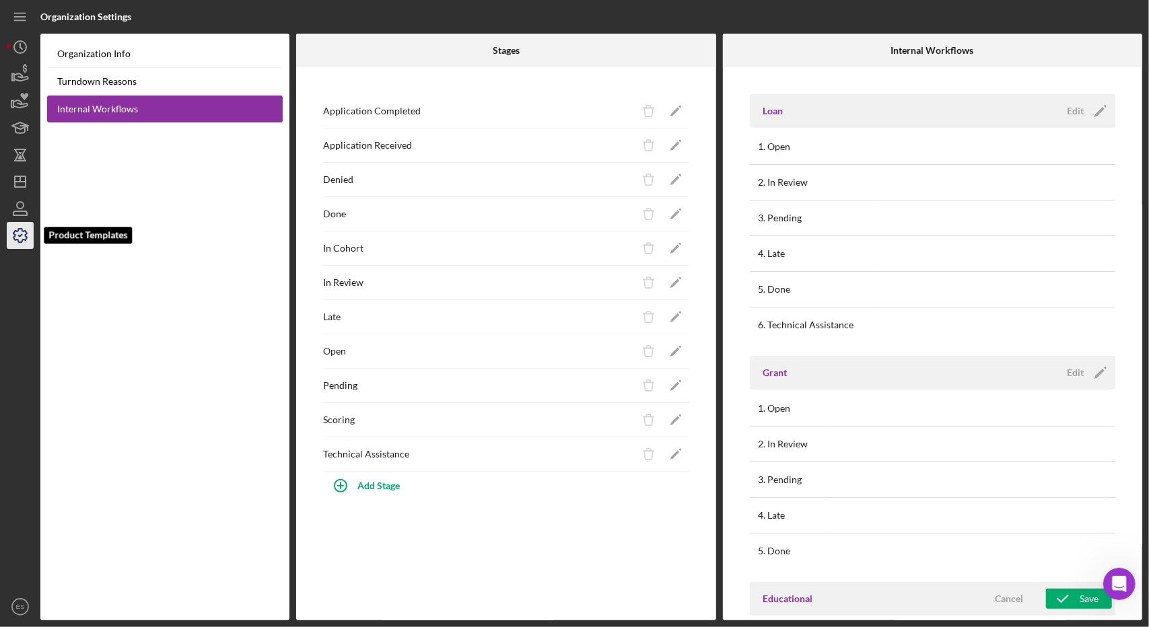
click at [20, 240] on icon "button" at bounding box center [20, 236] width 34 height 34
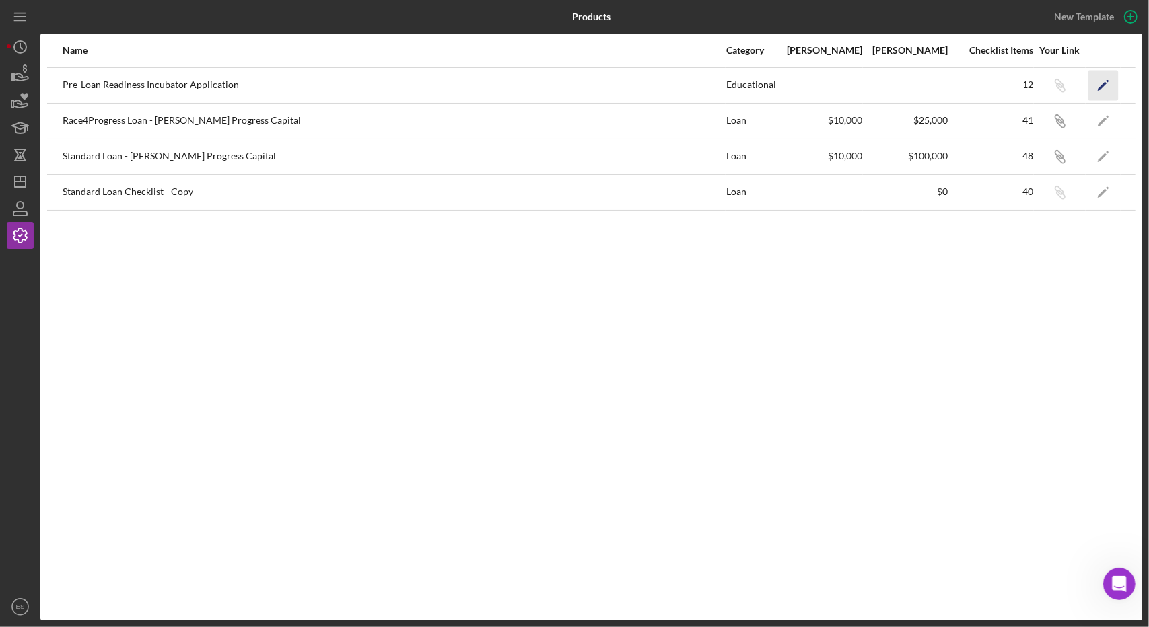
click at [1109, 85] on icon "Icon/Edit" at bounding box center [1103, 85] width 30 height 30
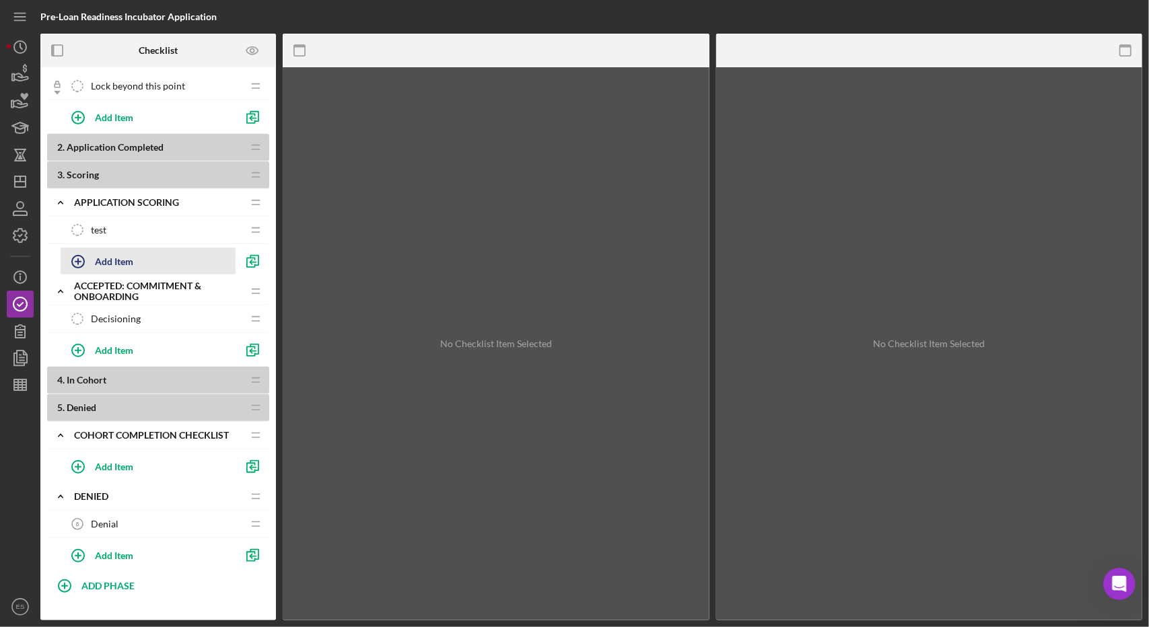
scroll to position [474, 0]
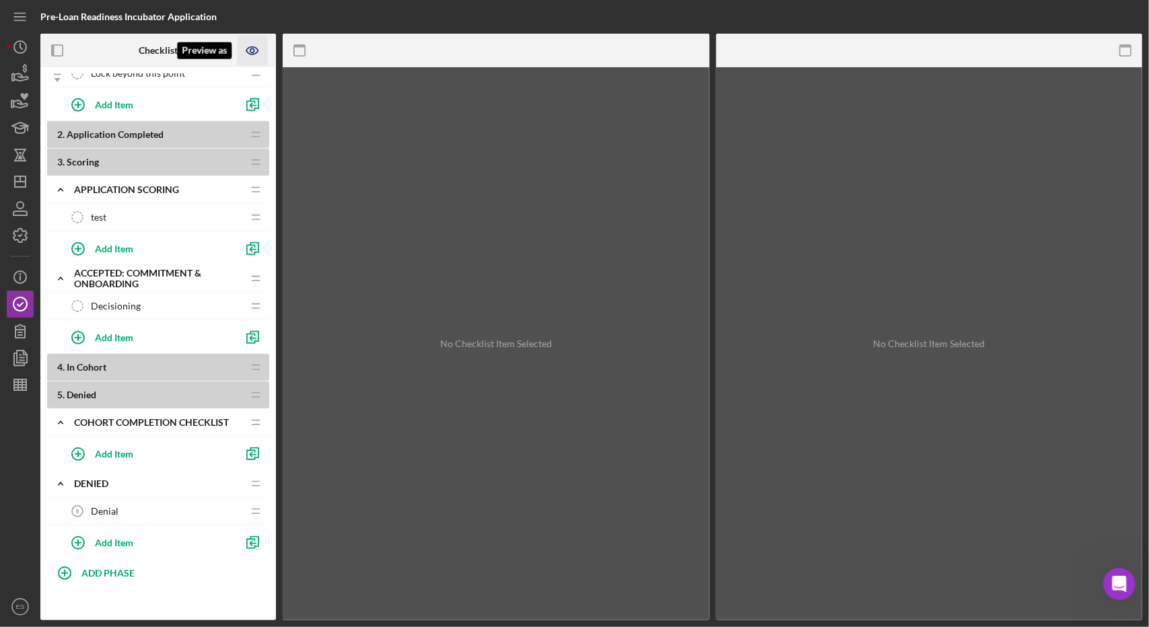
click at [257, 50] on icon "Preview as" at bounding box center [251, 50] width 11 height 7
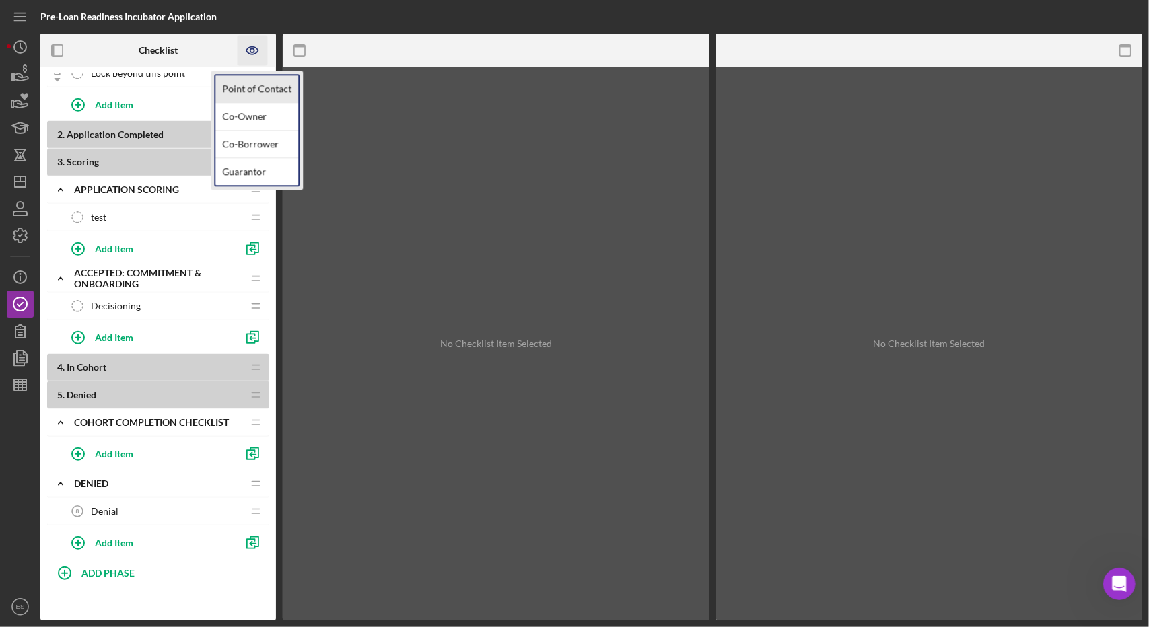
click at [261, 85] on link "Point of Contact" at bounding box center [256, 89] width 83 height 28
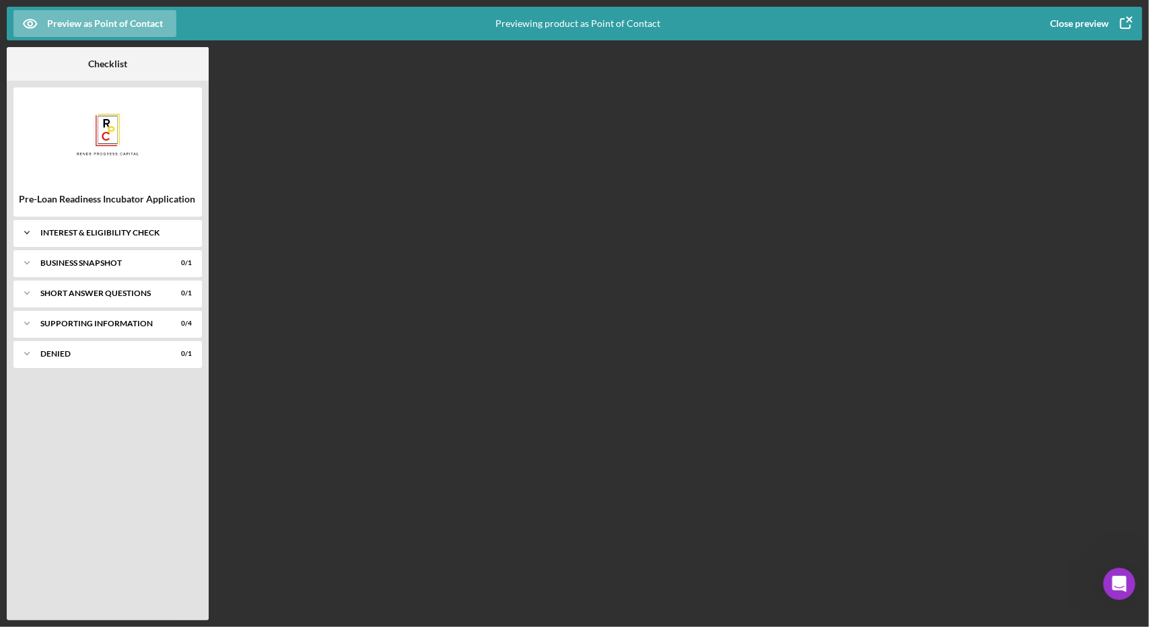
click at [65, 244] on div "Icon/Expander Interest & Eligibility Check 0 / 1" at bounding box center [107, 232] width 188 height 27
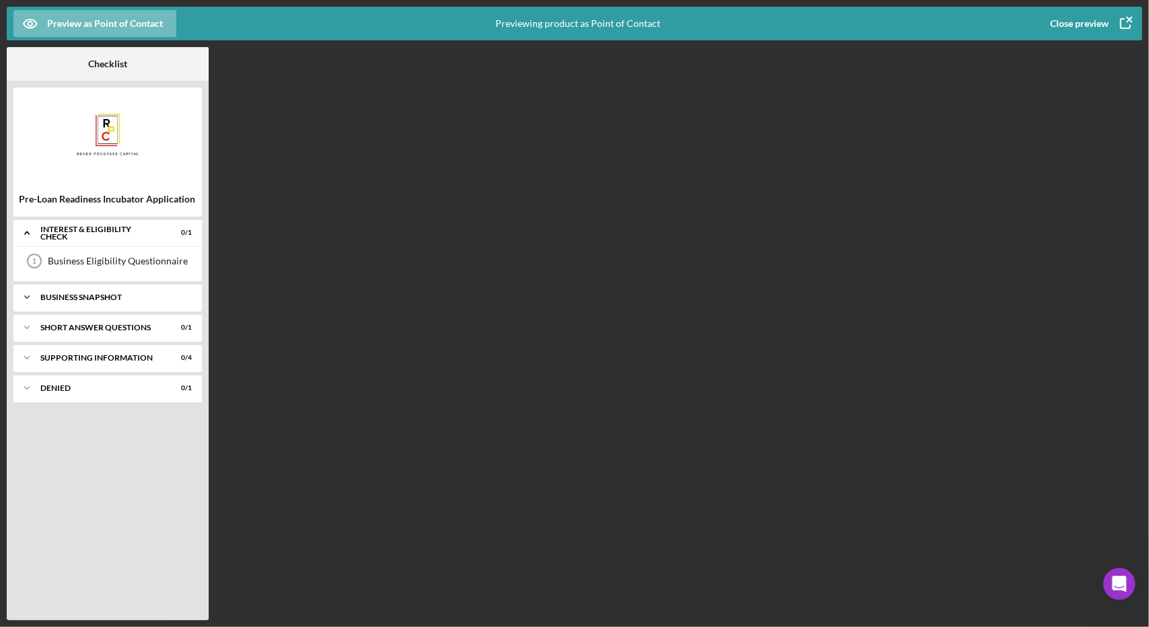
click at [65, 302] on div "Icon/Expander Business Snapshot 0 / 1" at bounding box center [107, 297] width 188 height 27
click at [96, 360] on div "Short Answer Questions" at bounding box center [112, 362] width 145 height 8
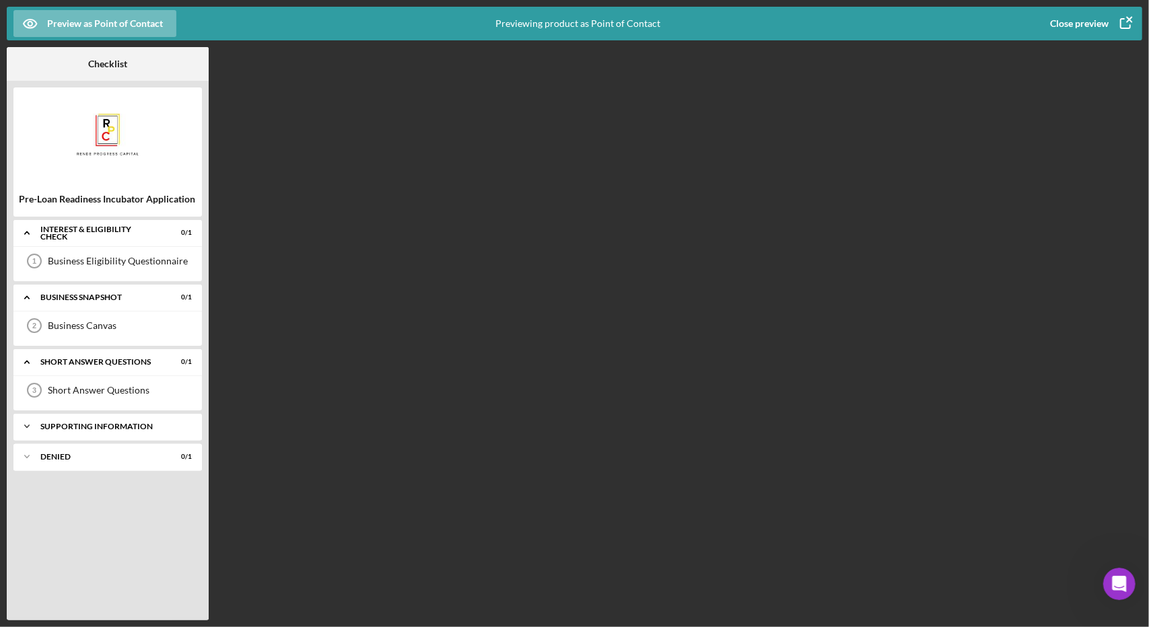
click at [79, 423] on div "Supporting Information" at bounding box center [112, 427] width 145 height 8
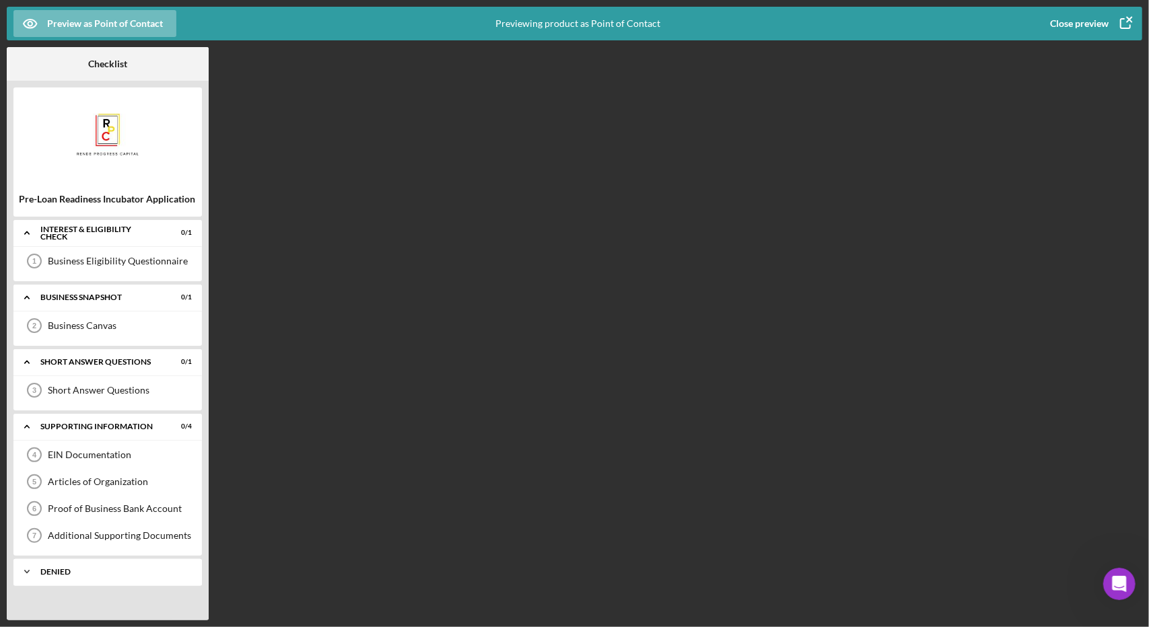
click at [62, 572] on div "Denied" at bounding box center [112, 572] width 145 height 8
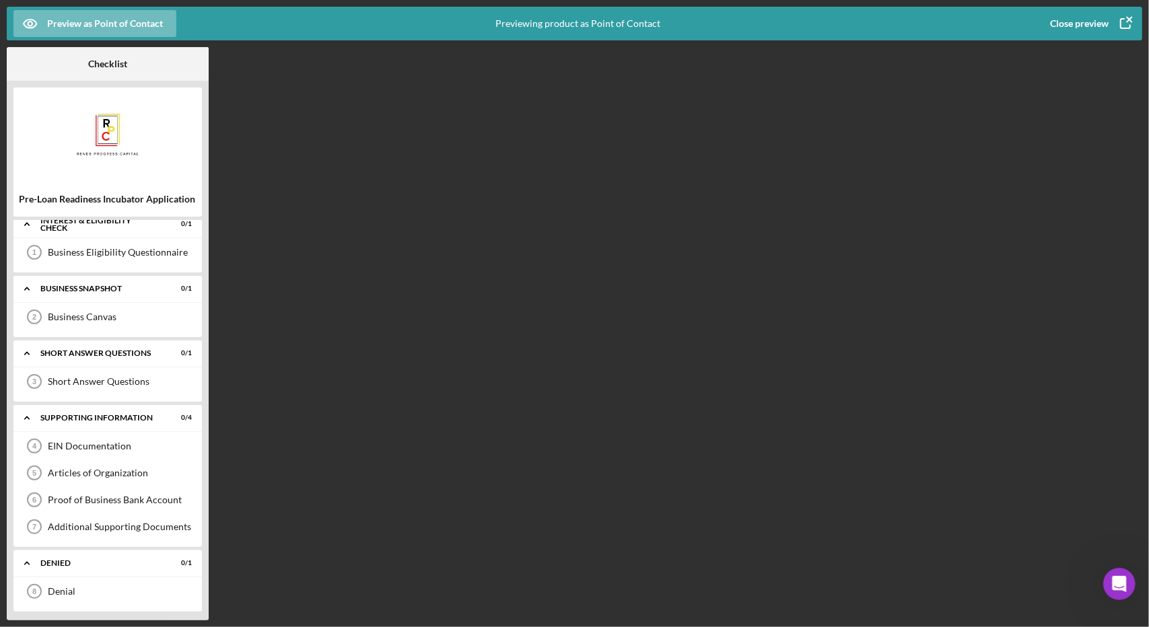
click at [1078, 24] on div "Close preview" at bounding box center [1079, 23] width 59 height 27
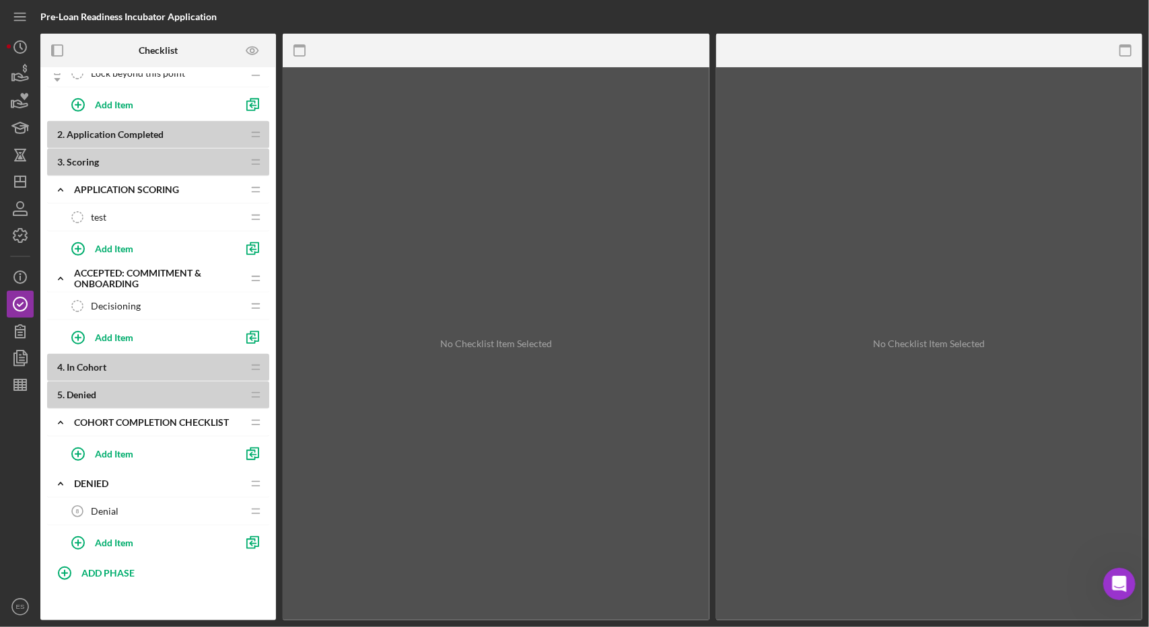
scroll to position [333, 0]
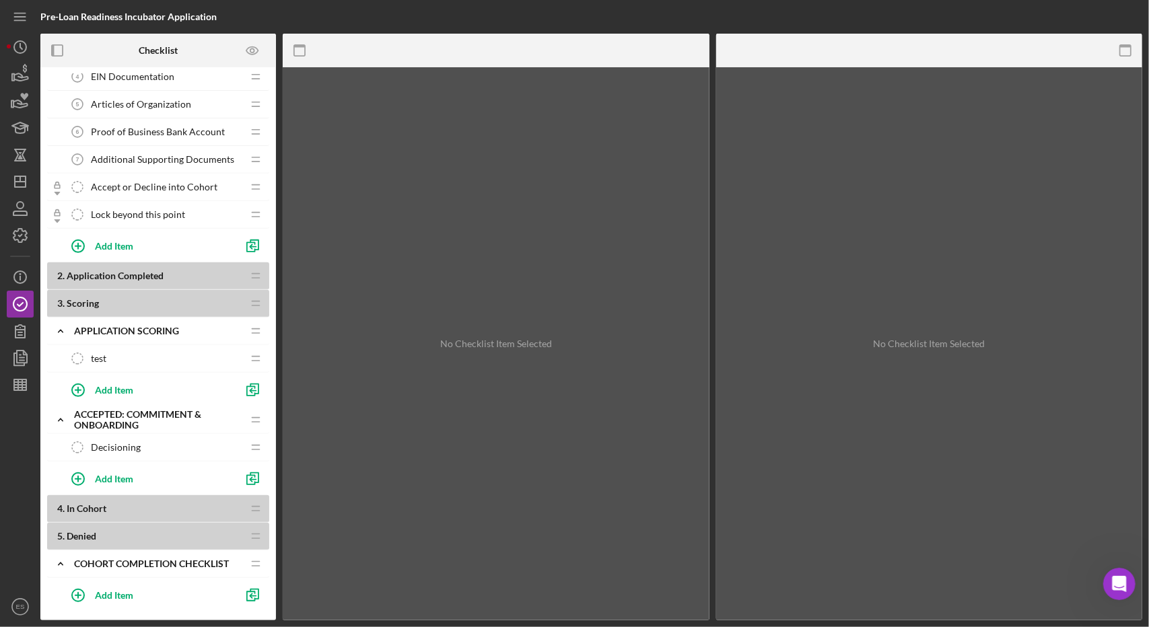
click at [86, 530] on span "Denied" at bounding box center [82, 535] width 30 height 11
click at [16, 178] on icon "Icon/Dashboard" at bounding box center [20, 182] width 34 height 34
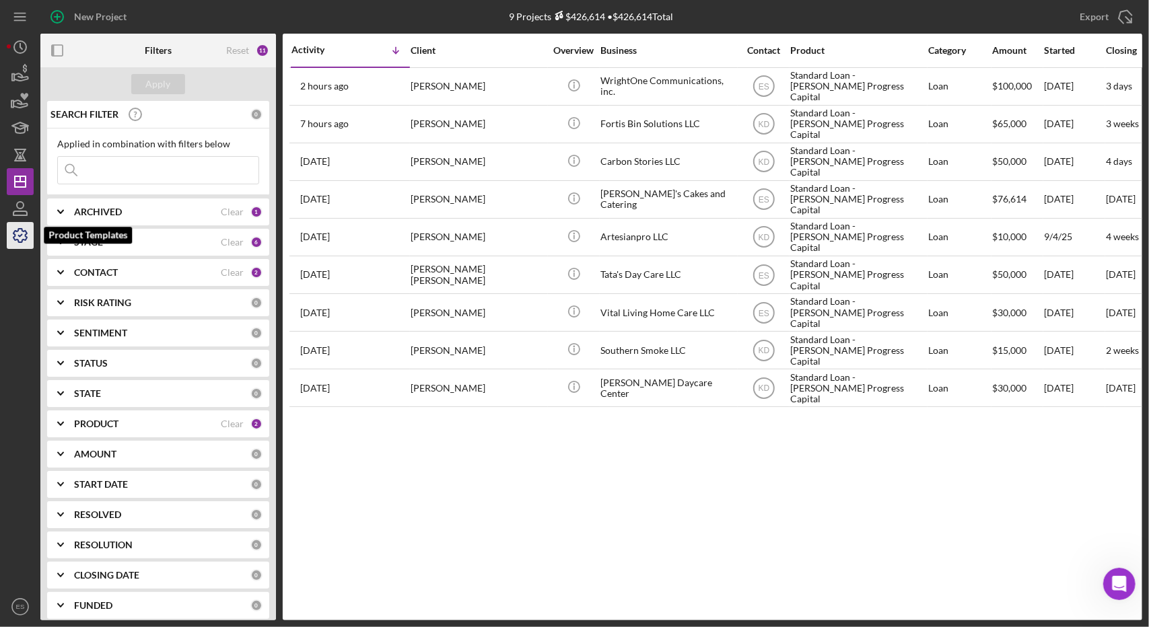
click at [22, 237] on icon "button" at bounding box center [20, 236] width 34 height 34
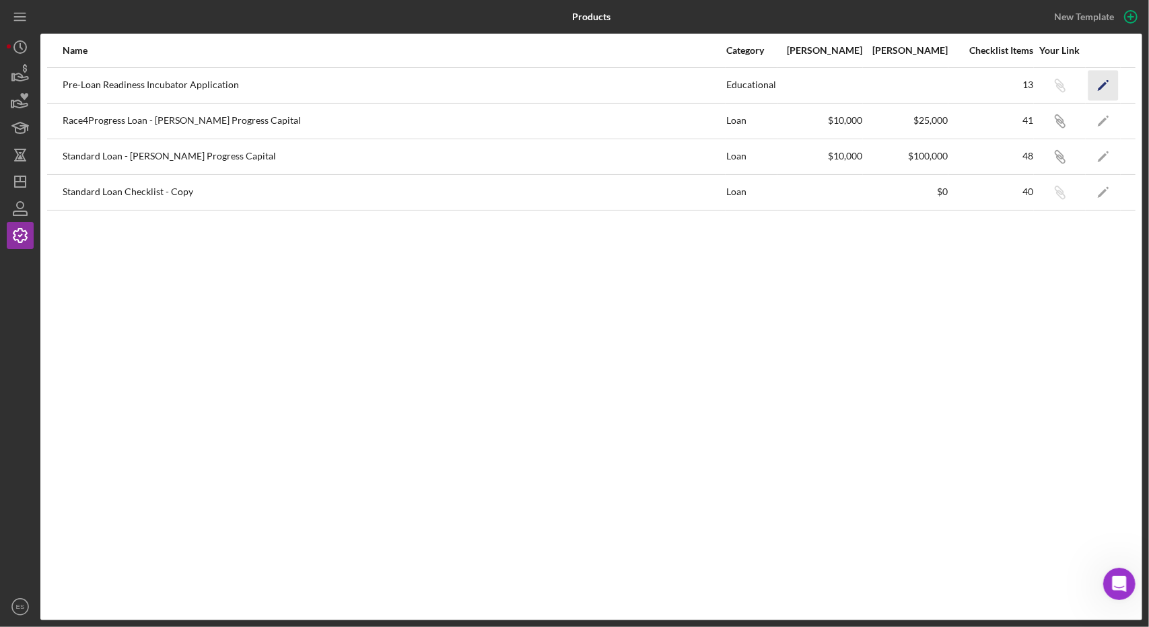
click at [1103, 90] on icon "Icon/Edit" at bounding box center [1103, 85] width 30 height 30
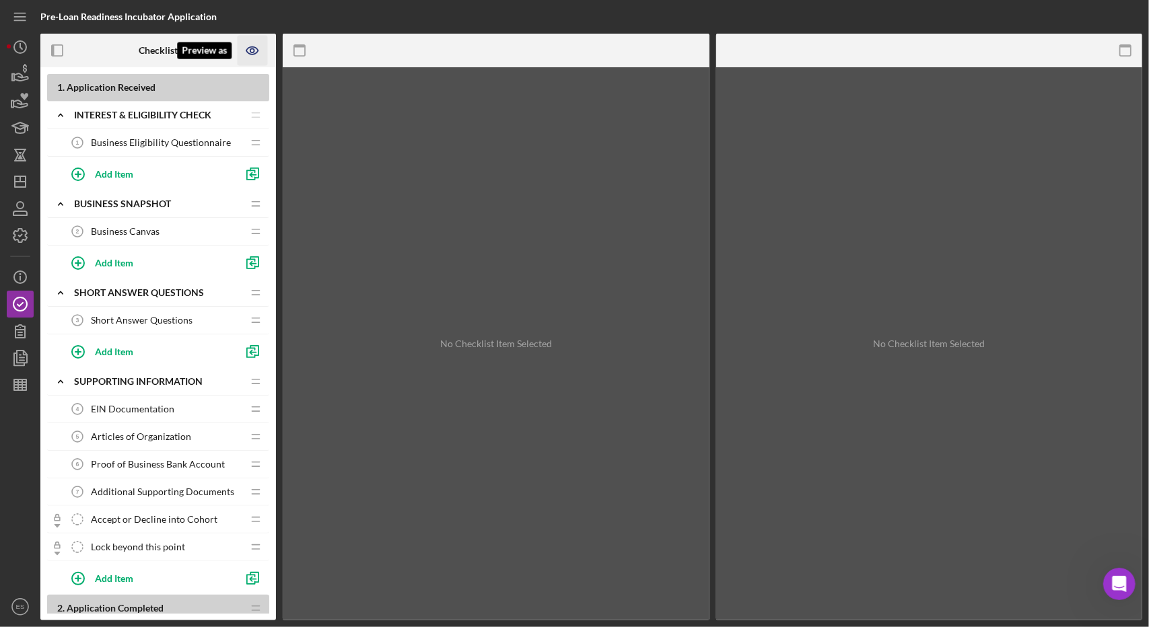
click at [256, 53] on icon "Preview as" at bounding box center [251, 50] width 11 height 7
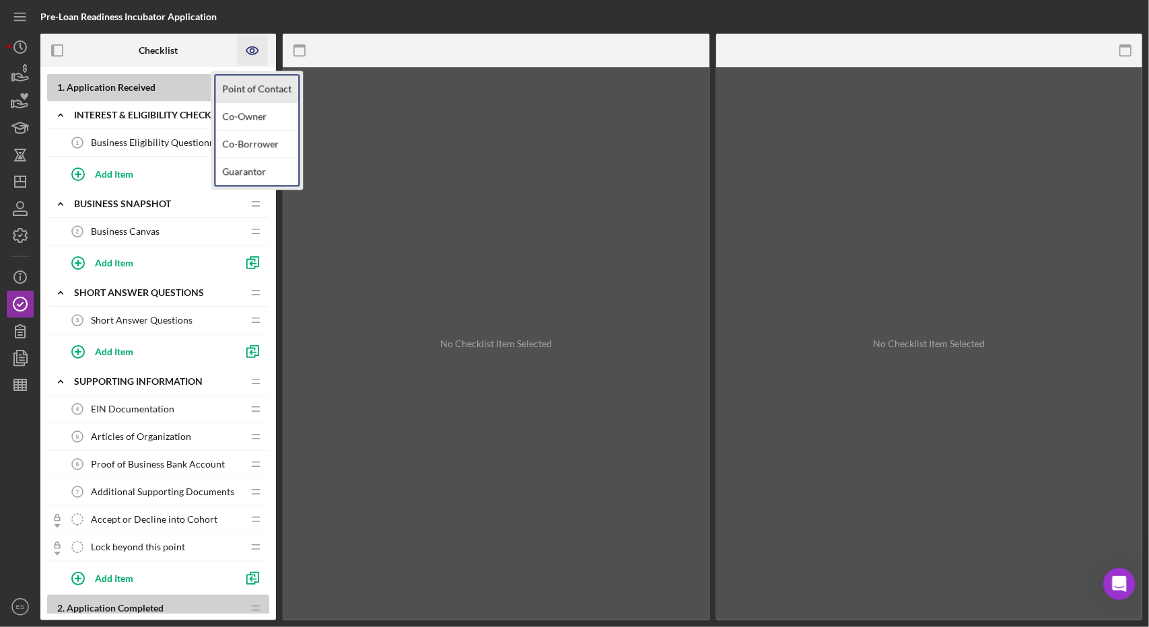
click at [253, 90] on link "Point of Contact" at bounding box center [256, 89] width 83 height 28
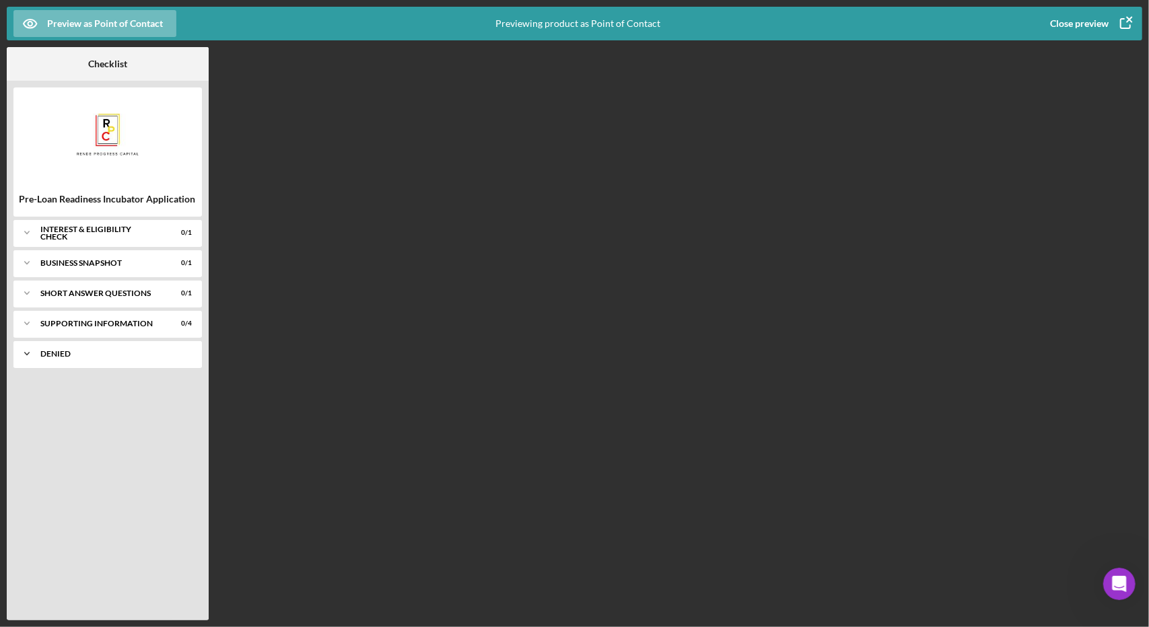
click at [42, 366] on div "Icon/Expander Denied 0 / 1" at bounding box center [107, 354] width 188 height 27
click at [61, 364] on div "Icon/Expander Denied 0 / 1" at bounding box center [107, 355] width 188 height 28
click at [1047, 29] on button "Close preview" at bounding box center [1090, 23] width 106 height 27
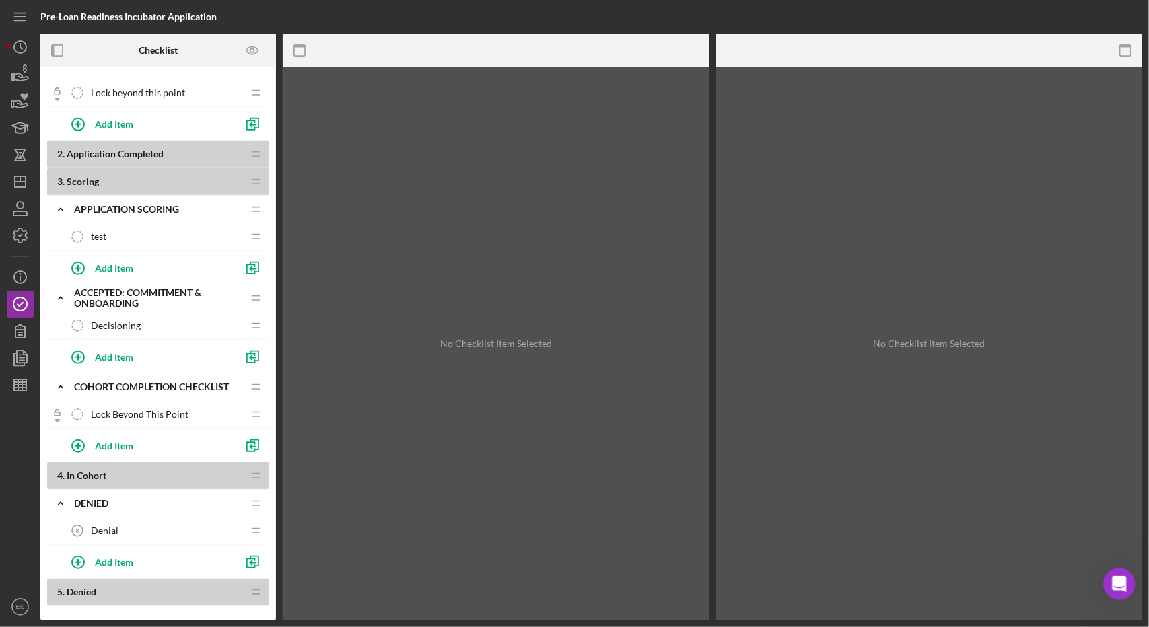
scroll to position [501, 0]
